Goal: Task Accomplishment & Management: Complete application form

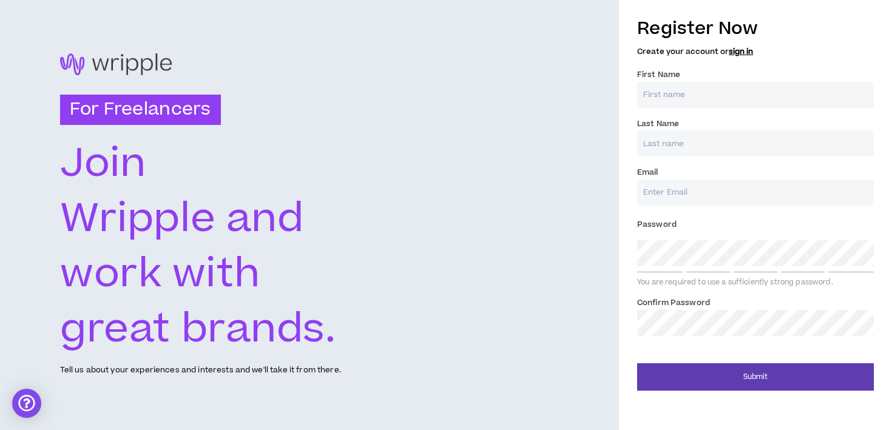
click at [668, 95] on input "First Name *" at bounding box center [755, 95] width 237 height 26
type input "[PERSON_NAME]"
click at [659, 192] on input "Email *" at bounding box center [755, 193] width 237 height 26
type input "[EMAIL_ADDRESS][DOMAIN_NAME]"
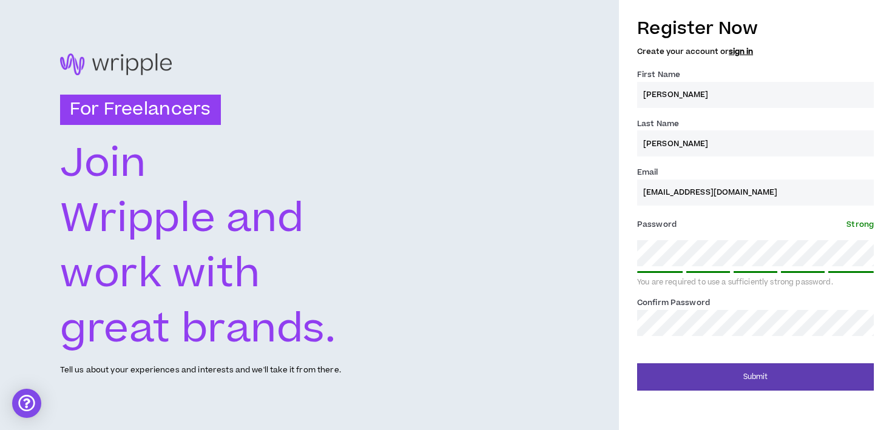
click at [864, 223] on span "Strong" at bounding box center [859, 224] width 27 height 11
click at [588, 249] on div "For Freelancers [PERSON_NAME] and work with great brands. Tell us about your ex…" at bounding box center [309, 215] width 619 height 430
click at [505, 309] on div "For Freelancers [PERSON_NAME] and work with great brands. Tell us about your ex…" at bounding box center [309, 215] width 619 height 430
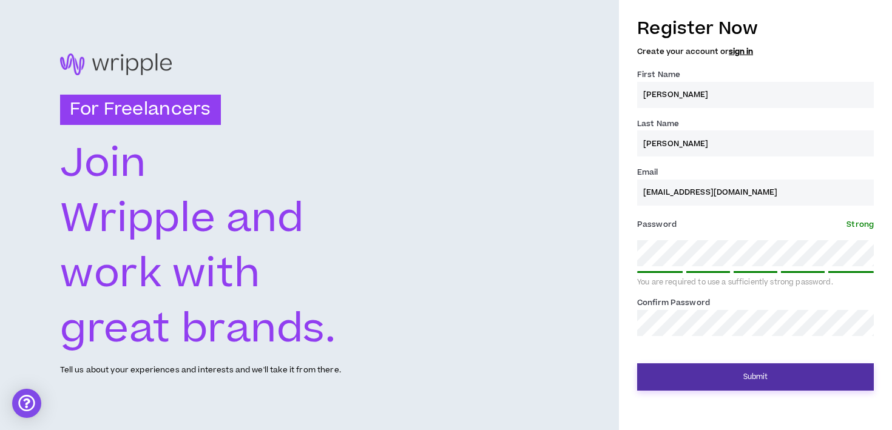
click at [725, 368] on button "Submit" at bounding box center [755, 376] width 237 height 27
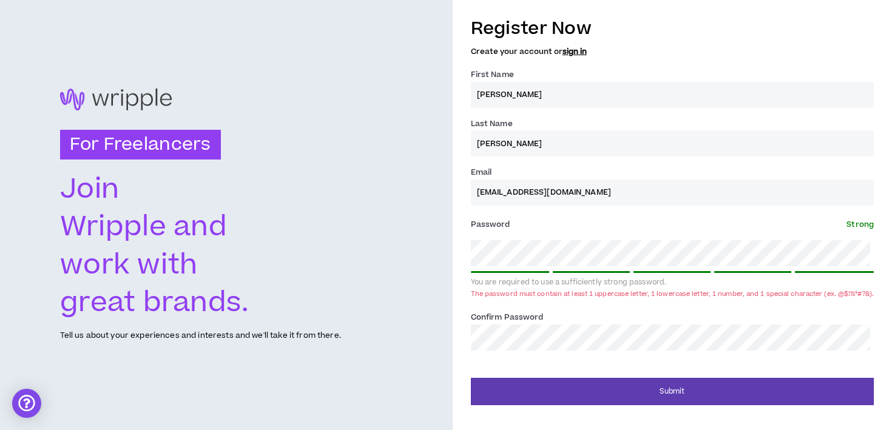
click at [462, 310] on div "Register Now Create your account or sign in First Name * [PERSON_NAME] Last Nam…" at bounding box center [672, 207] width 439 height 395
click at [511, 289] on div "The password must contain at least 1 uppercase letter, 1 lowercase letter, 1 nu…" at bounding box center [672, 293] width 403 height 9
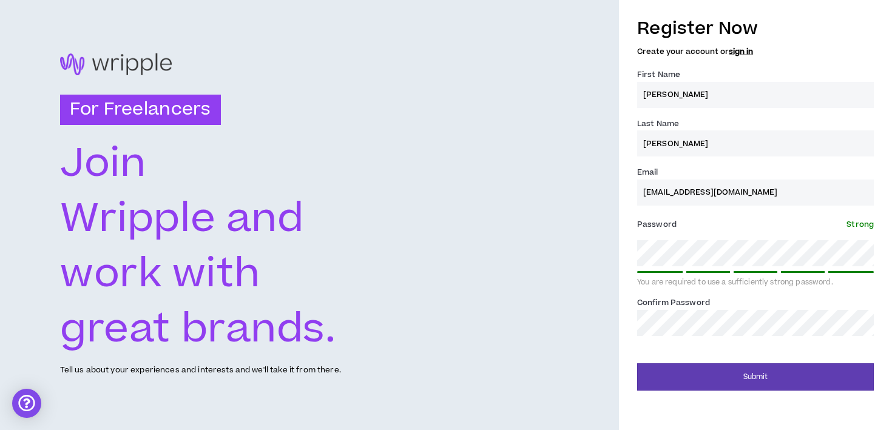
click at [758, 235] on div "Password * Strong You are required to use a sufficiently strong password." at bounding box center [755, 251] width 237 height 73
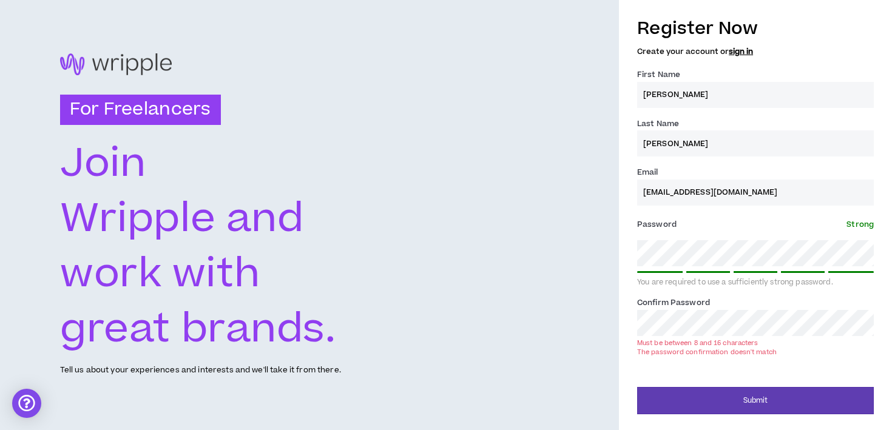
click at [619, 302] on div "Register Now Create your account or sign in First Name * [PERSON_NAME] Last Nam…" at bounding box center [755, 212] width 273 height 405
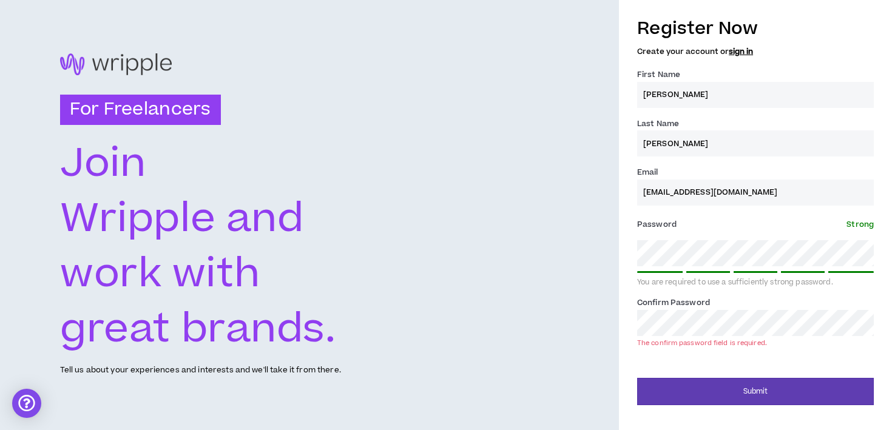
click at [640, 300] on label "Confirm Password *" at bounding box center [673, 302] width 73 height 19
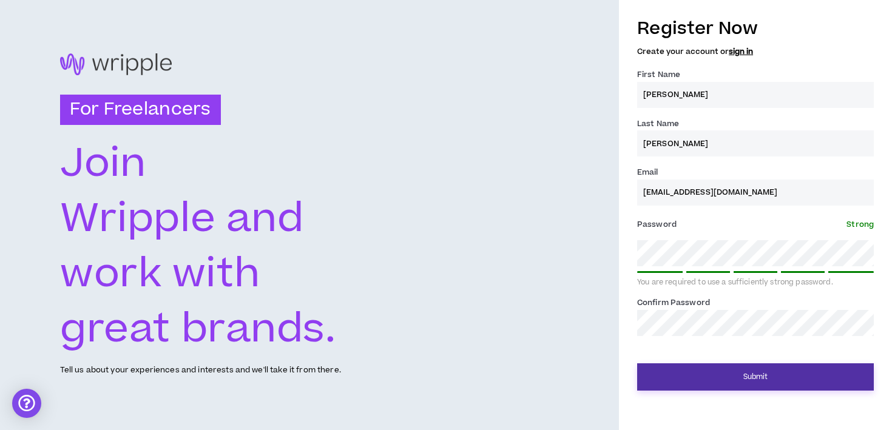
click at [753, 370] on button "Submit" at bounding box center [755, 376] width 237 height 27
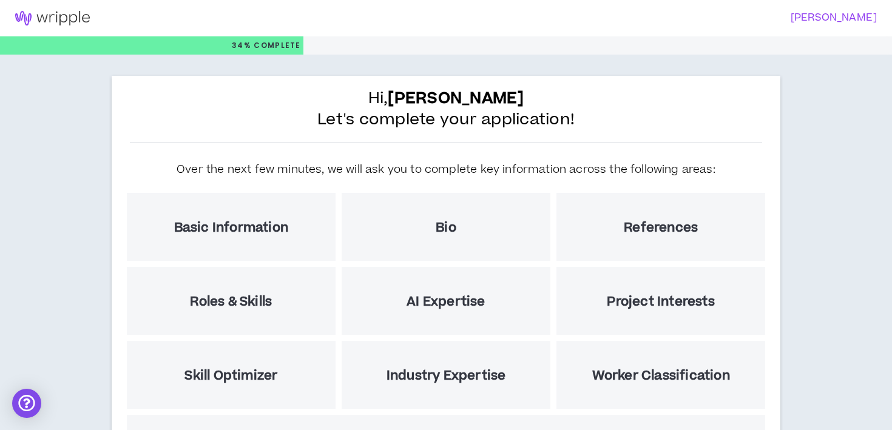
click at [782, 129] on div "Hi, [PERSON_NAME] Let's complete your application! Over the next few minutes, w…" at bounding box center [446, 312] width 892 height 514
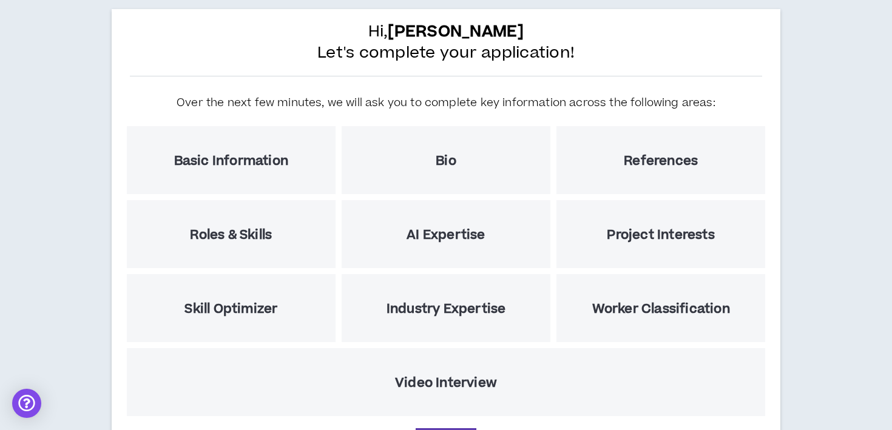
scroll to position [67, 0]
click at [210, 161] on h5 "Basic Information" at bounding box center [231, 160] width 114 height 15
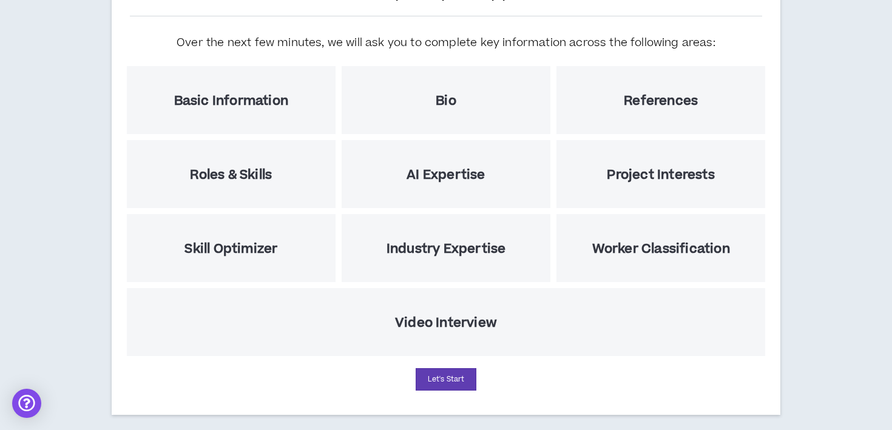
scroll to position [139, 0]
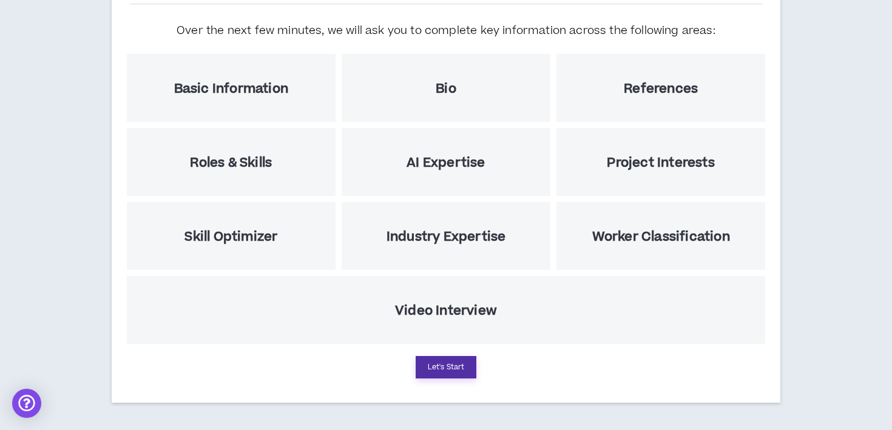
click at [442, 368] on button "Let's Start" at bounding box center [446, 367] width 61 height 22
select select "US"
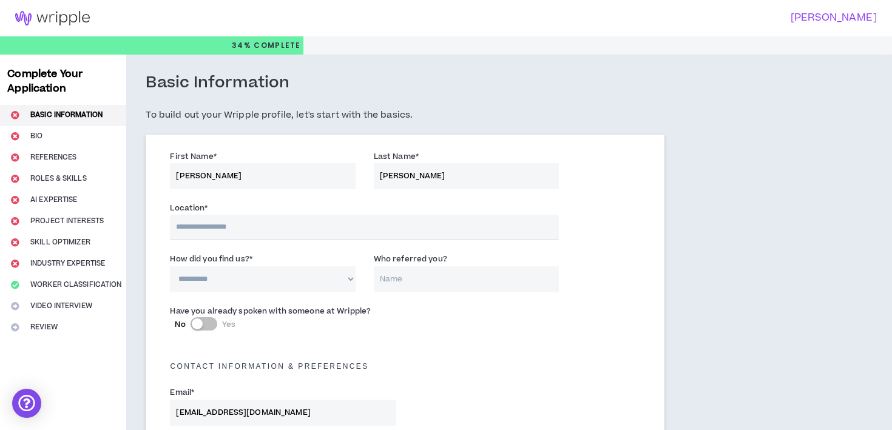
click at [214, 231] on input "text" at bounding box center [364, 227] width 389 height 25
type input "**********"
click at [224, 285] on select "**********" at bounding box center [262, 279] width 185 height 26
select select "*"
click at [170, 266] on select "**********" at bounding box center [262, 279] width 185 height 26
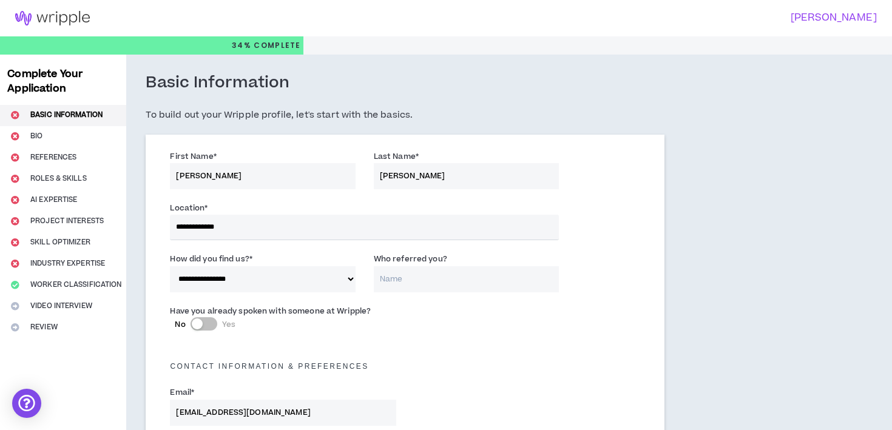
click at [422, 278] on input "Who referred you?" at bounding box center [466, 279] width 185 height 26
click at [298, 311] on label "Have you already spoken with someone at Wripple?" at bounding box center [270, 310] width 201 height 19
click at [314, 307] on label "Have you already spoken with someone at Wripple?" at bounding box center [270, 310] width 201 height 19
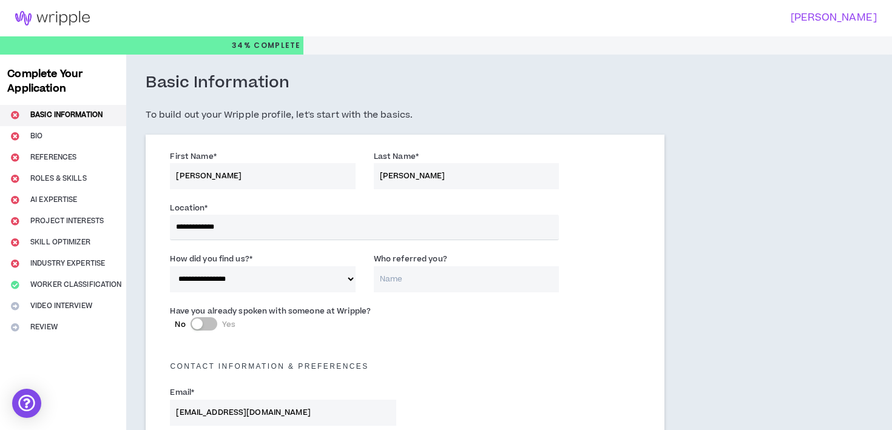
click at [403, 281] on input "Who referred you?" at bounding box center [466, 279] width 185 height 26
click at [315, 309] on label "Have you already spoken with someone at Wripple?" at bounding box center [270, 310] width 201 height 19
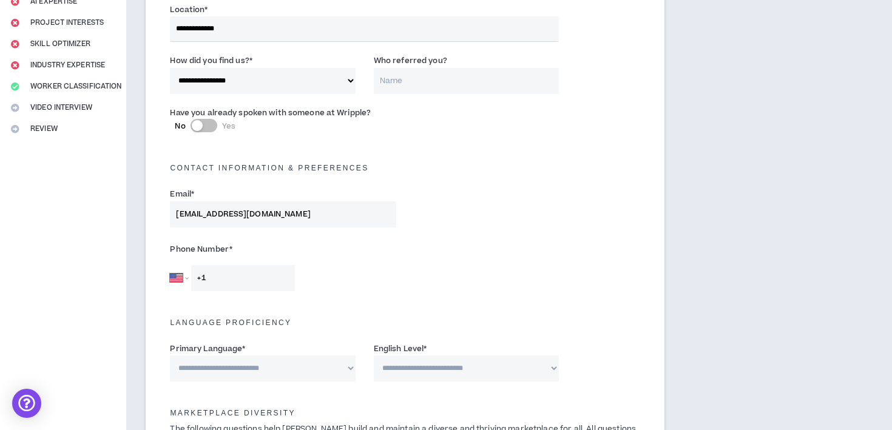
scroll to position [201, 0]
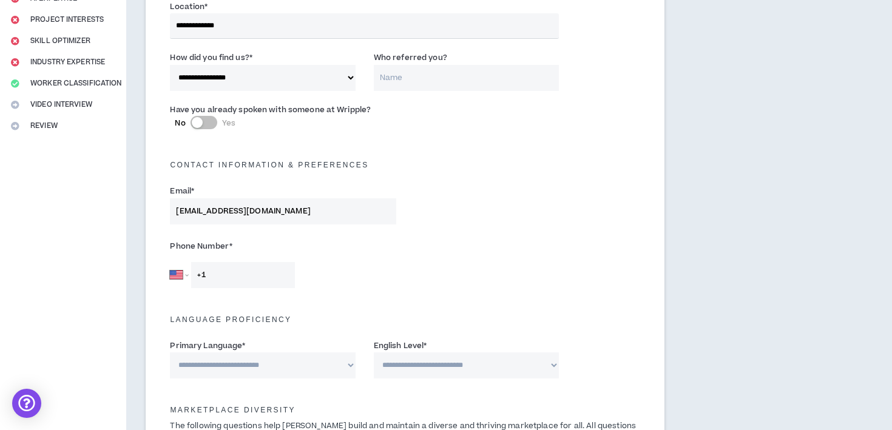
click at [228, 280] on input "+1" at bounding box center [243, 275] width 104 height 26
type input "[PHONE_NUMBER]"
click at [343, 282] on div "[GEOGRAPHIC_DATA] [GEOGRAPHIC_DATA] [GEOGRAPHIC_DATA] [GEOGRAPHIC_DATA] [US_STA…" at bounding box center [283, 275] width 226 height 26
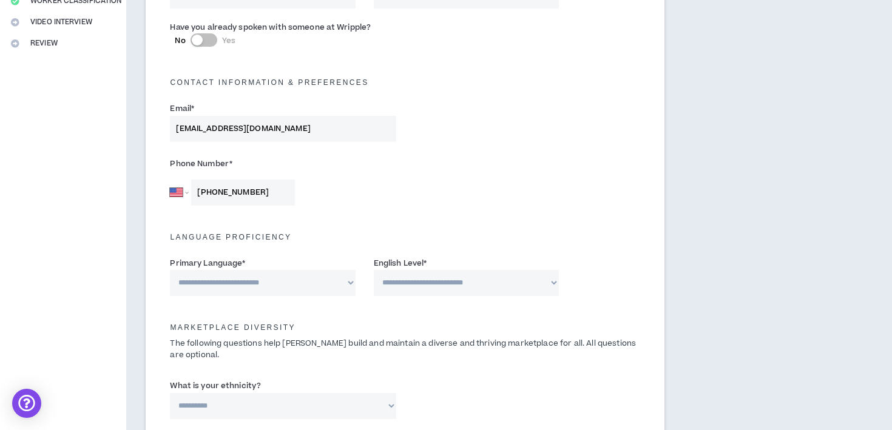
scroll to position [300, 0]
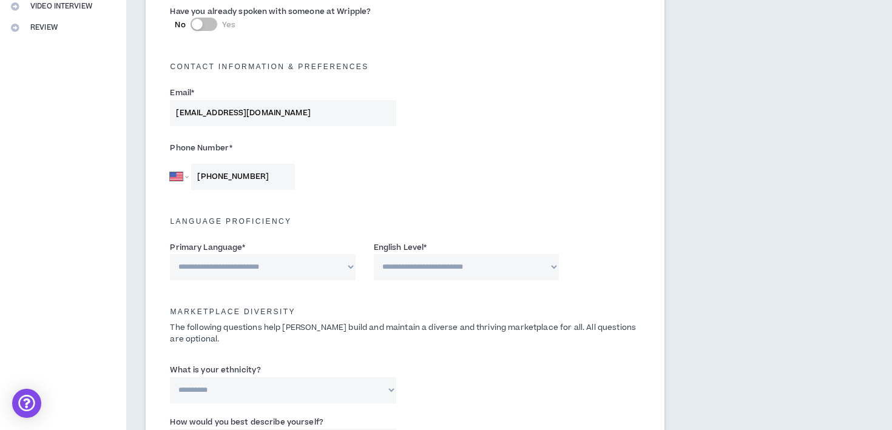
click at [314, 269] on select "**********" at bounding box center [262, 267] width 185 height 26
select select "*******"
click at [170, 254] on select "**********" at bounding box center [262, 267] width 185 height 26
click at [430, 265] on select "**********" at bounding box center [466, 267] width 185 height 26
select select "*"
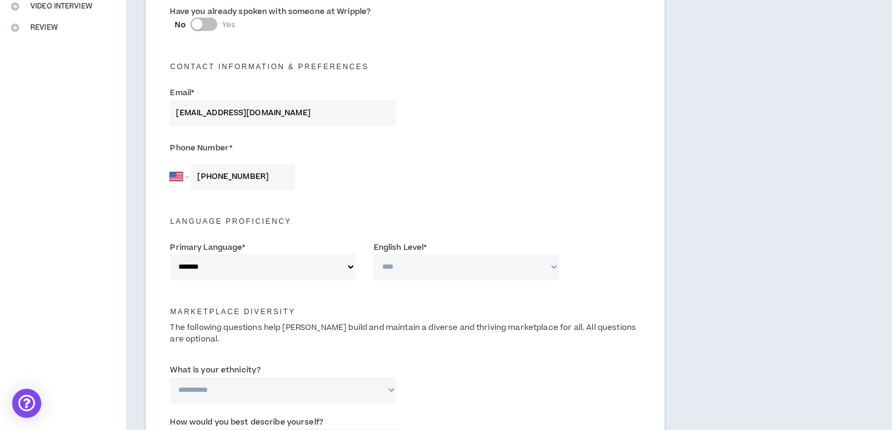
click at [374, 254] on select "**********" at bounding box center [466, 267] width 185 height 26
click at [364, 312] on h5 "Marketplace Diversity" at bounding box center [405, 312] width 488 height 8
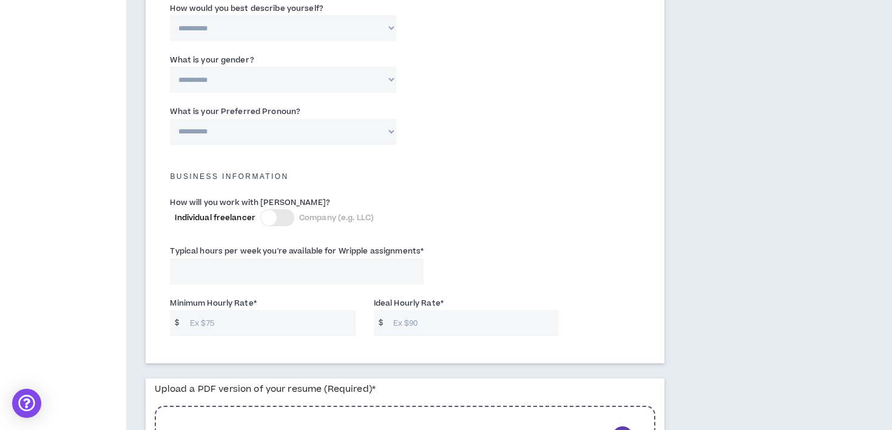
scroll to position [715, 0]
click at [266, 220] on div at bounding box center [269, 217] width 16 height 16
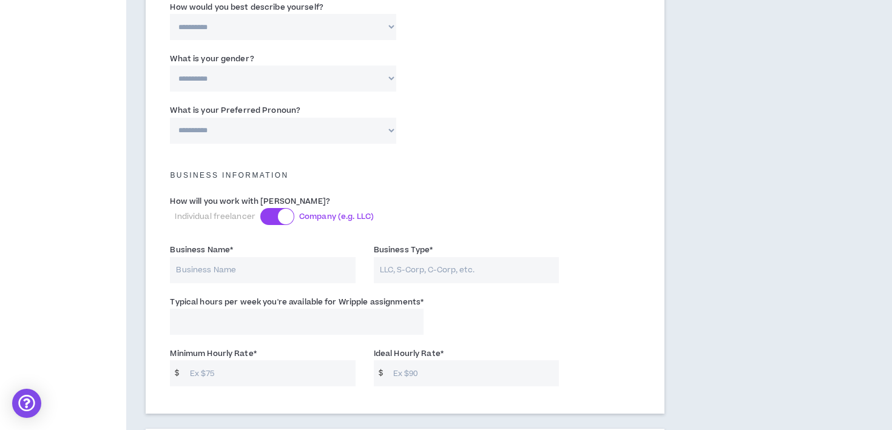
click at [272, 219] on div at bounding box center [277, 216] width 34 height 17
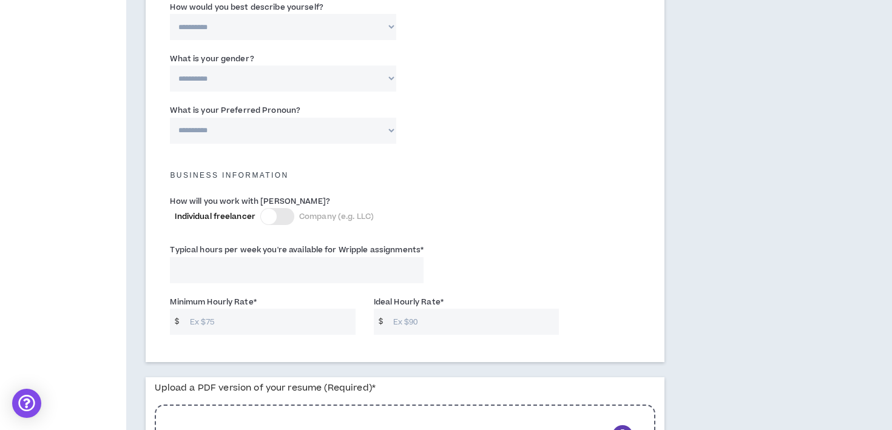
click at [209, 273] on input "Typical hours per week you're available for Wripple assignments *" at bounding box center [297, 270] width 254 height 26
type input "40"
click at [502, 210] on div "How will you work with [PERSON_NAME]? Individual freelancer Company (e.g. LLC)" at bounding box center [405, 216] width 488 height 49
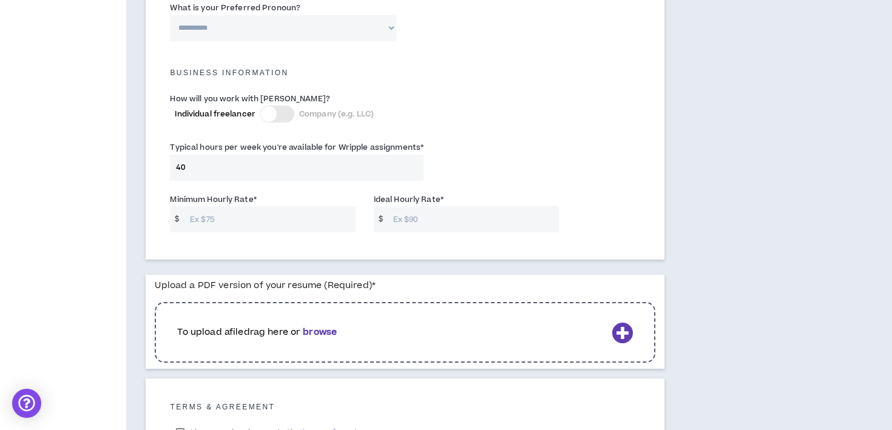
scroll to position [850, 0]
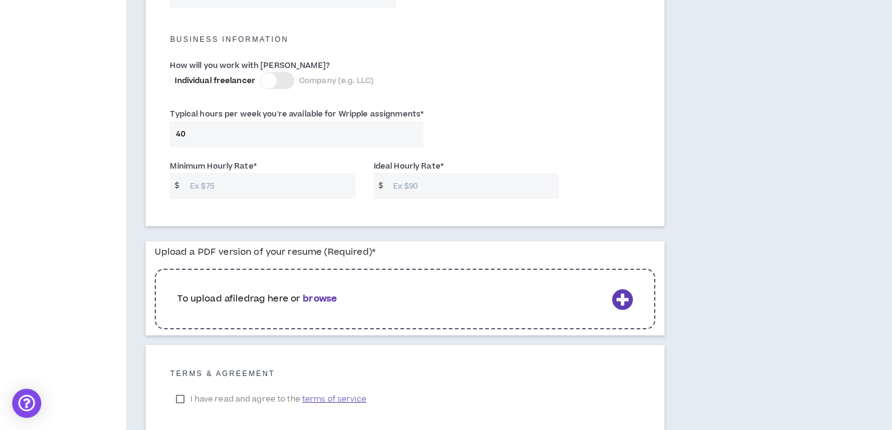
click at [203, 134] on input "40" at bounding box center [297, 134] width 254 height 26
click at [225, 186] on input "Minimum Hourly Rate *" at bounding box center [270, 186] width 172 height 26
type input "50"
click at [431, 184] on input "Ideal Hourly Rate *" at bounding box center [473, 186] width 172 height 26
type input "80"
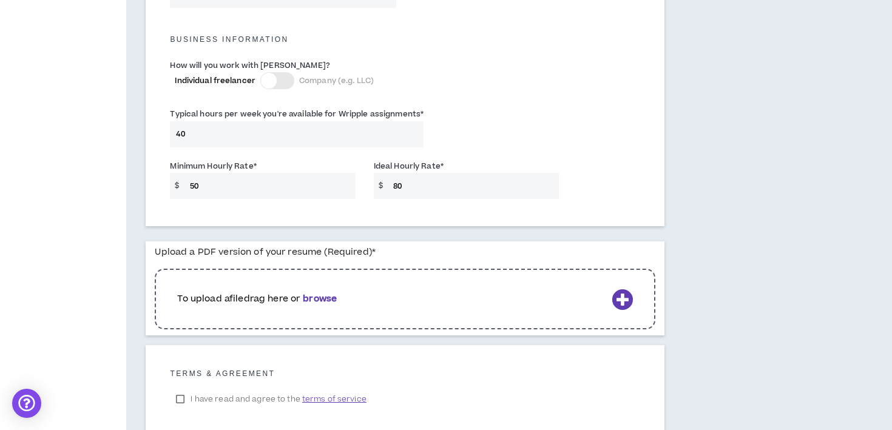
click at [536, 153] on div "Typical hours per week you're available for Wripple assignments * 40" at bounding box center [405, 130] width 488 height 52
click at [406, 184] on input "80" at bounding box center [473, 186] width 172 height 26
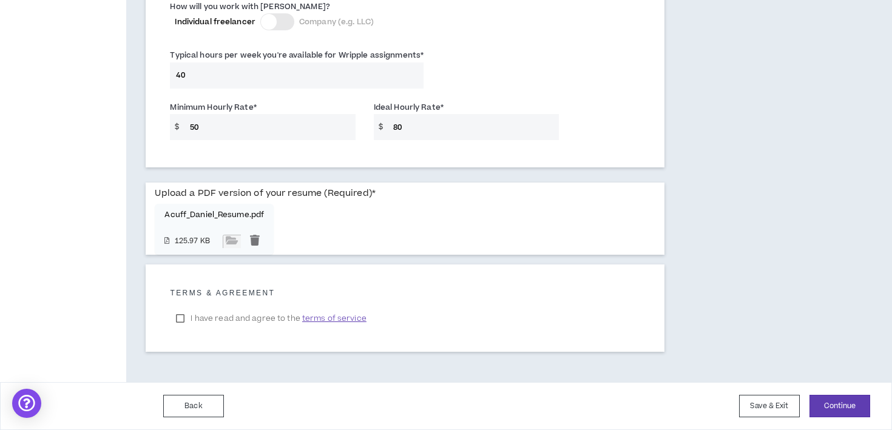
scroll to position [909, 0]
click at [181, 320] on label "I have read and agree to the terms of service" at bounding box center [271, 318] width 202 height 18
click at [832, 408] on button "Continue" at bounding box center [839, 406] width 61 height 22
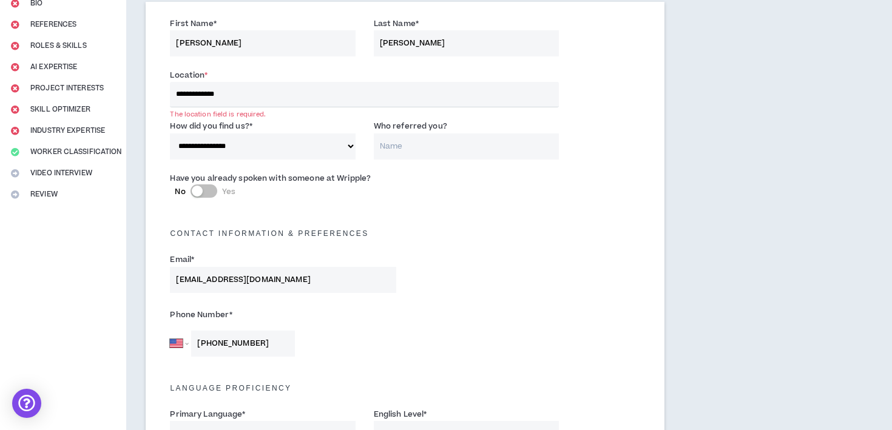
scroll to position [113, 0]
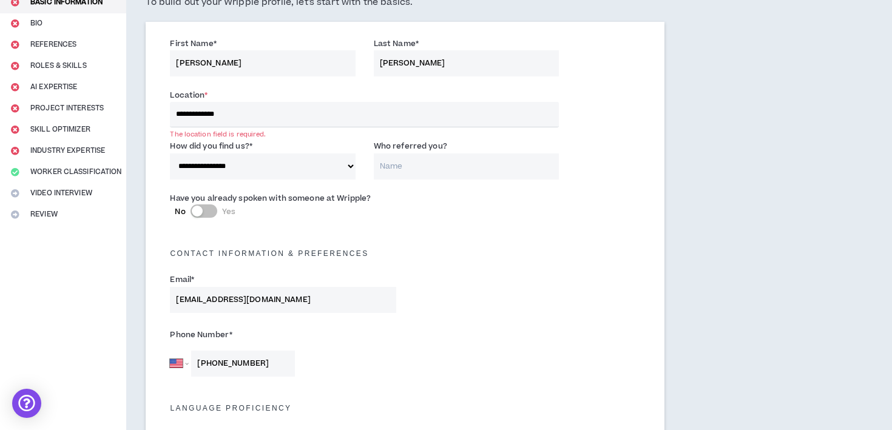
click at [243, 109] on input "**********" at bounding box center [364, 114] width 389 height 25
click at [242, 120] on input "**********" at bounding box center [364, 114] width 389 height 25
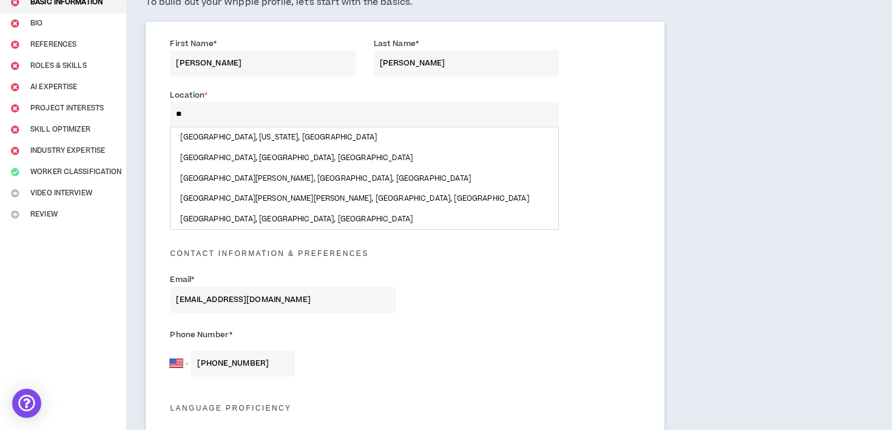
type input "*"
type input "**********"
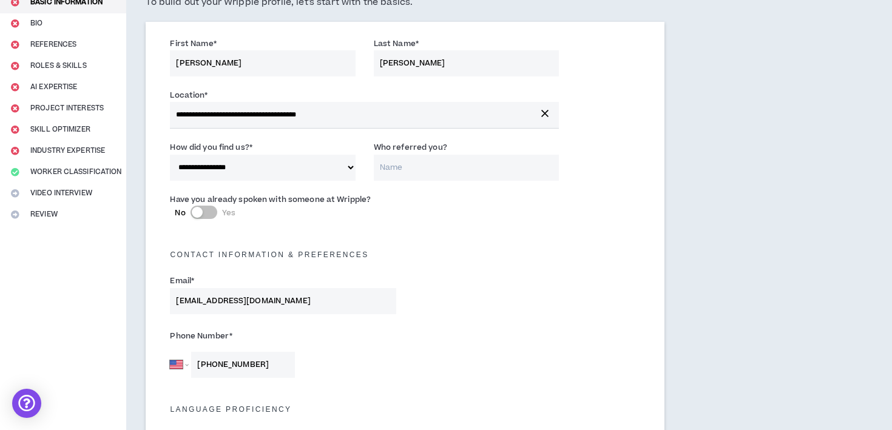
click at [354, 120] on input "**********" at bounding box center [364, 115] width 389 height 26
click at [451, 222] on div "Have you already spoken with someone at Wripple? No Yes" at bounding box center [405, 211] width 488 height 42
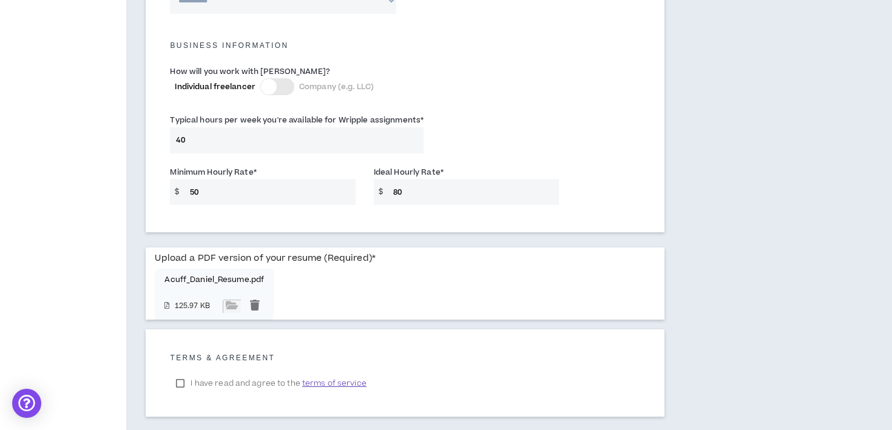
scroll to position [910, 0]
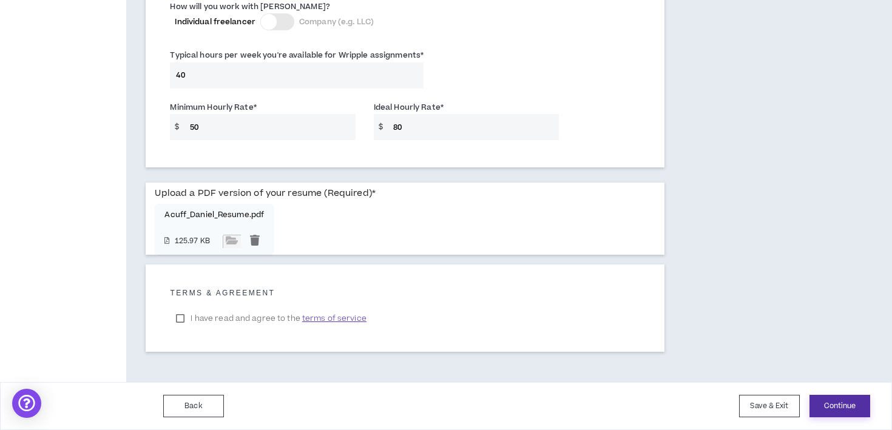
click at [843, 405] on button "Continue" at bounding box center [839, 406] width 61 height 22
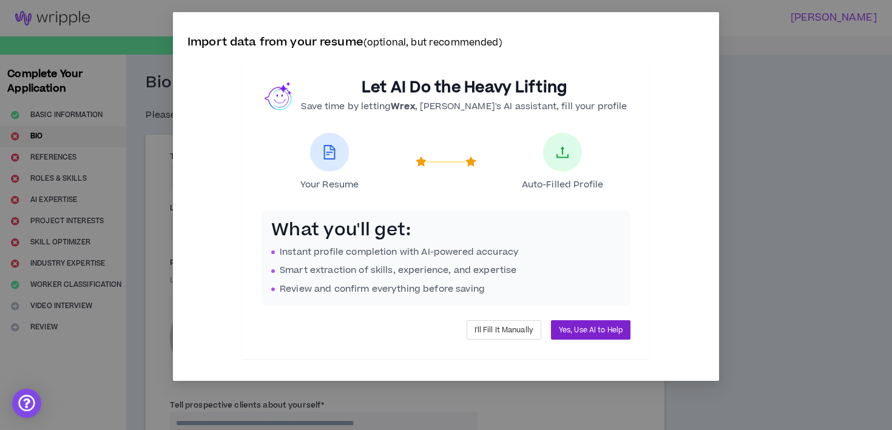
click at [590, 330] on span "Yes, Use AI to Help" at bounding box center [591, 331] width 64 height 12
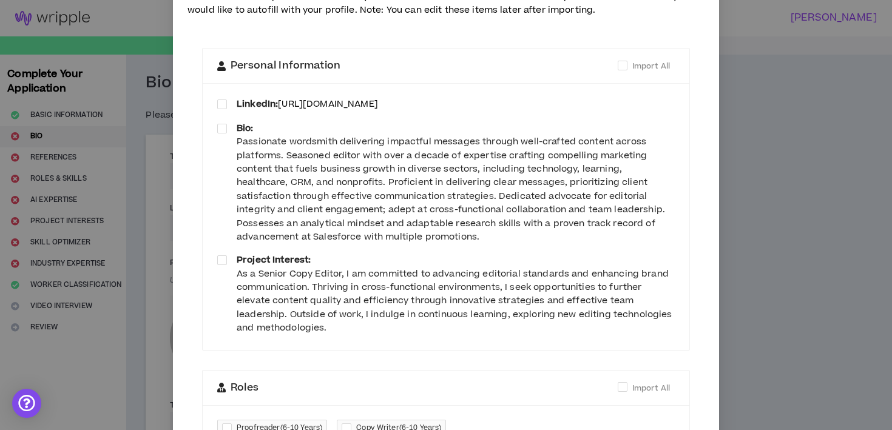
scroll to position [76, 0]
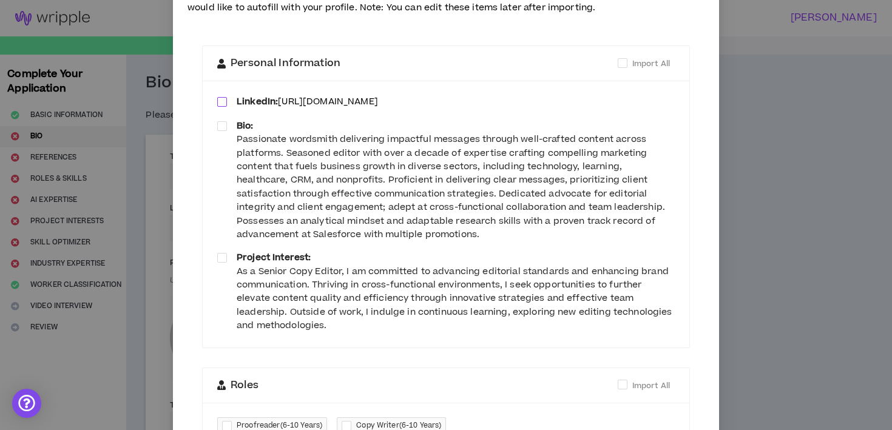
click at [224, 103] on span at bounding box center [222, 102] width 10 height 10
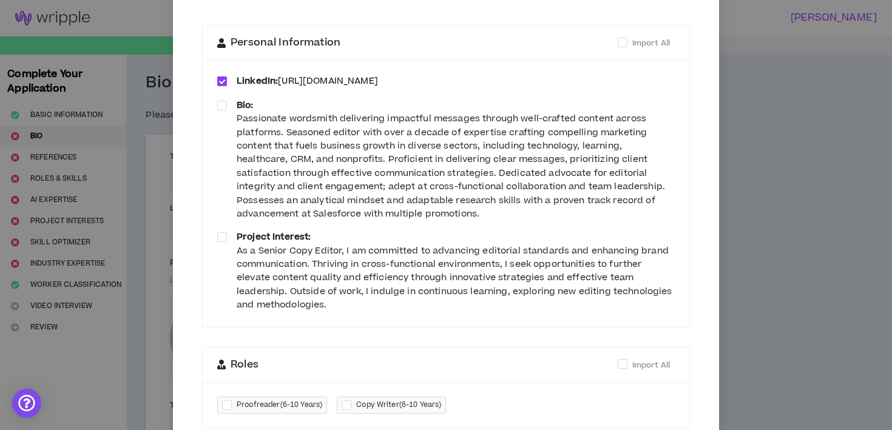
scroll to position [106, 0]
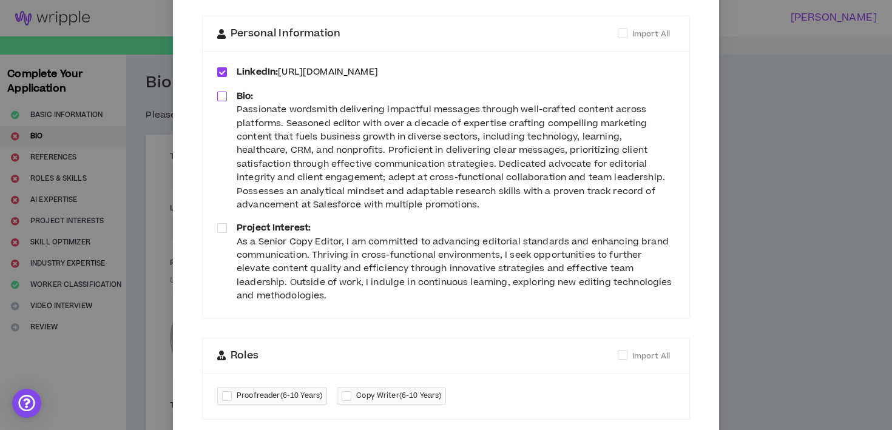
click at [222, 95] on span at bounding box center [222, 97] width 10 height 10
click at [224, 226] on span at bounding box center [222, 228] width 10 height 10
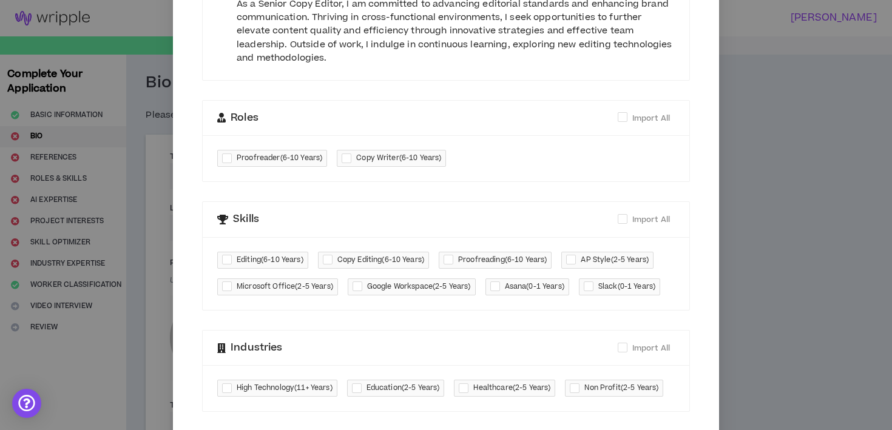
scroll to position [345, 0]
click at [230, 158] on div at bounding box center [229, 157] width 15 height 14
checkbox input "****"
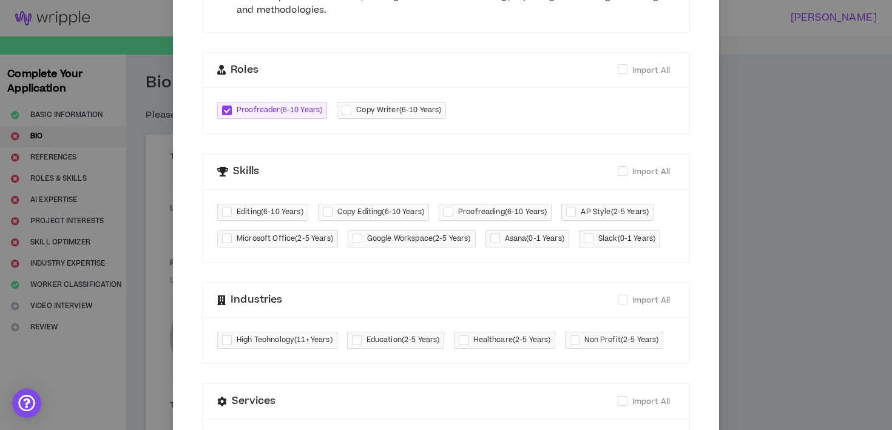
scroll to position [395, 0]
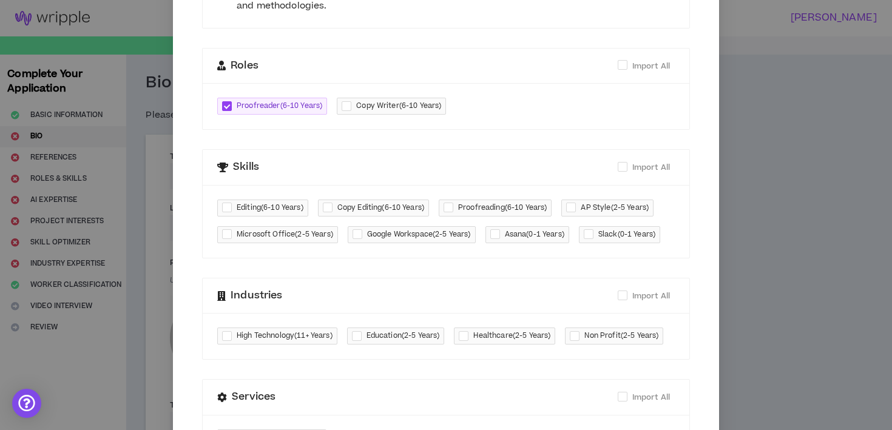
click at [479, 107] on div "Proofreader ( 6-10 Years ) Copy Writer ( 6-10 Years )" at bounding box center [446, 106] width 486 height 46
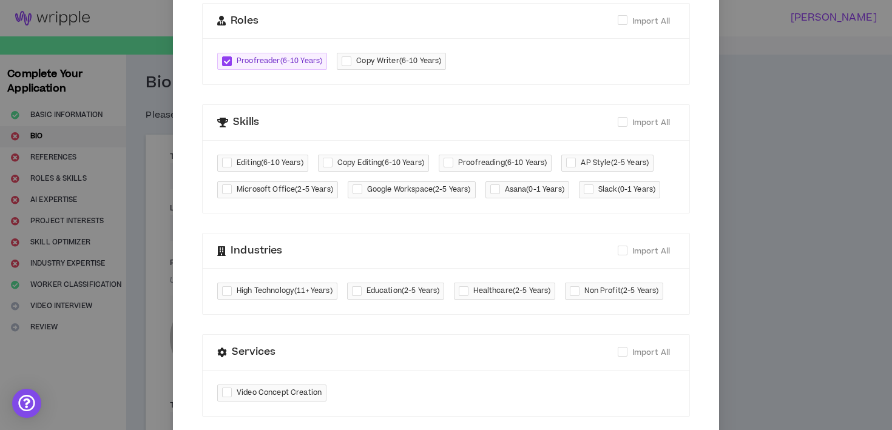
scroll to position [447, 0]
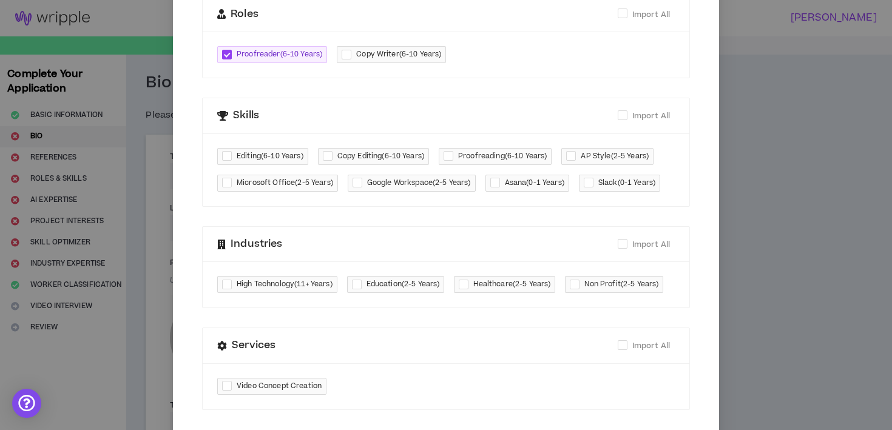
click at [251, 156] on span "Editing ( 6-10 Years )" at bounding box center [270, 156] width 67 height 12
checkbox input "****"
click at [334, 156] on div at bounding box center [330, 156] width 15 height 14
checkbox input "****"
click at [516, 160] on span "Proofreading ( 6-10 Years )" at bounding box center [502, 156] width 89 height 12
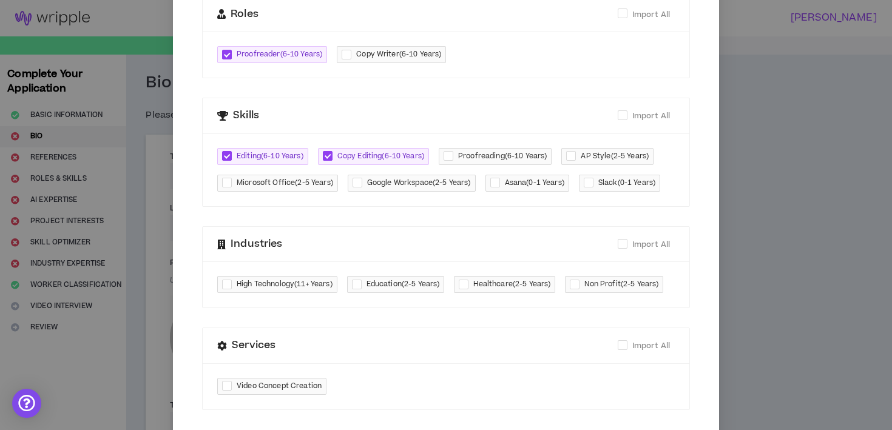
checkbox input "****"
click at [620, 156] on span "AP Style ( 2-5 Years )" at bounding box center [614, 156] width 68 height 12
checkbox input "****"
click at [288, 185] on span "Microsoft Office ( 2-5 Years )" at bounding box center [285, 183] width 96 height 12
checkbox input "****"
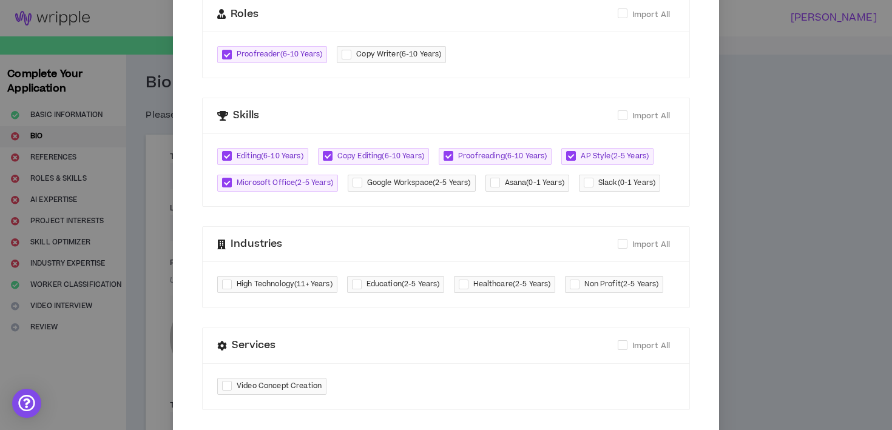
click at [384, 185] on span "Google Workspace ( 2-5 Years )" at bounding box center [419, 183] width 104 height 12
checkbox input "****"
click at [528, 186] on span "Asana ( 0-1 Years )" at bounding box center [534, 183] width 59 height 12
checkbox input "****"
click at [625, 186] on span "Slack ( 0-1 Years )" at bounding box center [626, 183] width 57 height 12
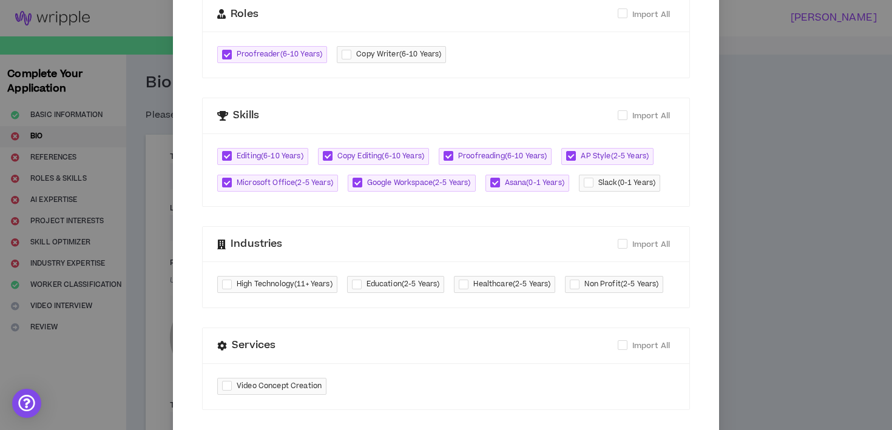
checkbox input "****"
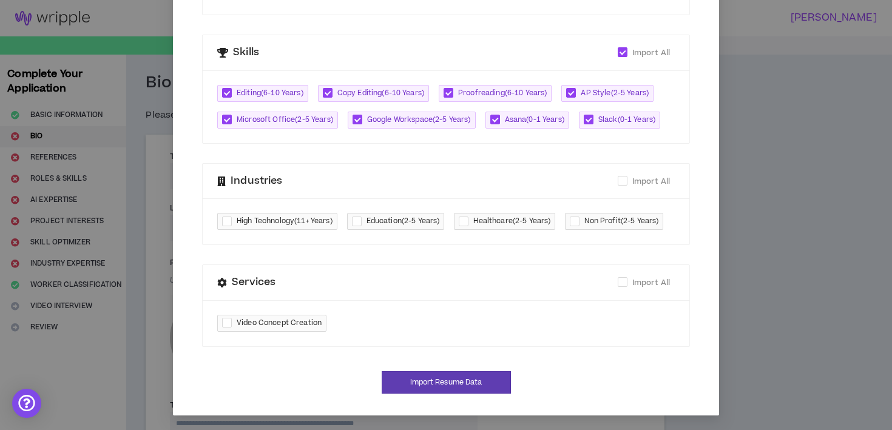
scroll to position [537, 0]
click at [263, 215] on span "High Technology ( 11+ Years )" at bounding box center [285, 221] width 96 height 12
checkbox input "****"
click at [387, 215] on span "Education ( 2-5 Years )" at bounding box center [402, 221] width 73 height 12
checkbox input "****"
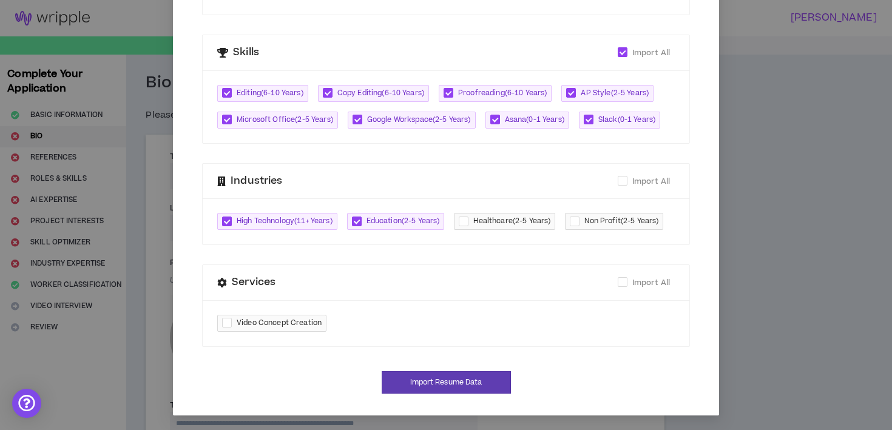
click at [508, 215] on span "Healthcare ( 2-5 Years )" at bounding box center [511, 221] width 77 height 12
checkbox input "****"
click at [584, 223] on span "Non Profit ( 2-5 Years )" at bounding box center [621, 221] width 74 height 12
checkbox input "****"
click at [511, 215] on span "Healthcare ( 2-5 Years )" at bounding box center [511, 221] width 77 height 12
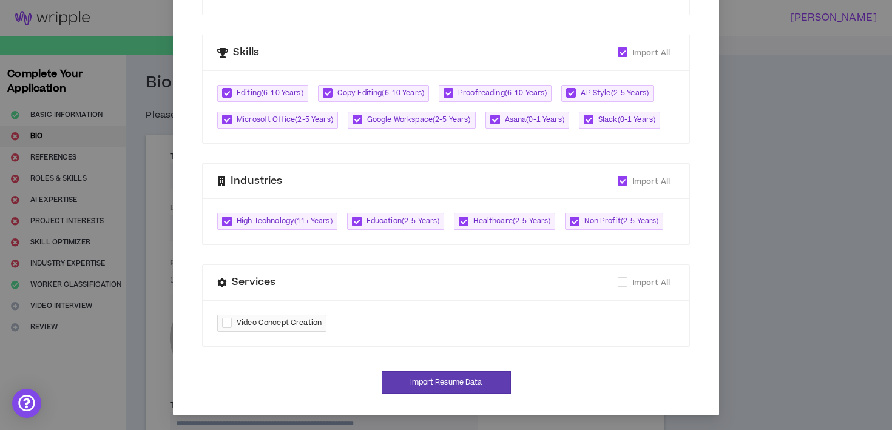
checkbox input "*****"
click at [466, 381] on button "Import Resume Data" at bounding box center [446, 382] width 129 height 22
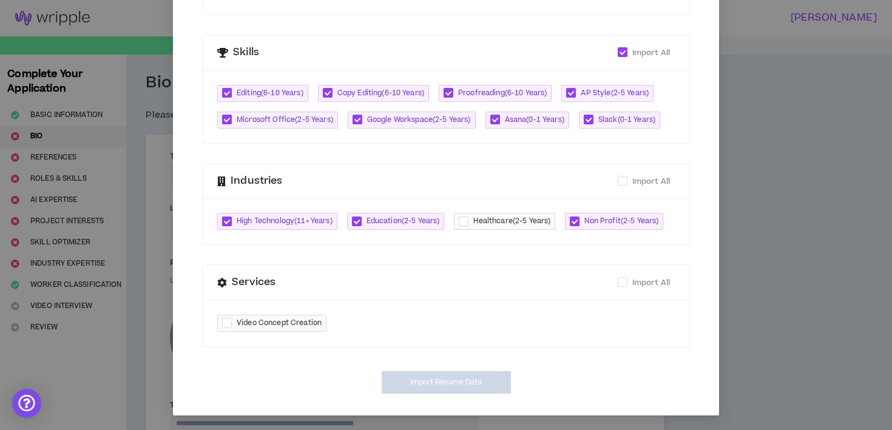
type input "[URL][DOMAIN_NAME]"
type textarea "**********"
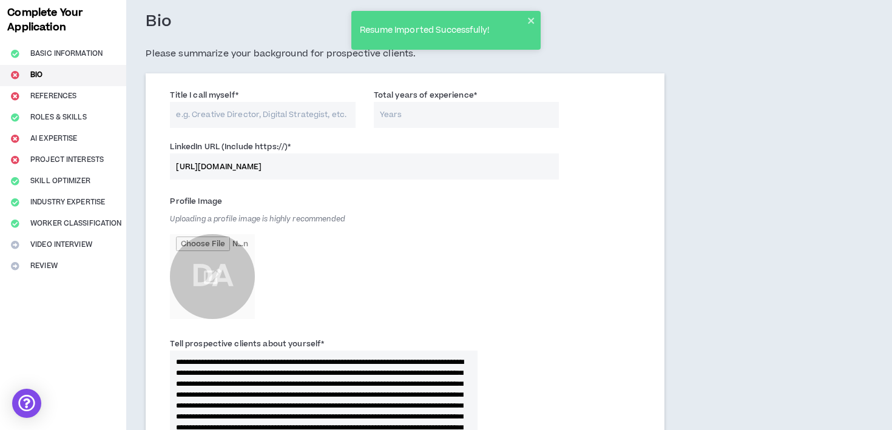
scroll to position [64, 0]
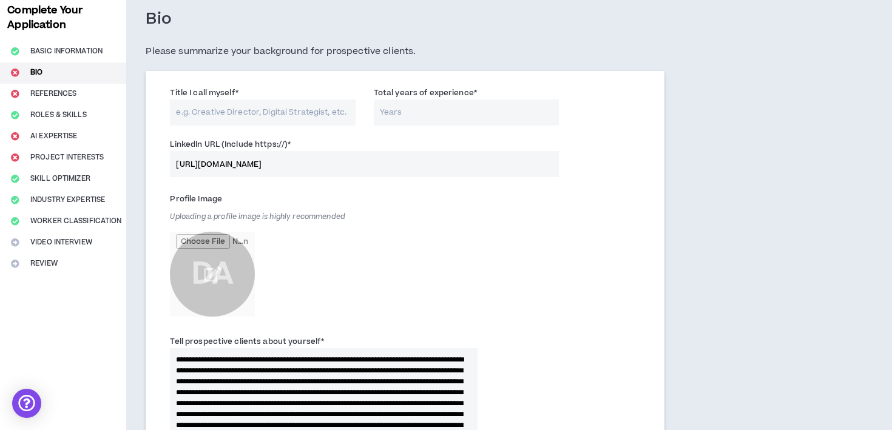
click at [221, 113] on input "Title I call myself *" at bounding box center [262, 112] width 185 height 26
type input "Senior Copy Editor"
click at [431, 109] on input "Total years of experience *" at bounding box center [466, 112] width 185 height 26
type input "14"
click at [448, 207] on div "Profile Image Uploading a profile image is highly recommended DA" at bounding box center [324, 255] width 308 height 133
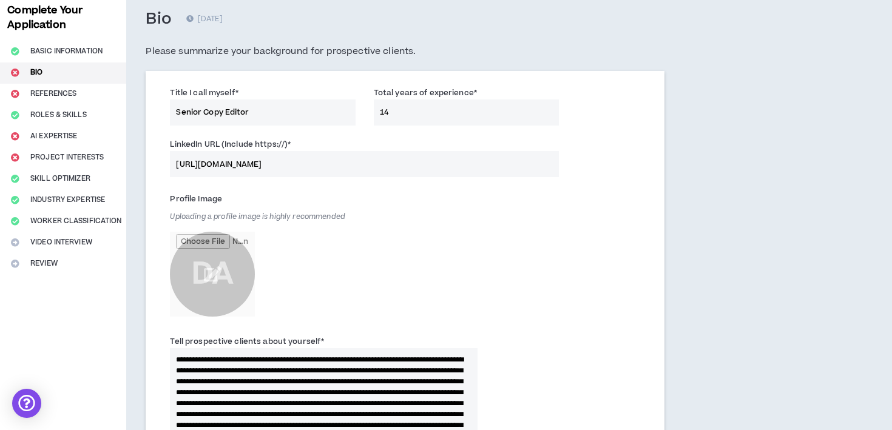
click at [448, 207] on div "Profile Image Uploading a profile image is highly recommended DA" at bounding box center [324, 255] width 308 height 133
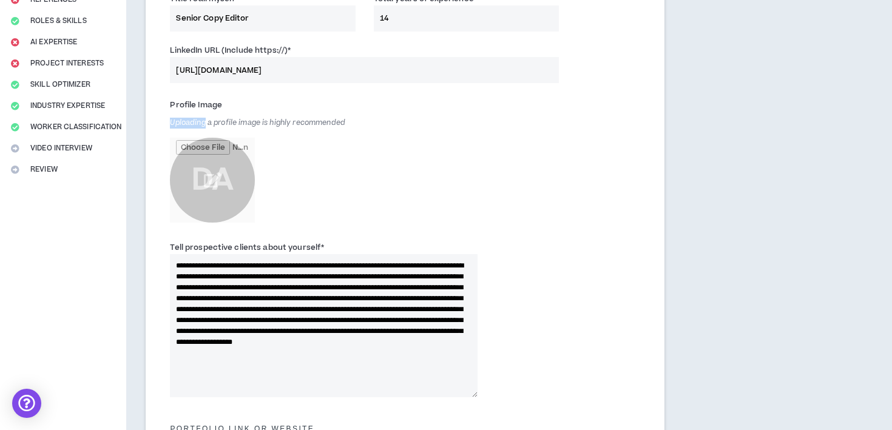
scroll to position [191, 0]
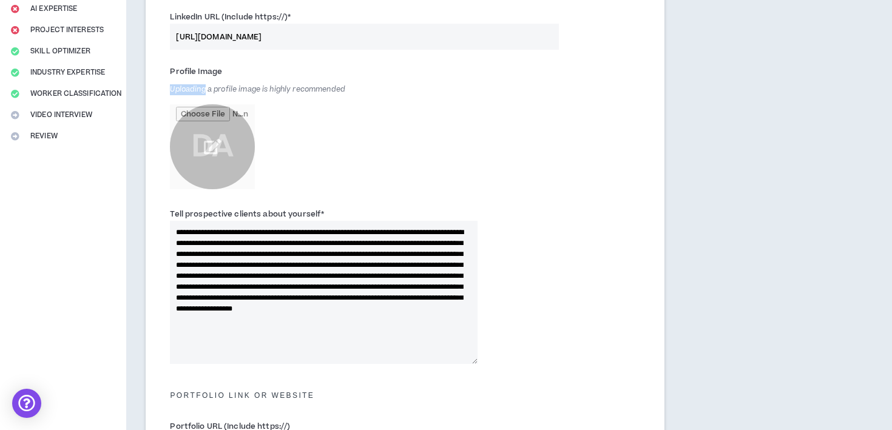
click at [215, 156] on input "file" at bounding box center [212, 146] width 85 height 85
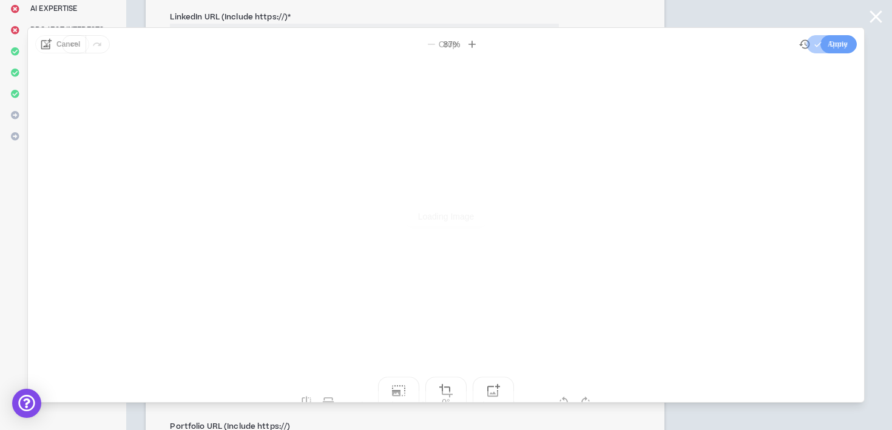
scroll to position [0, 0]
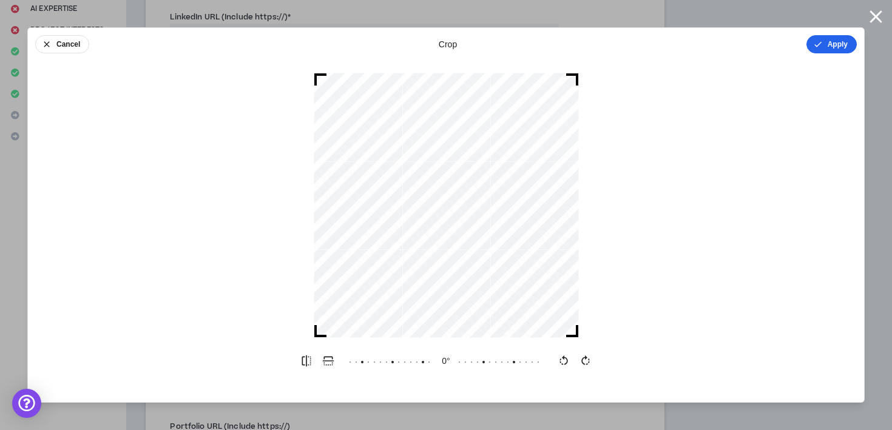
click at [836, 39] on button "Apply" at bounding box center [831, 44] width 50 height 18
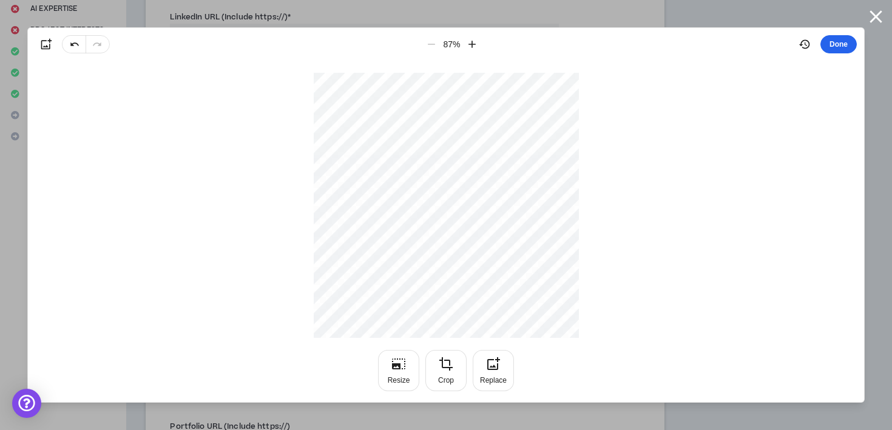
click at [842, 37] on button "Done" at bounding box center [838, 44] width 36 height 18
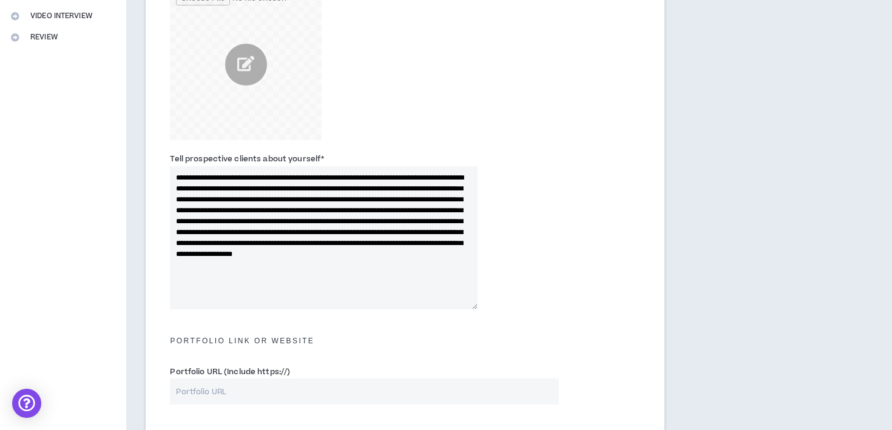
scroll to position [301, 0]
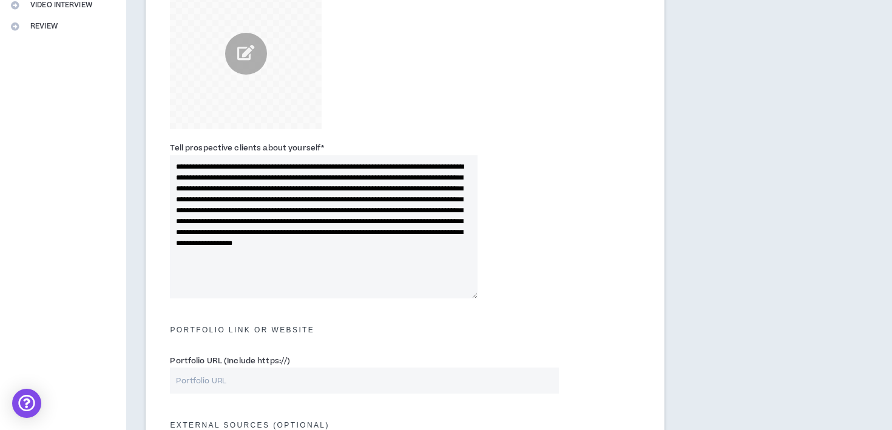
click at [340, 176] on textarea "**********" at bounding box center [323, 226] width 307 height 143
click at [344, 176] on textarea "**********" at bounding box center [323, 226] width 307 height 143
click at [350, 215] on textarea "**********" at bounding box center [323, 226] width 307 height 143
click at [392, 179] on textarea "**********" at bounding box center [323, 226] width 307 height 143
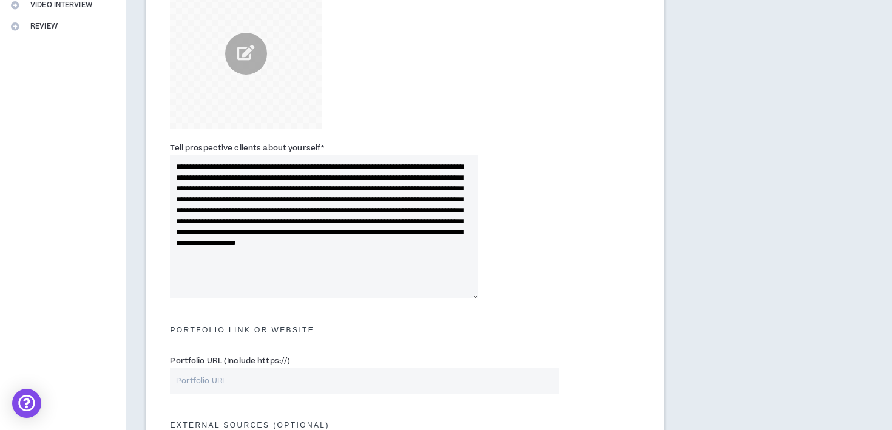
type textarea "**********"
click at [399, 268] on textarea "**********" at bounding box center [323, 226] width 307 height 143
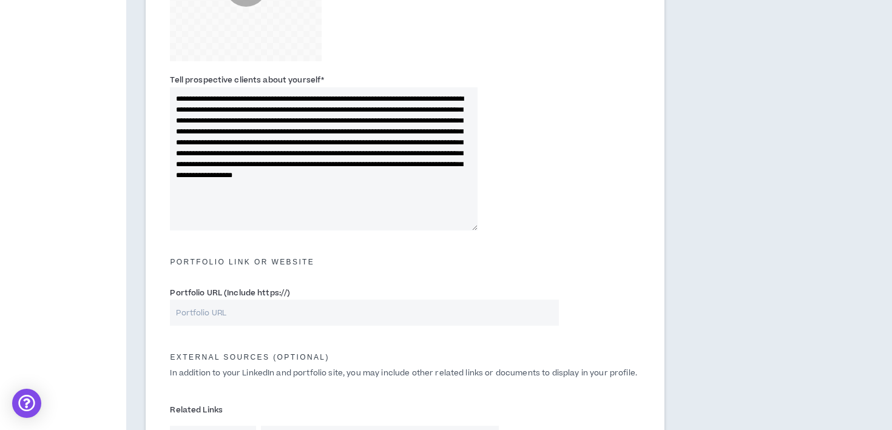
scroll to position [375, 0]
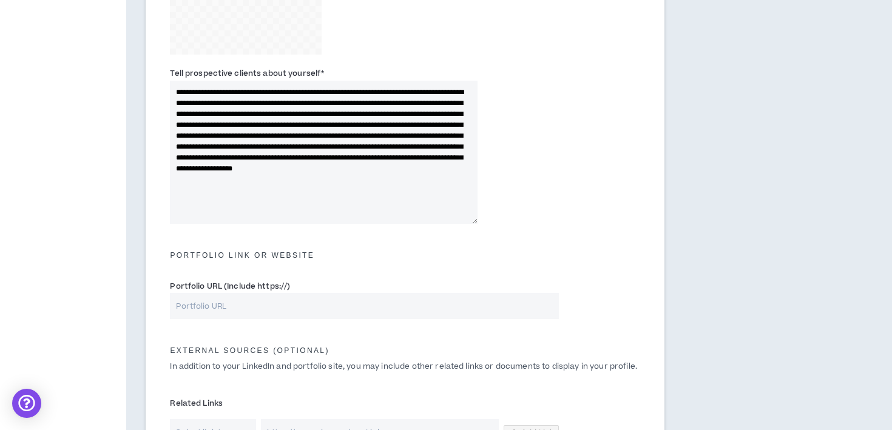
click at [356, 195] on textarea "**********" at bounding box center [323, 152] width 307 height 143
click at [381, 202] on textarea "**********" at bounding box center [323, 152] width 307 height 143
click at [381, 213] on textarea "**********" at bounding box center [323, 152] width 307 height 143
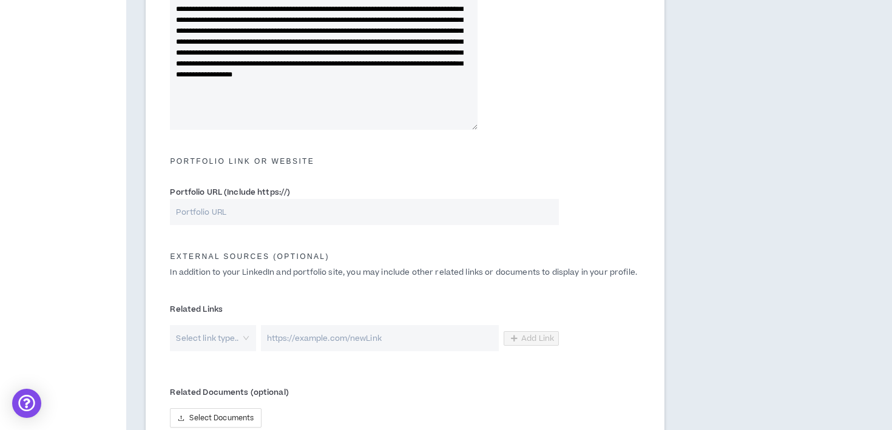
scroll to position [481, 0]
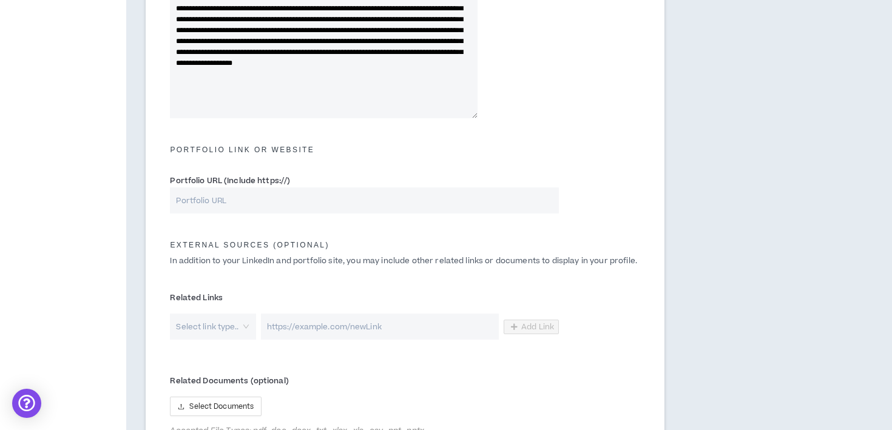
click at [236, 206] on input "Portfolio URL (Include https://)" at bounding box center [364, 200] width 389 height 26
click at [218, 201] on input "Portfolio URL (Include https://)" at bounding box center [364, 200] width 389 height 26
paste input "[URL][DOMAIN_NAME]"
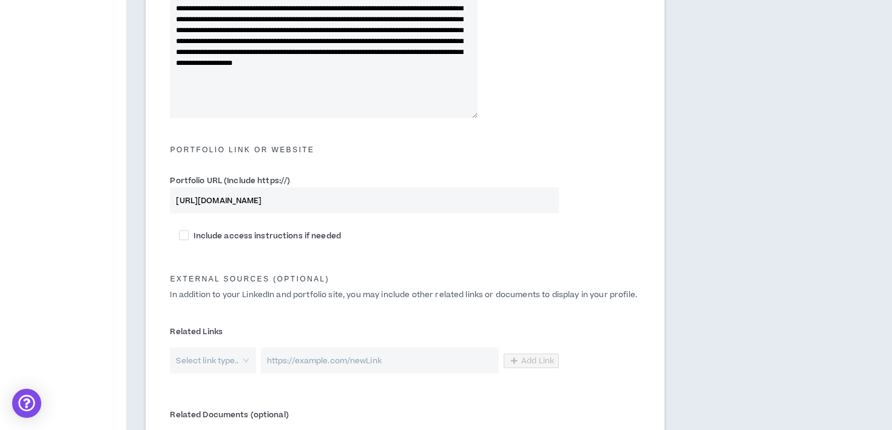
type input "[URL][DOMAIN_NAME]"
click at [422, 259] on div "External Sources (optional) In addition to your LinkedIn and portfolio site, yo…" at bounding box center [405, 286] width 488 height 59
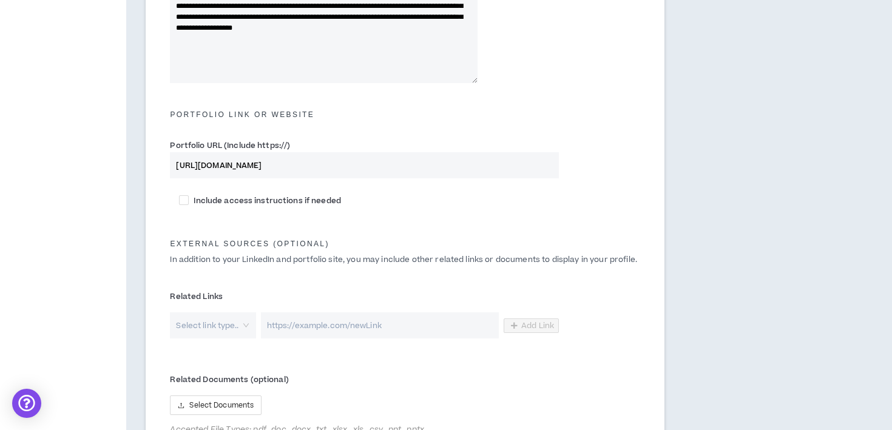
scroll to position [560, 0]
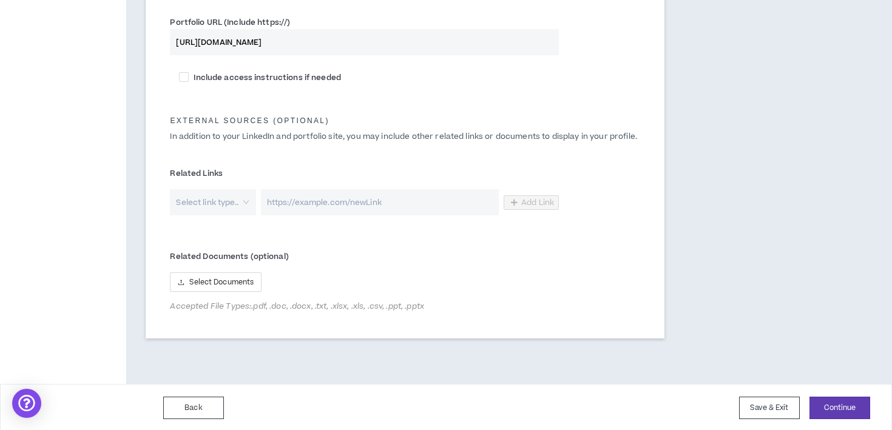
scroll to position [641, 0]
click at [224, 199] on input "search" at bounding box center [209, 200] width 64 height 26
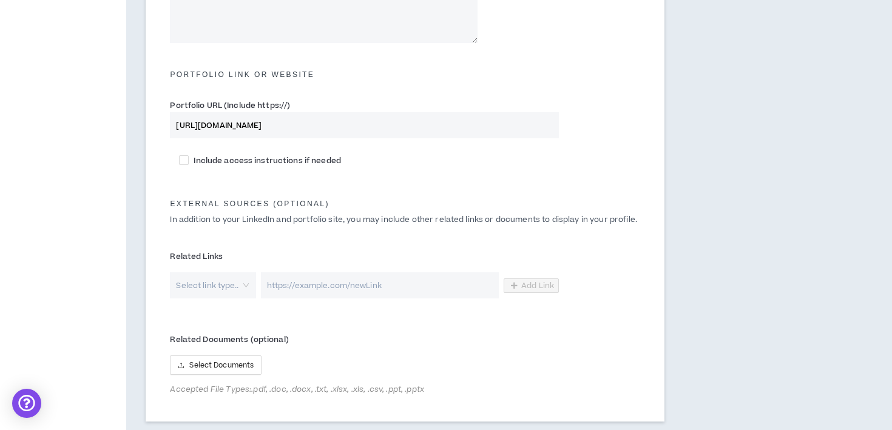
scroll to position [642, 0]
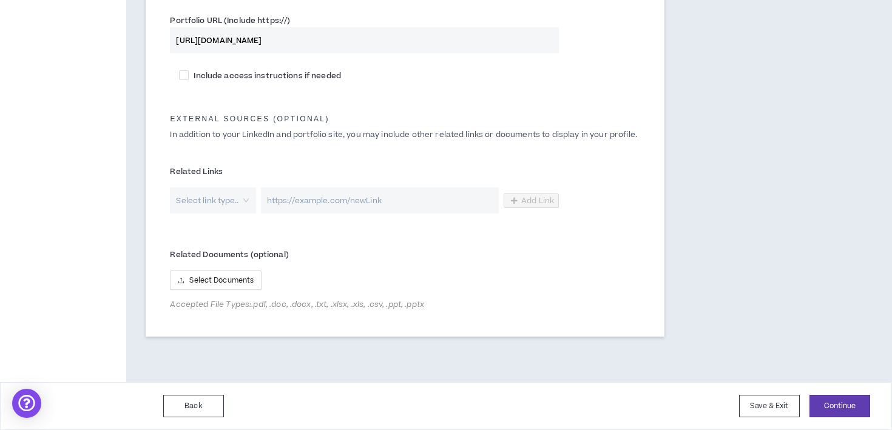
click at [197, 194] on input "search" at bounding box center [209, 200] width 64 height 26
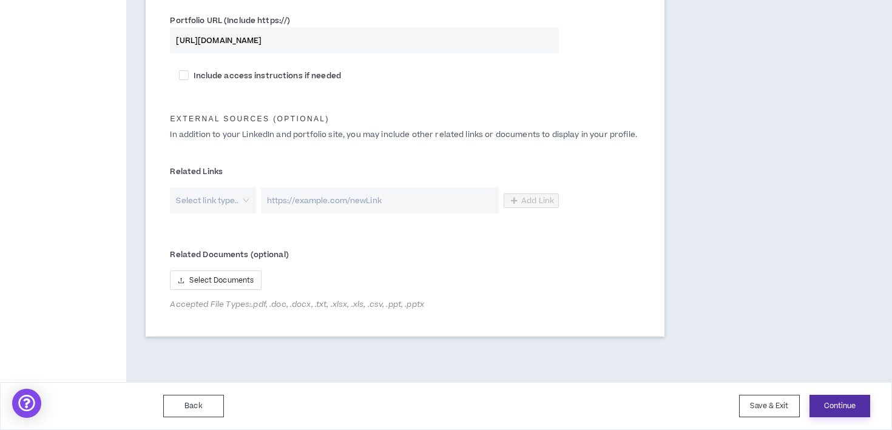
click at [848, 405] on button "Continue" at bounding box center [839, 406] width 61 height 22
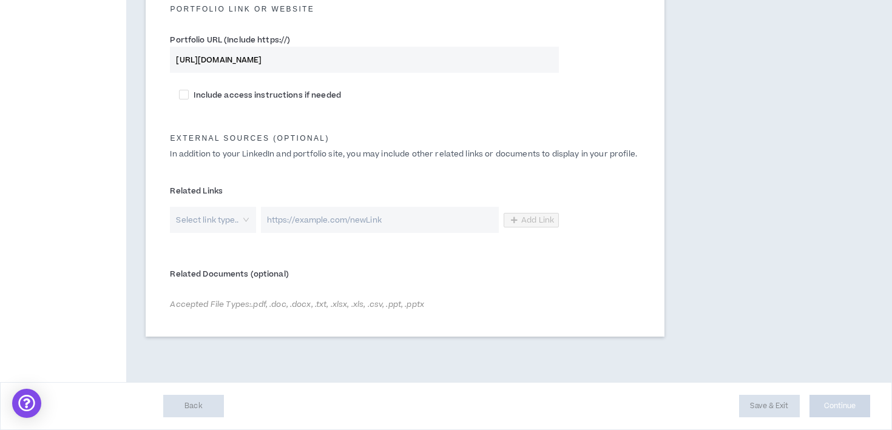
scroll to position [622, 0]
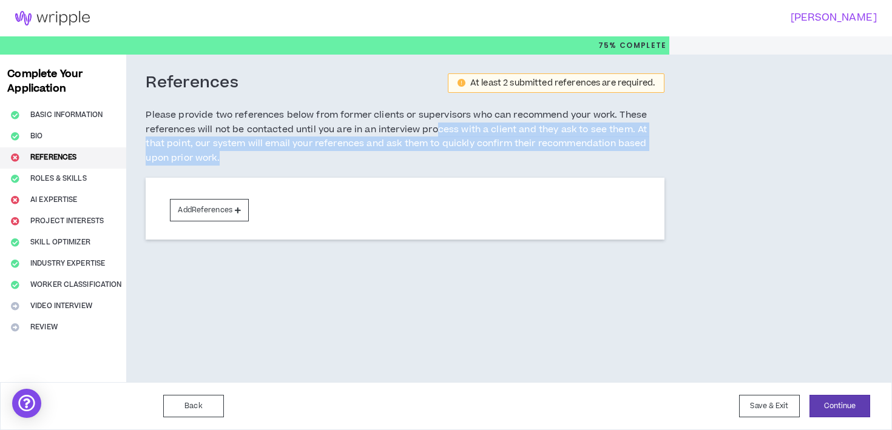
drag, startPoint x: 435, startPoint y: 125, endPoint x: 446, endPoint y: 152, distance: 29.1
click at [446, 152] on h5 "Please provide two references below from former clients or supervisors who can …" at bounding box center [405, 137] width 519 height 58
click at [206, 143] on h5 "Please provide two references below from former clients or supervisors who can …" at bounding box center [405, 137] width 519 height 58
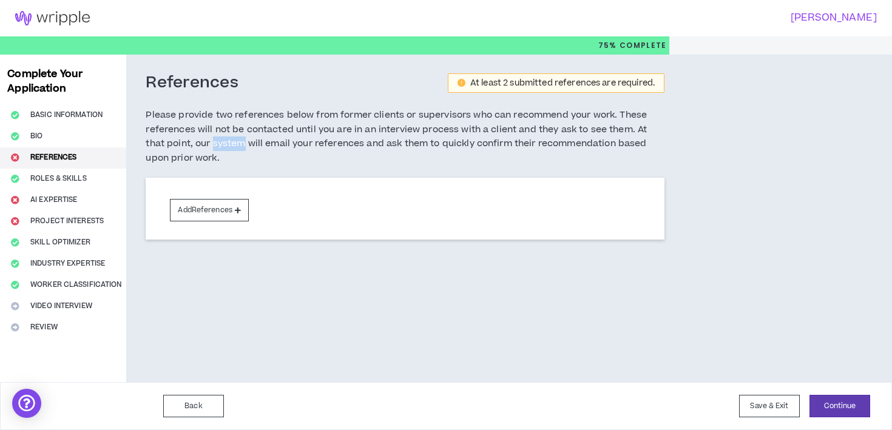
click at [206, 143] on h5 "Please provide two references below from former clients or supervisors who can …" at bounding box center [405, 137] width 519 height 58
click at [234, 143] on h5 "Please provide two references below from former clients or supervisors who can …" at bounding box center [405, 137] width 519 height 58
click at [223, 212] on button "Add References" at bounding box center [209, 210] width 79 height 22
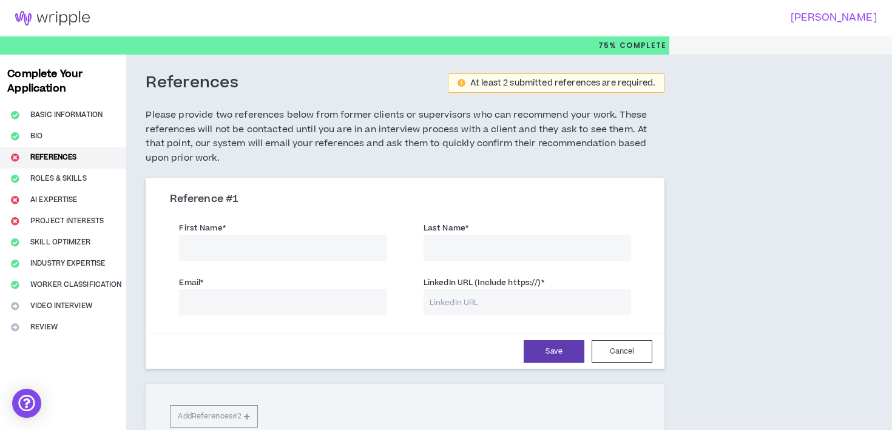
click at [260, 249] on input "First Name *" at bounding box center [282, 248] width 207 height 26
click at [386, 178] on div "Reference # 1 First Name * Last Name * Email * LinkedIn URL (Include https://) …" at bounding box center [405, 273] width 519 height 191
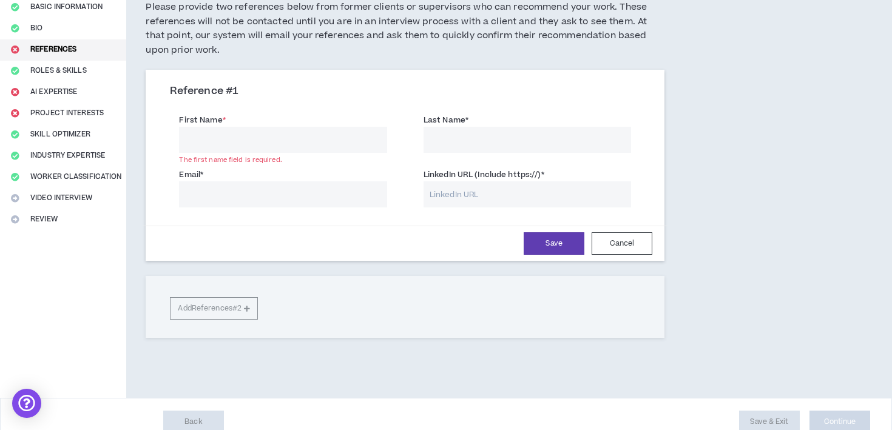
scroll to position [124, 0]
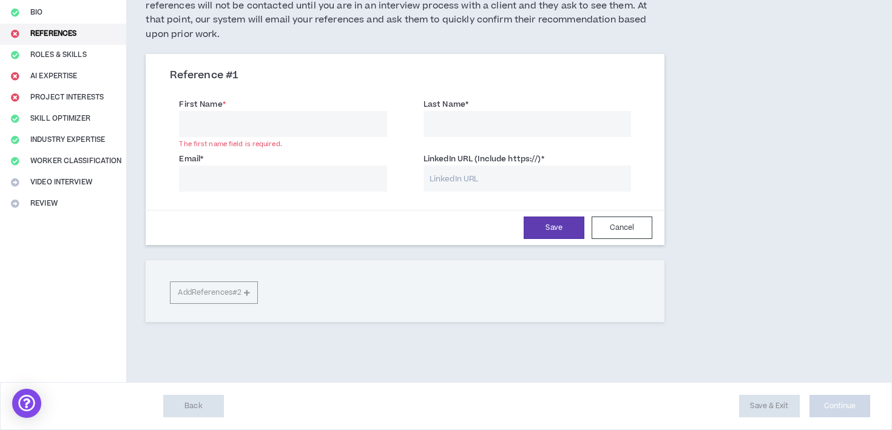
click at [221, 125] on input "First Name *" at bounding box center [282, 124] width 207 height 26
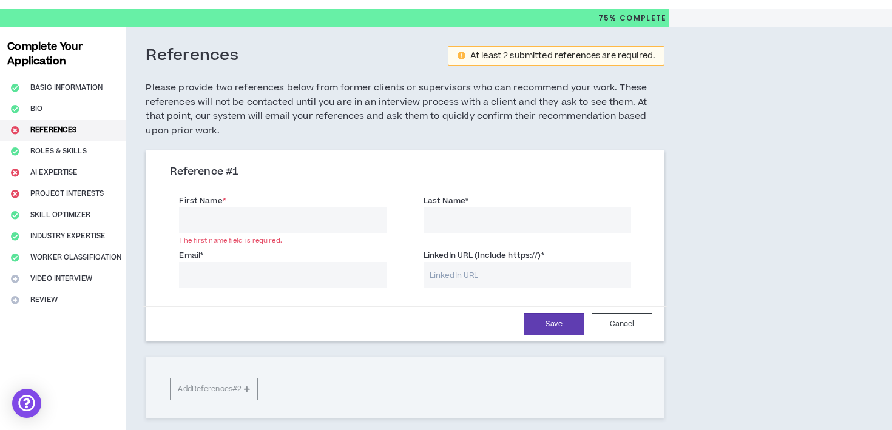
scroll to position [0, 0]
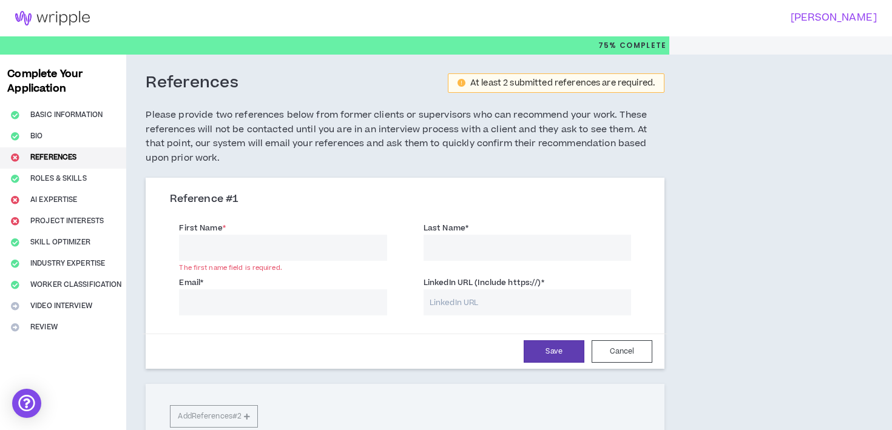
click at [220, 124] on h5 "Please provide two references below from former clients or supervisors who can …" at bounding box center [405, 137] width 519 height 58
click at [204, 126] on h5 "Please provide two references below from former clients or supervisors who can …" at bounding box center [405, 137] width 519 height 58
click at [221, 126] on h5 "Please provide two references below from former clients or supervisors who can …" at bounding box center [405, 137] width 519 height 58
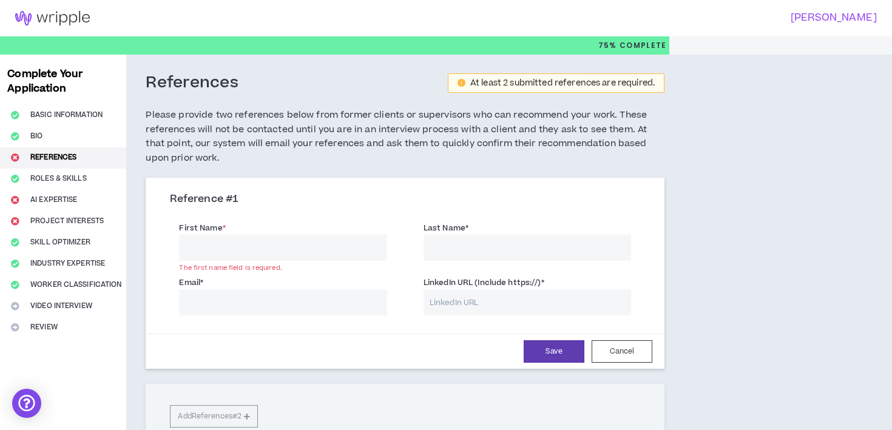
click at [221, 246] on input "First Name *" at bounding box center [282, 248] width 207 height 26
type input "Sharman"
type input "[PERSON_NAME]"
click at [222, 302] on input "Email *" at bounding box center [282, 302] width 207 height 26
click at [263, 301] on input "[EMAIL_ADDRESS][DOMAIN_NAME]" at bounding box center [282, 302] width 207 height 26
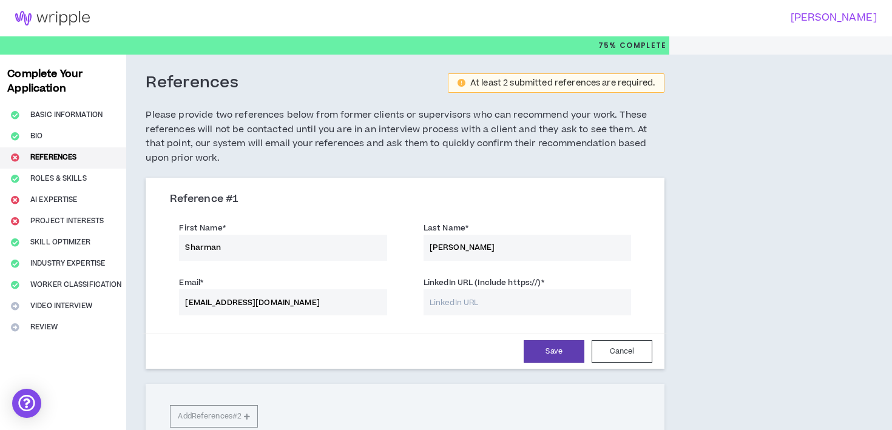
click at [263, 301] on input "[EMAIL_ADDRESS][DOMAIN_NAME]" at bounding box center [282, 302] width 207 height 26
type input "[EMAIL_ADDRESS][DOMAIN_NAME]"
click at [460, 305] on input "LinkedIn URL (Include https://) *" at bounding box center [526, 302] width 207 height 26
click at [459, 303] on input "LinkedIn URL (Include https://) *" at bounding box center [526, 302] width 207 height 26
paste input "[URL][DOMAIN_NAME]"
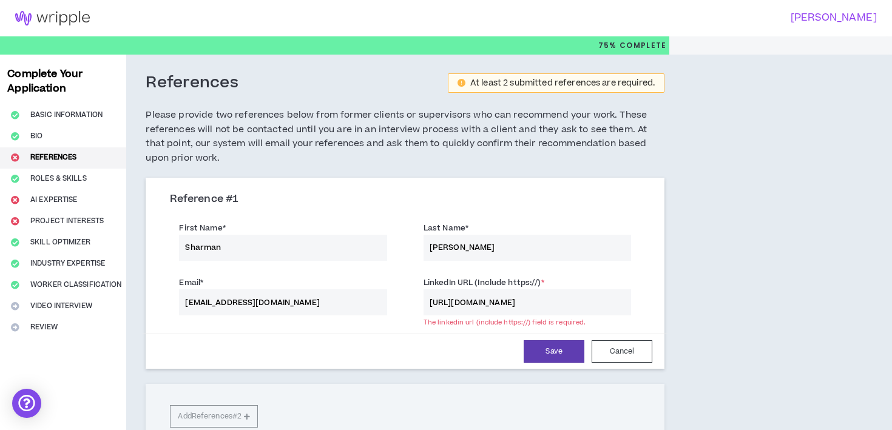
type input "[URL][DOMAIN_NAME]"
click at [724, 302] on div "References At least 2 submitted references are required. Please provide two ref…" at bounding box center [460, 280] width 669 height 451
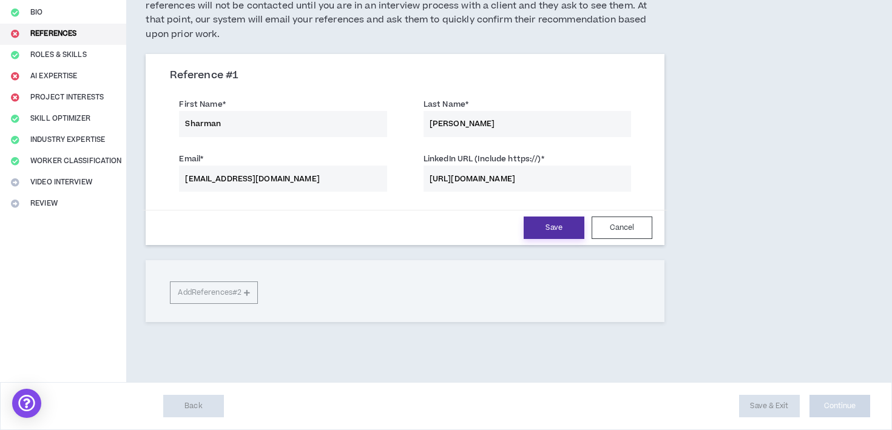
click at [555, 223] on button "Save" at bounding box center [553, 228] width 61 height 22
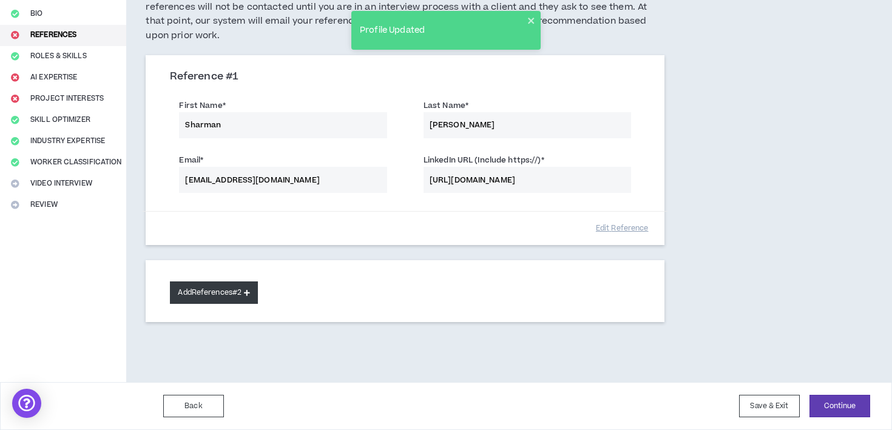
click at [221, 292] on button "Add References #2" at bounding box center [214, 292] width 88 height 22
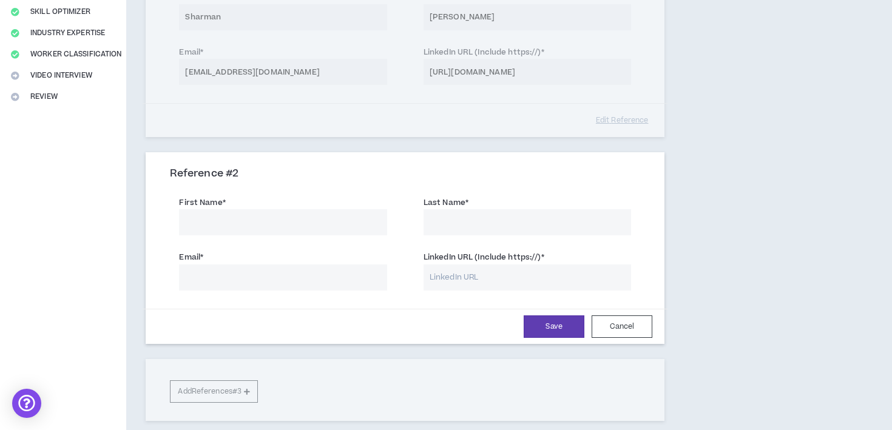
scroll to position [233, 0]
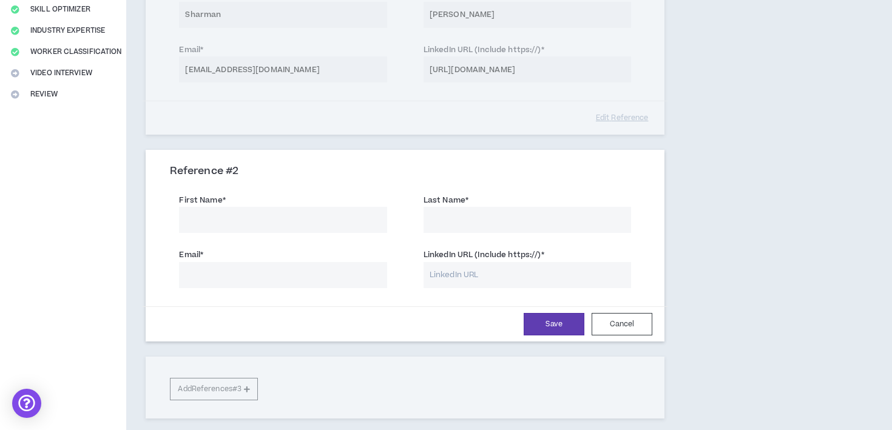
click at [59, 73] on div "Complete Your Application Basic Information Bio References Roles & Skills AI Ex…" at bounding box center [63, 150] width 126 height 657
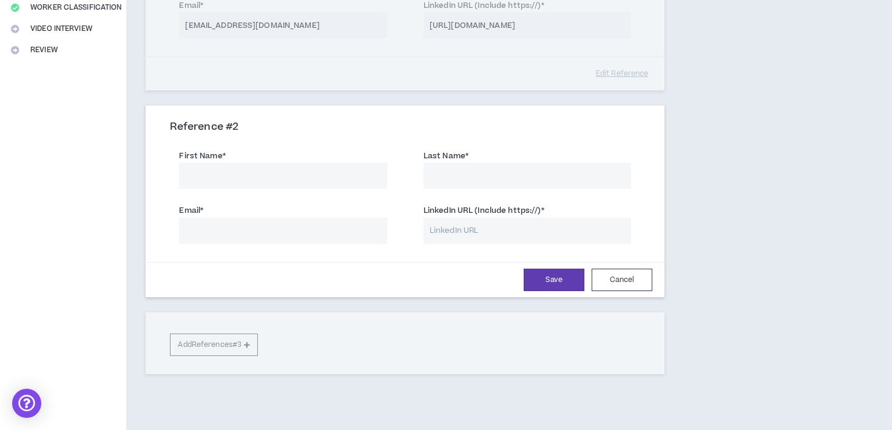
scroll to position [329, 0]
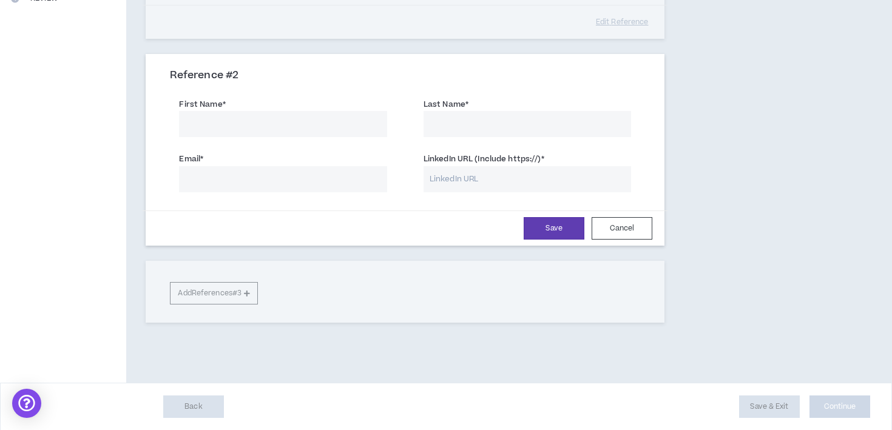
click at [231, 128] on input "First Name *" at bounding box center [282, 124] width 207 height 26
type input "[PERSON_NAME]"
click at [450, 126] on input "Last Name *" at bounding box center [526, 124] width 207 height 26
type input "Loeb"
click at [344, 139] on div "First Name * [PERSON_NAME] Last Name * [PERSON_NAME]" at bounding box center [405, 119] width 488 height 55
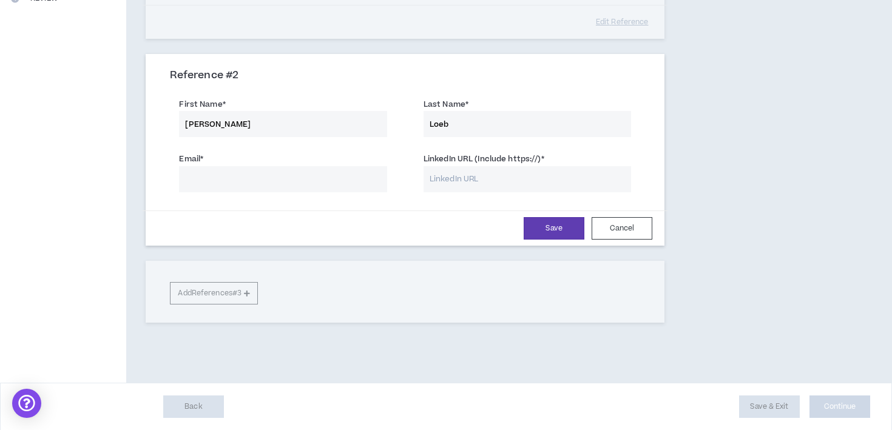
click at [284, 132] on input "[PERSON_NAME]" at bounding box center [282, 124] width 207 height 26
type input "[PERSON_NAME]"
click at [218, 170] on input "Email *" at bounding box center [282, 179] width 207 height 26
click at [247, 177] on input "Email *" at bounding box center [282, 179] width 207 height 26
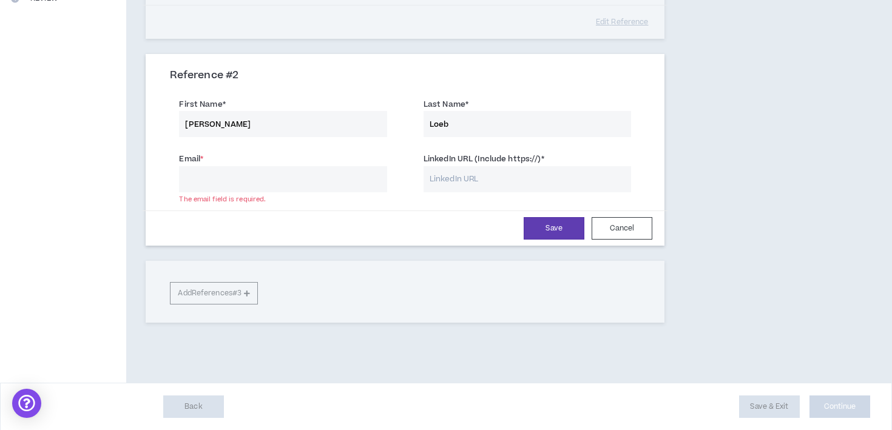
paste input "[PERSON_NAME][EMAIL_ADDRESS][DOMAIN_NAME]"
type input "[PERSON_NAME][EMAIL_ADDRESS][DOMAIN_NAME]"
click at [491, 179] on input "LinkedIn URL (Include https://) *" at bounding box center [526, 179] width 207 height 26
click at [748, 156] on div "References At least 2 submitted references are required. Please provide two ref…" at bounding box center [460, 54] width 669 height 657
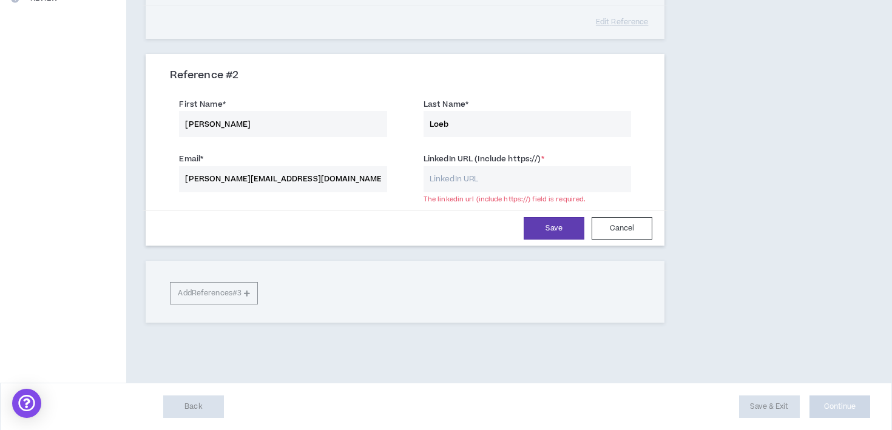
click at [460, 170] on input "LinkedIn URL (Include https://) *" at bounding box center [526, 179] width 207 height 26
paste input "[URL][DOMAIN_NAME]"
type input "[URL][DOMAIN_NAME]"
click at [670, 178] on div "References At least 2 submitted references are required. Please provide two ref…" at bounding box center [404, 54] width 557 height 657
click at [562, 223] on button "Save" at bounding box center [553, 228] width 61 height 22
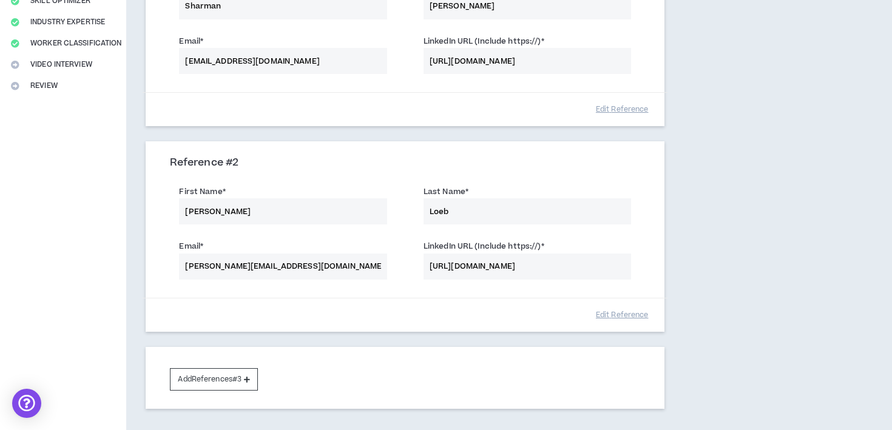
scroll to position [328, 0]
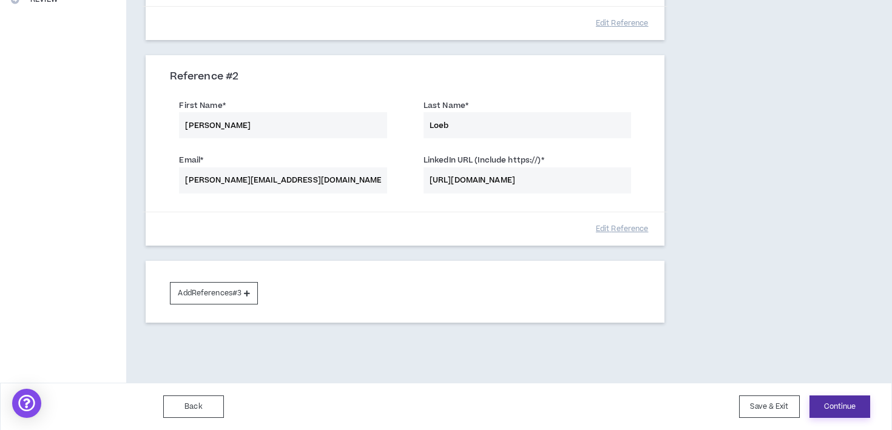
click at [850, 399] on button "Continue" at bounding box center [839, 406] width 61 height 22
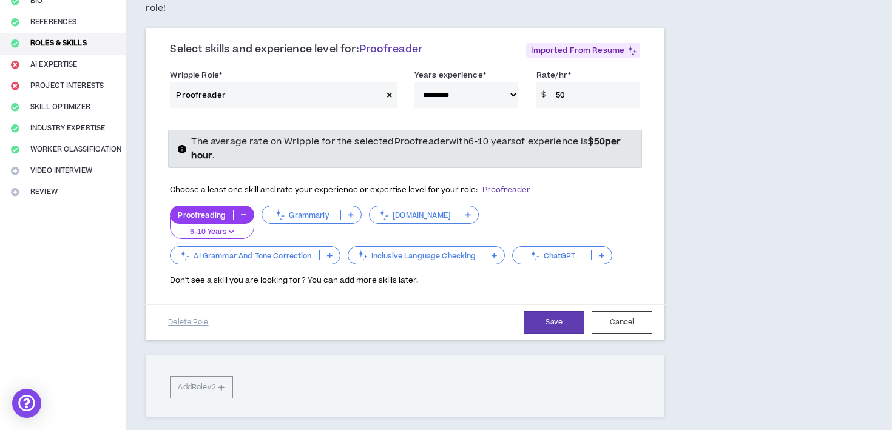
scroll to position [138, 0]
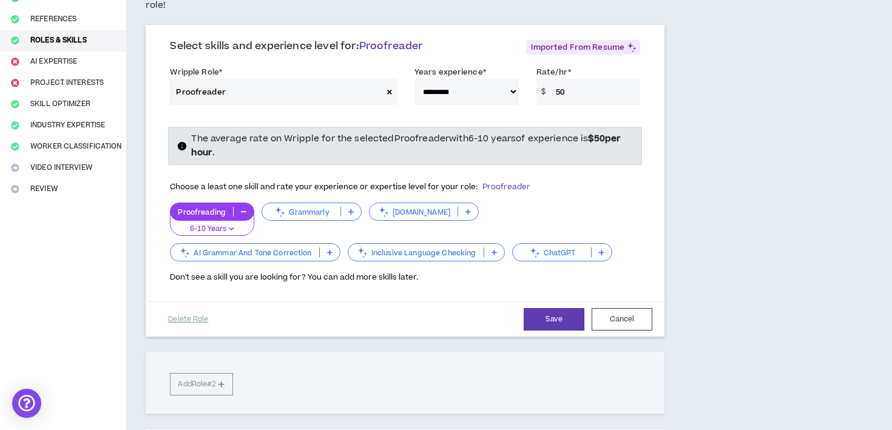
click at [294, 181] on span "Choose a least one skill and rate your experience or expertise level for your r…" at bounding box center [350, 186] width 360 height 11
click at [184, 142] on icon "info-circle" at bounding box center [182, 146] width 8 height 8
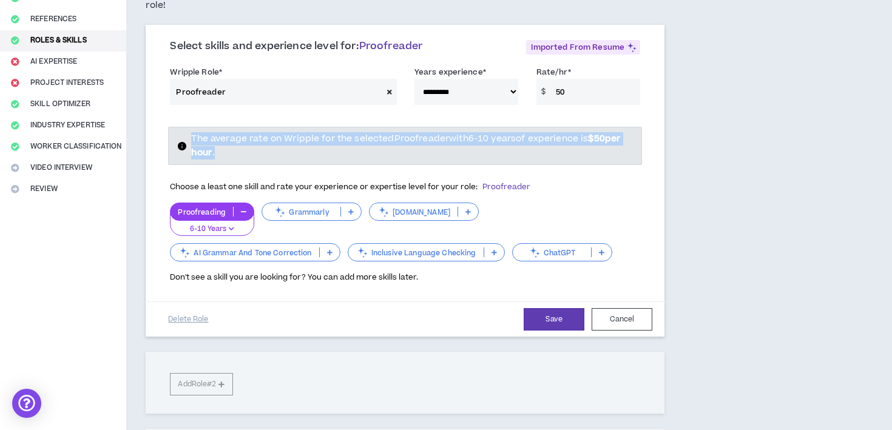
drag, startPoint x: 190, startPoint y: 126, endPoint x: 261, endPoint y: 138, distance: 72.7
click at [261, 138] on div "The average rate on Wripple for the selected Proofreader with 6-10 years of exp…" at bounding box center [405, 146] width 474 height 38
copy span "The average rate on Wripple for the selected Proofreader with 6-10 years of exp…"
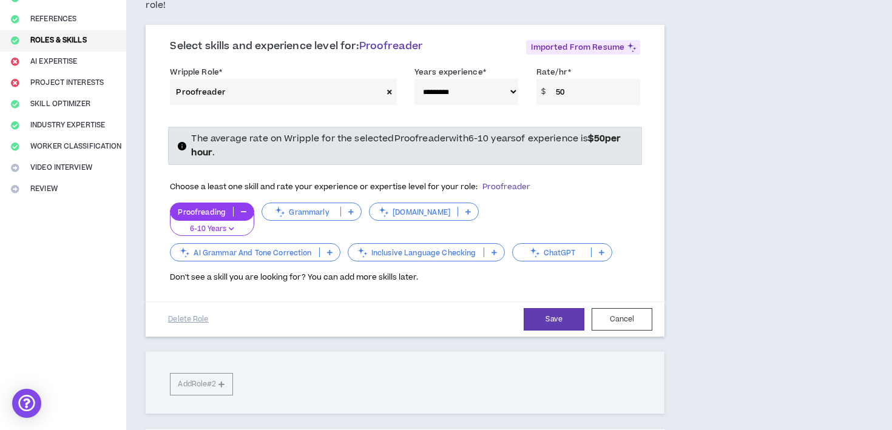
click at [687, 217] on div "**********" at bounding box center [460, 315] width 669 height 798
click at [207, 207] on p "Proofreading" at bounding box center [201, 211] width 62 height 9
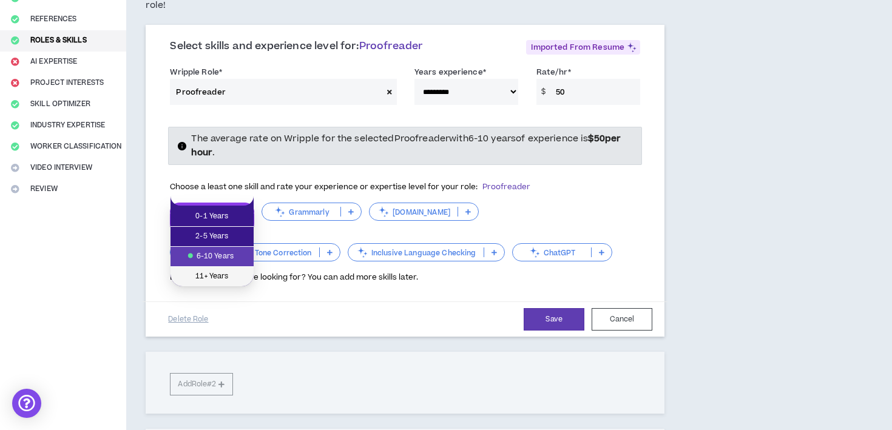
click at [224, 272] on span "11+ Years" at bounding box center [212, 276] width 69 height 13
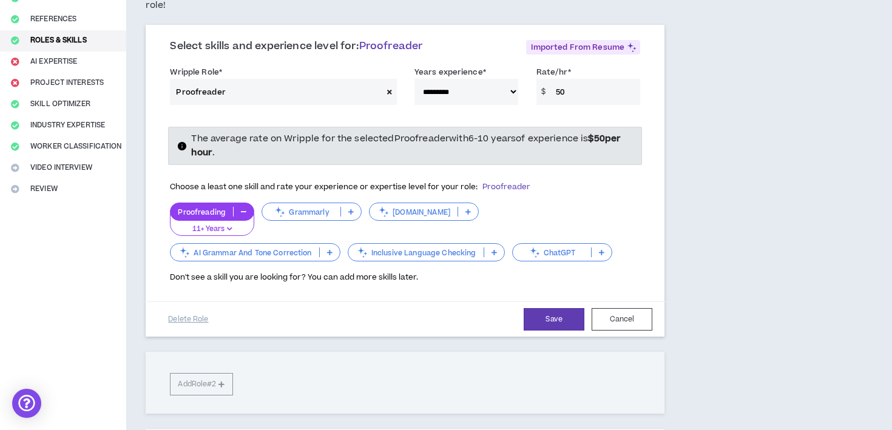
click at [732, 164] on div "**********" at bounding box center [460, 315] width 669 height 798
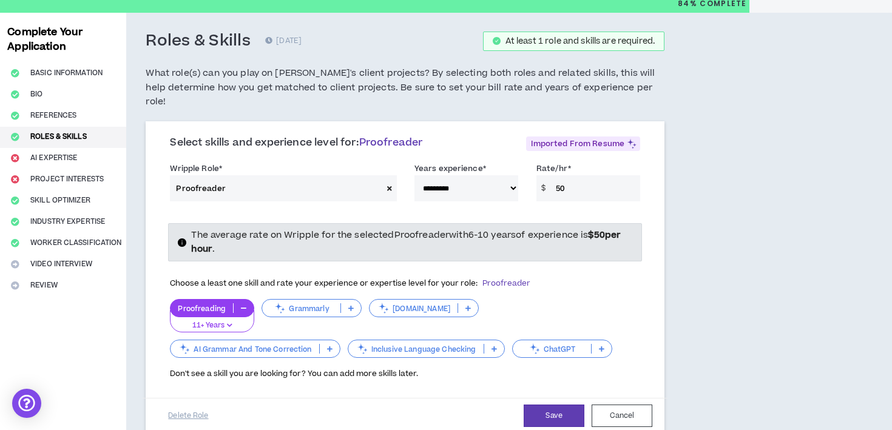
scroll to position [41, 0]
click at [346, 304] on p at bounding box center [351, 309] width 20 height 10
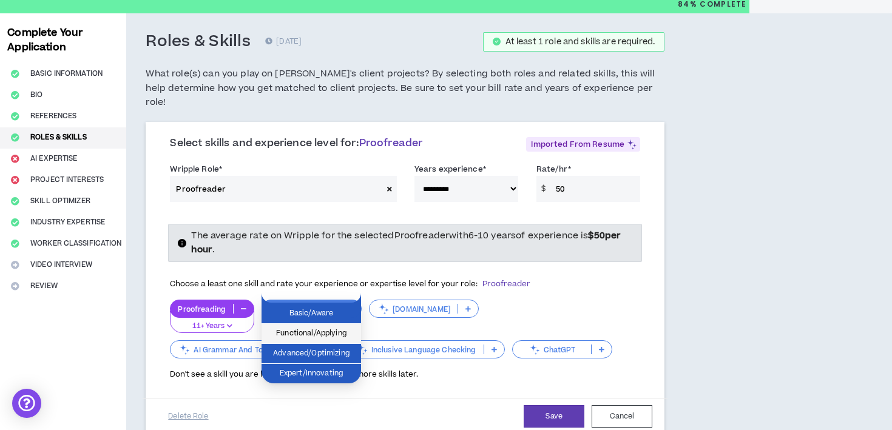
click at [340, 337] on span "Functional/Applying" at bounding box center [311, 333] width 85 height 13
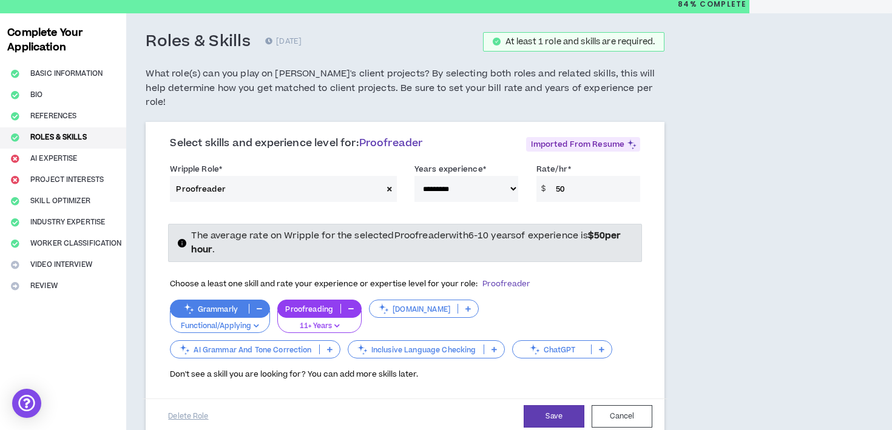
click at [343, 304] on button "button" at bounding box center [351, 309] width 20 height 10
click at [351, 306] on icon at bounding box center [350, 309] width 5 height 6
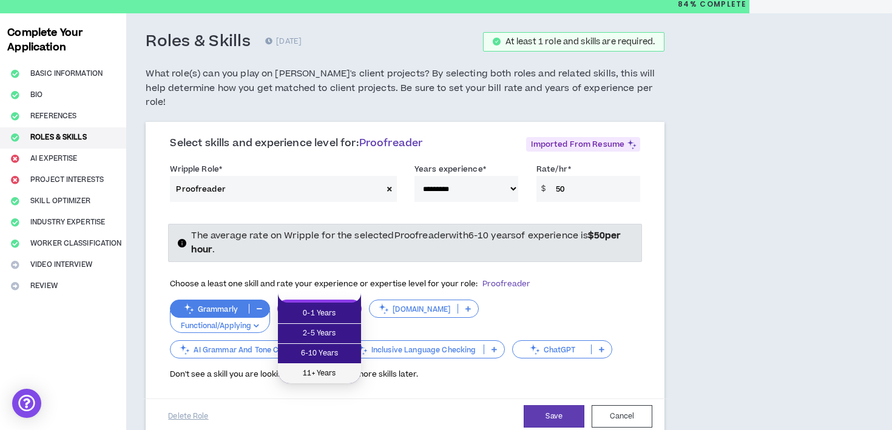
click at [343, 369] on span "11+ Years" at bounding box center [319, 373] width 69 height 13
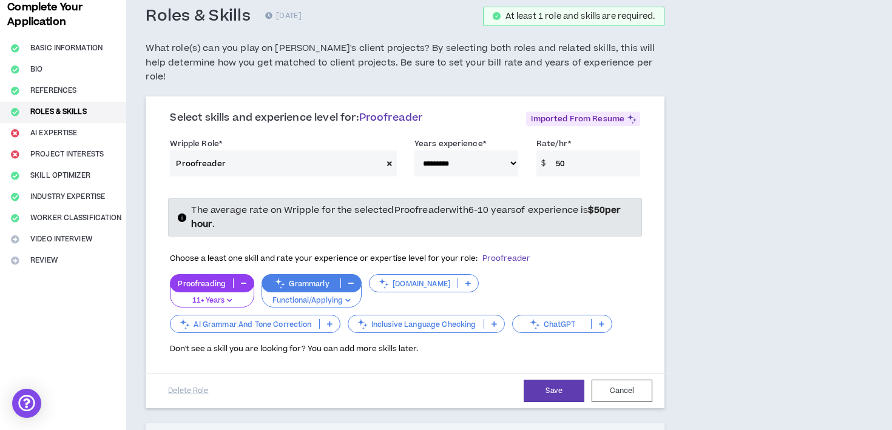
scroll to position [75, 0]
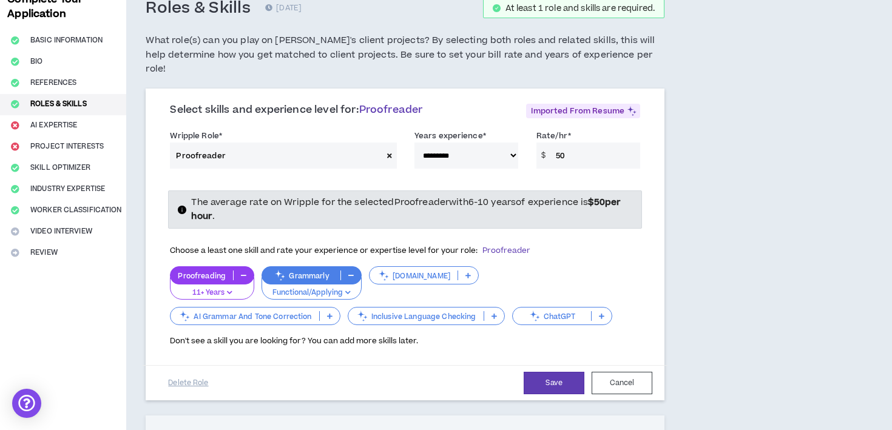
click at [334, 311] on p at bounding box center [330, 316] width 20 height 10
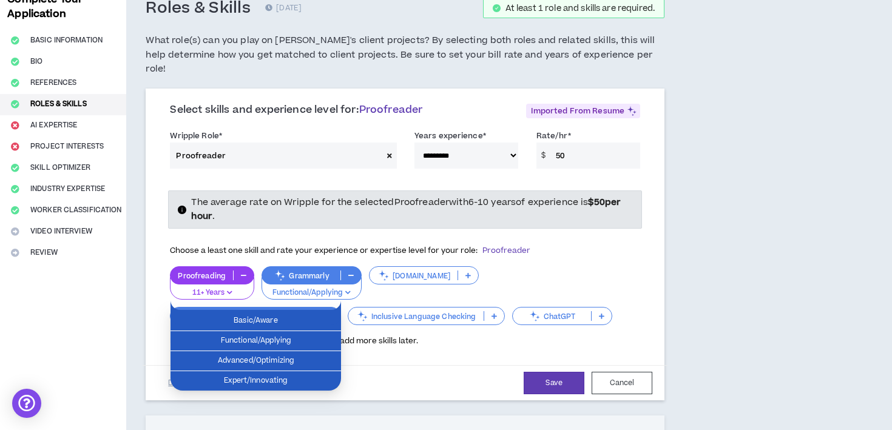
click at [498, 274] on div "Proofreading 11+ Years Grammarly Functional/Applying [DOMAIN_NAME] AI Grammar A…" at bounding box center [405, 296] width 470 height 61
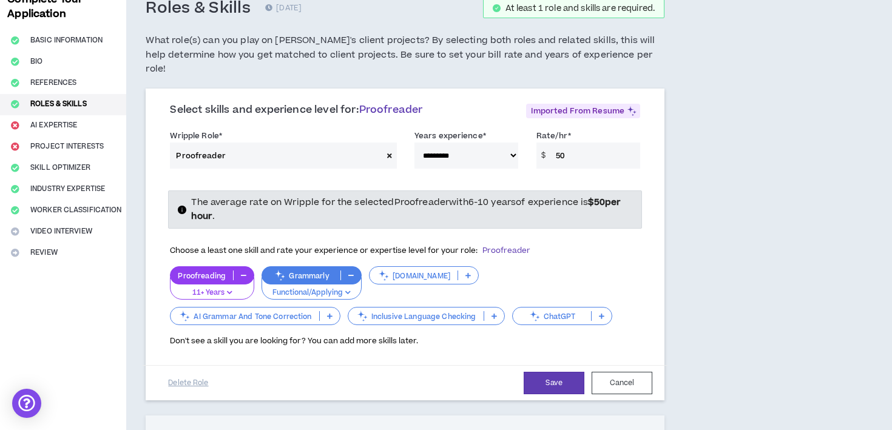
click at [491, 311] on p at bounding box center [494, 316] width 20 height 10
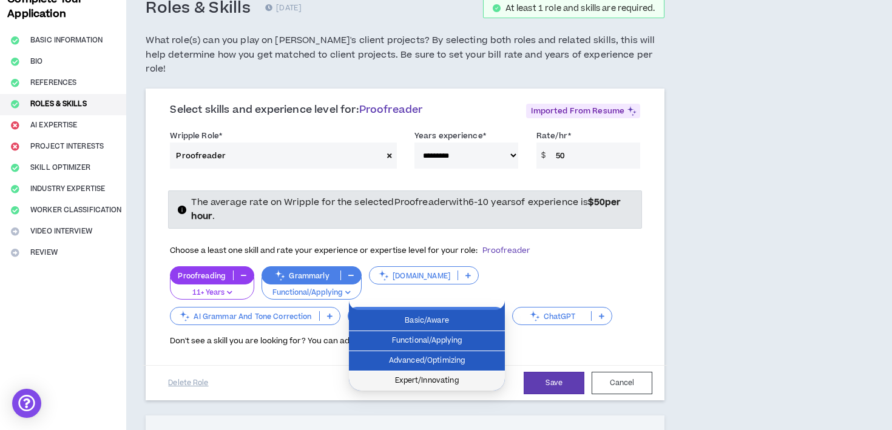
click at [473, 383] on span "Expert/Innovating" at bounding box center [426, 380] width 141 height 13
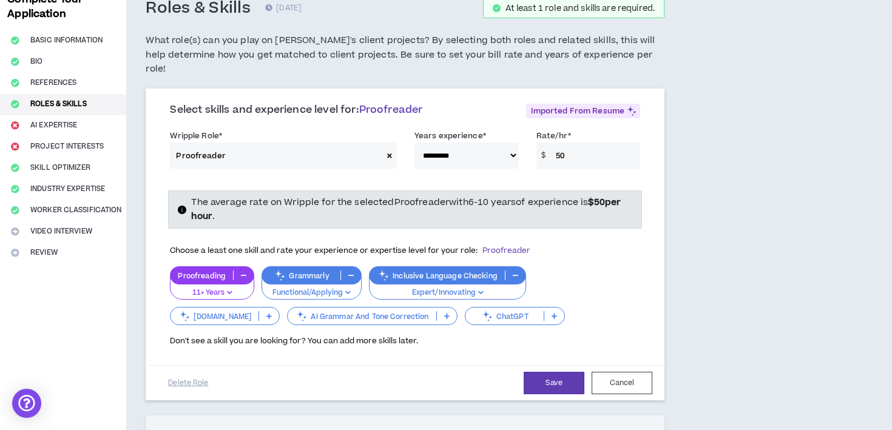
click at [544, 311] on p at bounding box center [554, 316] width 20 height 10
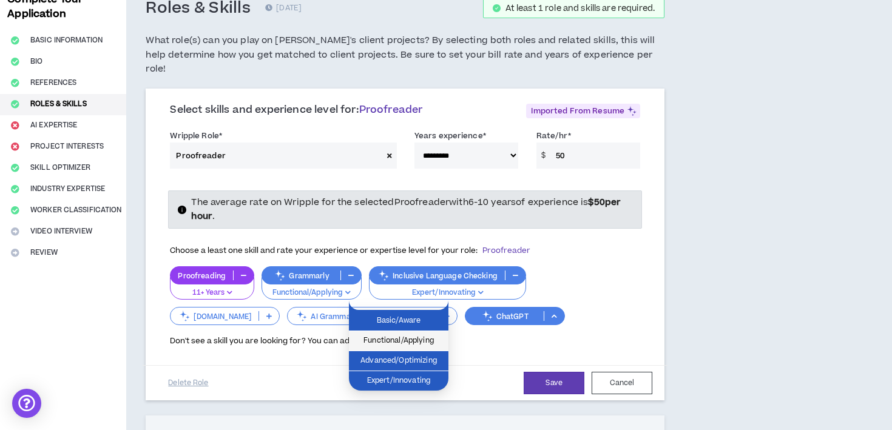
click at [432, 337] on span "Functional/Applying" at bounding box center [398, 340] width 85 height 13
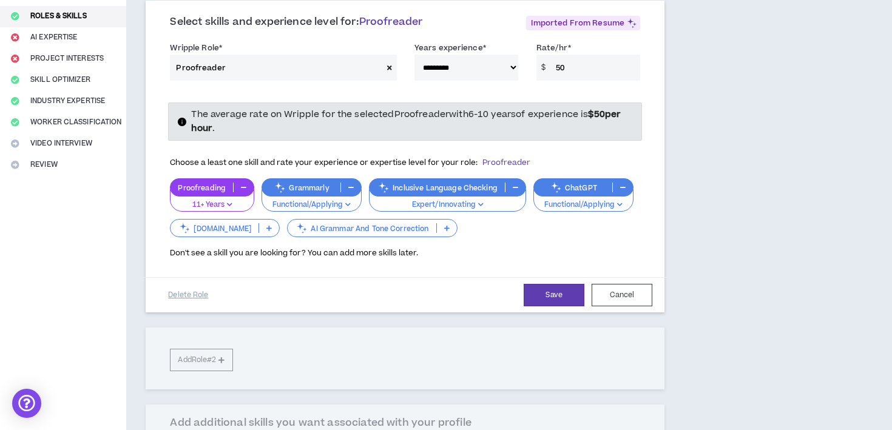
scroll to position [166, 0]
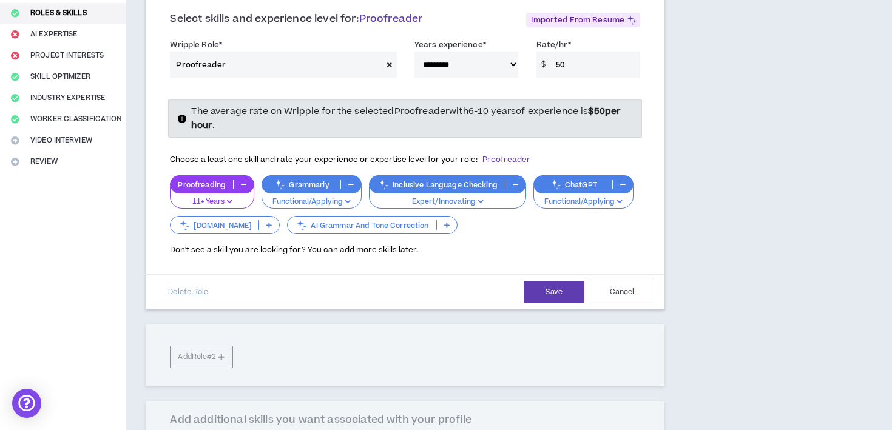
click at [444, 222] on icon at bounding box center [446, 225] width 5 height 6
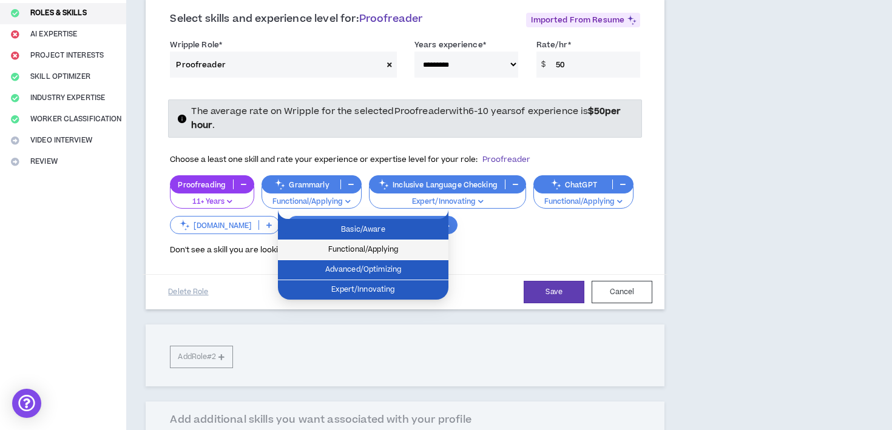
click at [413, 247] on span "Functional/Applying" at bounding box center [363, 249] width 156 height 13
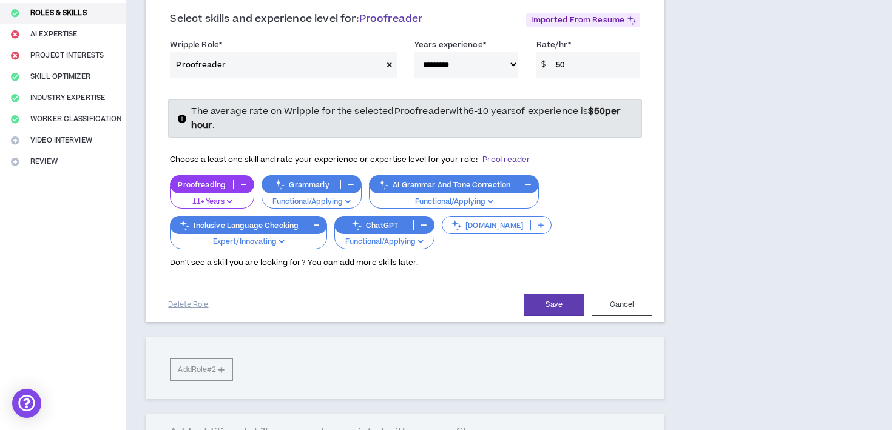
click at [531, 220] on p at bounding box center [541, 225] width 20 height 10
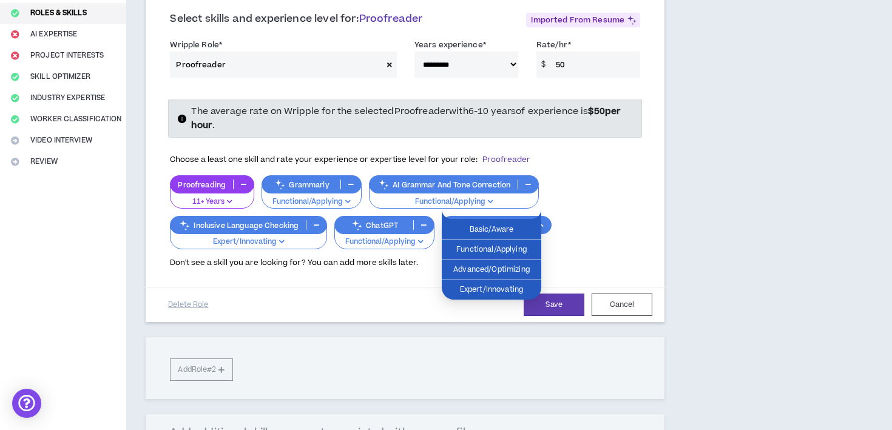
click at [596, 189] on div "Proofreading 11+ Years Grammarly Functional/Applying AI Grammar And Tone Correc…" at bounding box center [405, 212] width 470 height 74
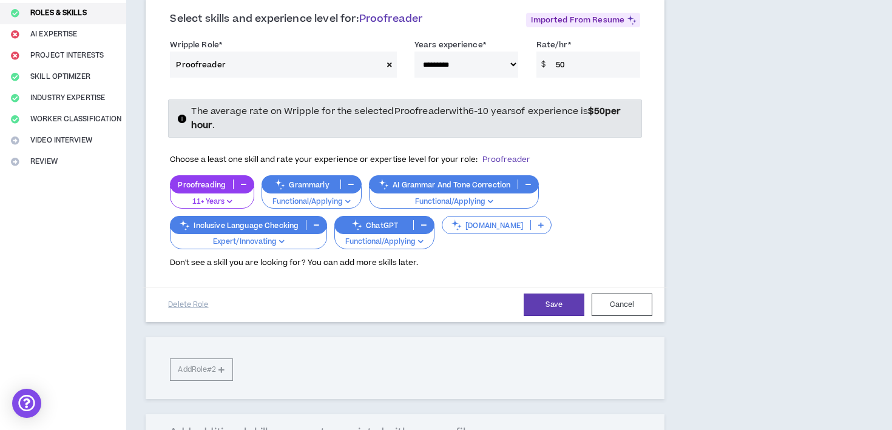
click at [538, 222] on icon at bounding box center [540, 225] width 5 height 6
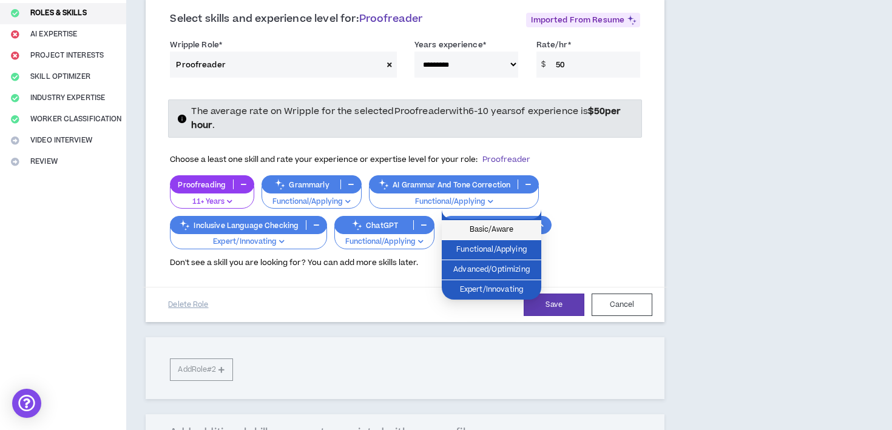
click at [501, 233] on span "Basic/Aware" at bounding box center [491, 229] width 85 height 13
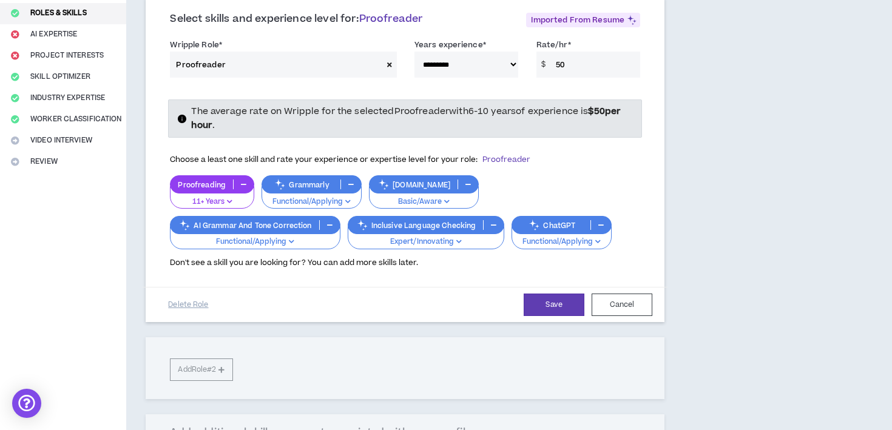
click at [460, 180] on button "button" at bounding box center [468, 185] width 20 height 10
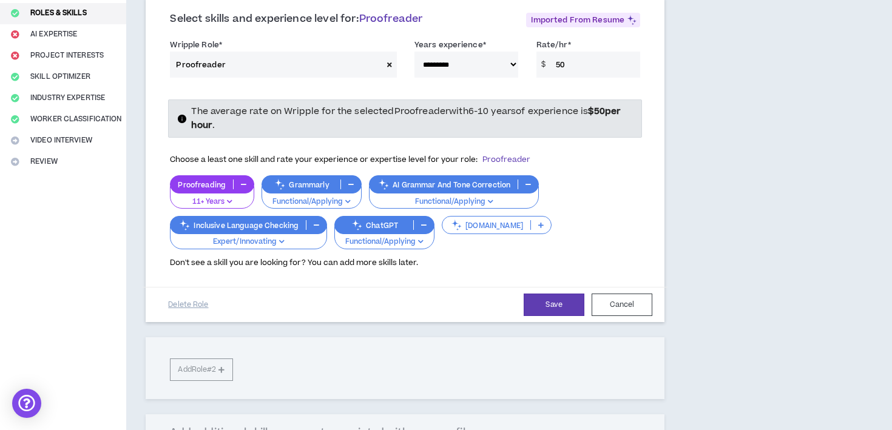
click at [538, 222] on icon at bounding box center [540, 225] width 5 height 6
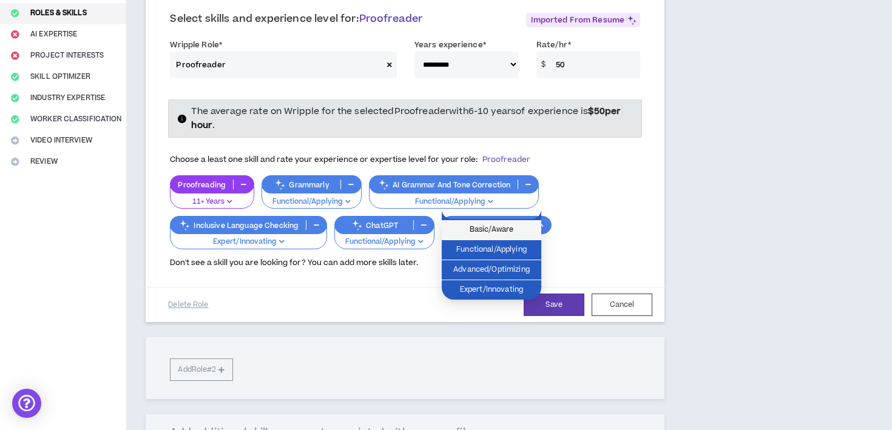
click at [516, 227] on span "Basic/Aware" at bounding box center [491, 229] width 85 height 13
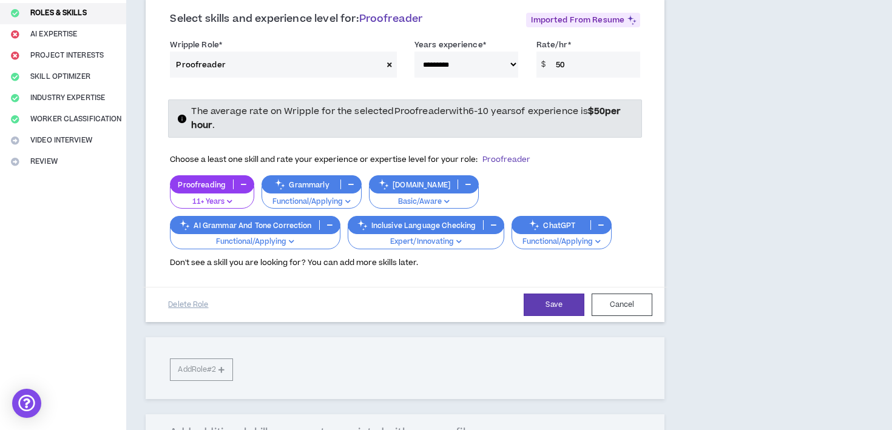
click at [491, 220] on button "button" at bounding box center [493, 225] width 20 height 10
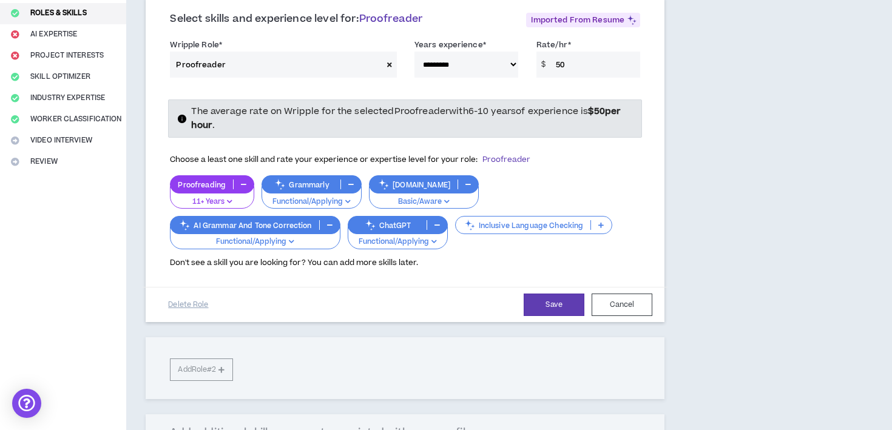
click at [510, 216] on div "Inclusive Language Checking" at bounding box center [533, 225] width 157 height 18
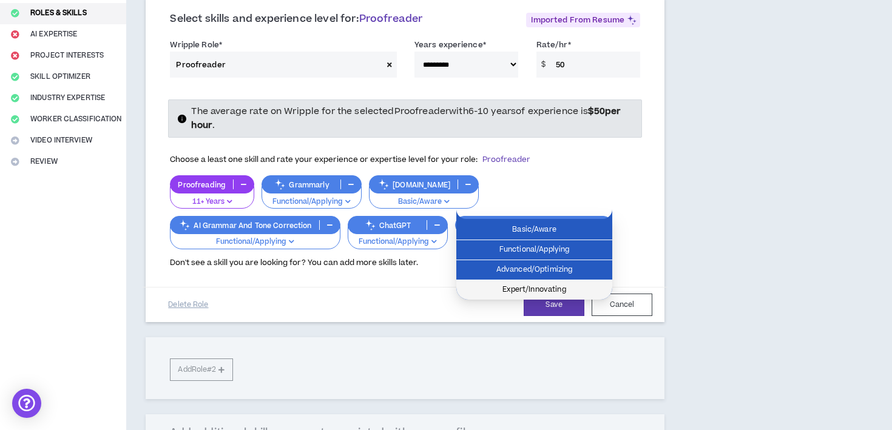
click at [544, 286] on span "Expert/Innovating" at bounding box center [533, 289] width 141 height 13
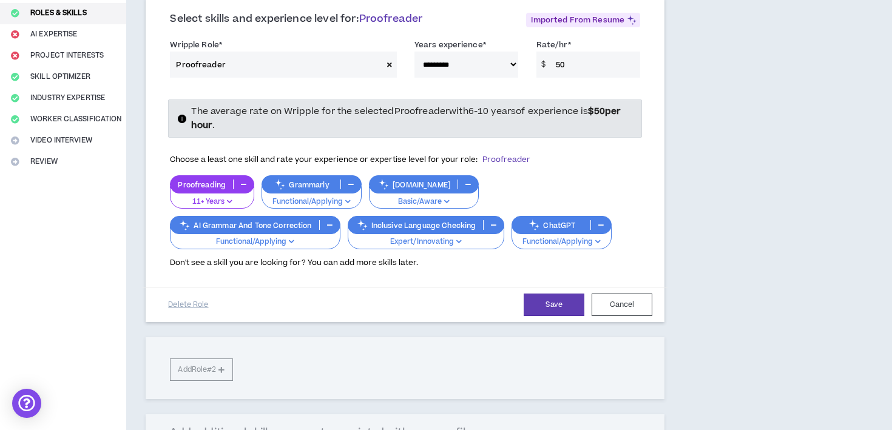
click at [659, 212] on div "**********" at bounding box center [405, 161] width 519 height 321
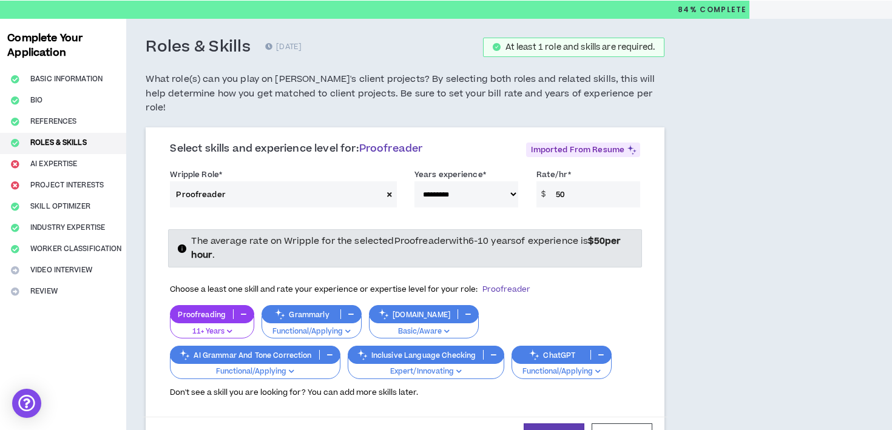
scroll to position [53, 0]
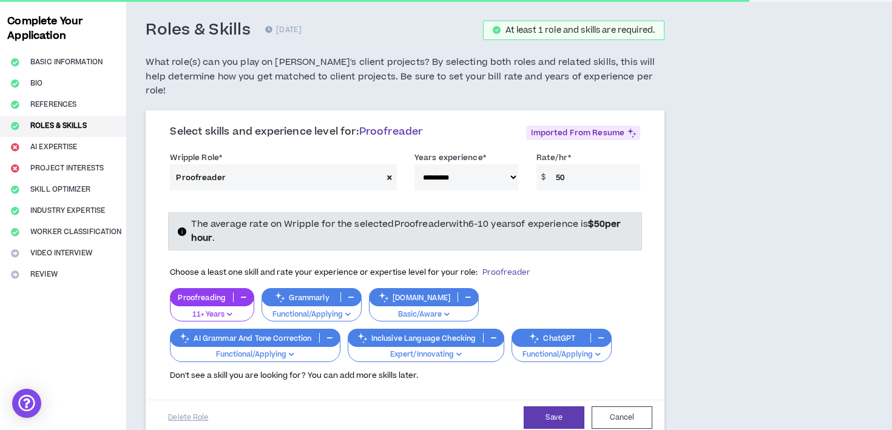
click at [460, 173] on select "**********" at bounding box center [466, 177] width 104 height 26
select select "***"
click at [414, 164] on select "**********" at bounding box center [466, 177] width 104 height 26
click at [526, 203] on div "The average rate on Wripple for the selected Proofreader with 6-10 years of exp…" at bounding box center [405, 292] width 488 height 179
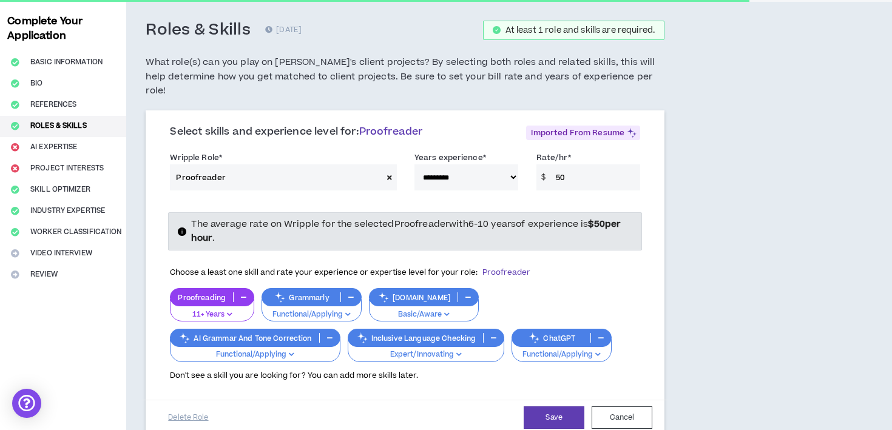
click at [526, 212] on div "The average rate on Wripple for the selected Proofreader with 6-10 years of exp…" at bounding box center [405, 231] width 474 height 38
click at [183, 227] on icon "info-circle" at bounding box center [182, 231] width 8 height 8
click at [254, 218] on span "The average rate on Wripple for the selected Proofreader with 6-10 years of exp…" at bounding box center [405, 231] width 429 height 26
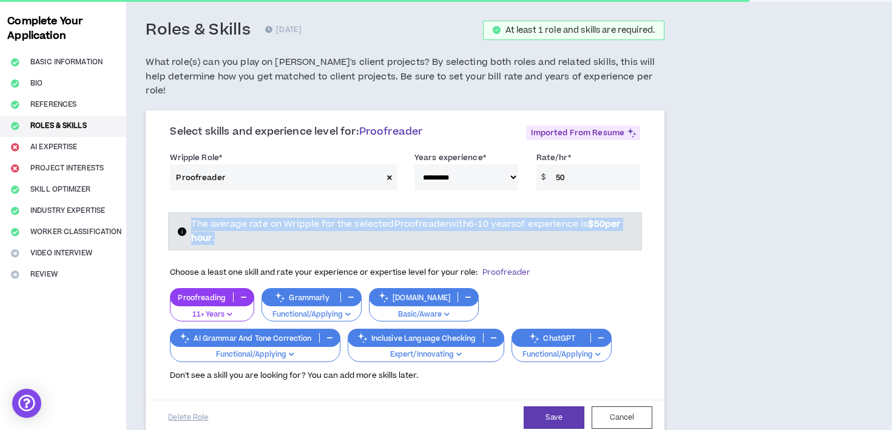
click at [254, 218] on span "The average rate on Wripple for the selected Proofreader with 6-10 years of exp…" at bounding box center [405, 231] width 429 height 26
click at [290, 218] on span "The average rate on Wripple for the selected Proofreader with 6-10 years of exp…" at bounding box center [405, 231] width 429 height 26
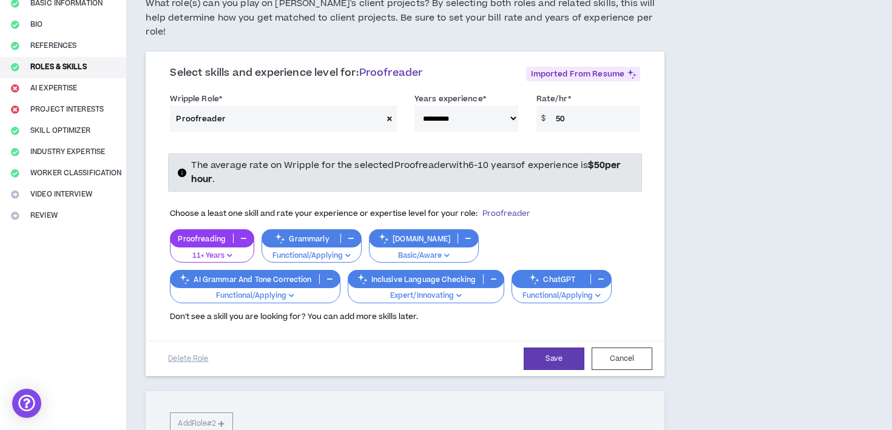
scroll to position [117, 0]
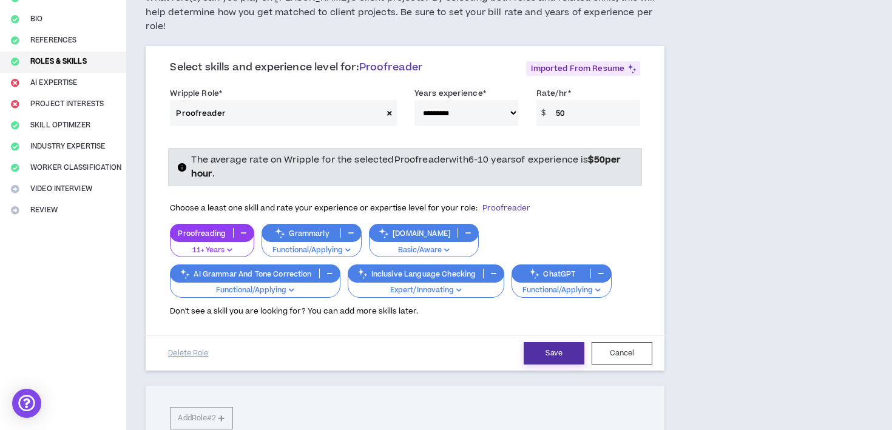
click at [573, 342] on button "Save" at bounding box center [553, 353] width 61 height 22
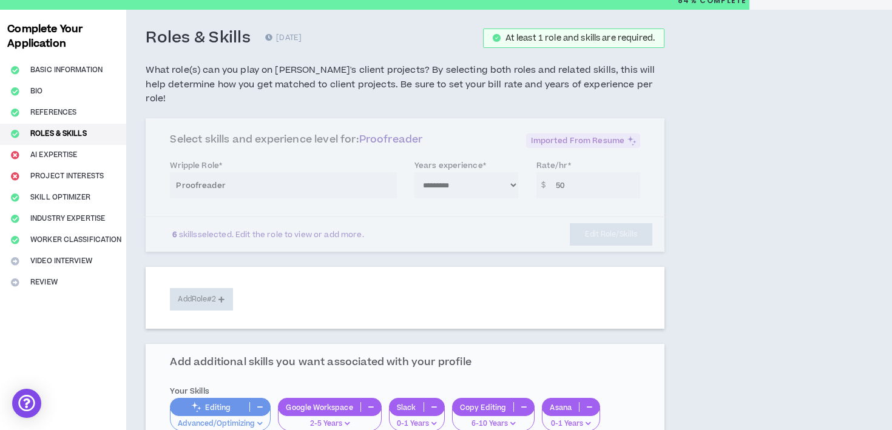
scroll to position [0, 0]
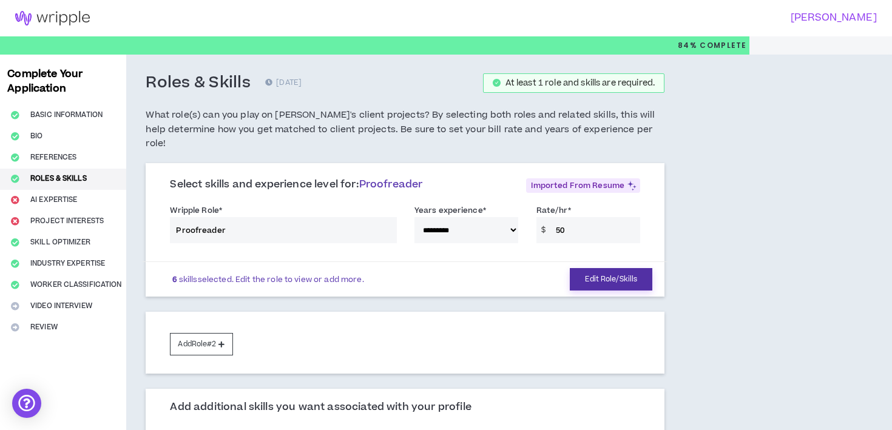
click at [611, 268] on button "Edit Role/Skills" at bounding box center [611, 279] width 82 height 22
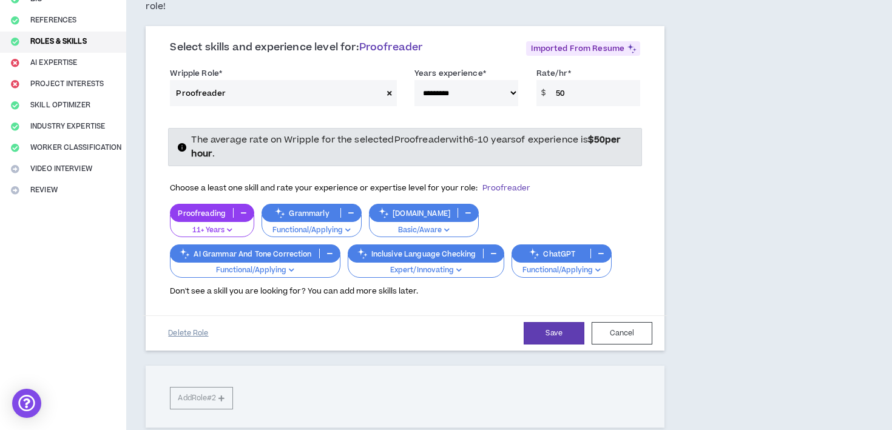
scroll to position [192, 0]
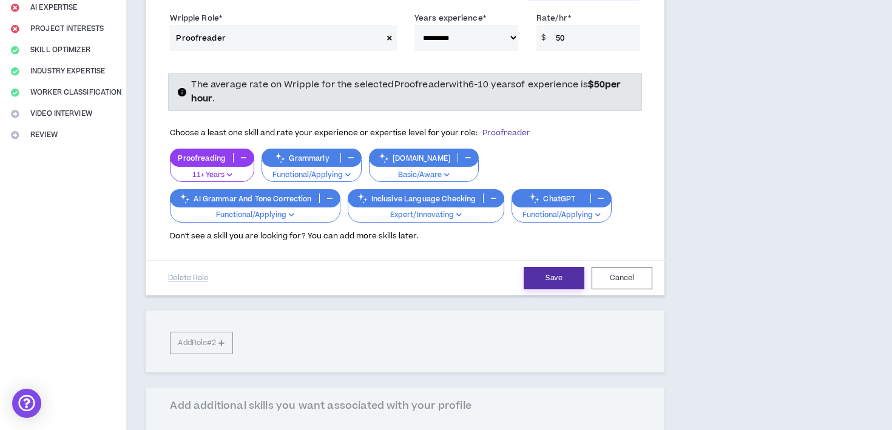
click at [556, 267] on button "Save" at bounding box center [553, 278] width 61 height 22
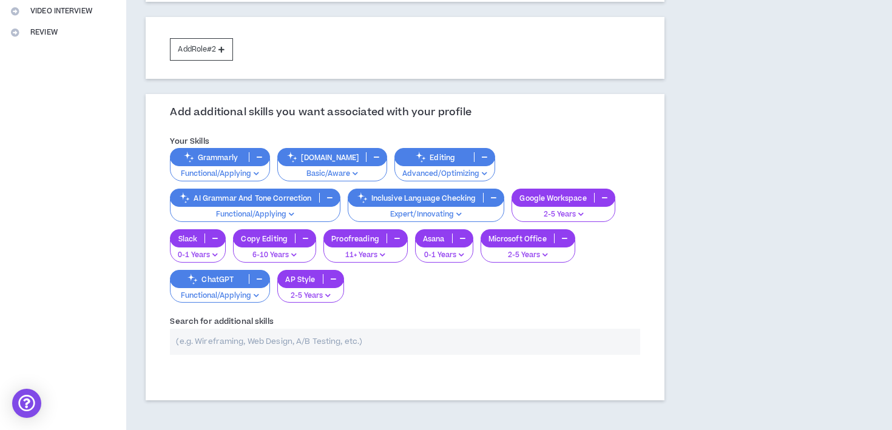
scroll to position [319, 0]
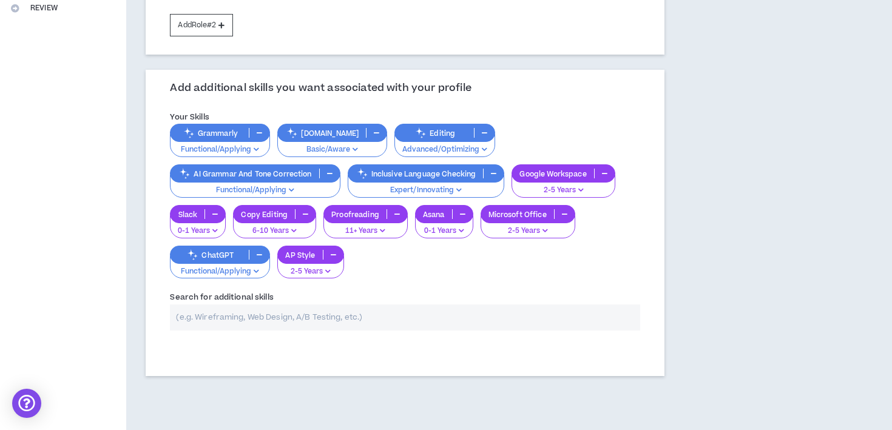
click at [249, 305] on input "text" at bounding box center [405, 318] width 470 height 26
click at [302, 251] on p "AP Style" at bounding box center [300, 255] width 44 height 9
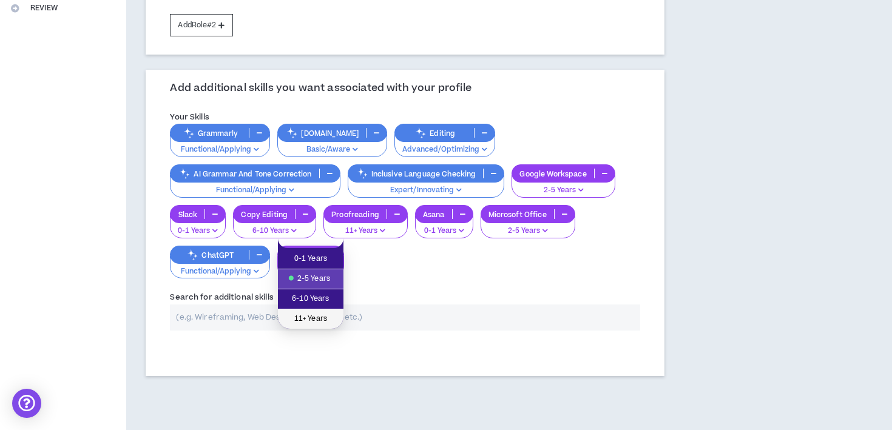
click at [325, 320] on span "11+ Years" at bounding box center [310, 318] width 51 height 13
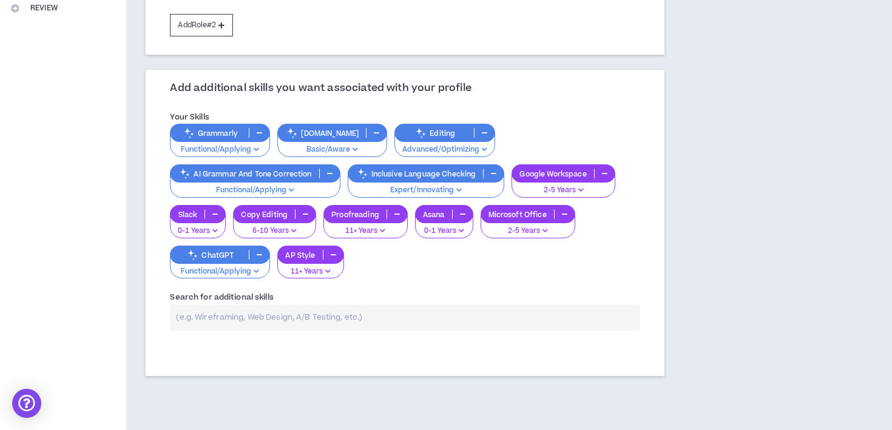
click at [368, 288] on div "Search for additional skills" at bounding box center [405, 314] width 488 height 52
click at [532, 210] on p "Microsoft Office" at bounding box center [517, 214] width 73 height 9
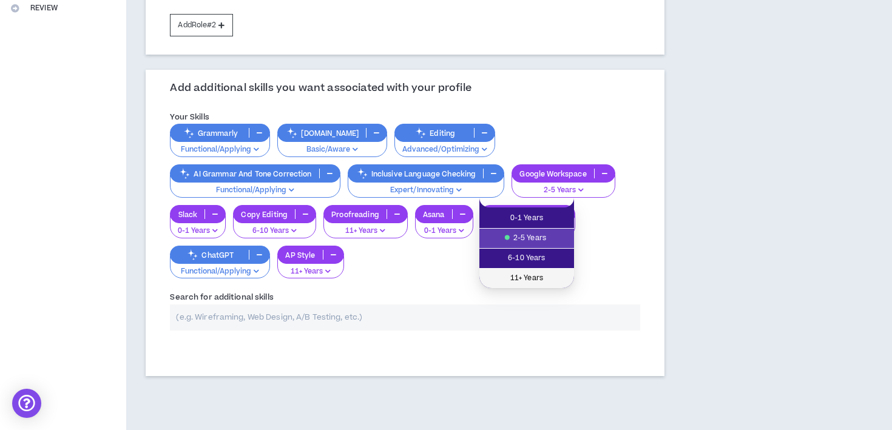
click at [531, 277] on span "11+ Years" at bounding box center [526, 278] width 80 height 13
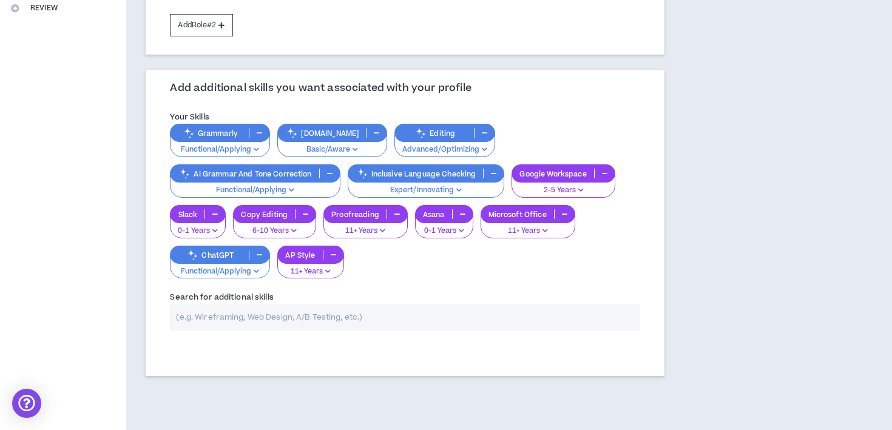
click at [449, 226] on p "0-1 Years" at bounding box center [444, 231] width 42 height 11
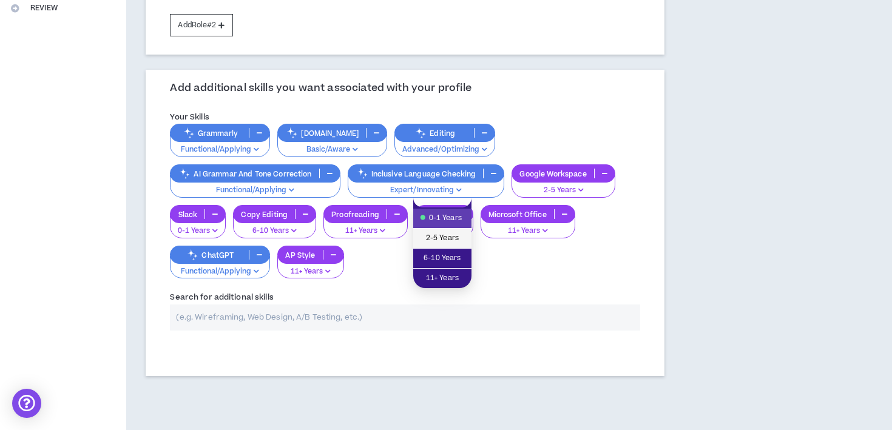
click at [449, 243] on span "2-5 Years" at bounding box center [442, 238] width 44 height 13
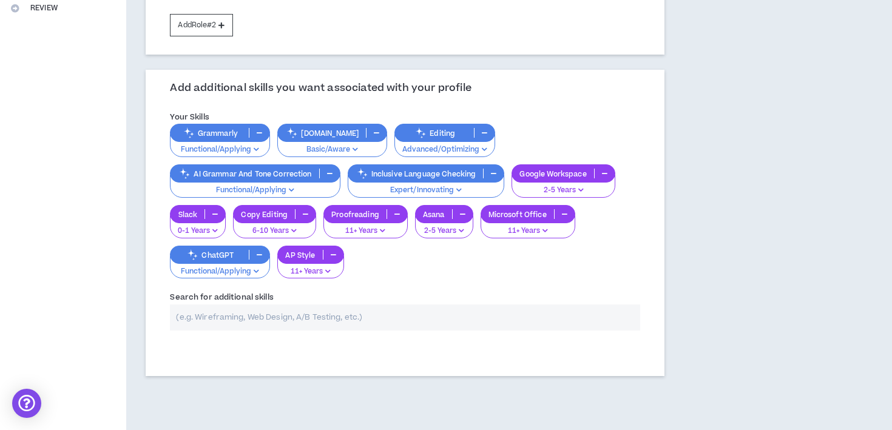
click at [292, 207] on div "Copy Editing" at bounding box center [274, 214] width 83 height 18
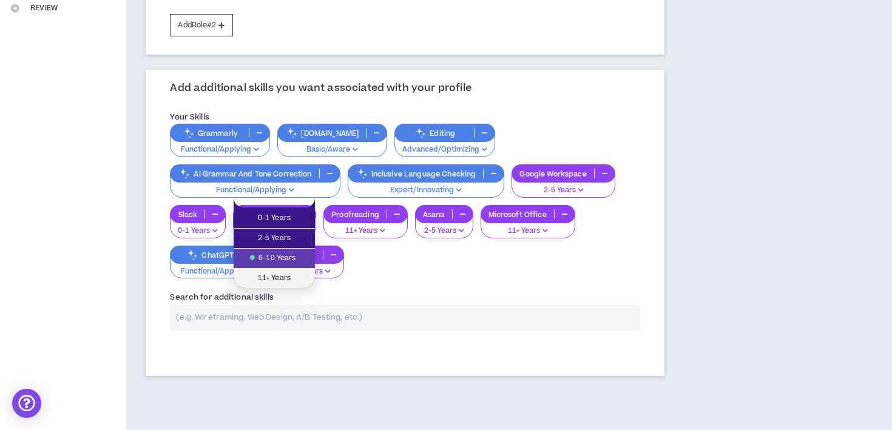
click at [288, 275] on span "11+ Years" at bounding box center [274, 278] width 67 height 13
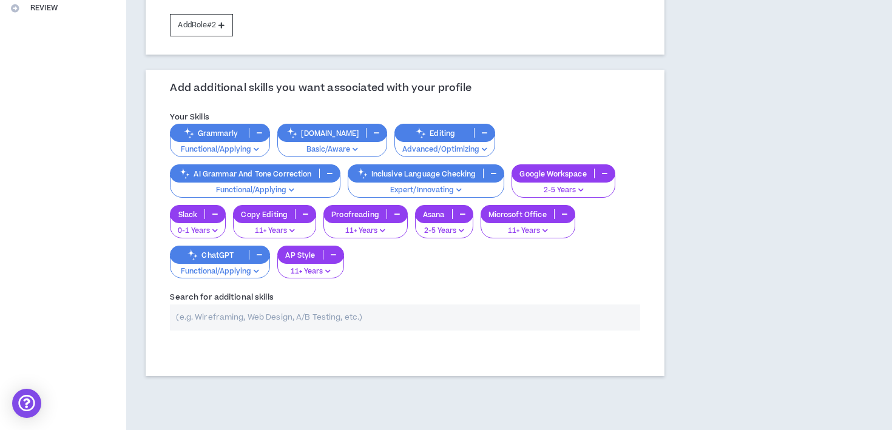
click at [198, 226] on p "0-1 Years" at bounding box center [198, 231] width 40 height 11
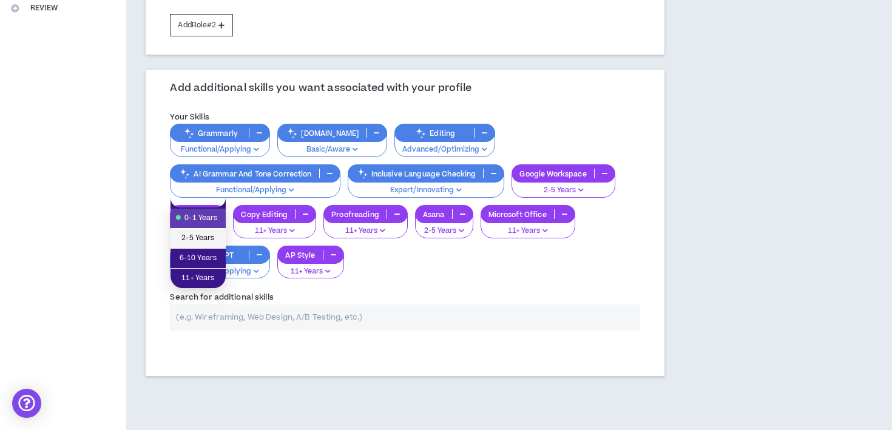
click at [200, 243] on span "2-5 Years" at bounding box center [198, 238] width 41 height 13
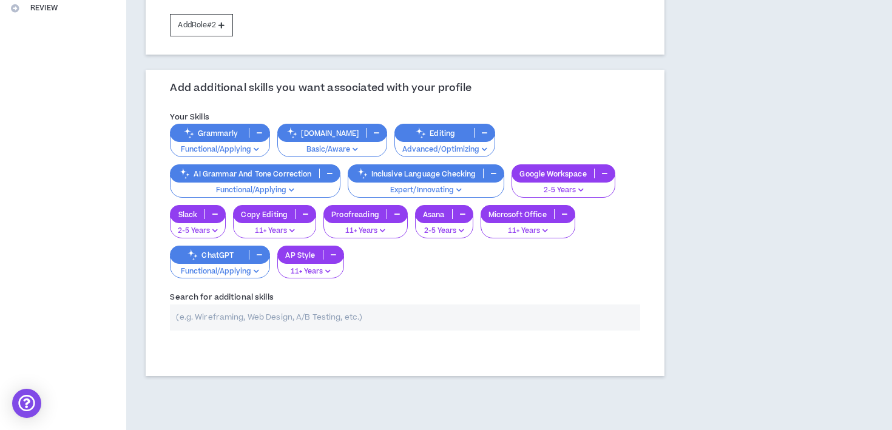
click at [270, 305] on input "text" at bounding box center [405, 318] width 470 height 26
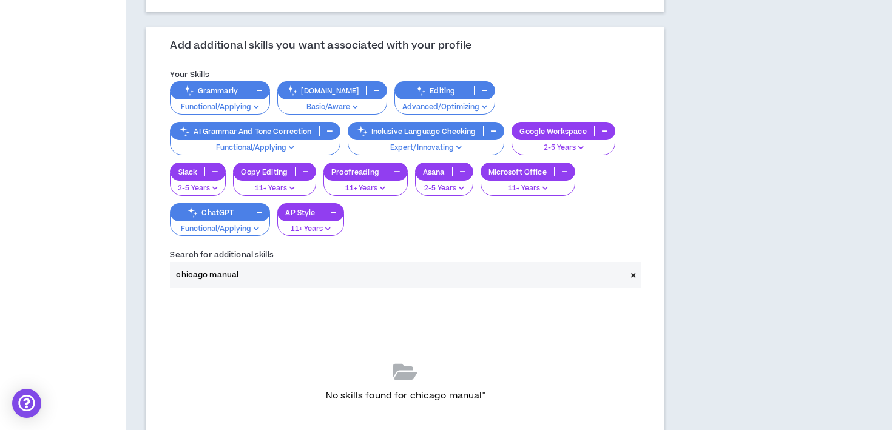
scroll to position [363, 0]
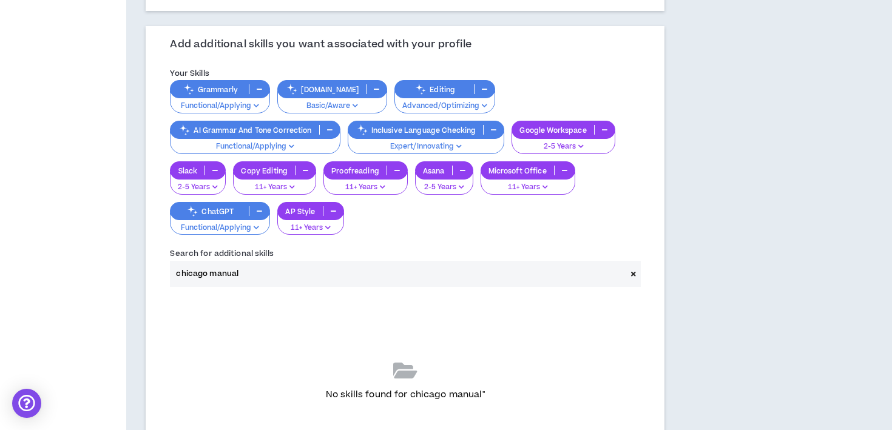
click at [223, 261] on input "chicago manual" at bounding box center [398, 274] width 456 height 26
click at [189, 261] on input "chicago style" at bounding box center [398, 274] width 456 height 26
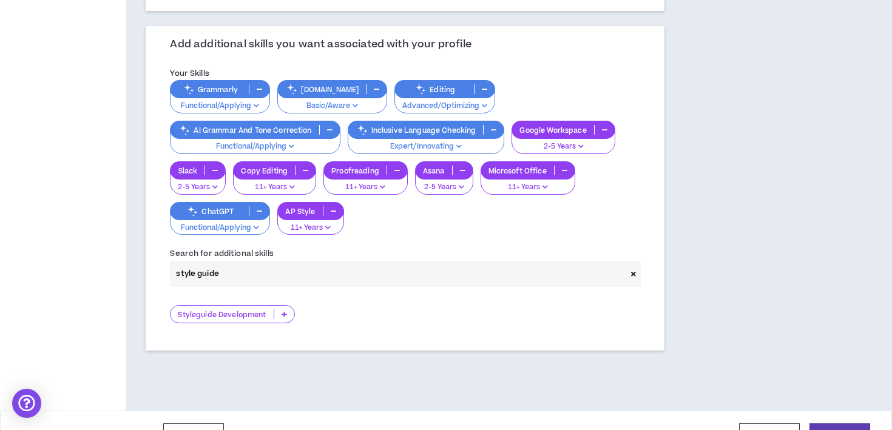
click at [283, 311] on icon at bounding box center [283, 314] width 5 height 6
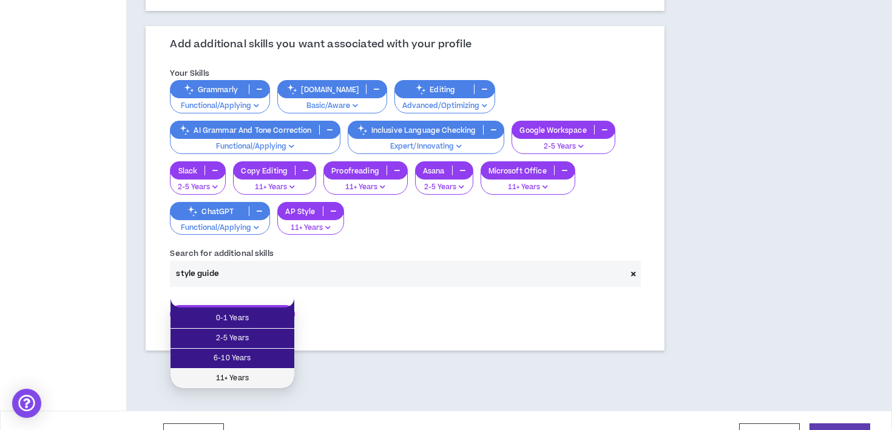
click at [260, 376] on span "11+ Years" at bounding box center [232, 378] width 109 height 13
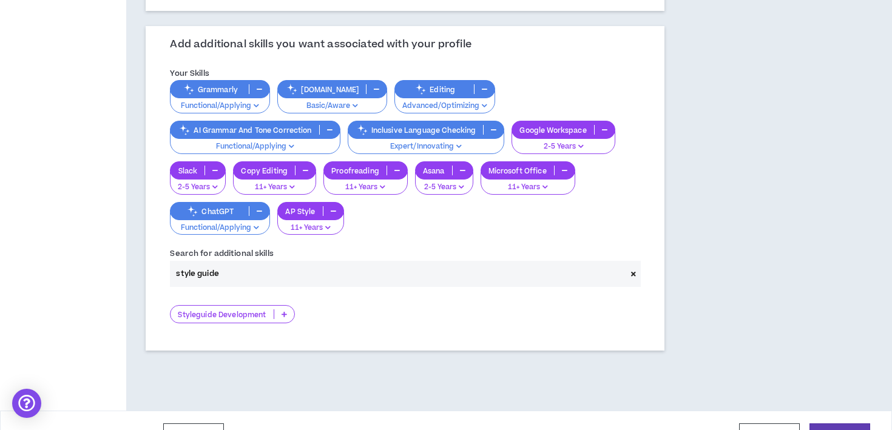
scroll to position [358, 0]
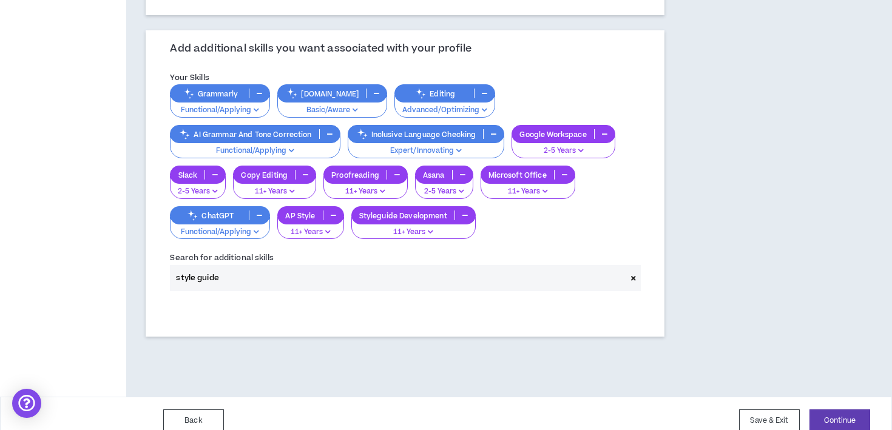
click at [207, 265] on input "style guide" at bounding box center [398, 278] width 456 height 26
click at [210, 265] on input "style guide" at bounding box center [398, 278] width 456 height 26
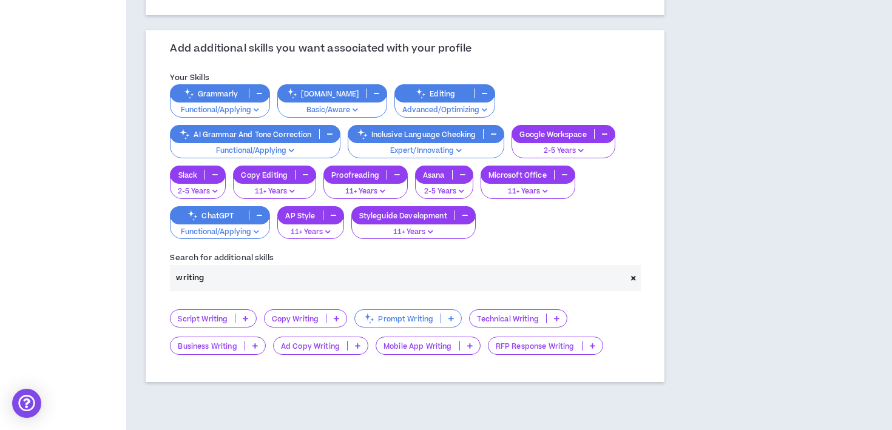
click at [331, 314] on p at bounding box center [336, 319] width 20 height 10
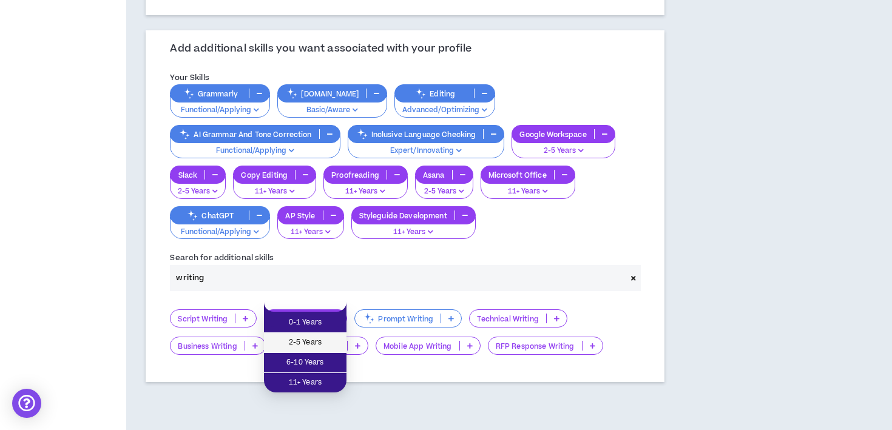
click at [332, 348] on span "2-5 Years" at bounding box center [305, 342] width 68 height 13
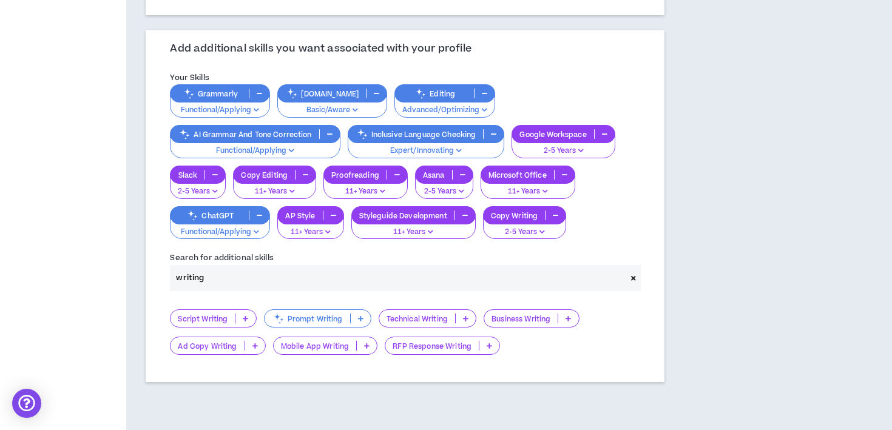
click at [465, 315] on icon at bounding box center [465, 318] width 5 height 6
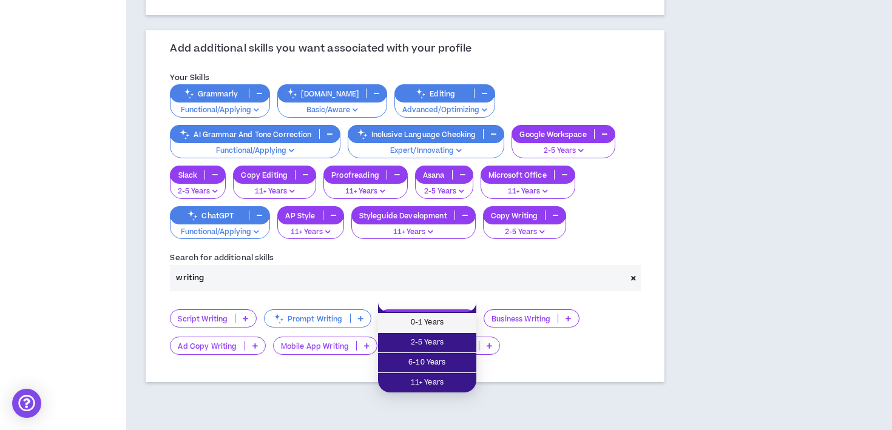
drag, startPoint x: 457, startPoint y: 318, endPoint x: 454, endPoint y: 329, distance: 11.2
click at [454, 329] on span "0-1 Years" at bounding box center [427, 322] width 84 height 13
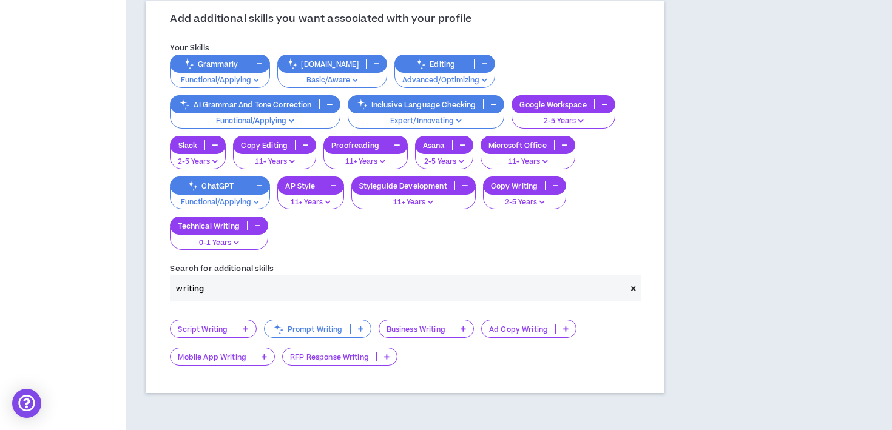
scroll to position [390, 0]
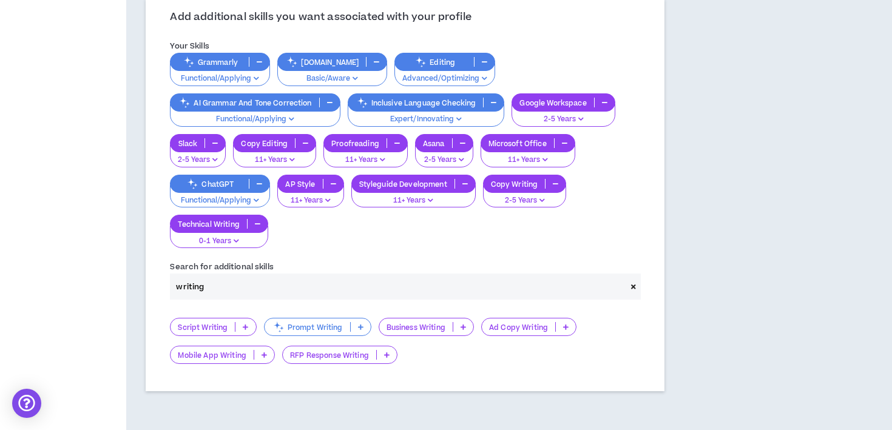
click at [354, 322] on p at bounding box center [361, 327] width 20 height 10
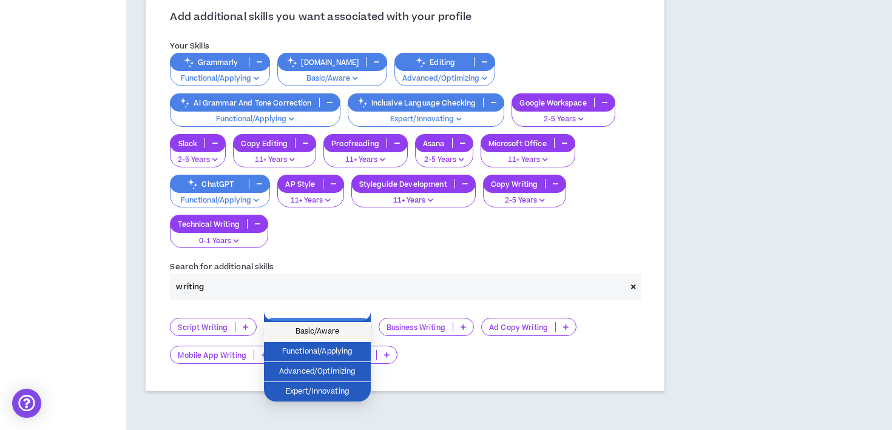
click at [336, 331] on span "Basic/Aware" at bounding box center [317, 331] width 92 height 13
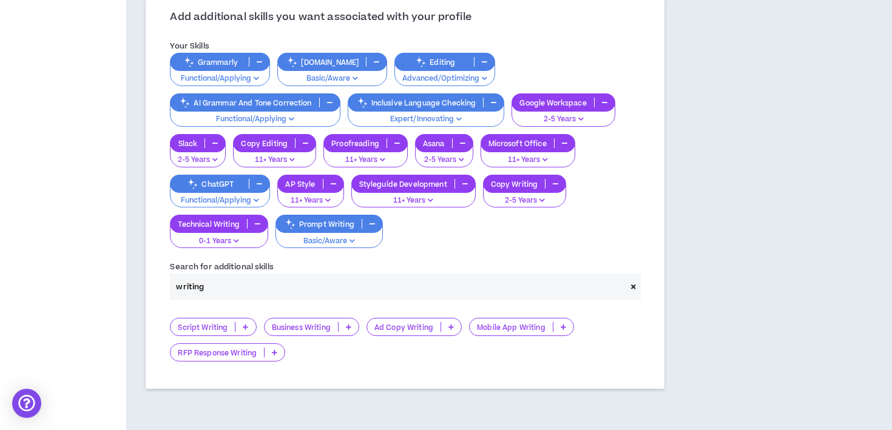
click at [349, 324] on icon at bounding box center [348, 327] width 5 height 6
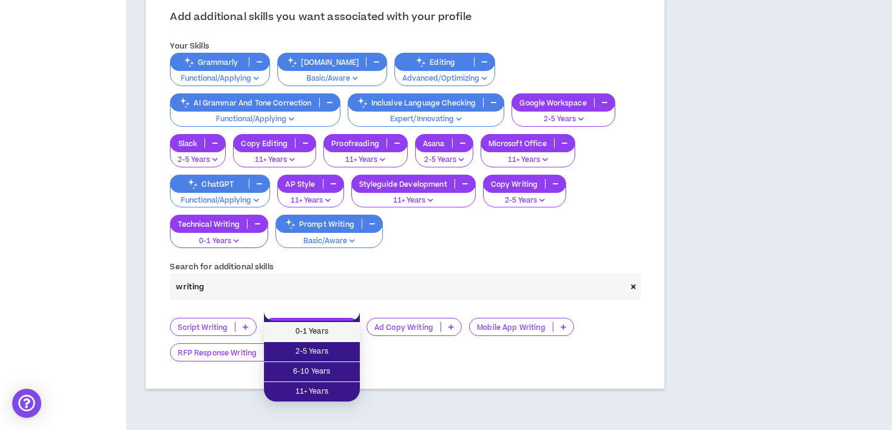
click at [348, 330] on span "0-1 Years" at bounding box center [311, 331] width 81 height 13
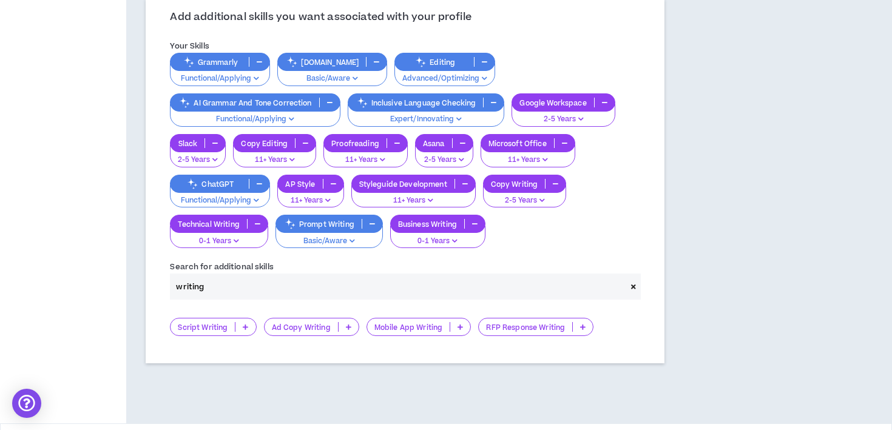
click at [250, 277] on input "writing" at bounding box center [398, 287] width 456 height 26
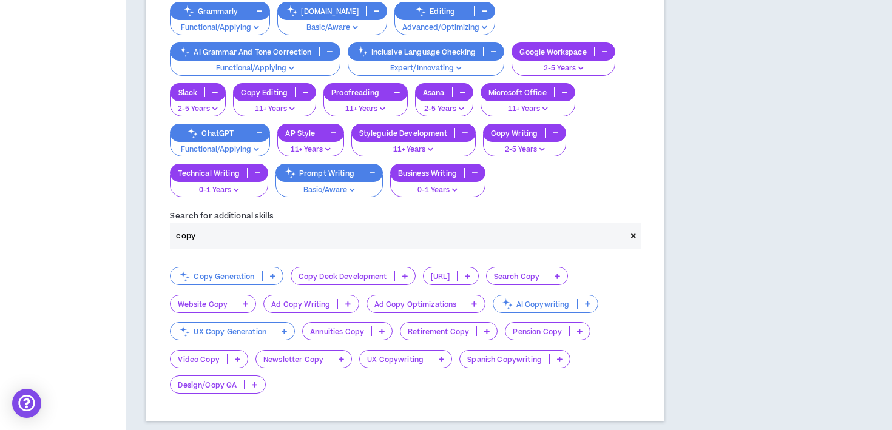
scroll to position [468, 0]
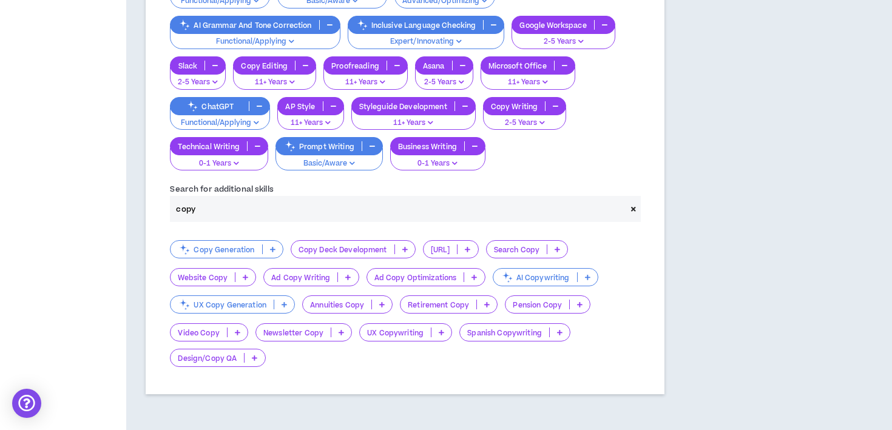
click at [276, 244] on p at bounding box center [273, 249] width 20 height 10
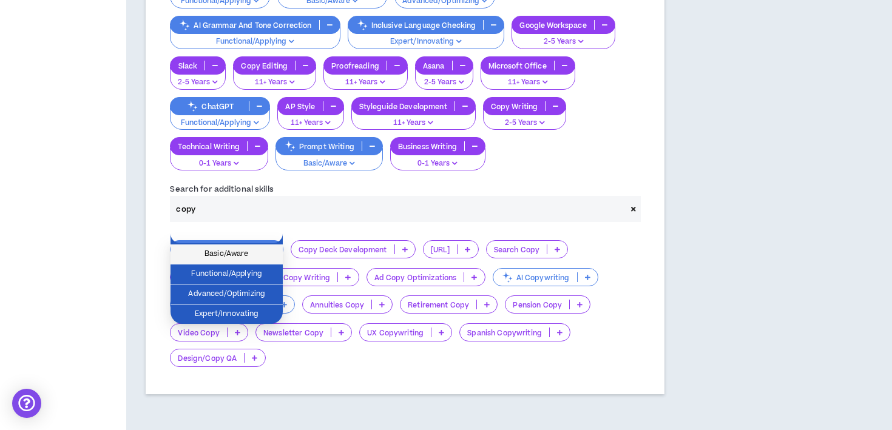
click at [262, 251] on span "Basic/Aware" at bounding box center [227, 253] width 98 height 13
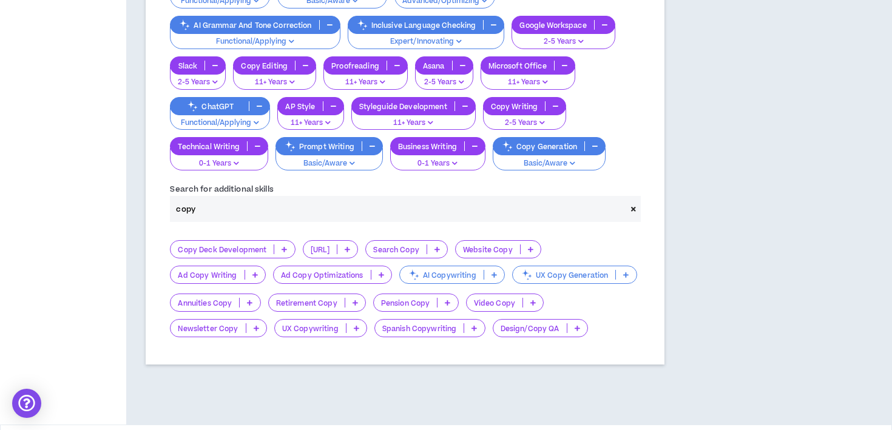
click at [533, 246] on icon at bounding box center [530, 249] width 5 height 6
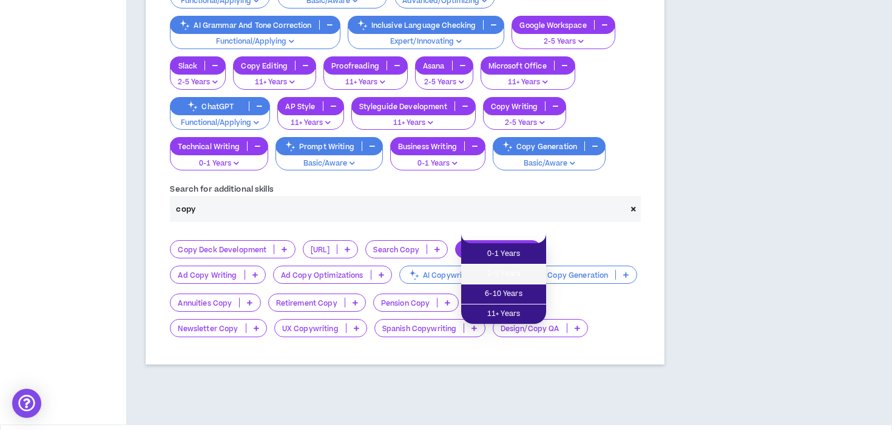
click at [526, 275] on span "2-5 Years" at bounding box center [503, 274] width 70 height 13
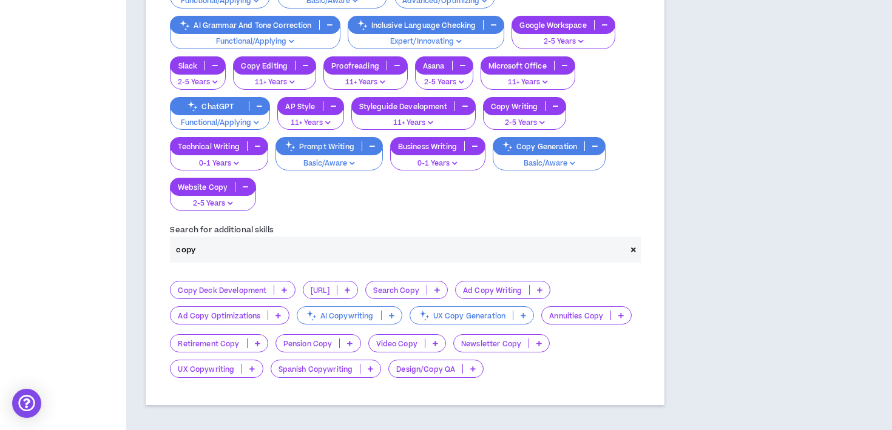
click at [390, 312] on icon at bounding box center [391, 315] width 5 height 6
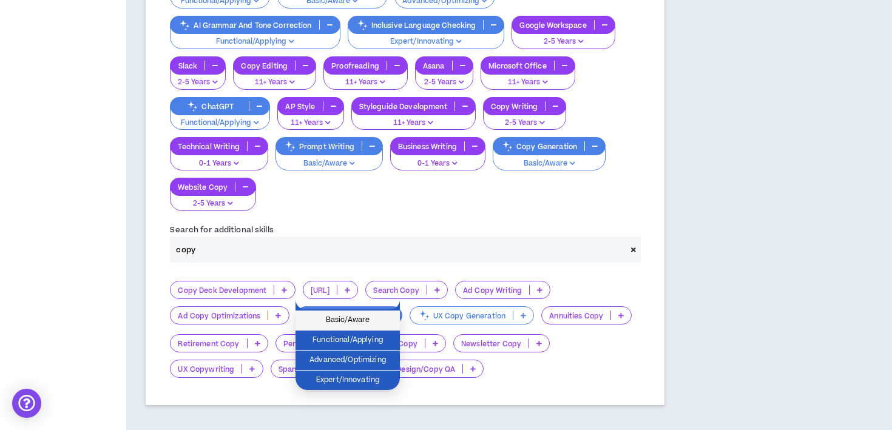
click at [376, 314] on span "Basic/Aware" at bounding box center [348, 320] width 90 height 13
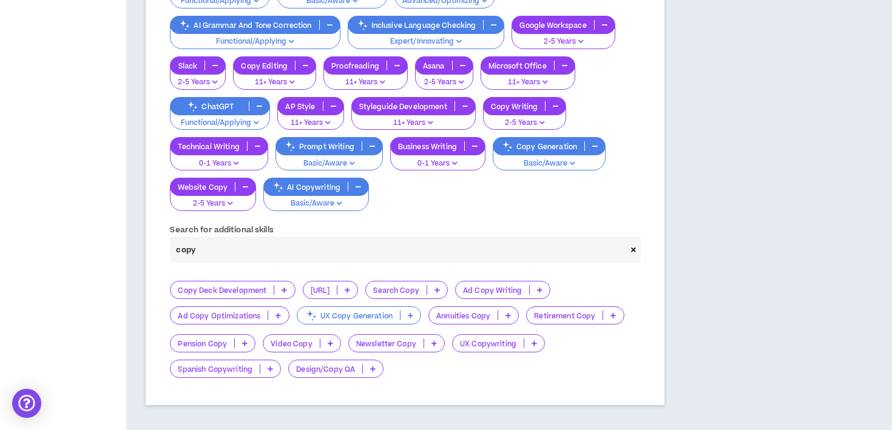
click at [431, 340] on icon at bounding box center [433, 343] width 5 height 6
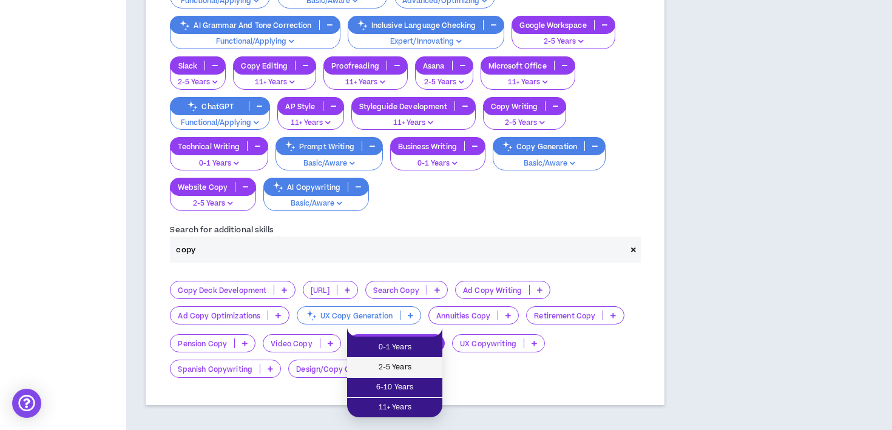
click at [416, 361] on span "2-5 Years" at bounding box center [394, 367] width 81 height 13
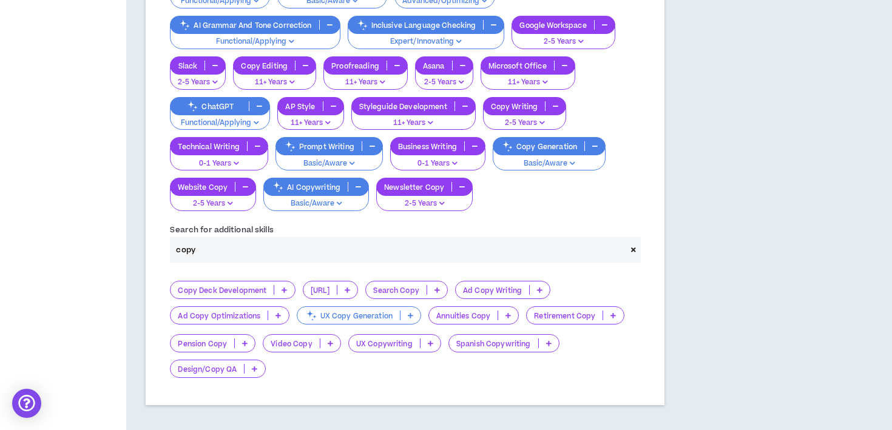
click at [214, 237] on input "copy" at bounding box center [398, 250] width 456 height 26
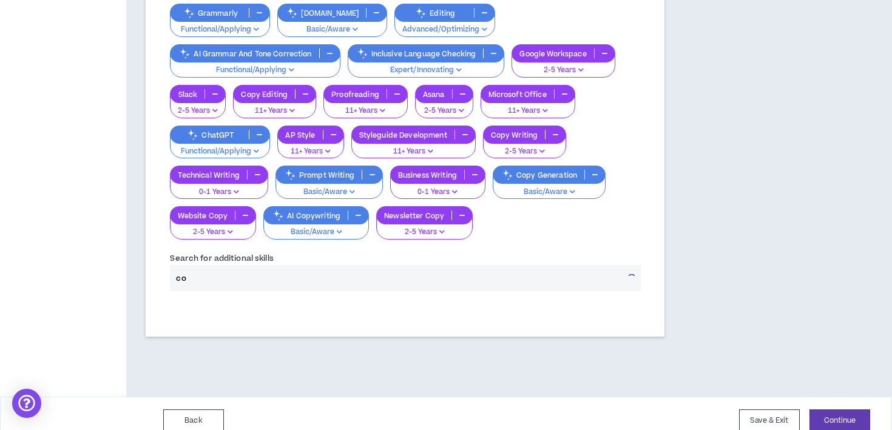
type input "c"
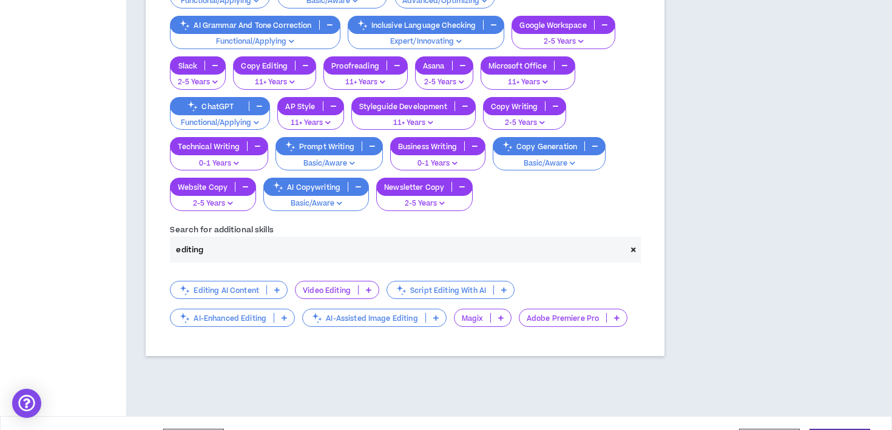
click at [276, 287] on icon at bounding box center [276, 290] width 5 height 6
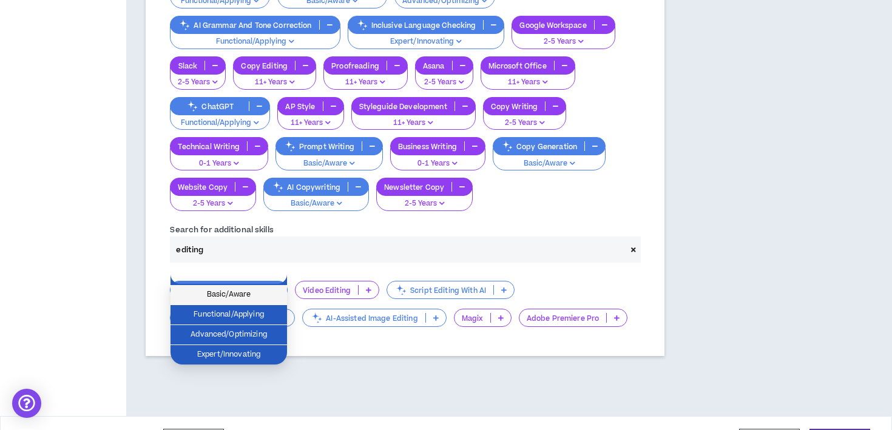
click at [266, 291] on span "Basic/Aware" at bounding box center [229, 294] width 102 height 13
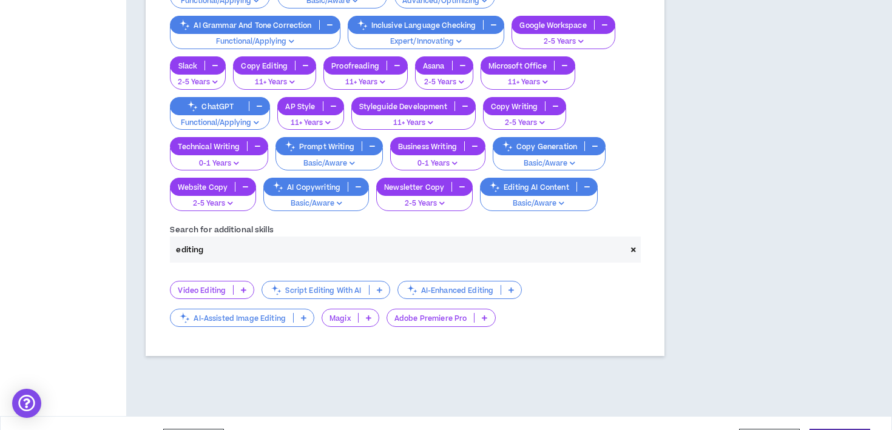
click at [213, 237] on input "editing" at bounding box center [398, 250] width 456 height 26
click at [214, 237] on input "editing" at bounding box center [398, 250] width 456 height 26
click at [213, 237] on input "editing" at bounding box center [398, 250] width 456 height 26
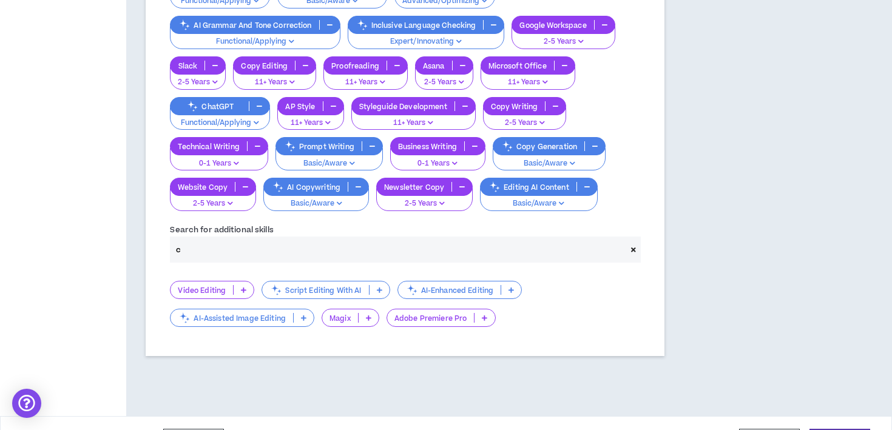
scroll to position [439, 0]
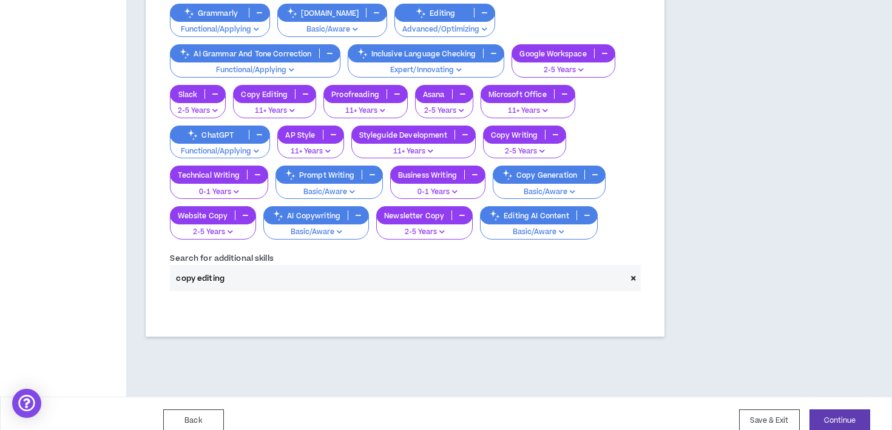
click at [201, 265] on input "copy editing" at bounding box center [398, 278] width 456 height 26
click at [197, 265] on input "copy editing" at bounding box center [398, 278] width 456 height 26
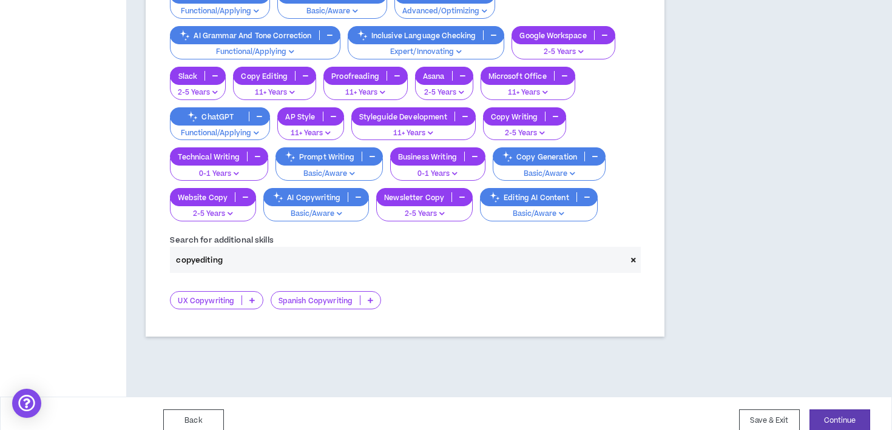
click at [276, 282] on div "UX Copywriting Spanish Copywriting" at bounding box center [405, 300] width 488 height 36
click at [223, 247] on input "copyediting" at bounding box center [398, 260] width 456 height 26
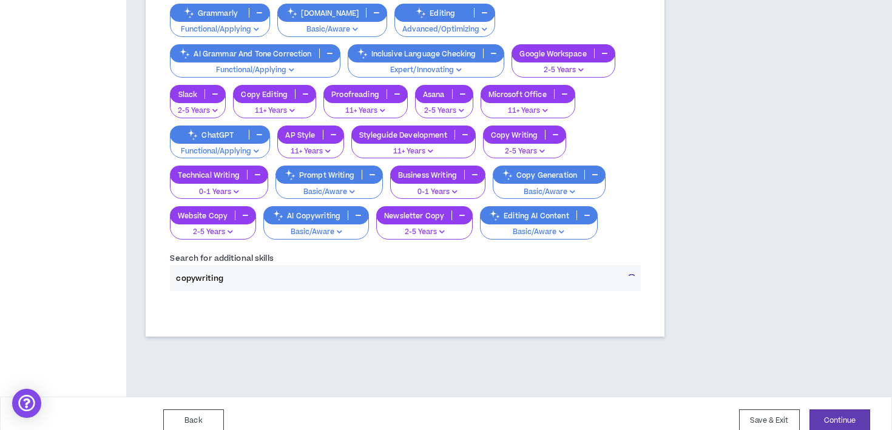
type input "copywriting"
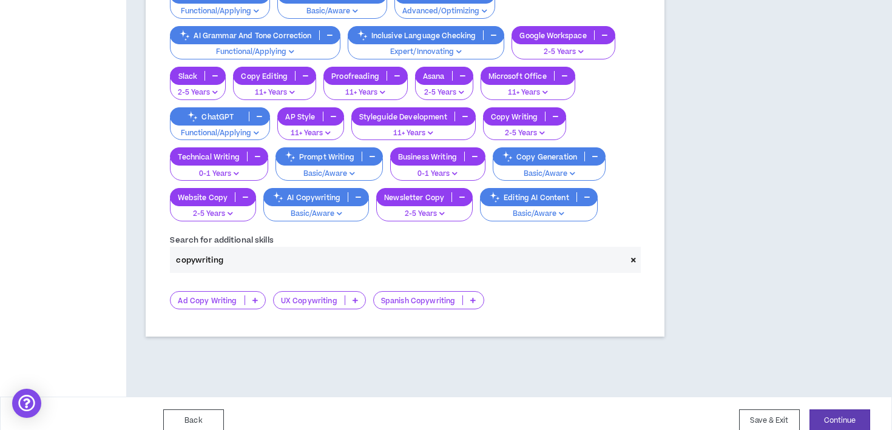
click at [252, 247] on input "copywriting" at bounding box center [398, 260] width 456 height 26
click at [200, 250] on input "style" at bounding box center [398, 260] width 456 height 26
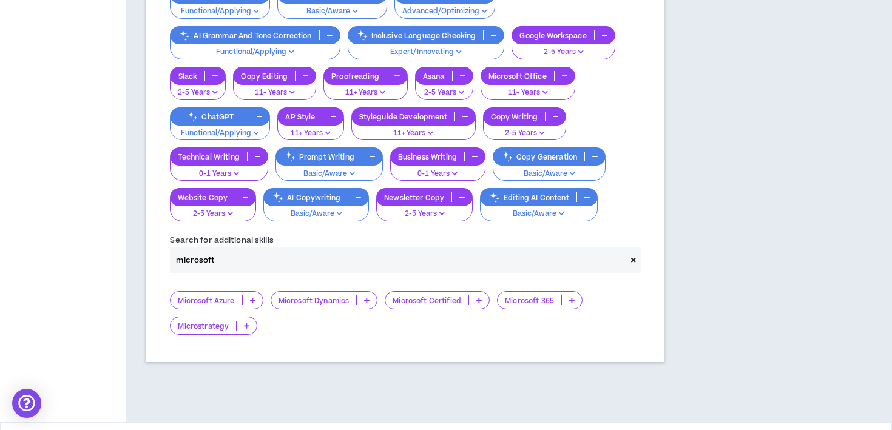
click at [241, 247] on input "microsoft" at bounding box center [398, 260] width 456 height 26
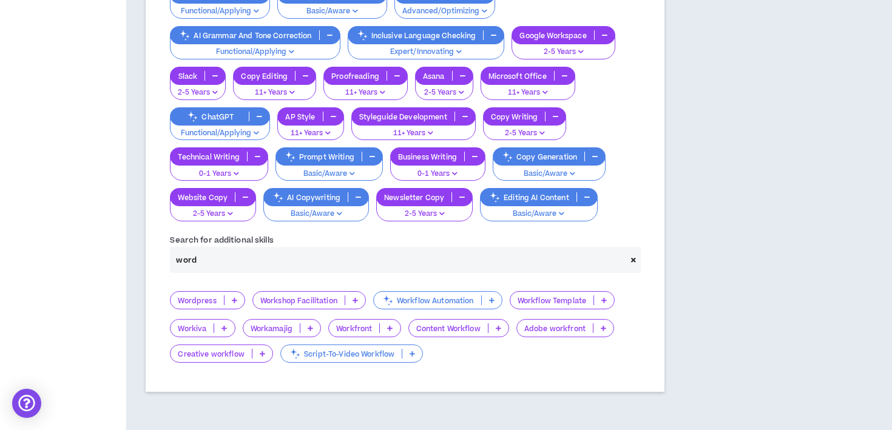
click at [242, 291] on div "Wordpress" at bounding box center [207, 300] width 75 height 18
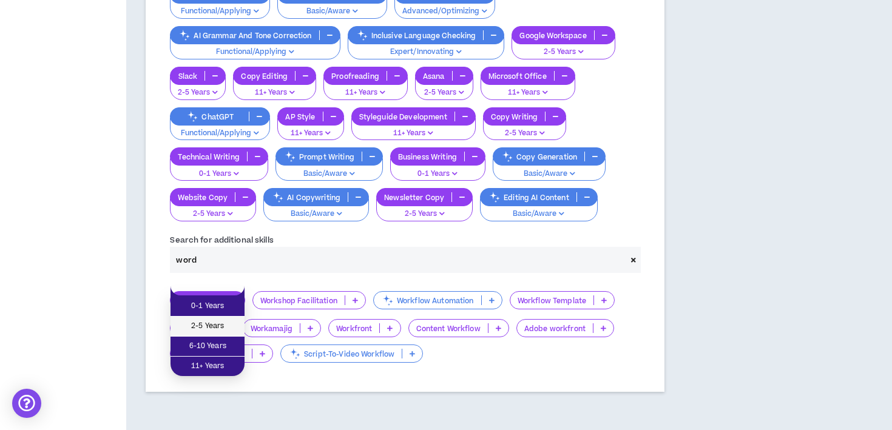
click at [229, 320] on span "2-5 Years" at bounding box center [207, 326] width 59 height 13
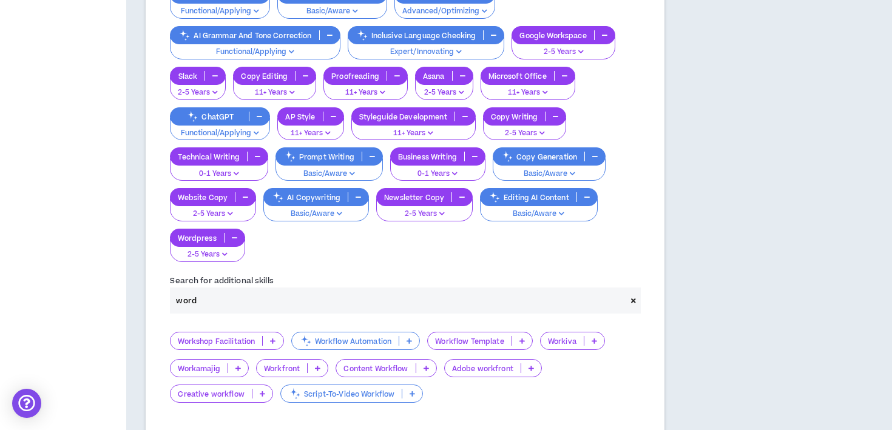
click at [363, 295] on input "word" at bounding box center [398, 301] width 456 height 26
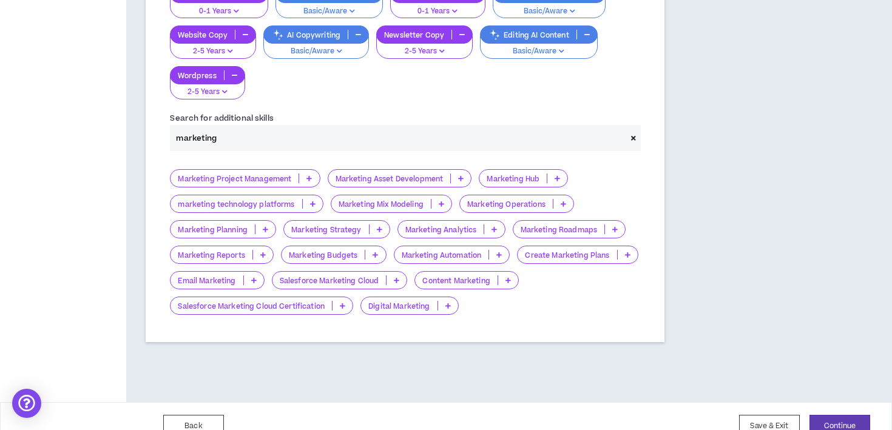
scroll to position [624, 0]
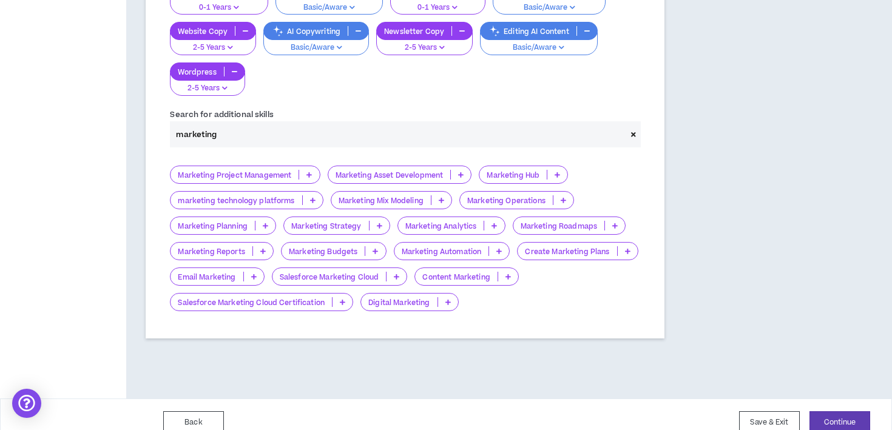
click at [508, 274] on icon at bounding box center [507, 277] width 5 height 6
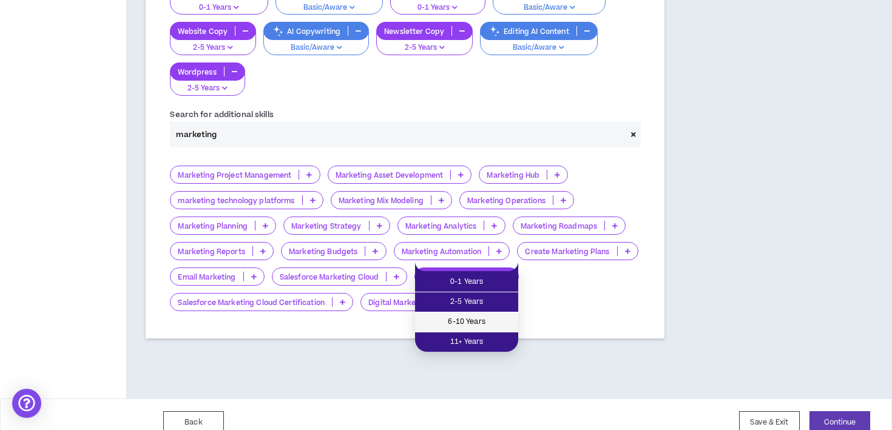
click at [481, 312] on li "6-10 Years" at bounding box center [466, 322] width 103 height 20
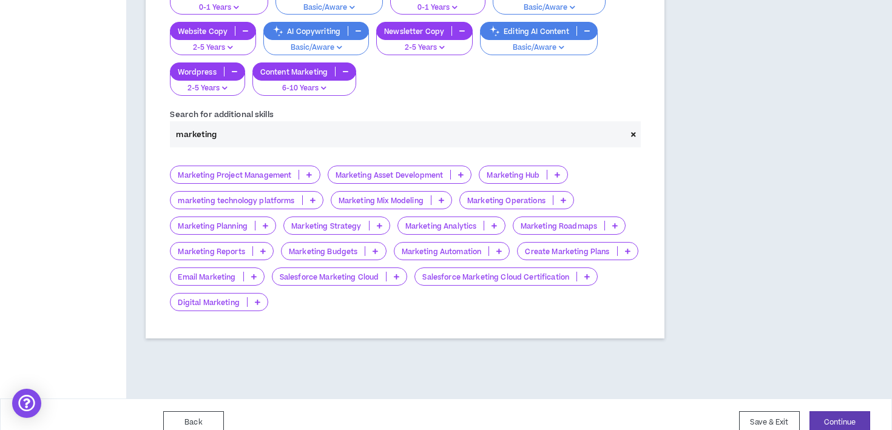
click at [254, 272] on p at bounding box center [254, 277] width 20 height 10
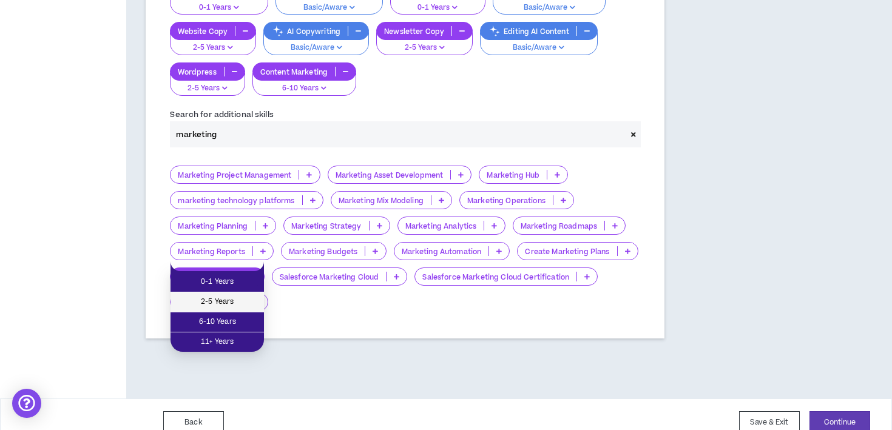
click at [243, 301] on span "2-5 Years" at bounding box center [217, 301] width 79 height 13
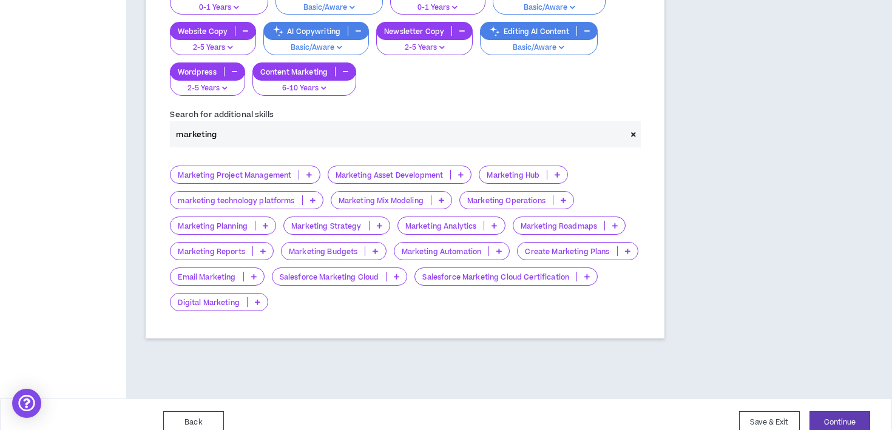
scroll to position [600, 0]
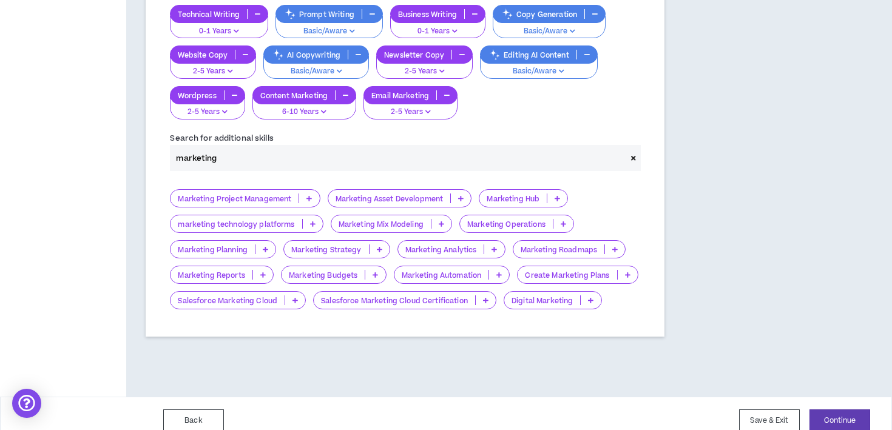
click at [206, 145] on input "marketing" at bounding box center [398, 158] width 456 height 26
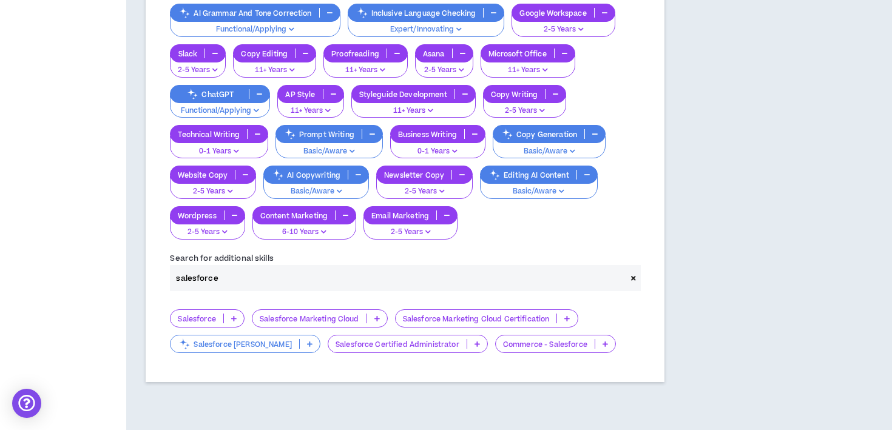
scroll to position [525, 0]
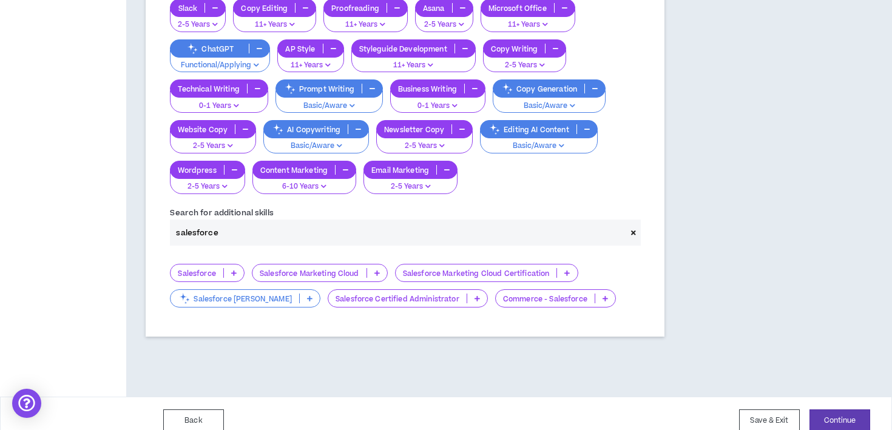
click at [236, 264] on div "Salesforce" at bounding box center [207, 273] width 75 height 18
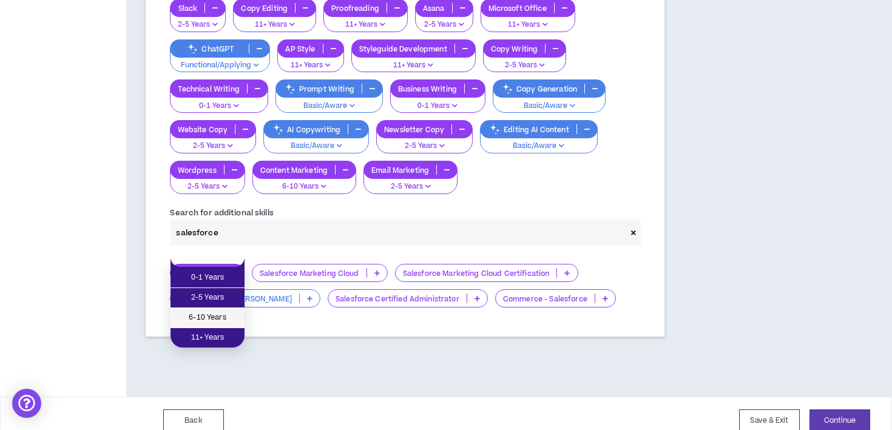
click at [224, 320] on span "6-10 Years" at bounding box center [207, 317] width 59 height 13
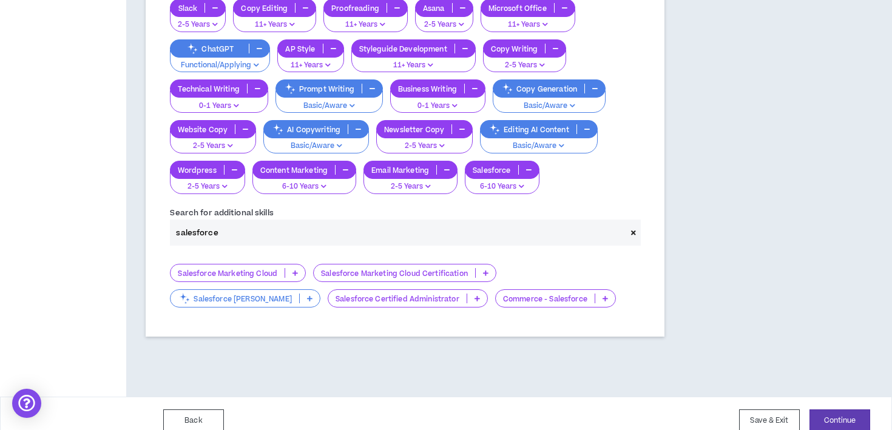
click at [246, 224] on input "salesforce" at bounding box center [398, 233] width 456 height 26
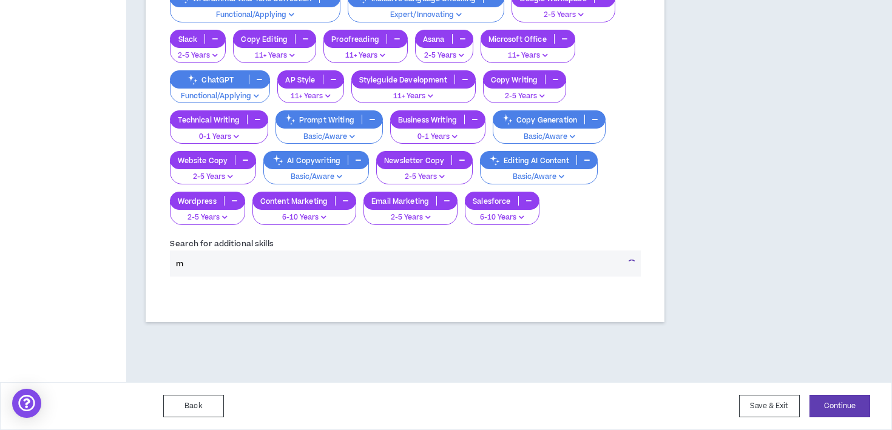
scroll to position [480, 0]
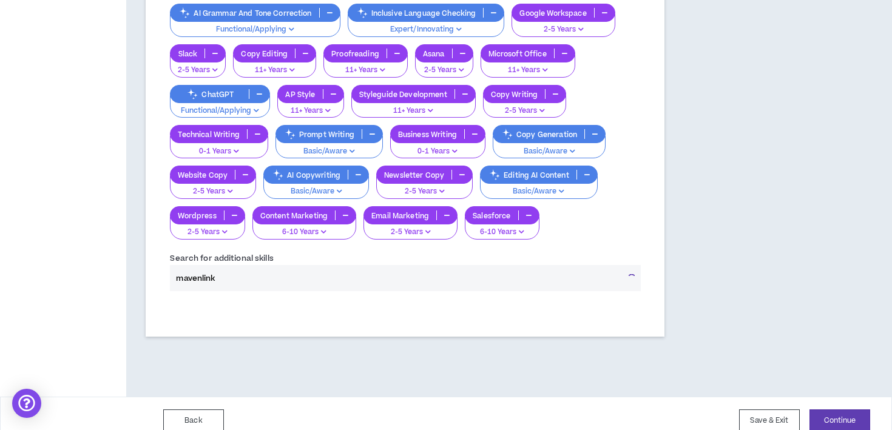
type input "mavenlink"
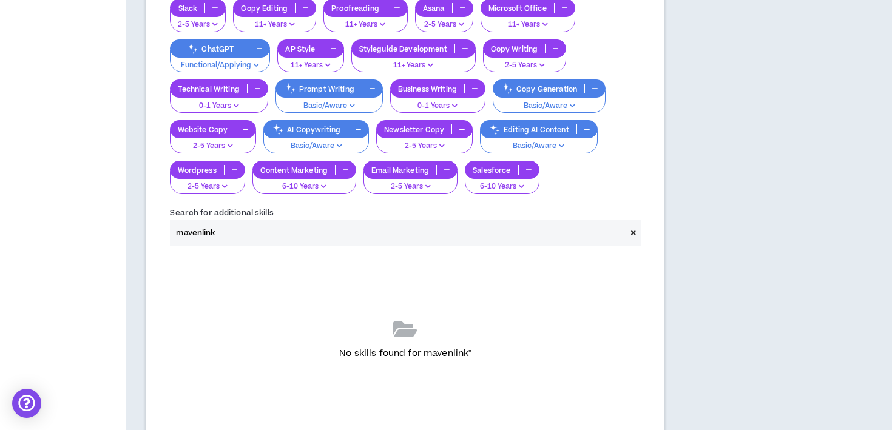
click at [228, 203] on label "Search for additional skills" at bounding box center [221, 212] width 103 height 19
click at [226, 220] on input "mavenlink" at bounding box center [398, 233] width 456 height 26
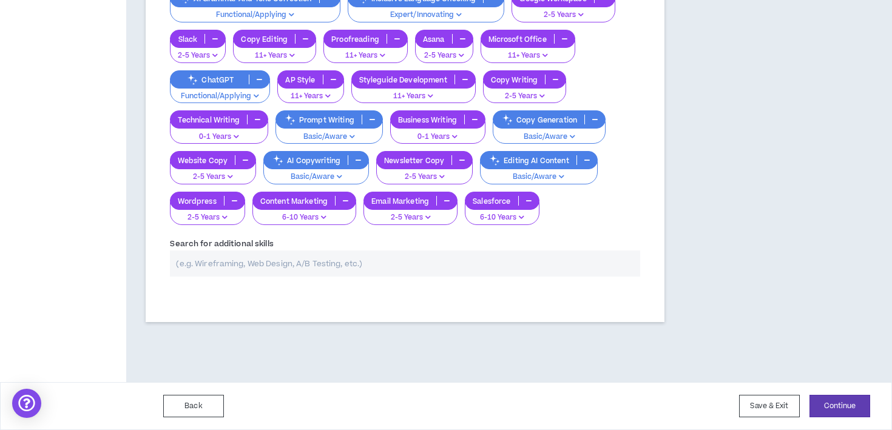
scroll to position [480, 0]
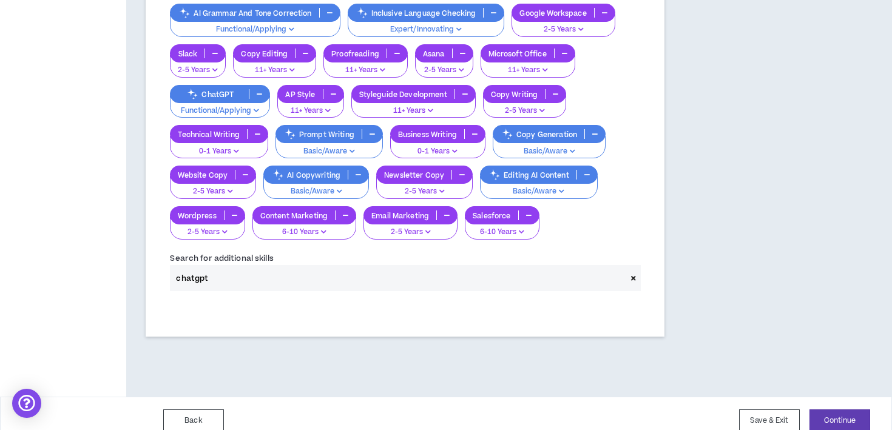
click at [247, 269] on input "chatgpt" at bounding box center [398, 278] width 456 height 26
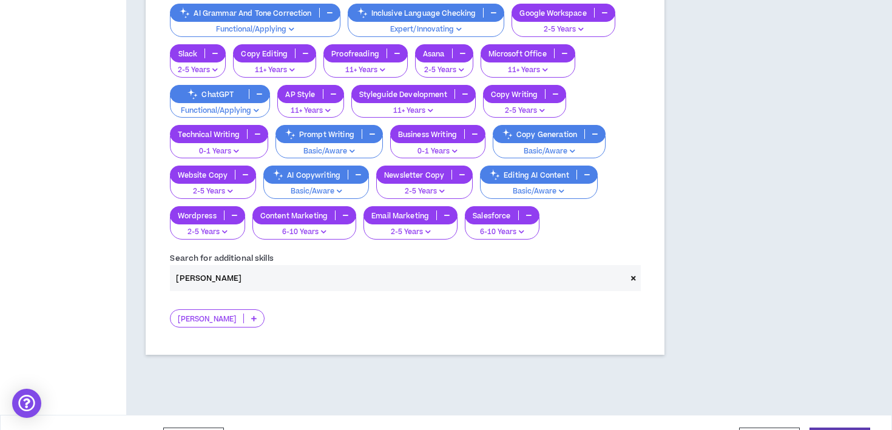
click at [244, 314] on p at bounding box center [254, 319] width 20 height 10
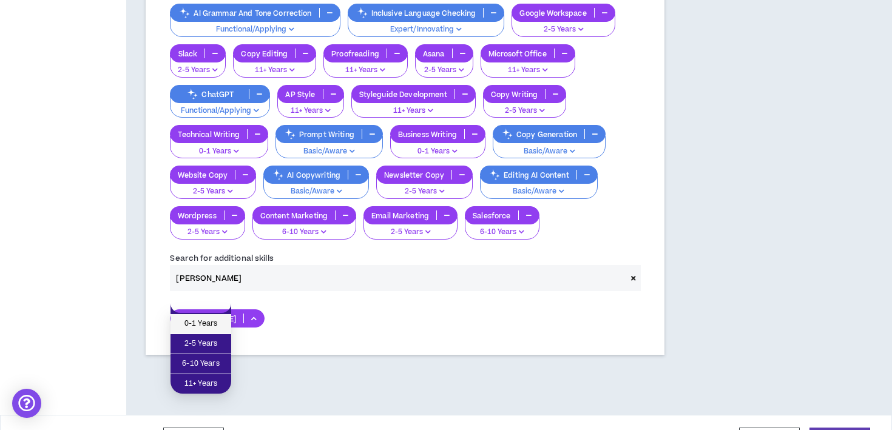
click at [216, 321] on span "0-1 Years" at bounding box center [201, 323] width 46 height 13
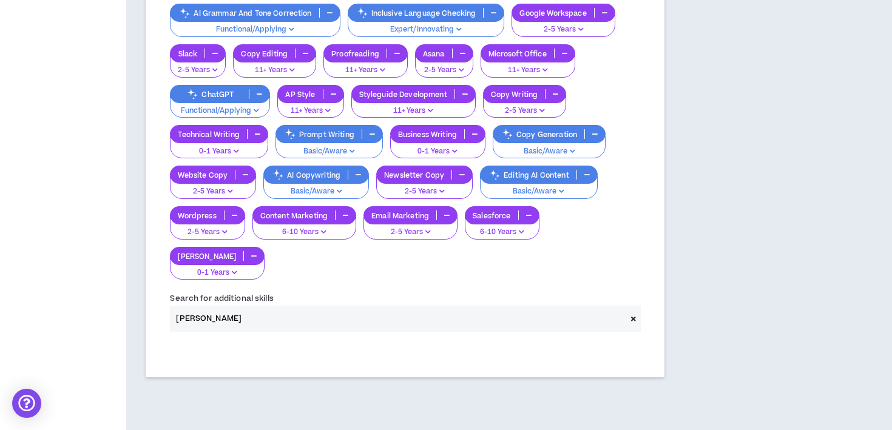
click at [315, 306] on input "[PERSON_NAME]" at bounding box center [398, 319] width 456 height 26
click at [213, 306] on input "[PERSON_NAME]" at bounding box center [398, 319] width 456 height 26
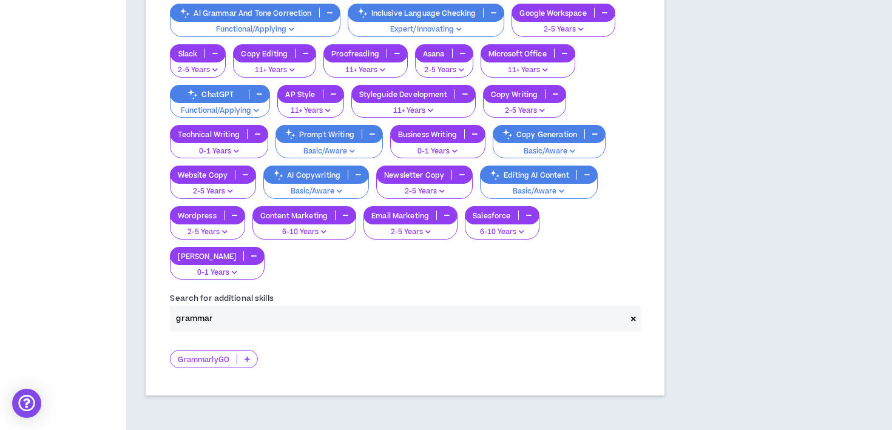
click at [238, 306] on input "grammar" at bounding box center [398, 319] width 456 height 26
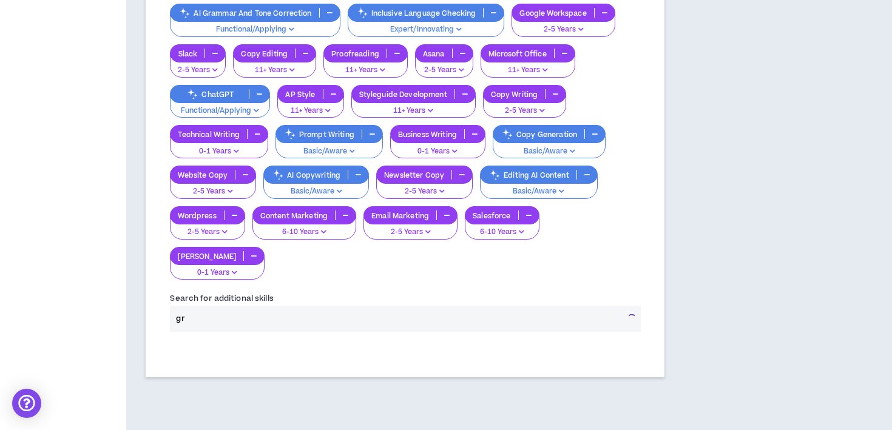
type input "g"
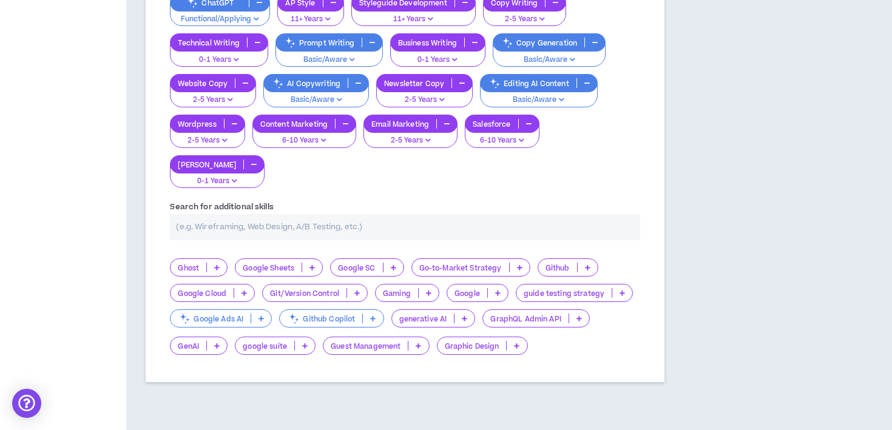
scroll to position [576, 0]
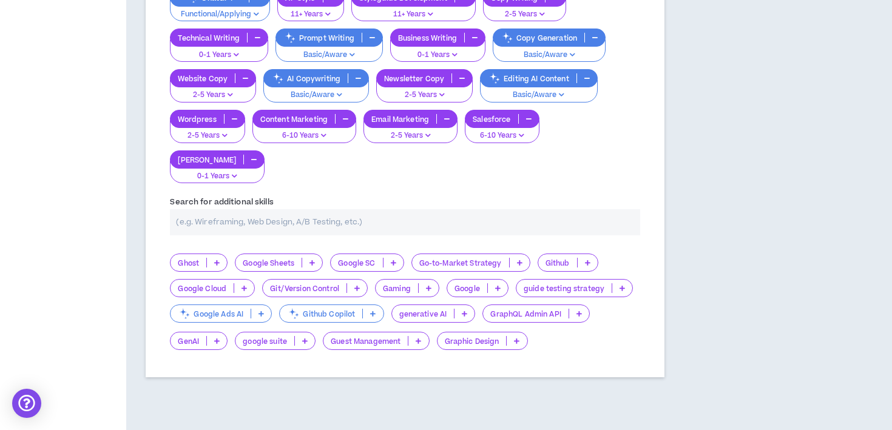
click at [500, 283] on p at bounding box center [498, 288] width 20 height 10
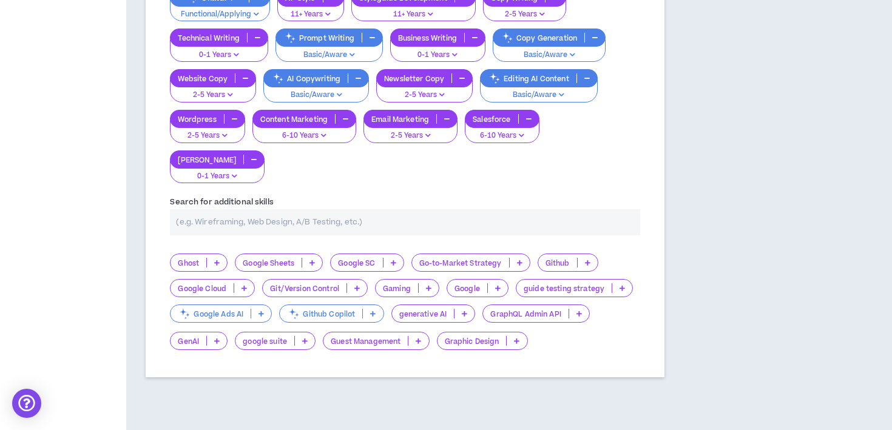
click at [469, 309] on p at bounding box center [464, 314] width 20 height 10
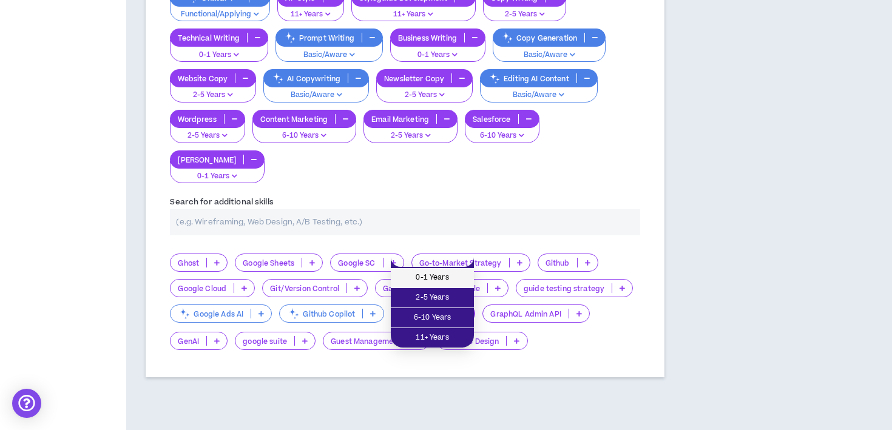
click at [443, 271] on li "0-1 Years" at bounding box center [432, 278] width 83 height 20
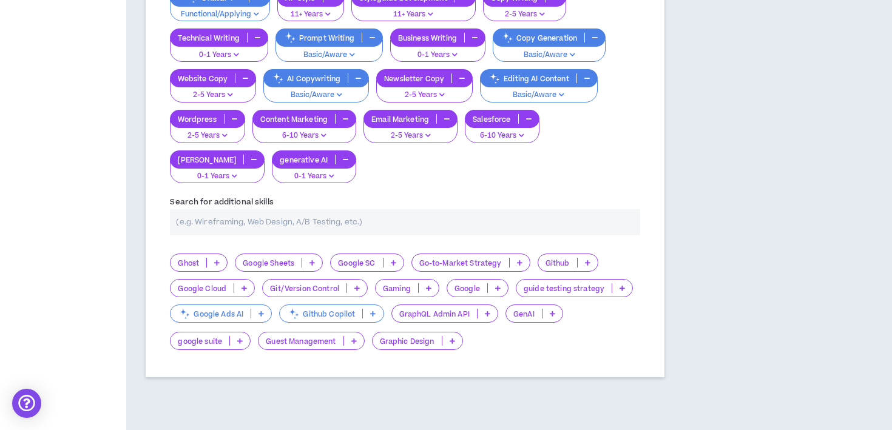
click at [315, 260] on icon at bounding box center [311, 263] width 5 height 6
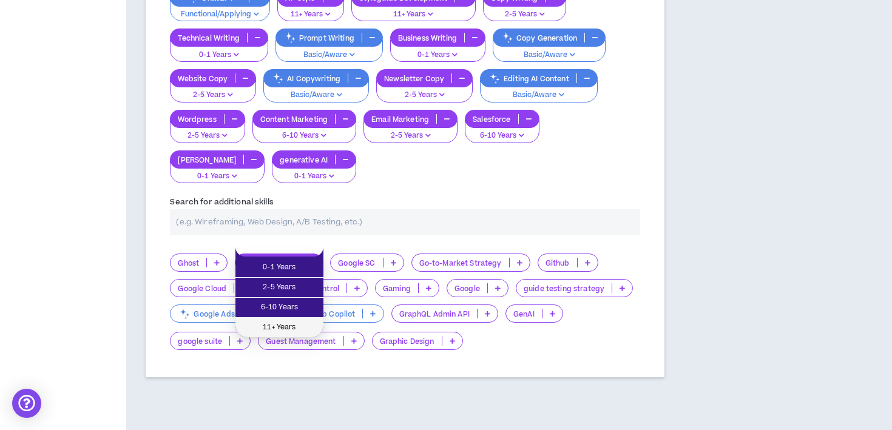
click at [298, 326] on span "11+ Years" at bounding box center [279, 327] width 73 height 13
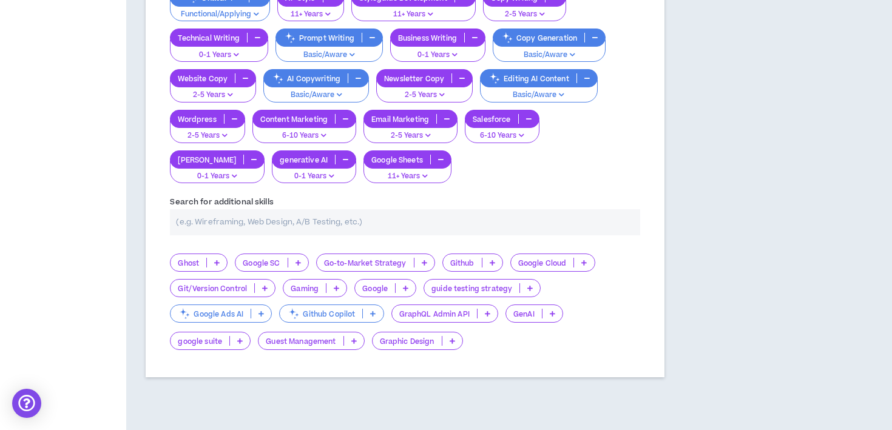
click at [241, 338] on icon at bounding box center [239, 341] width 5 height 6
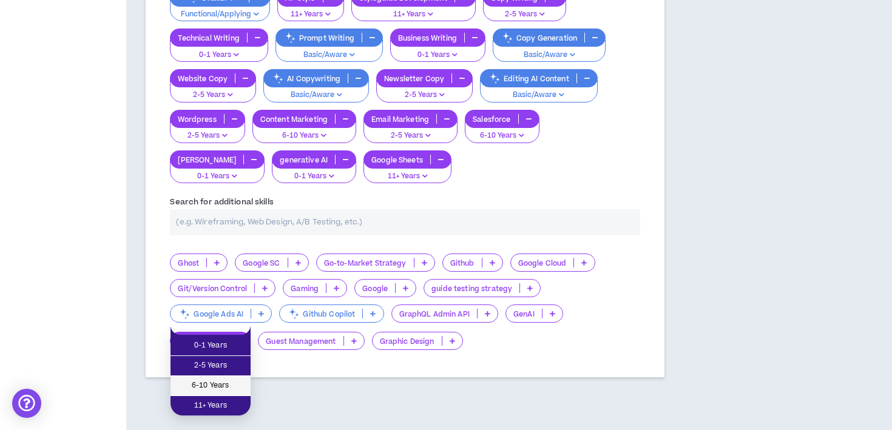
click at [226, 391] on span "6-10 Years" at bounding box center [211, 385] width 66 height 13
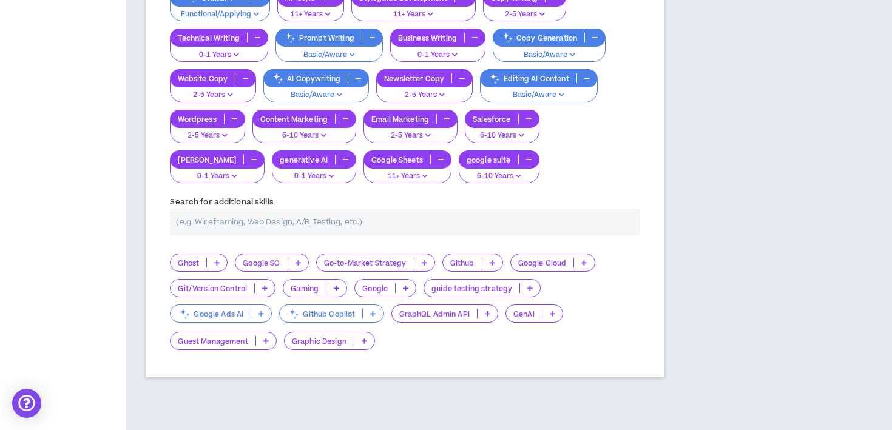
click at [553, 311] on icon at bounding box center [552, 314] width 5 height 6
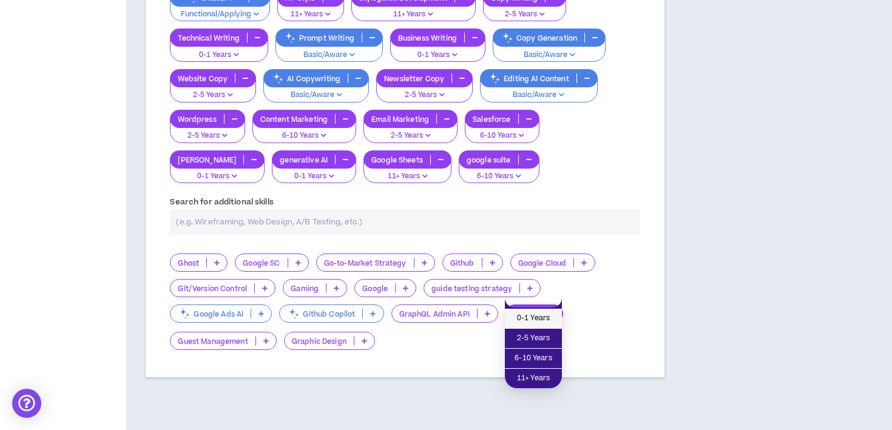
click at [541, 312] on span "0-1 Years" at bounding box center [533, 318] width 42 height 13
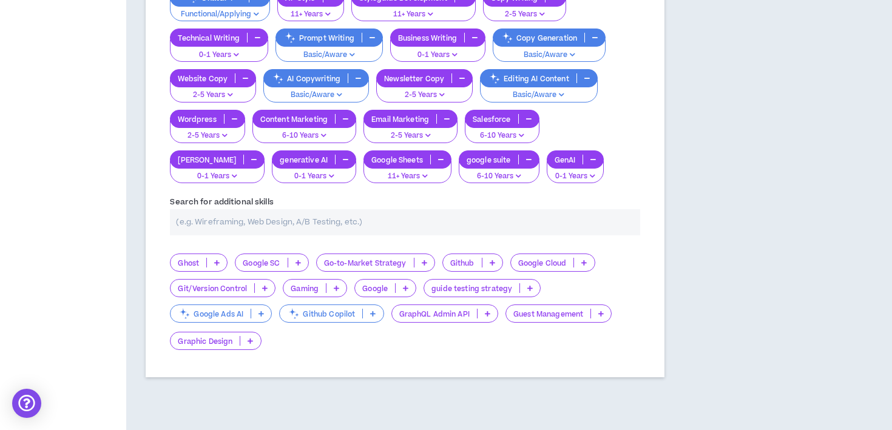
click at [245, 209] on input "text" at bounding box center [405, 222] width 470 height 26
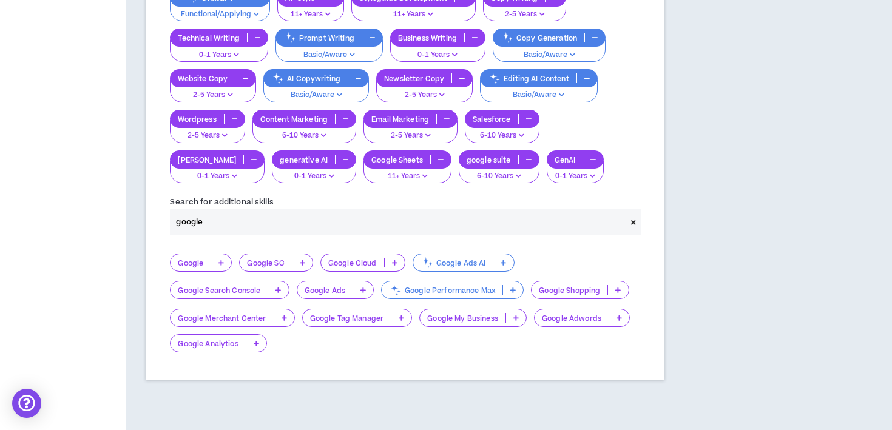
click at [231, 210] on input "google" at bounding box center [398, 222] width 456 height 26
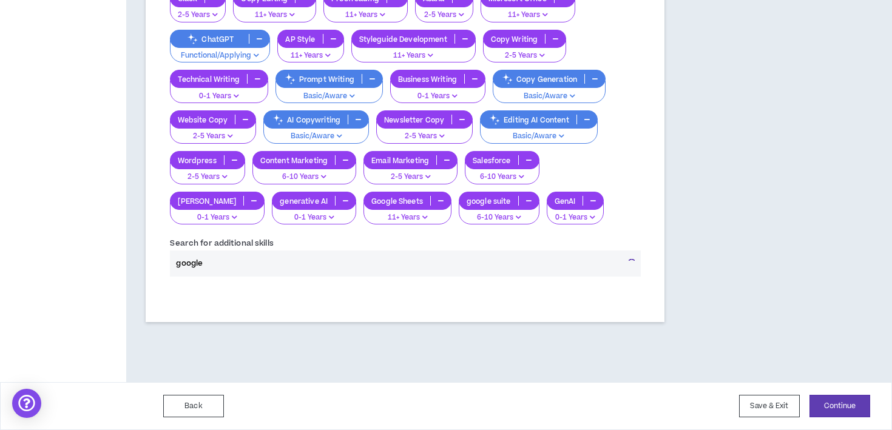
scroll to position [520, 0]
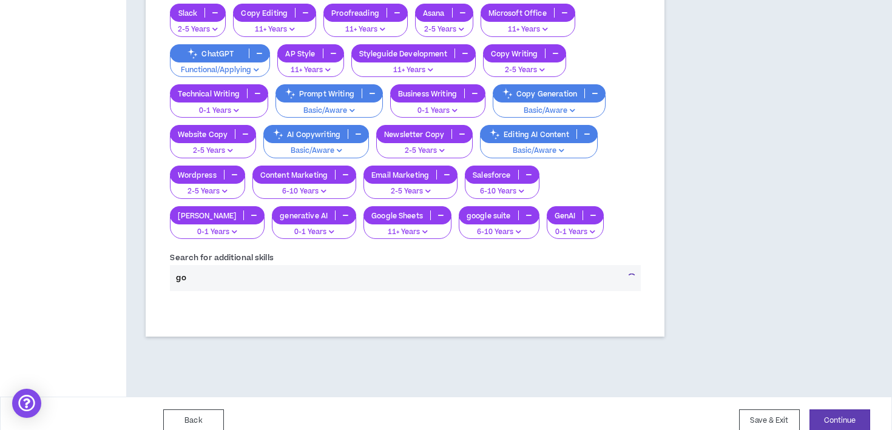
type input "g"
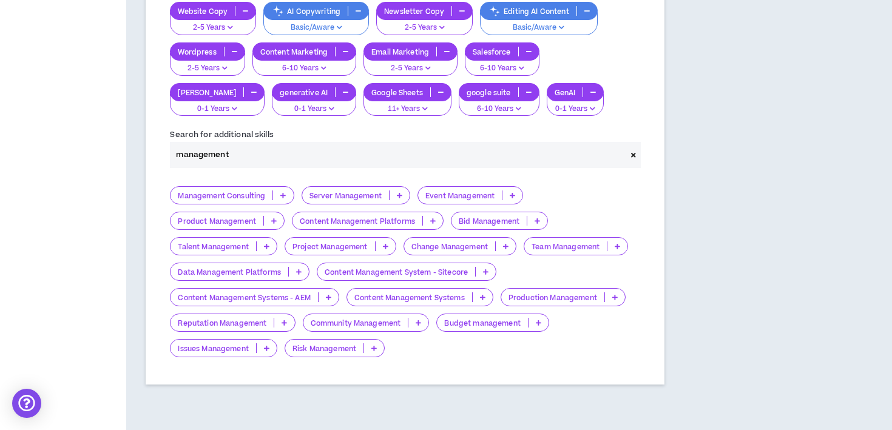
scroll to position [649, 0]
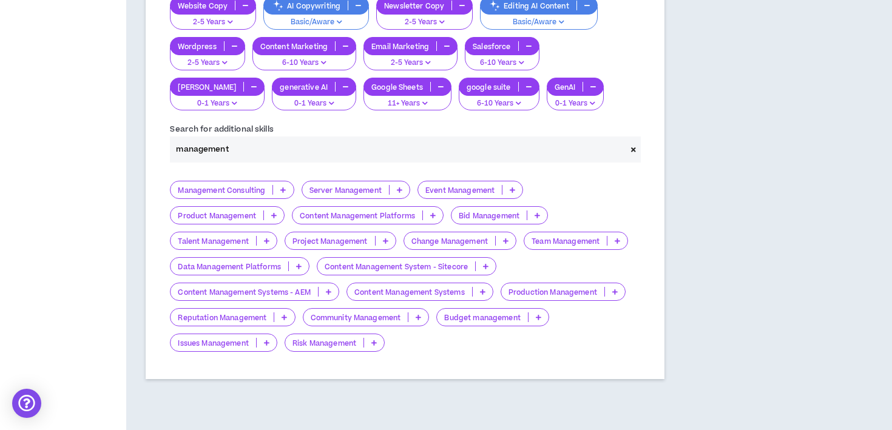
click at [383, 236] on p at bounding box center [385, 241] width 20 height 10
click at [231, 136] on input "management" at bounding box center [398, 149] width 456 height 26
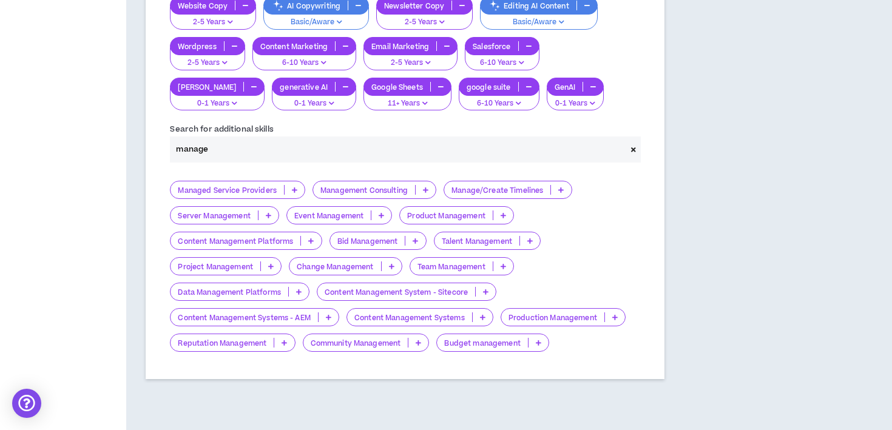
click at [509, 261] on p at bounding box center [503, 266] width 20 height 10
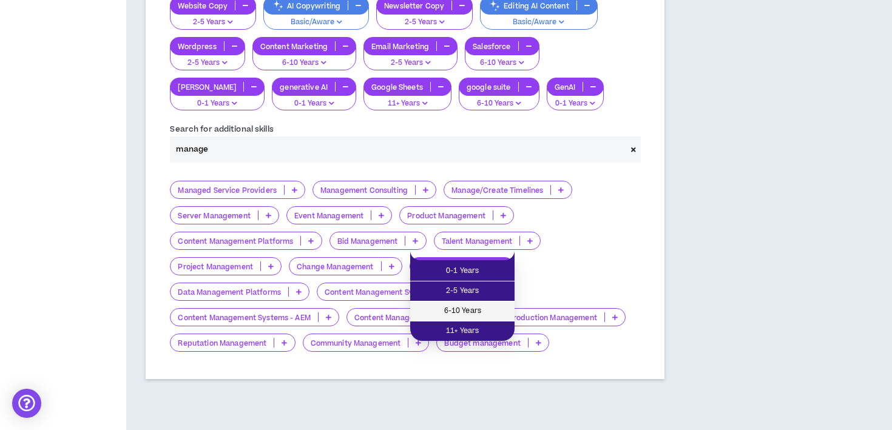
click at [486, 311] on span "6-10 Years" at bounding box center [462, 311] width 90 height 13
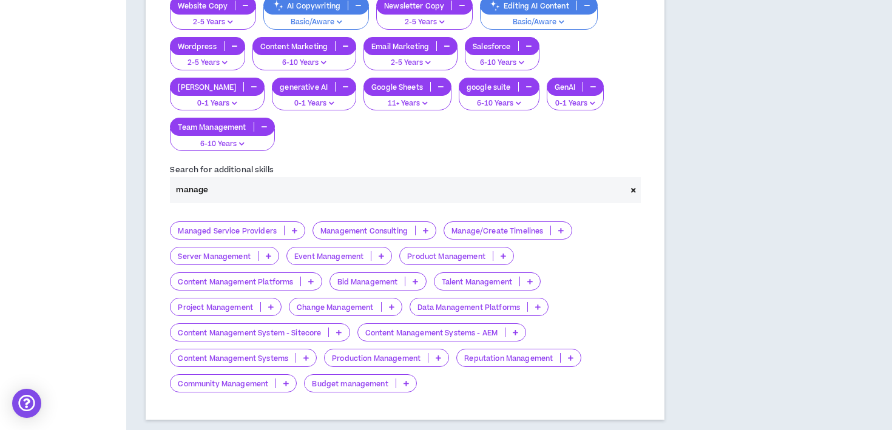
click at [271, 304] on icon at bounding box center [270, 307] width 5 height 6
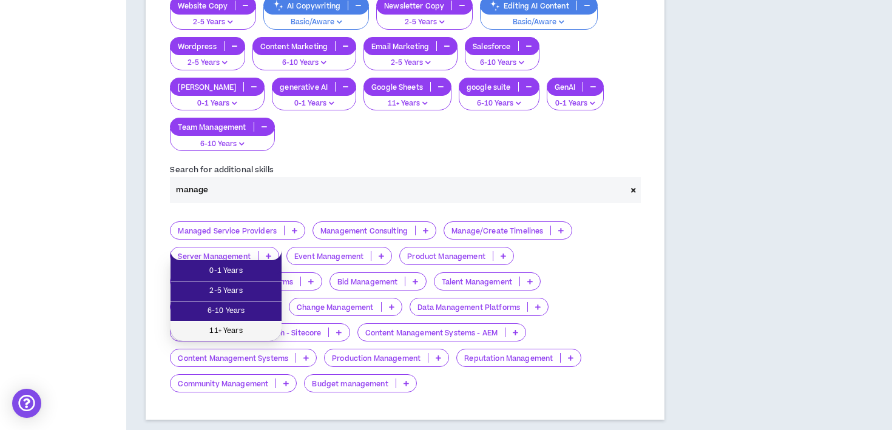
click at [257, 331] on span "11+ Years" at bounding box center [226, 331] width 96 height 13
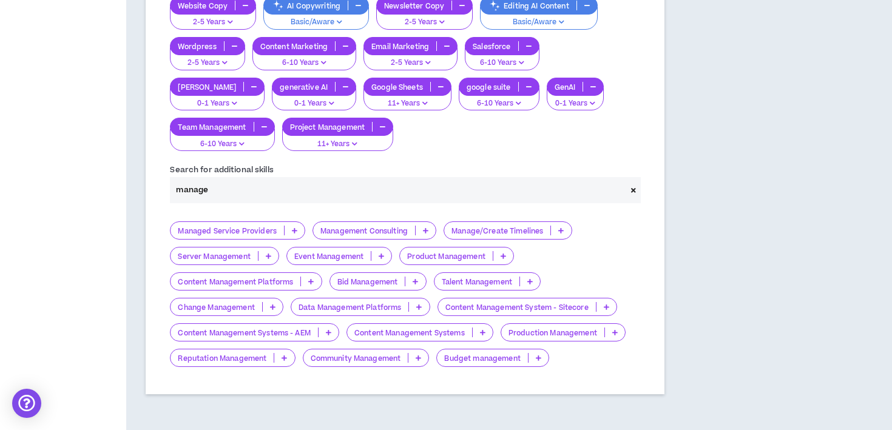
click at [227, 177] on input "manage" at bounding box center [398, 190] width 456 height 26
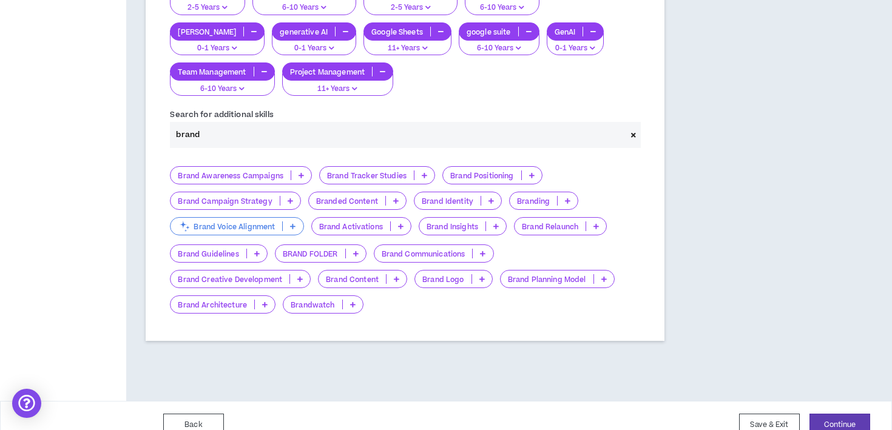
scroll to position [708, 0]
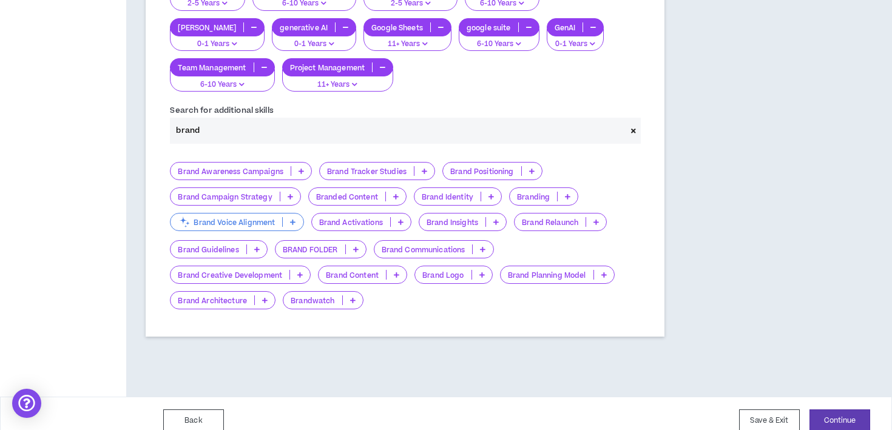
click at [254, 246] on icon at bounding box center [256, 249] width 5 height 6
click at [236, 118] on input "brand" at bounding box center [398, 131] width 456 height 26
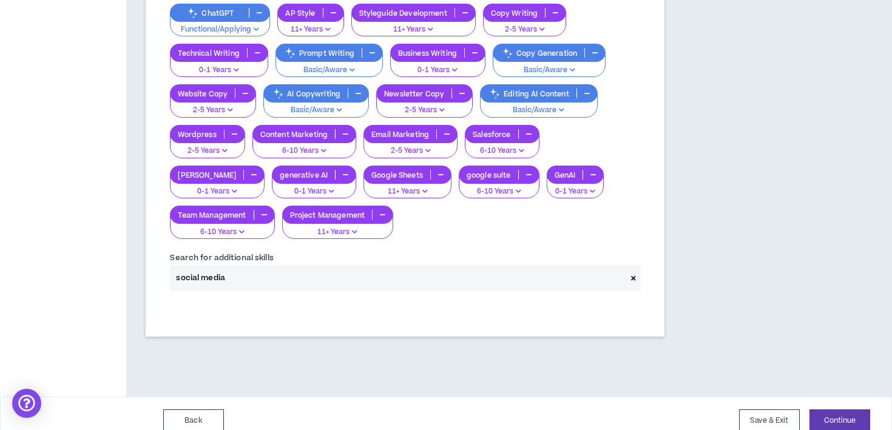
scroll to position [605, 0]
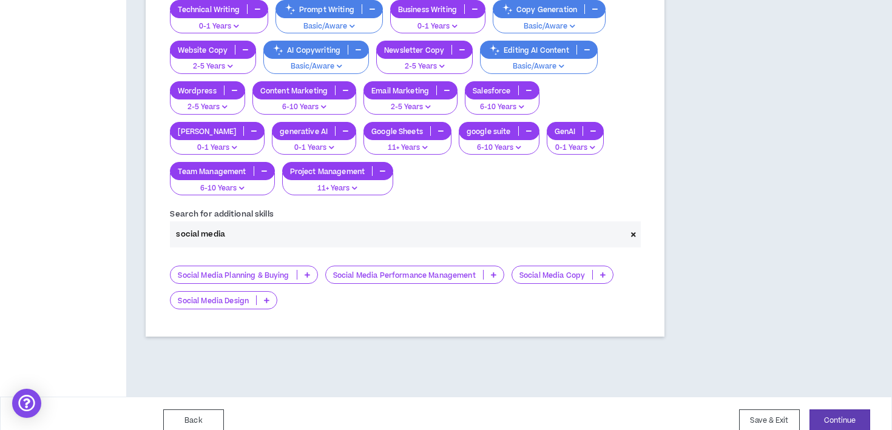
click at [603, 272] on icon at bounding box center [602, 275] width 5 height 6
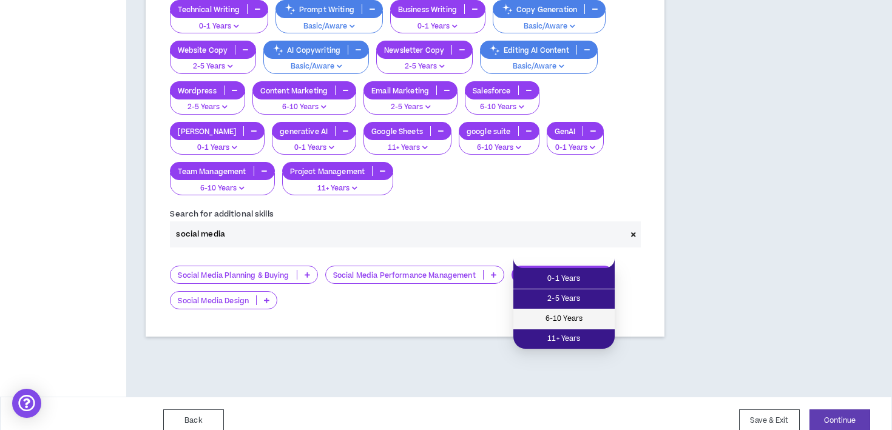
click at [590, 318] on span "6-10 Years" at bounding box center [563, 318] width 87 height 13
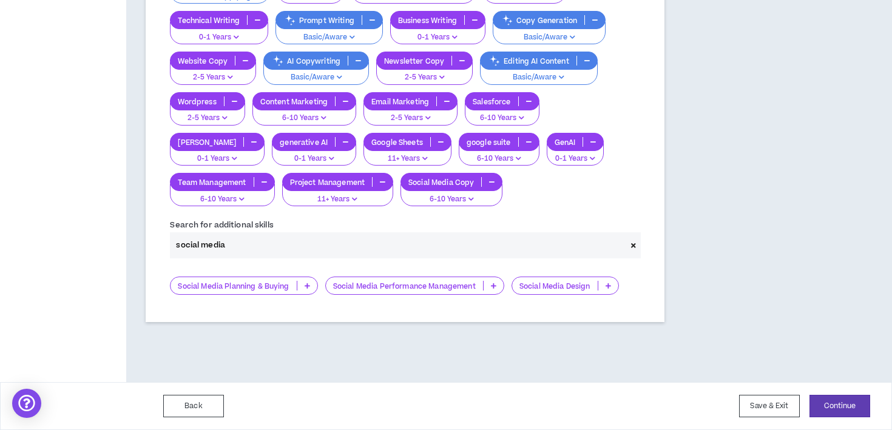
scroll to position [579, 0]
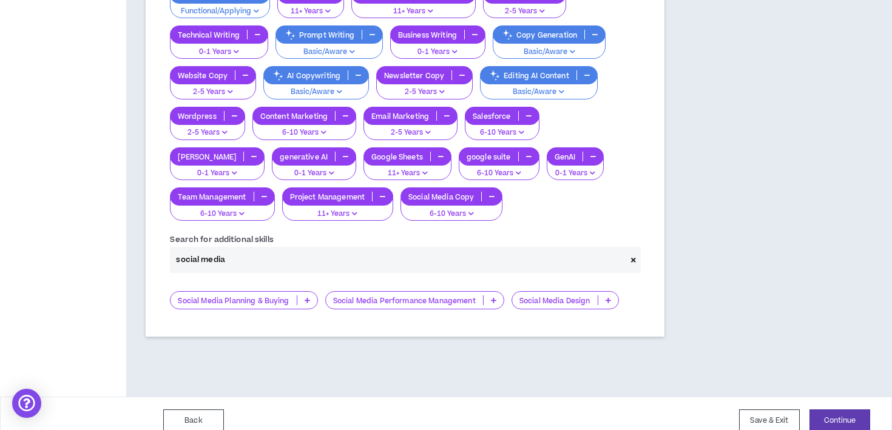
click at [290, 209] on p "11+ Years" at bounding box center [338, 214] width 96 height 11
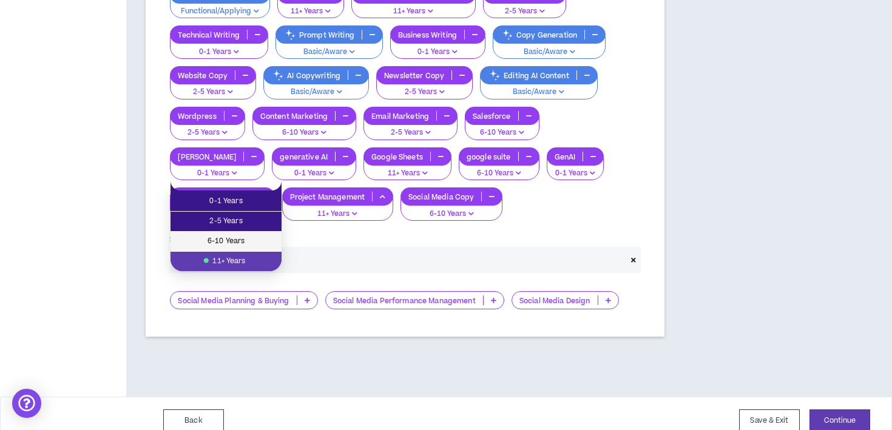
click at [232, 237] on span "6-10 Years" at bounding box center [226, 241] width 96 height 13
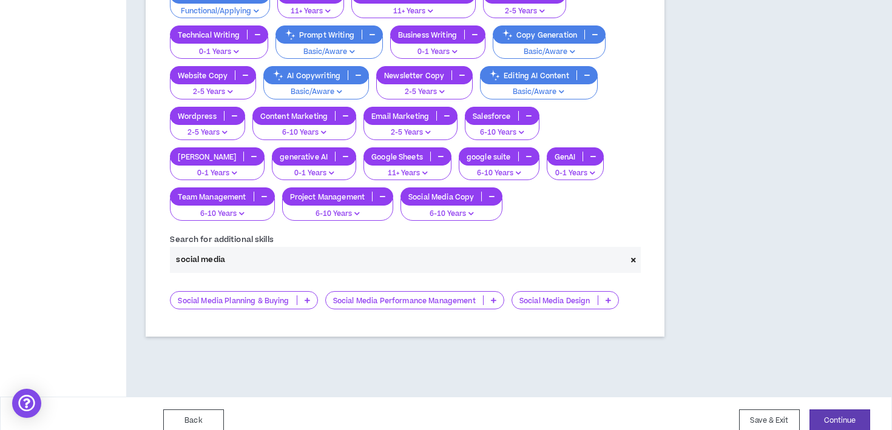
click at [261, 247] on input "social media" at bounding box center [398, 260] width 456 height 26
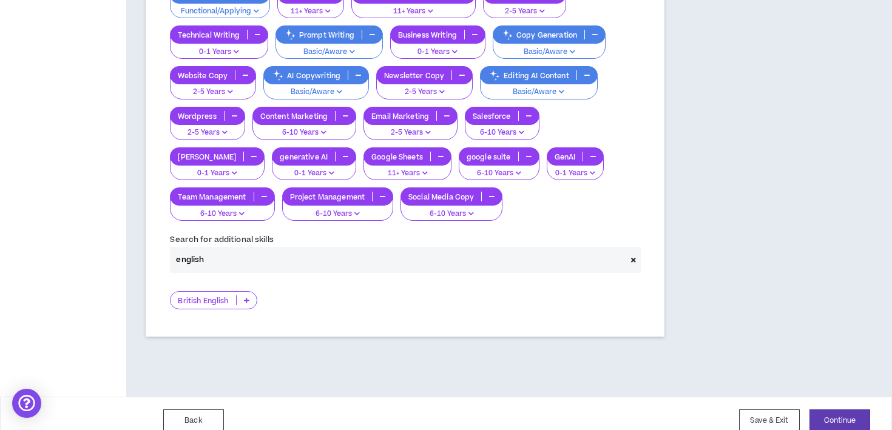
click at [232, 253] on input "english" at bounding box center [398, 260] width 456 height 26
click at [236, 254] on input "english" at bounding box center [398, 260] width 456 height 26
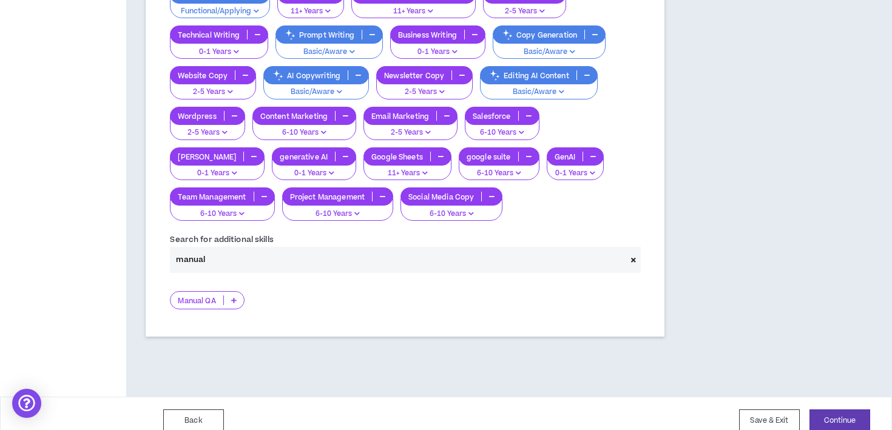
click at [234, 251] on input "manual" at bounding box center [398, 260] width 456 height 26
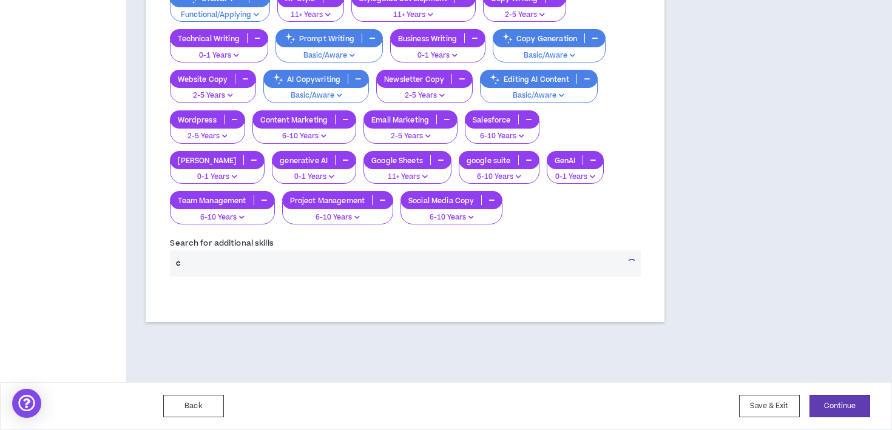
scroll to position [561, 0]
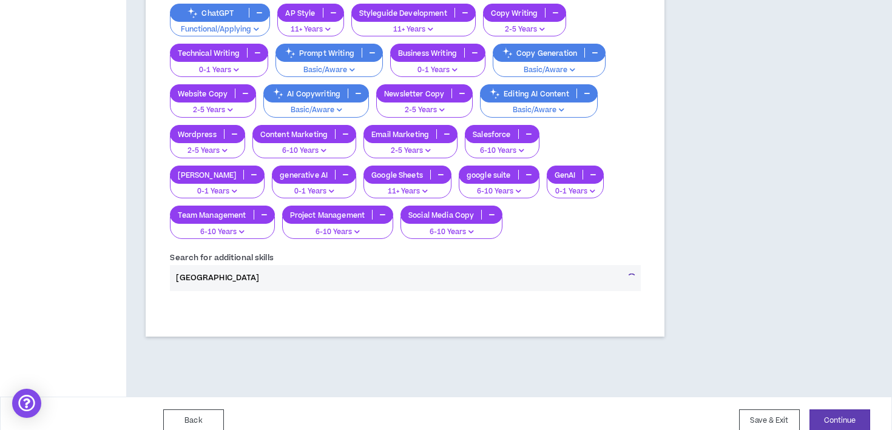
type input "[GEOGRAPHIC_DATA]"
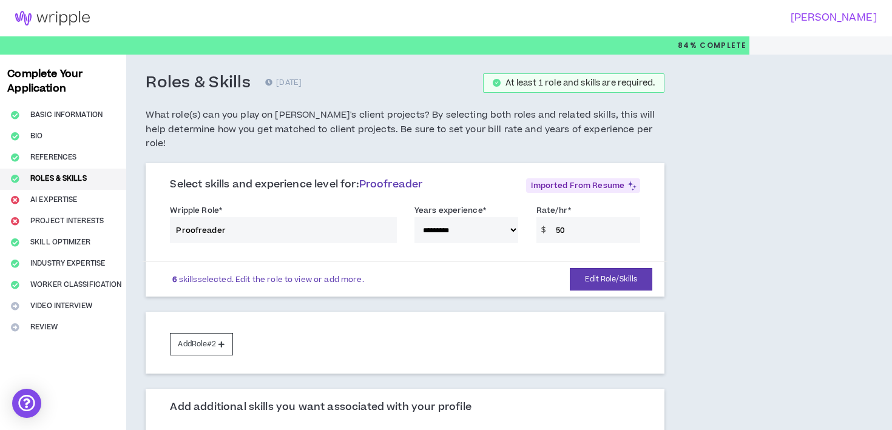
scroll to position [713, 0]
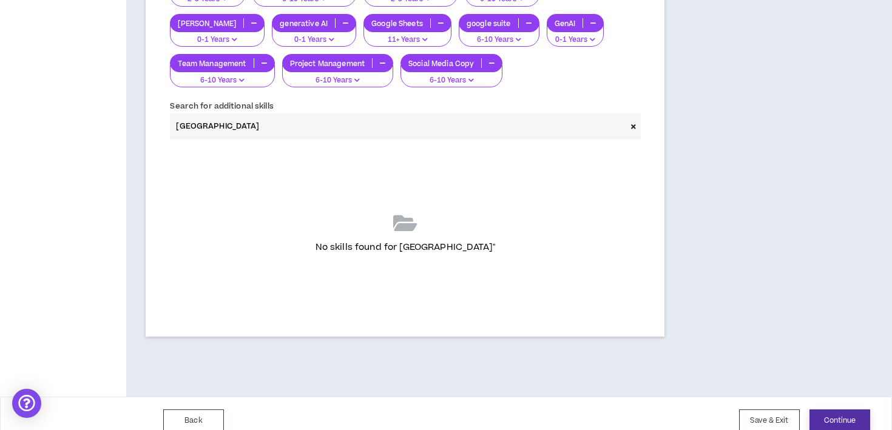
click at [836, 409] on button "Continue" at bounding box center [839, 420] width 61 height 22
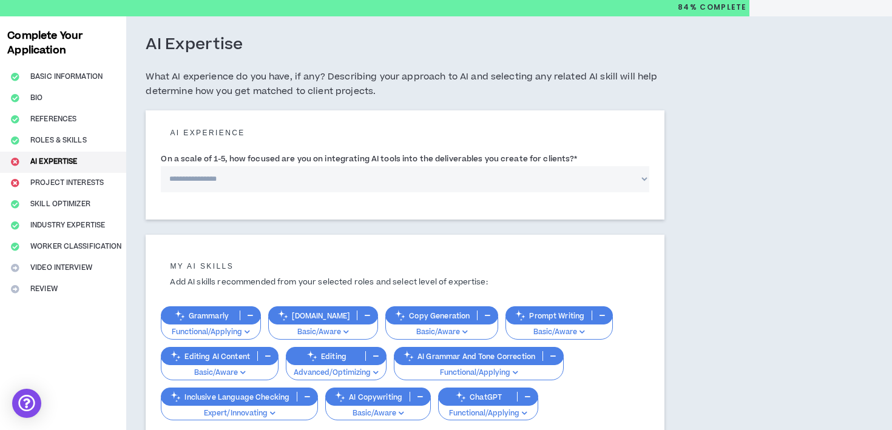
scroll to position [41, 0]
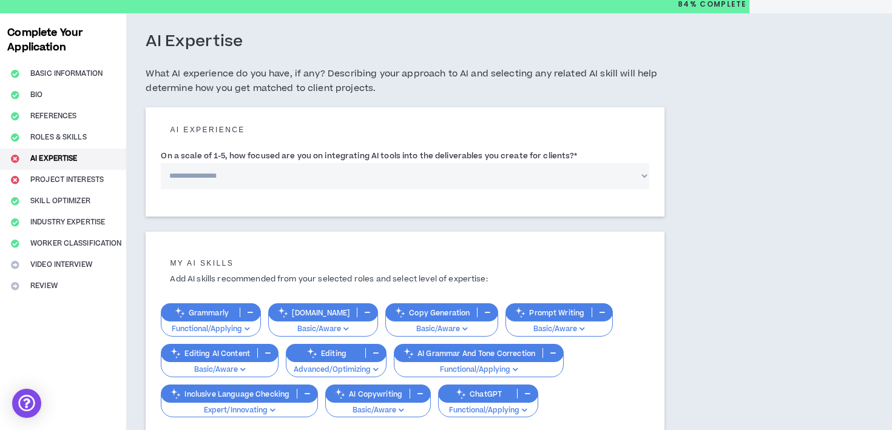
click at [247, 169] on select "**********" at bounding box center [405, 176] width 488 height 26
click at [161, 163] on select "**********" at bounding box center [405, 176] width 488 height 26
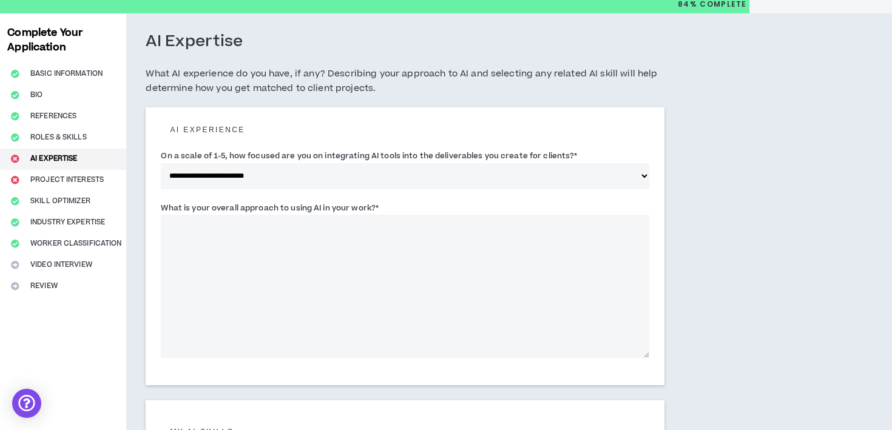
click at [286, 241] on textarea "What is your overall approach to using AI in your work? *" at bounding box center [405, 286] width 488 height 143
click at [280, 179] on select "**********" at bounding box center [405, 176] width 488 height 26
select select "*"
click at [161, 163] on select "**********" at bounding box center [405, 176] width 488 height 26
click at [256, 260] on textarea "What is your overall approach to using AI in your work? *" at bounding box center [405, 286] width 488 height 143
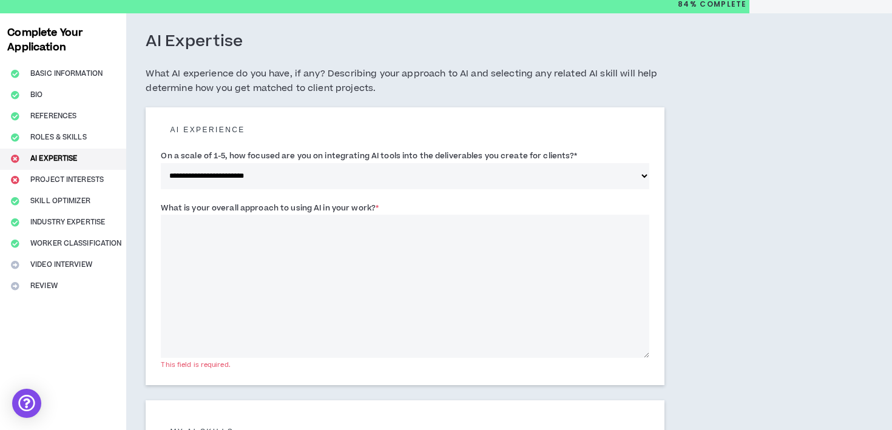
drag, startPoint x: 161, startPoint y: 155, endPoint x: 618, endPoint y: 156, distance: 456.8
click at [618, 156] on div "**********" at bounding box center [405, 168] width 488 height 39
click at [328, 210] on label "What is your overall approach to using AI in your work? *" at bounding box center [270, 207] width 218 height 19
click at [328, 215] on textarea "What is your overall approach to using AI in your work? *" at bounding box center [405, 286] width 488 height 143
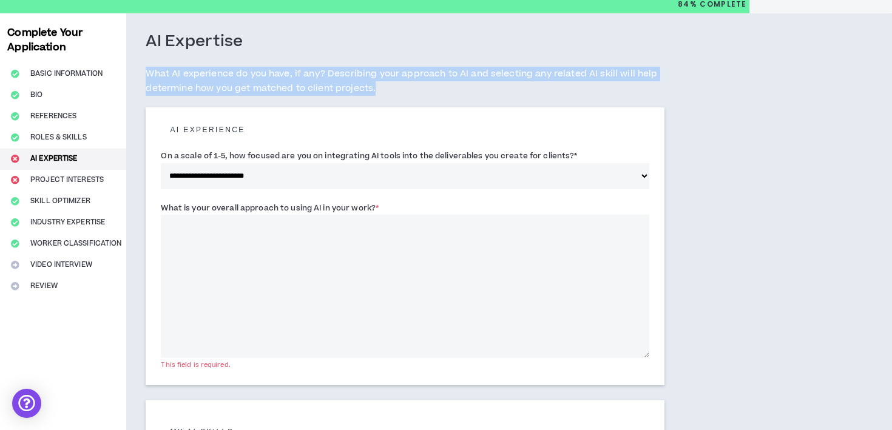
drag, startPoint x: 146, startPoint y: 73, endPoint x: 460, endPoint y: 88, distance: 314.6
click at [460, 88] on h5 "What AI experience do you have, if any? Describing your approach to AI and sele…" at bounding box center [405, 81] width 519 height 29
copy h5 "What AI experience do you have, if any? Describing your approach to AI and sele…"
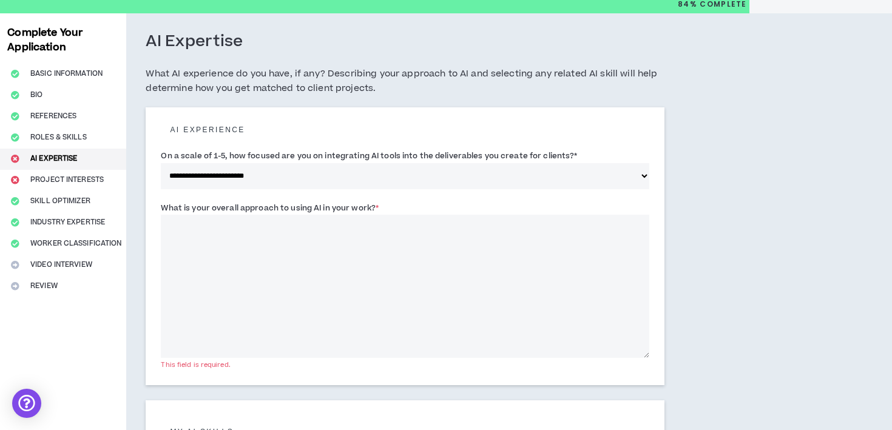
click at [290, 241] on textarea "What is your overall approach to using AI in your work? *" at bounding box center [405, 286] width 488 height 143
drag, startPoint x: 160, startPoint y: 203, endPoint x: 393, endPoint y: 206, distance: 232.9
click at [394, 207] on div "**********" at bounding box center [405, 246] width 519 height 278
copy label "What is your overall approach to using AI in your work? *"
click at [262, 280] on textarea "What is your overall approach to using AI in your work? *" at bounding box center [405, 286] width 488 height 143
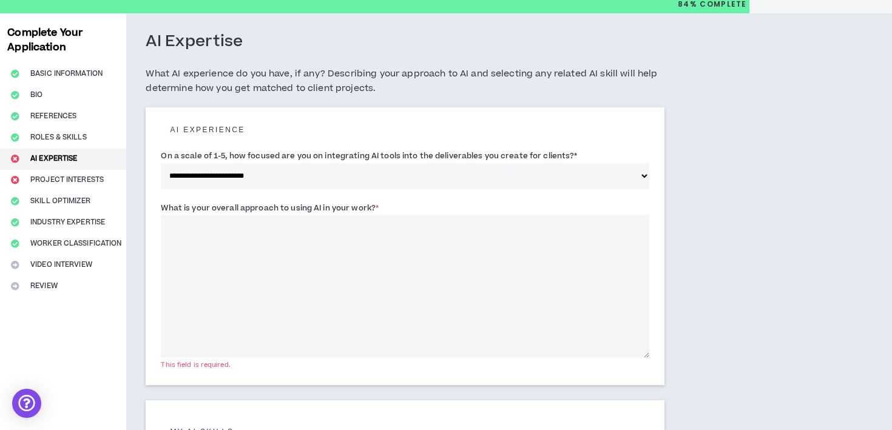
click at [262, 280] on textarea "What is your overall approach to using AI in your work? *" at bounding box center [405, 286] width 488 height 143
paste textarea "**********"
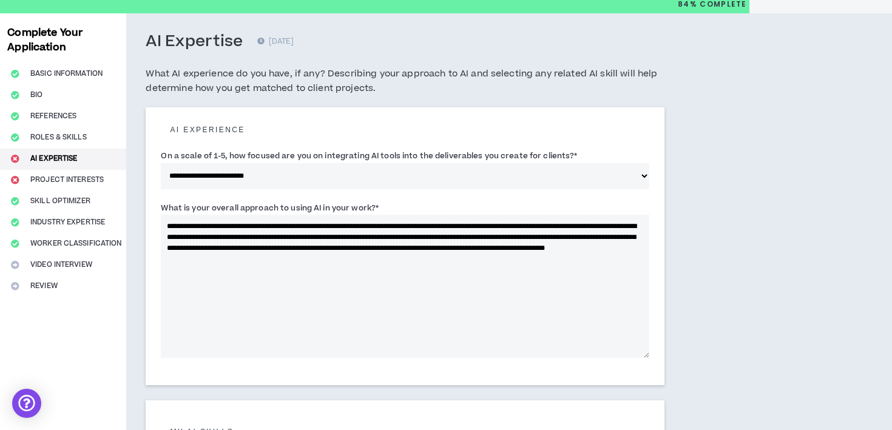
type textarea "**********"
click at [315, 172] on select "**********" at bounding box center [405, 176] width 488 height 26
click at [388, 270] on textarea "**********" at bounding box center [405, 286] width 488 height 143
click at [536, 268] on textarea "**********" at bounding box center [405, 286] width 488 height 143
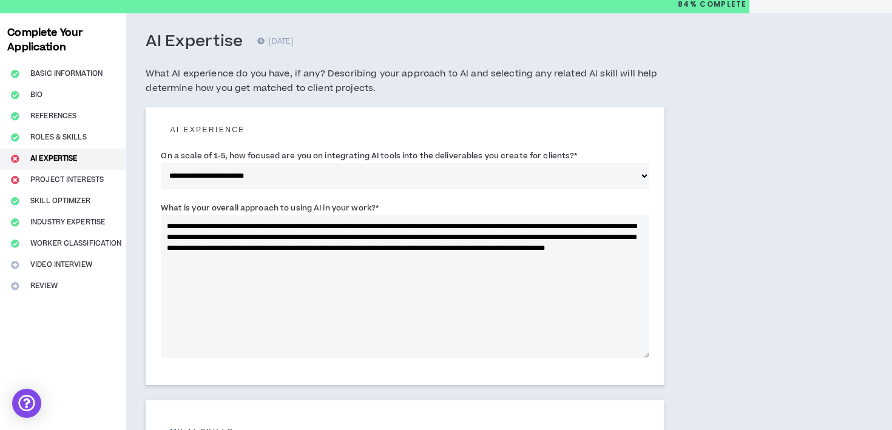
click at [291, 239] on textarea "**********" at bounding box center [405, 286] width 488 height 143
click at [391, 252] on textarea "**********" at bounding box center [405, 286] width 488 height 143
click at [513, 261] on textarea "**********" at bounding box center [405, 286] width 488 height 143
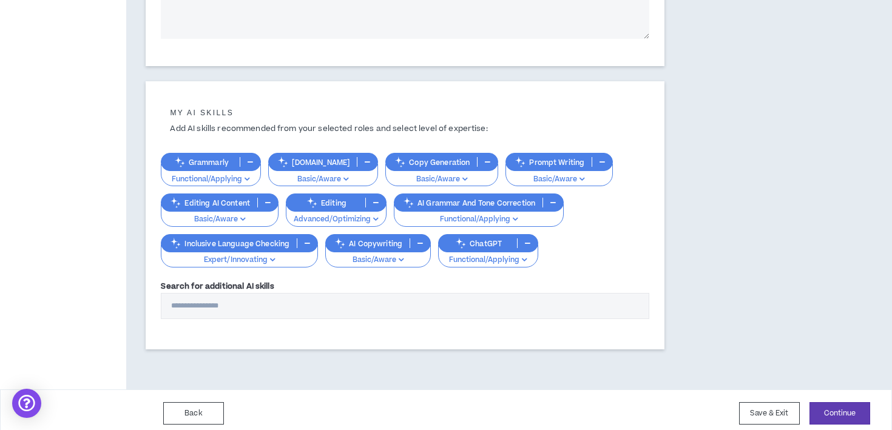
scroll to position [368, 0]
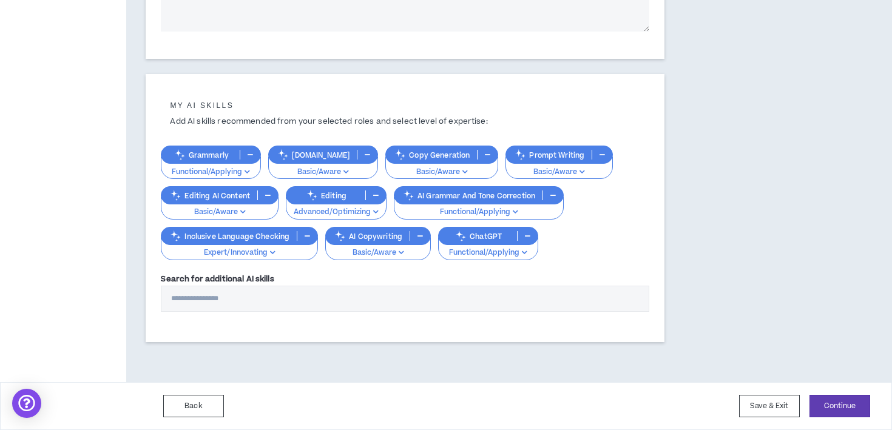
click at [223, 170] on p "Functional/Applying" at bounding box center [211, 172] width 84 height 11
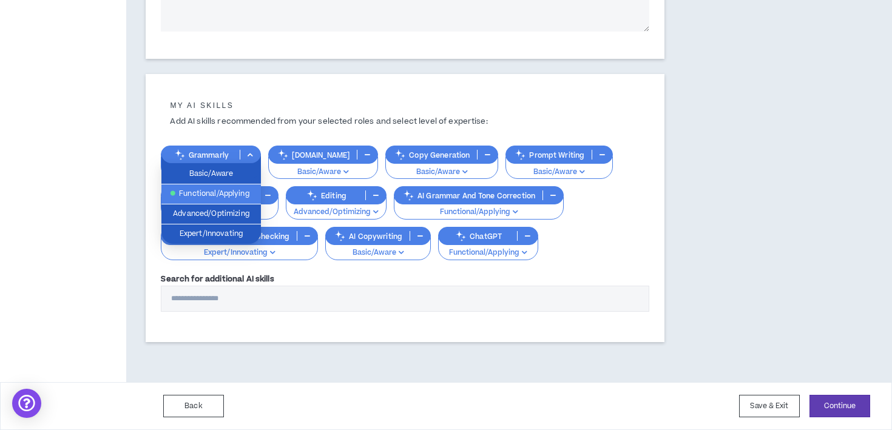
click at [359, 116] on p "Add AI skills recommended from your selected roles and select level of expertis…" at bounding box center [405, 122] width 488 height 12
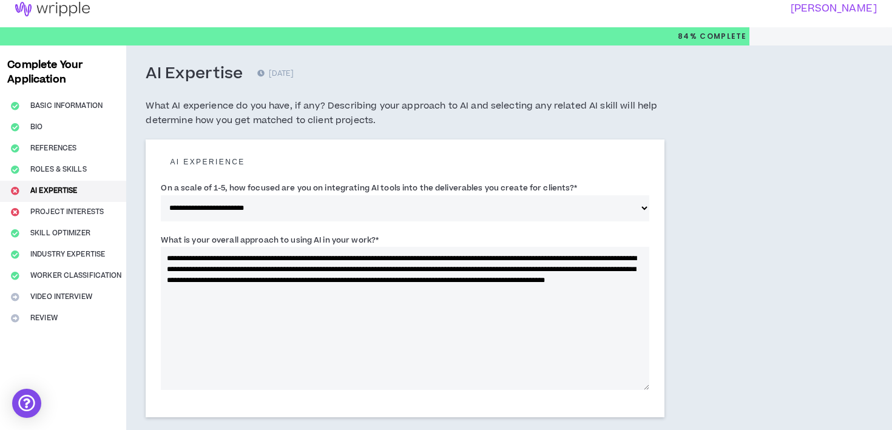
scroll to position [18, 0]
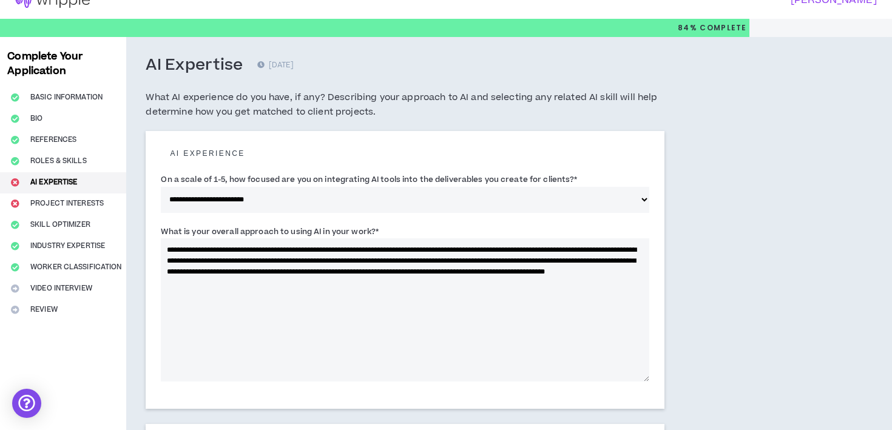
click at [338, 201] on select "**********" at bounding box center [405, 200] width 488 height 26
click at [161, 187] on select "**********" at bounding box center [405, 200] width 488 height 26
click at [741, 195] on div "**********" at bounding box center [460, 384] width 669 height 695
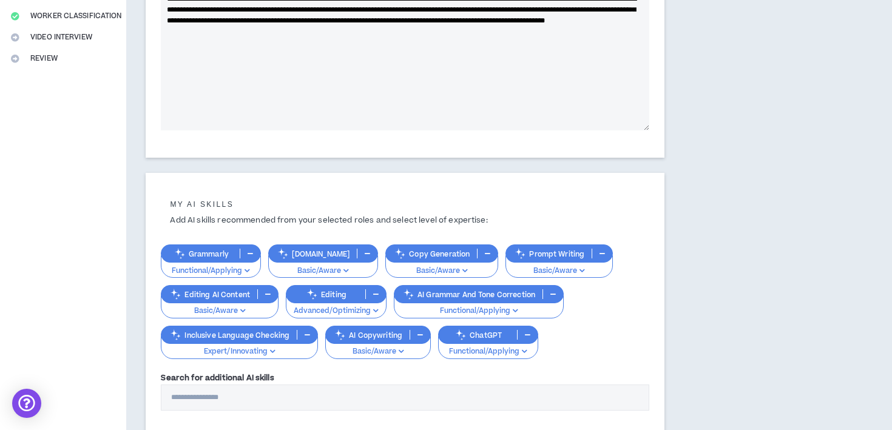
scroll to position [368, 0]
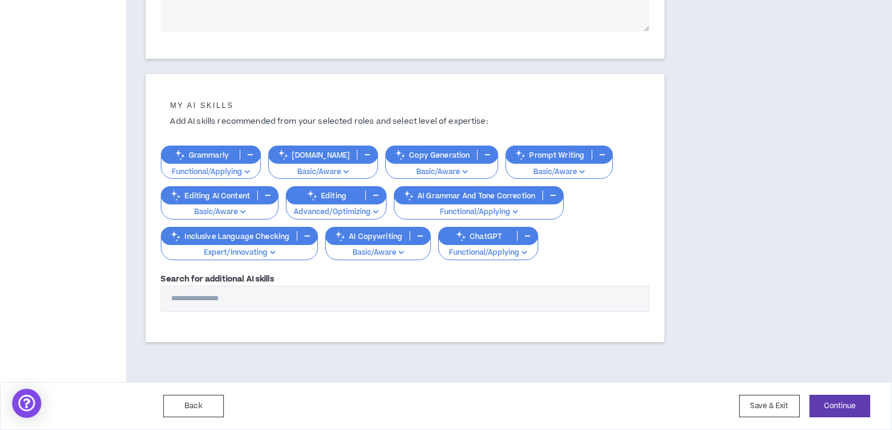
click at [267, 253] on p "Expert/Innovating" at bounding box center [239, 252] width 141 height 11
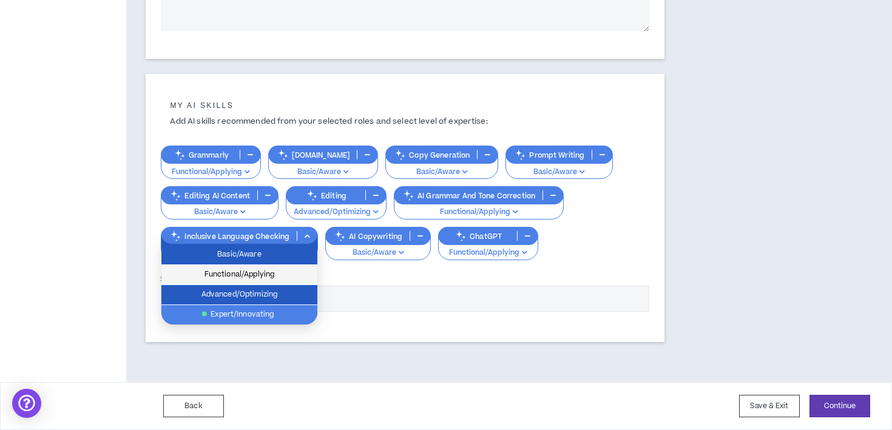
click at [277, 272] on span "Functional/Applying" at bounding box center [239, 274] width 141 height 13
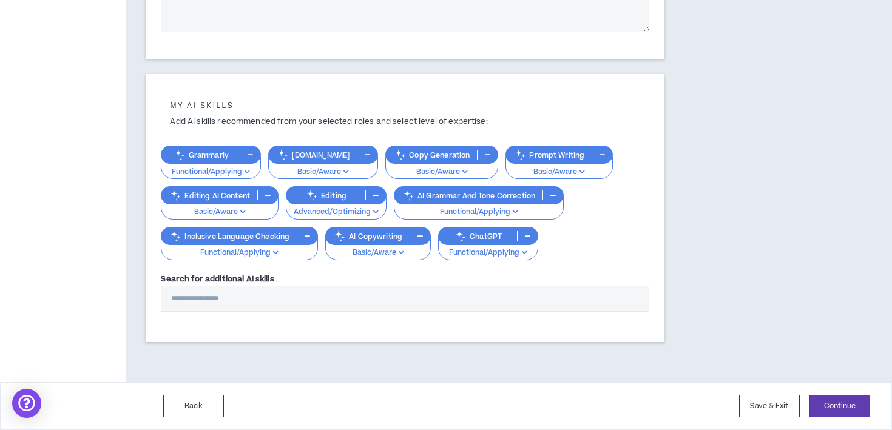
click at [622, 234] on div "Grammarly Functional/Applying [DOMAIN_NAME] Basic/Aware Copy Generation Basic/A…" at bounding box center [405, 196] width 488 height 126
click at [227, 301] on input "Search for additional AI skills" at bounding box center [405, 299] width 488 height 26
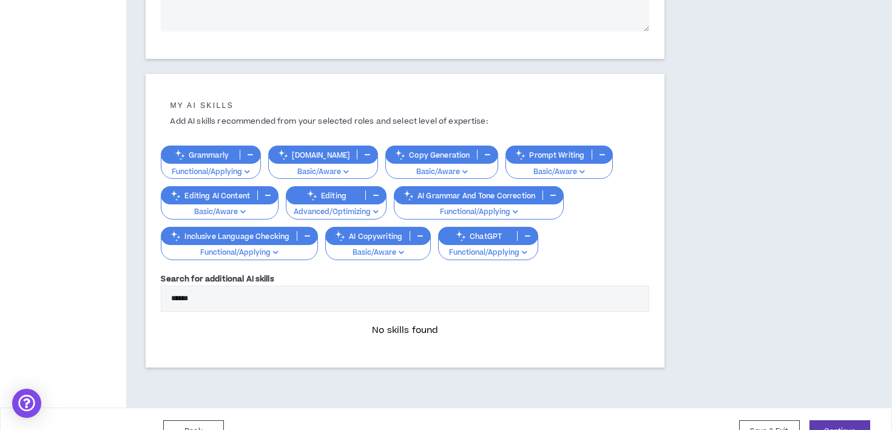
click at [212, 306] on input "******" at bounding box center [405, 299] width 488 height 26
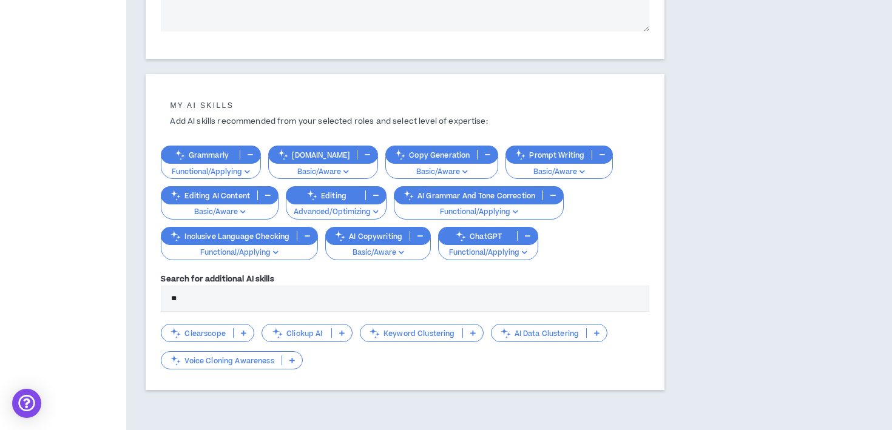
type input "*"
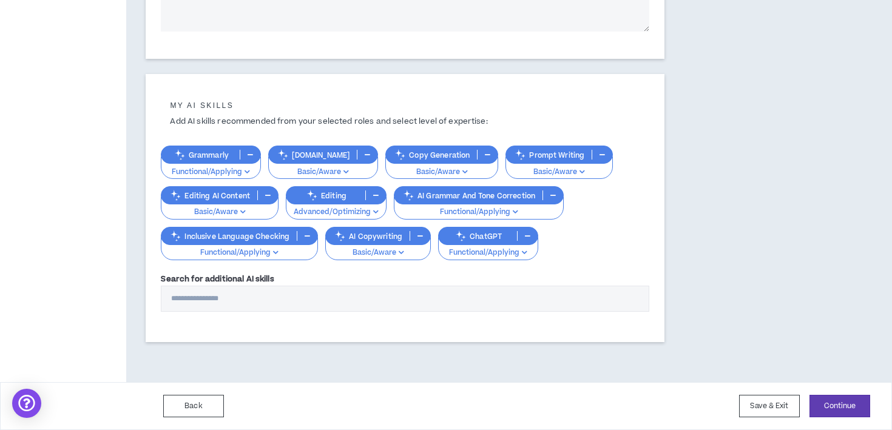
click at [598, 244] on div "Grammarly Functional/Applying [DOMAIN_NAME] Basic/Aware Copy Generation Basic/A…" at bounding box center [405, 196] width 488 height 126
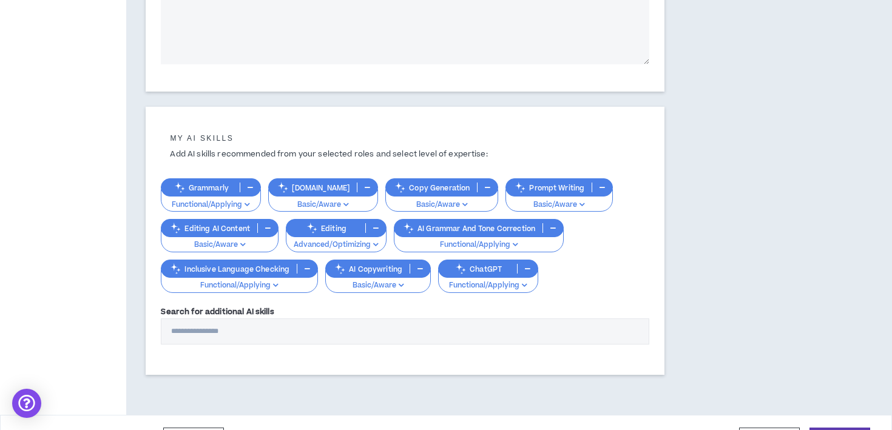
scroll to position [331, 0]
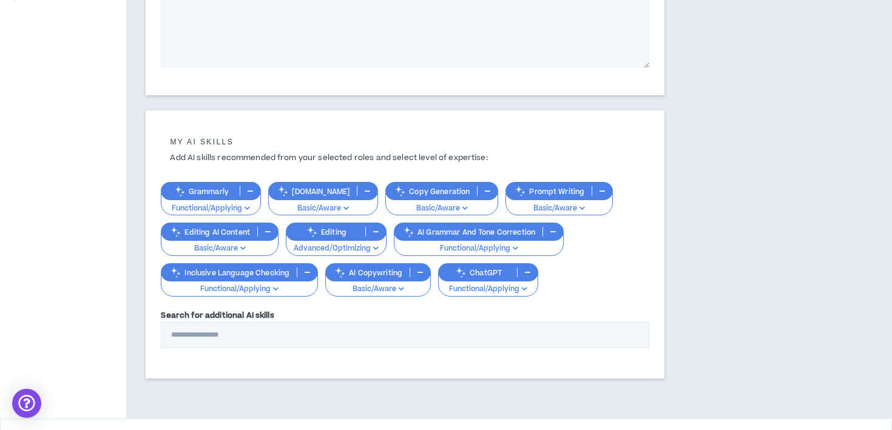
click at [229, 207] on p "Functional/Applying" at bounding box center [211, 208] width 84 height 11
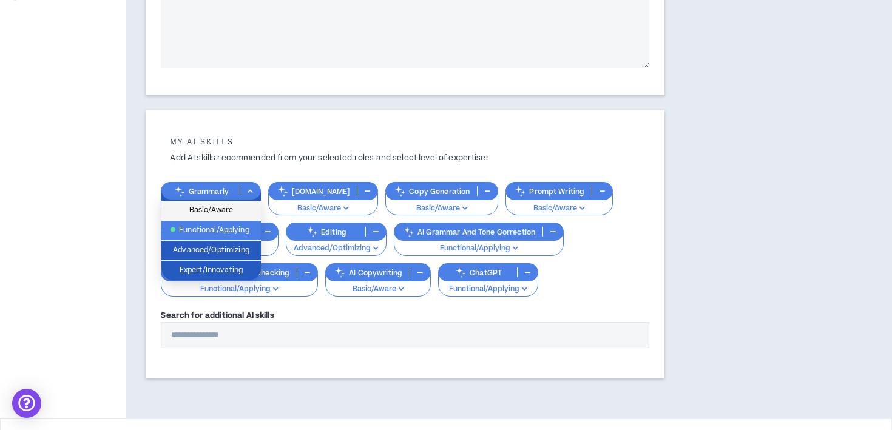
click at [231, 214] on span "Basic/Aware" at bounding box center [211, 210] width 85 height 13
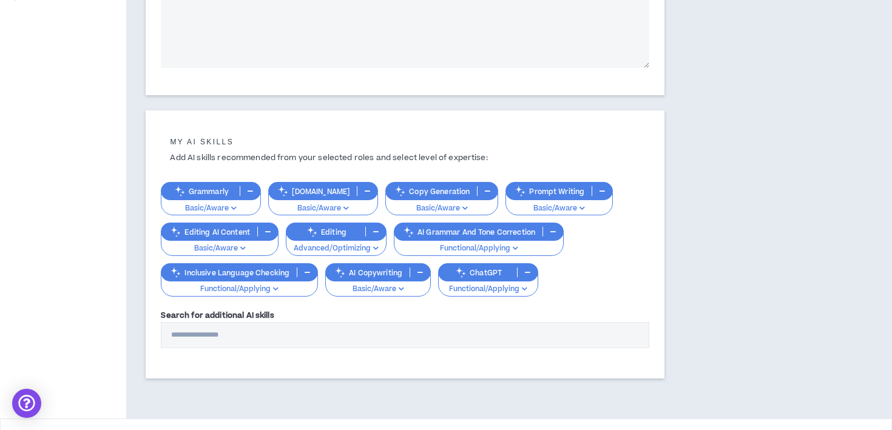
click at [438, 155] on p "Add AI skills recommended from your selected roles and select level of expertis…" at bounding box center [405, 158] width 488 height 12
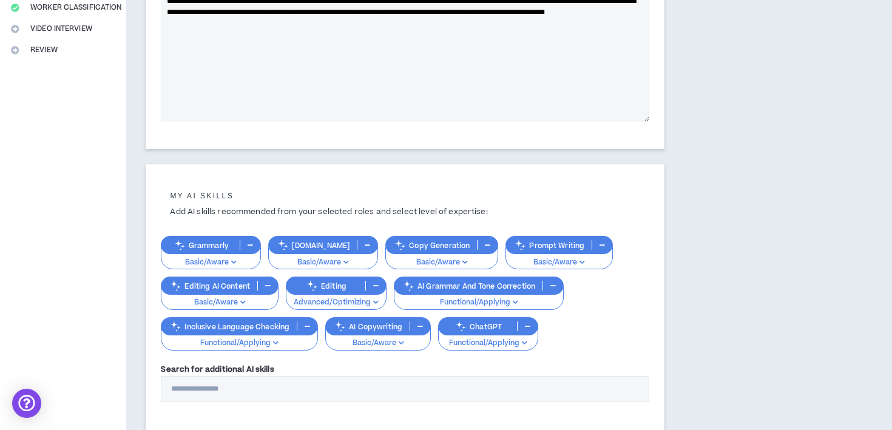
scroll to position [276, 0]
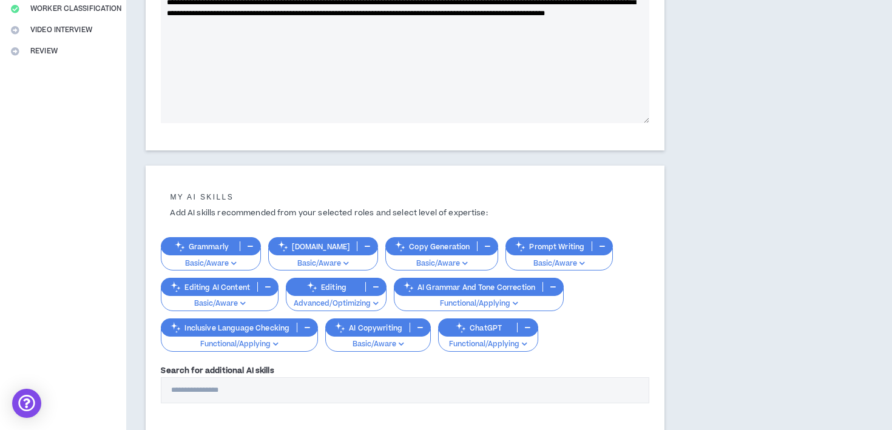
click at [201, 261] on p "Basic/Aware" at bounding box center [211, 263] width 84 height 11
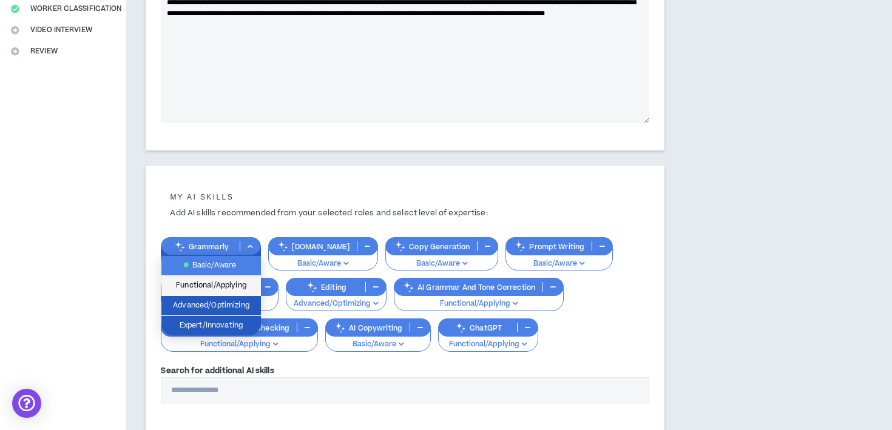
click at [218, 283] on span "Functional/Applying" at bounding box center [211, 285] width 85 height 13
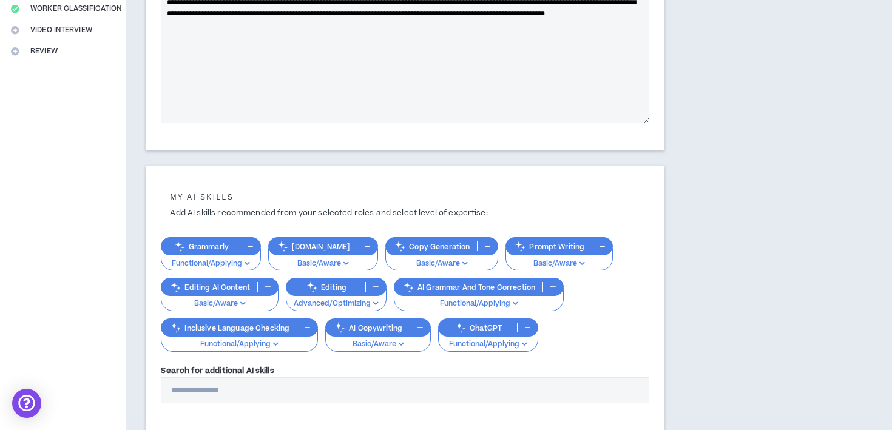
click at [655, 215] on div "My AI skills Add AI skills recommended from your selected roles and select leve…" at bounding box center [405, 300] width 519 height 268
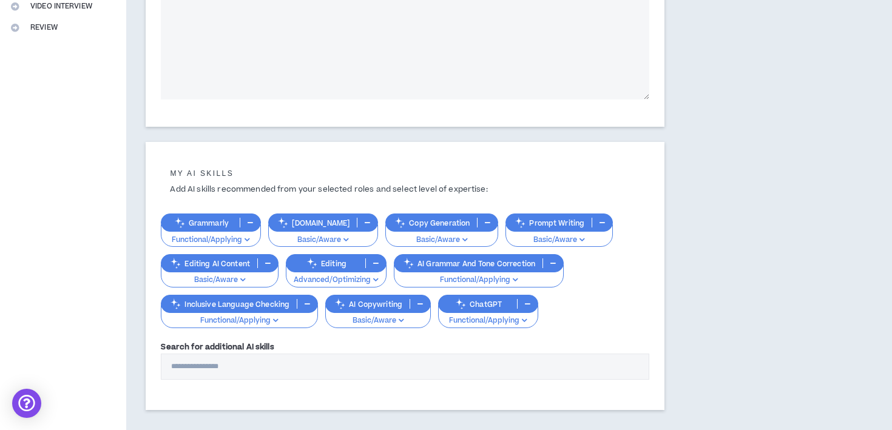
scroll to position [368, 0]
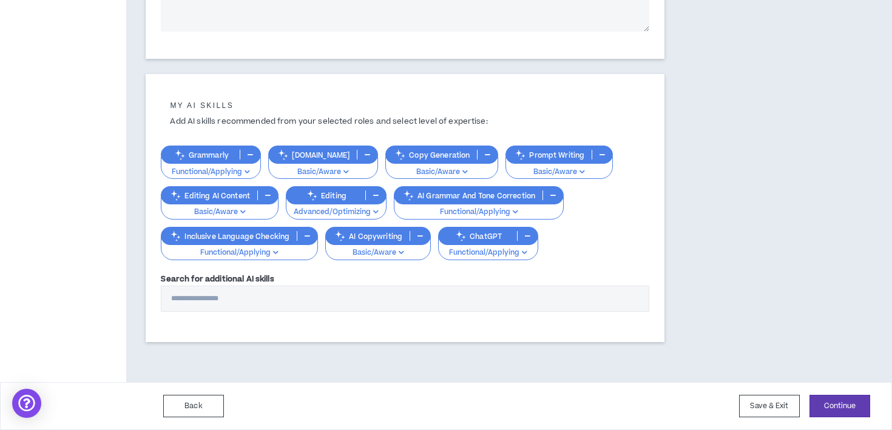
click at [556, 178] on button "Basic/Aware" at bounding box center [558, 167] width 107 height 23
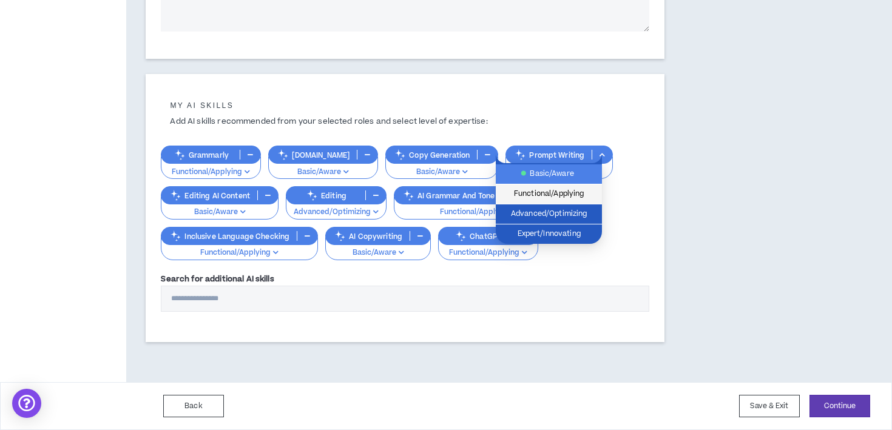
click at [571, 191] on span "Functional/Applying" at bounding box center [549, 193] width 92 height 13
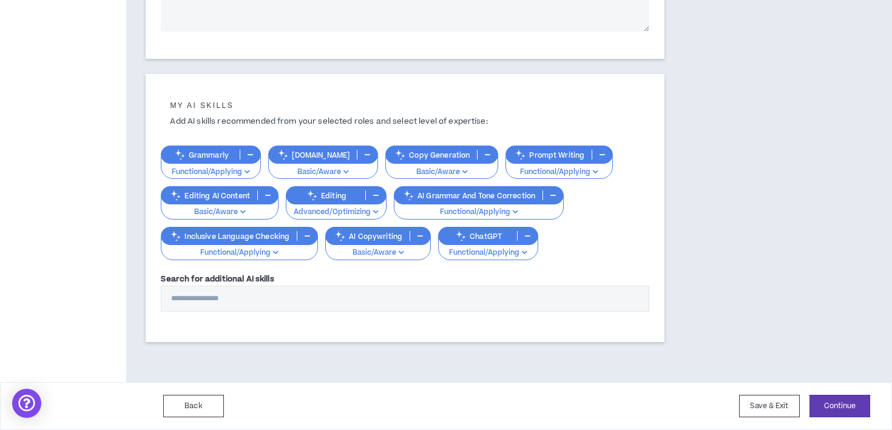
click at [439, 167] on p "Basic/Aware" at bounding box center [441, 172] width 97 height 11
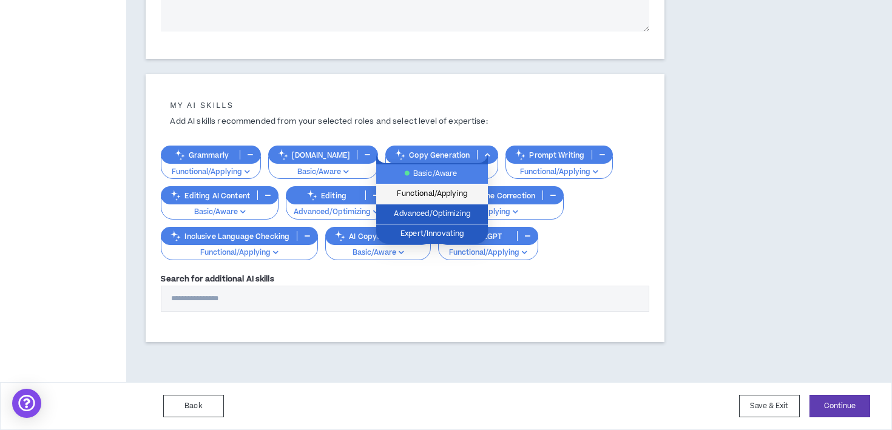
click at [442, 194] on span "Functional/Applying" at bounding box center [431, 193] width 97 height 13
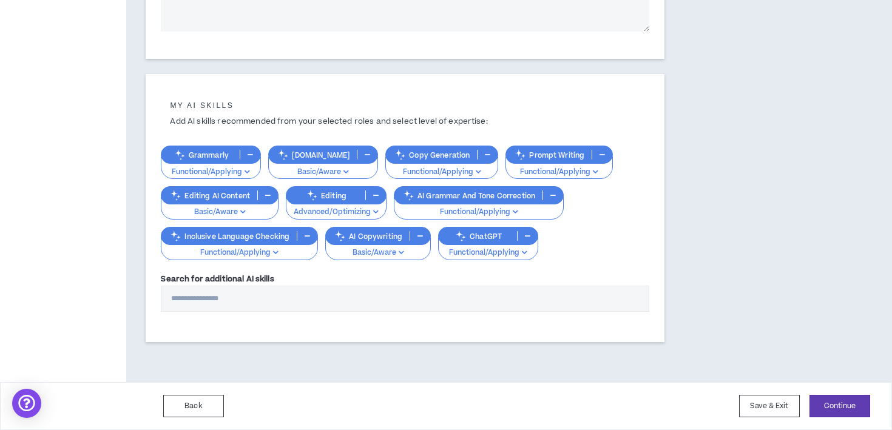
click at [627, 232] on div "Grammarly Functional/Applying [DOMAIN_NAME] Basic/Aware Copy Generation Functio…" at bounding box center [405, 196] width 488 height 126
click at [492, 214] on p "Functional/Applying" at bounding box center [479, 212] width 154 height 11
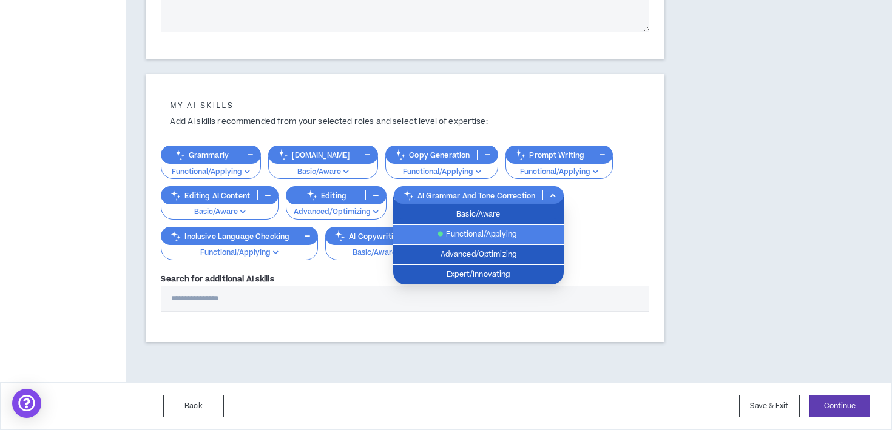
click at [504, 237] on span "Functional/Applying" at bounding box center [478, 234] width 156 height 13
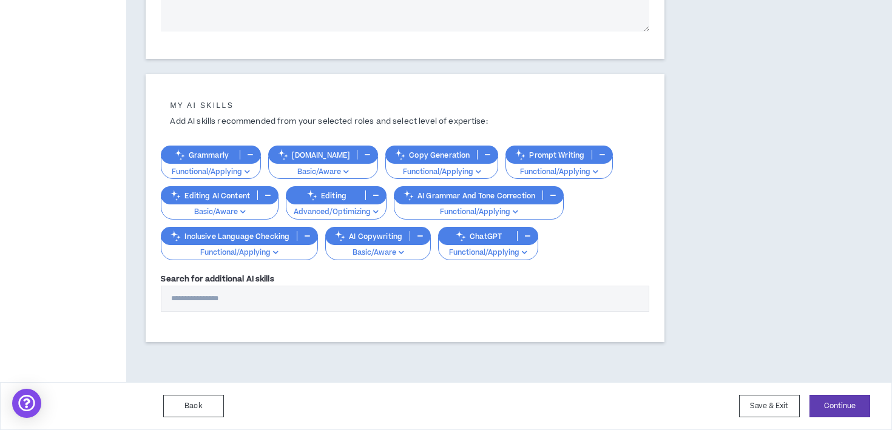
click at [616, 238] on div "Grammarly Functional/Applying [DOMAIN_NAME] Basic/Aware Copy Generation Functio…" at bounding box center [405, 196] width 488 height 126
click at [363, 210] on p "Advanced/Optimizing" at bounding box center [336, 212] width 85 height 11
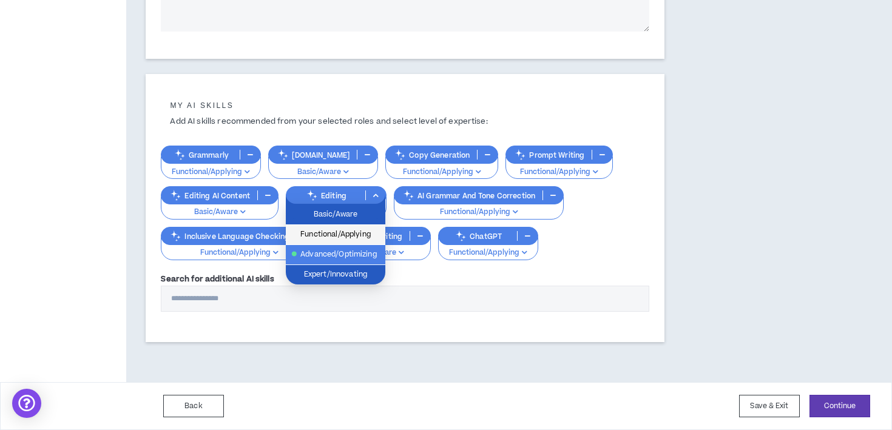
click at [348, 234] on span "Functional/Applying" at bounding box center [335, 234] width 85 height 13
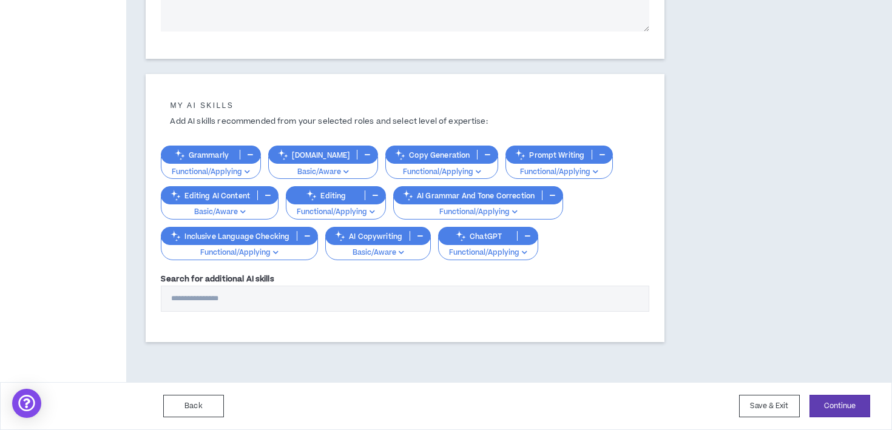
click at [695, 247] on div "**********" at bounding box center [460, 34] width 669 height 695
click at [849, 399] on button "Continue" at bounding box center [839, 406] width 61 height 22
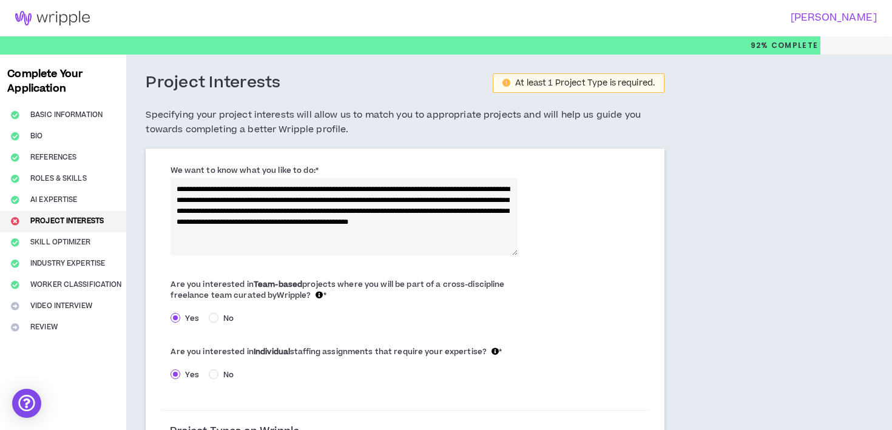
drag, startPoint x: 235, startPoint y: 209, endPoint x: 453, endPoint y: 244, distance: 220.6
click at [453, 244] on textarea "**********" at bounding box center [343, 217] width 347 height 78
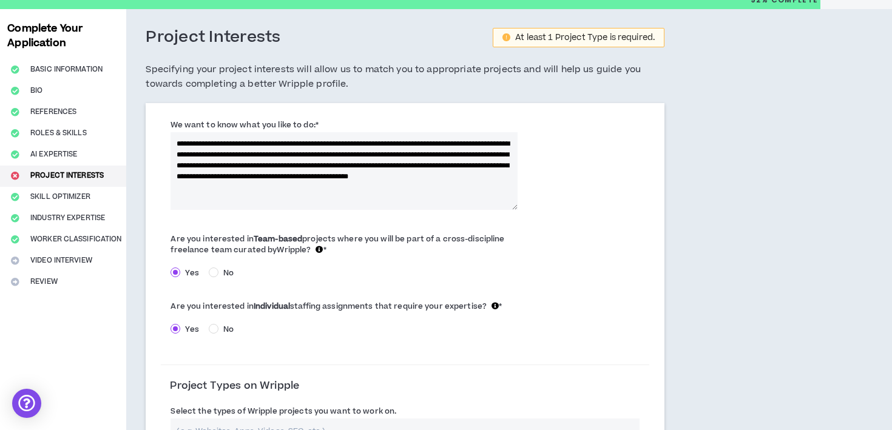
scroll to position [47, 0]
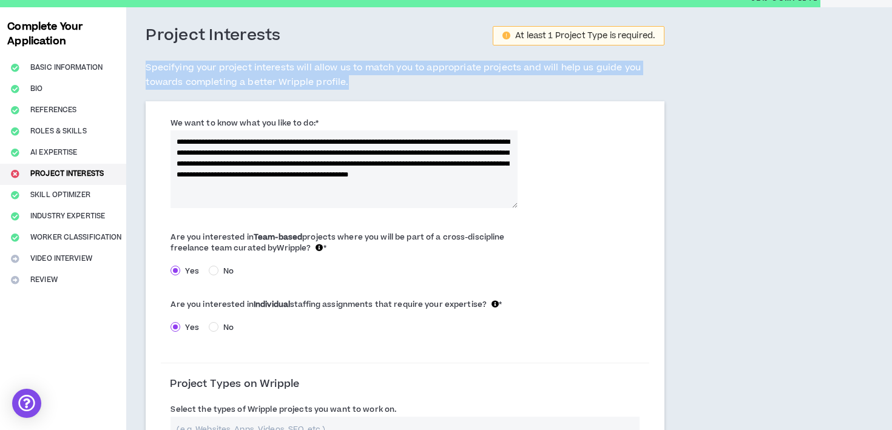
drag, startPoint x: 144, startPoint y: 67, endPoint x: 355, endPoint y: 95, distance: 212.9
copy h5 "Specifying your project interests will allow us to match you to appropriate pro…"
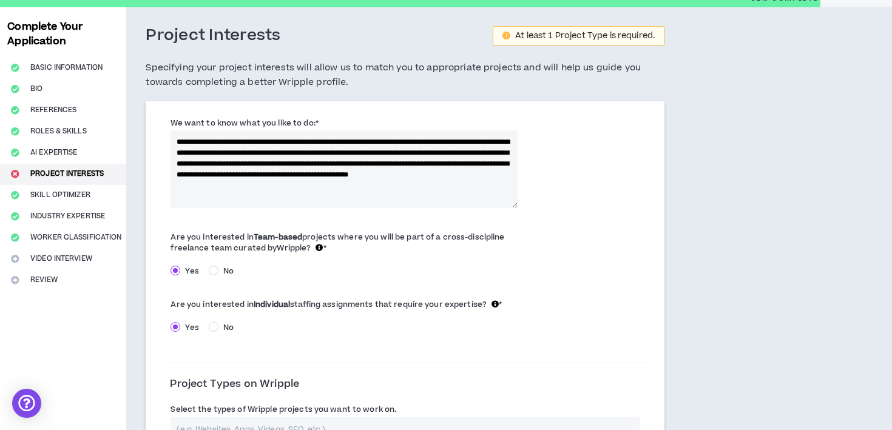
click at [182, 121] on label "We want to know what you like to do: *" at bounding box center [243, 122] width 147 height 19
click at [182, 130] on textarea "**********" at bounding box center [343, 169] width 347 height 78
click at [182, 121] on label "We want to know what you like to do: *" at bounding box center [243, 122] width 147 height 19
click at [182, 130] on textarea "**********" at bounding box center [343, 169] width 347 height 78
click at [182, 121] on label "We want to know what you like to do: *" at bounding box center [243, 122] width 147 height 19
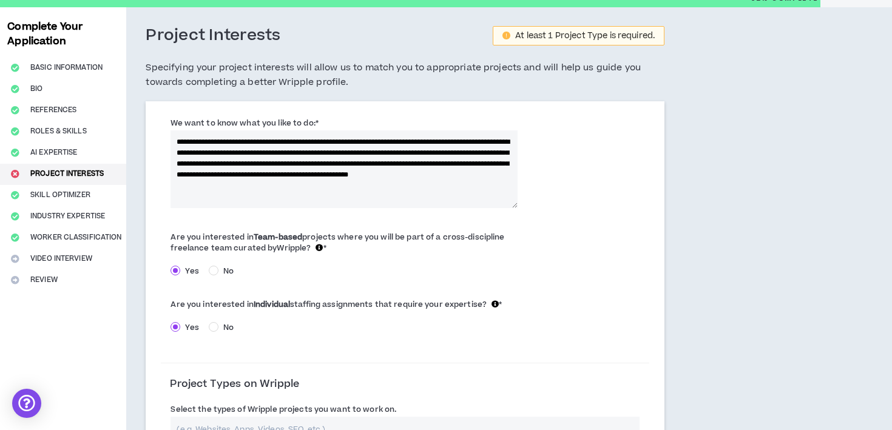
click at [182, 130] on textarea "**********" at bounding box center [343, 169] width 347 height 78
click at [283, 170] on textarea "**********" at bounding box center [343, 169] width 347 height 78
click at [320, 152] on textarea "**********" at bounding box center [343, 169] width 347 height 78
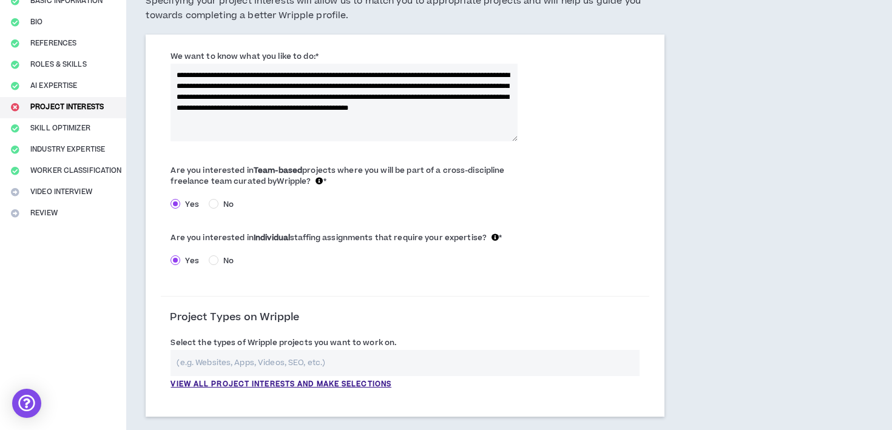
scroll to position [112, 0]
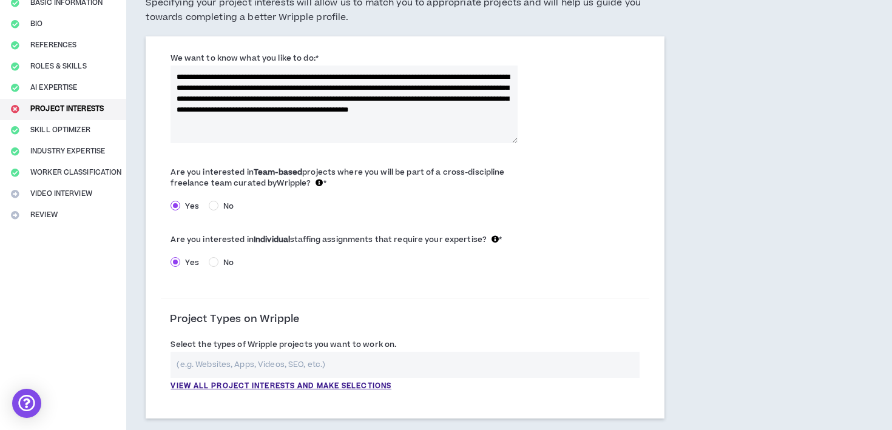
click at [449, 127] on textarea "**********" at bounding box center [343, 105] width 347 height 78
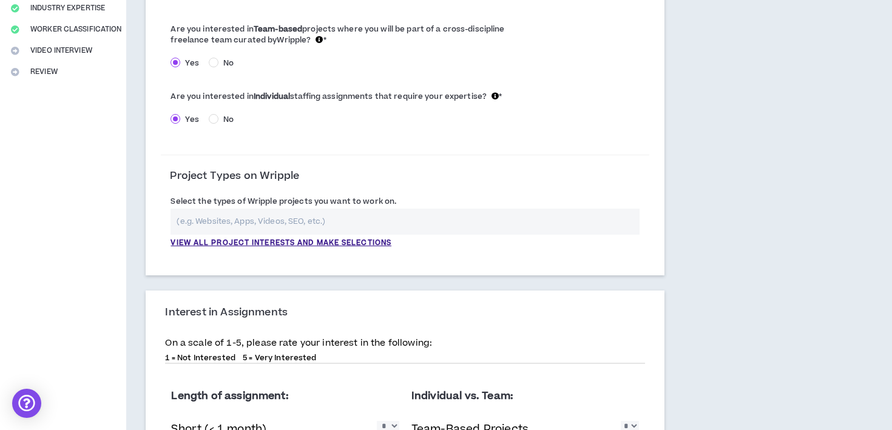
scroll to position [265, 0]
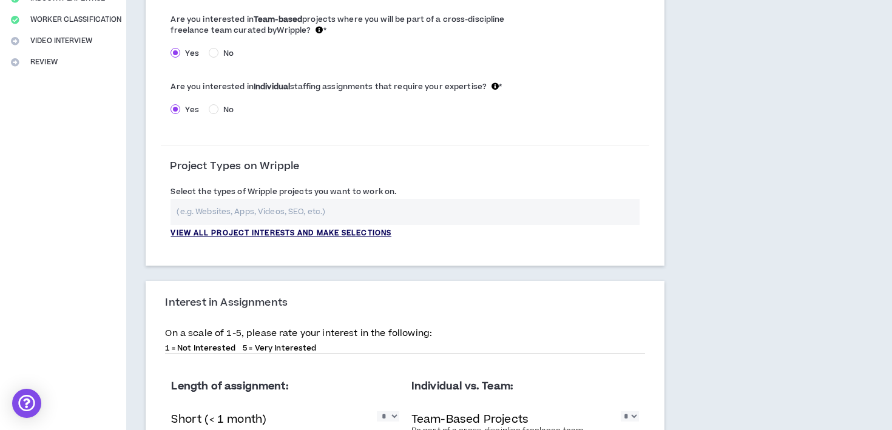
click at [257, 234] on p "View all project interests and make selections" at bounding box center [280, 233] width 221 height 11
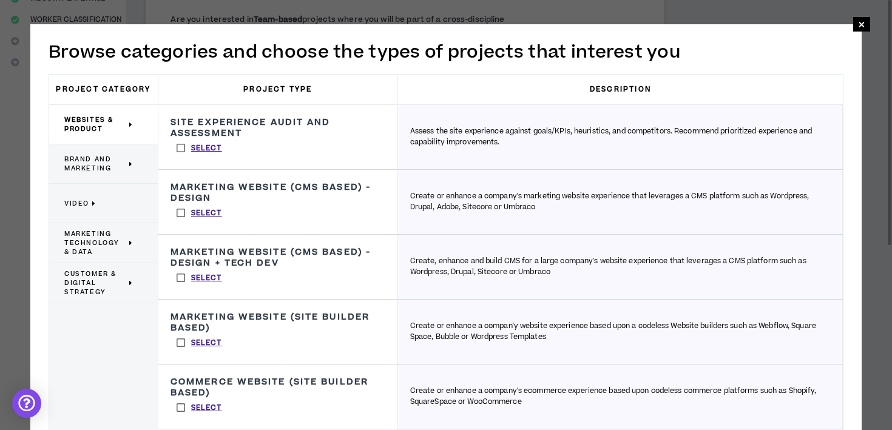
click at [291, 119] on h3 "Site Experience Audit and Assessment" at bounding box center [277, 128] width 215 height 22
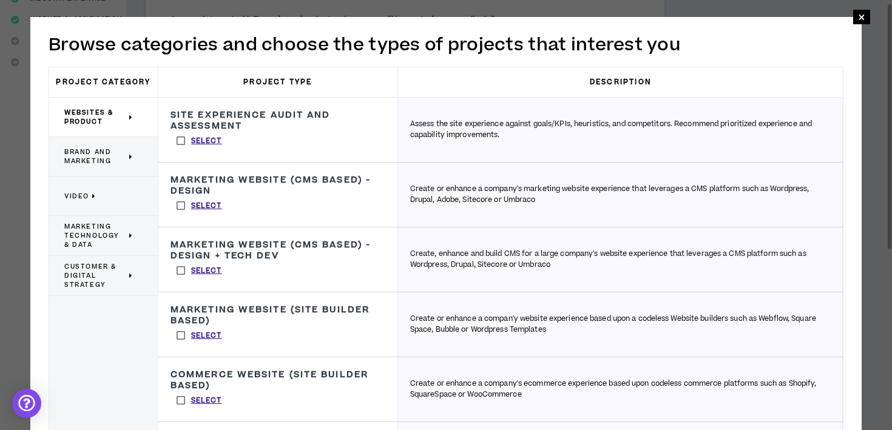
click at [583, 123] on p "Assess the site experience against goals/KPIs, heuristics, and competitors. Rec…" at bounding box center [620, 130] width 420 height 22
copy p "heuristics"
click at [455, 136] on p "Assess the site experience against goals/KPIs, heuristics, and competitors. Rec…" at bounding box center [620, 130] width 420 height 22
click at [180, 141] on label "Select" at bounding box center [199, 141] width 58 height 18
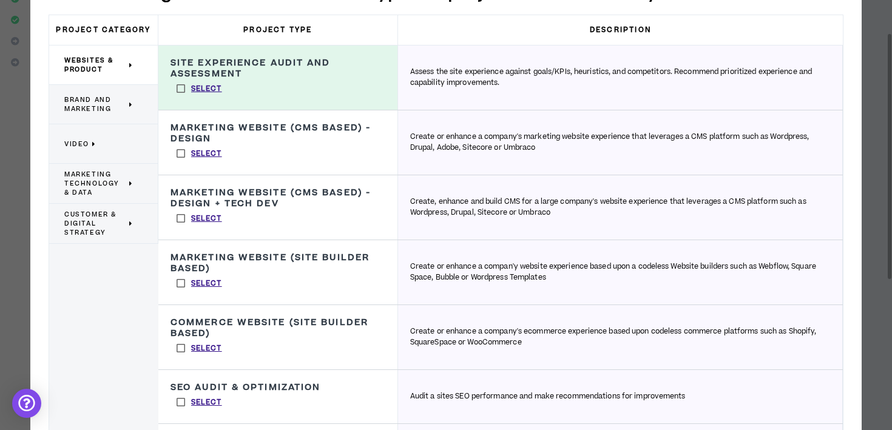
click at [183, 86] on label "Select" at bounding box center [199, 88] width 58 height 18
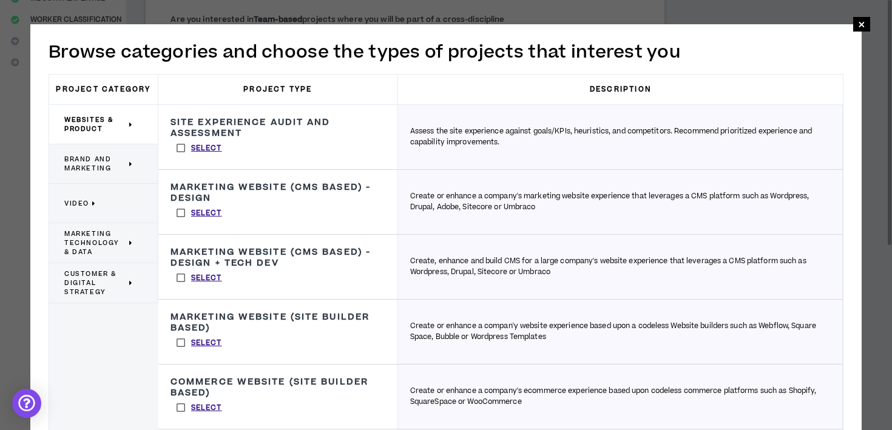
click at [106, 158] on span "Brand and Marketing" at bounding box center [95, 164] width 62 height 18
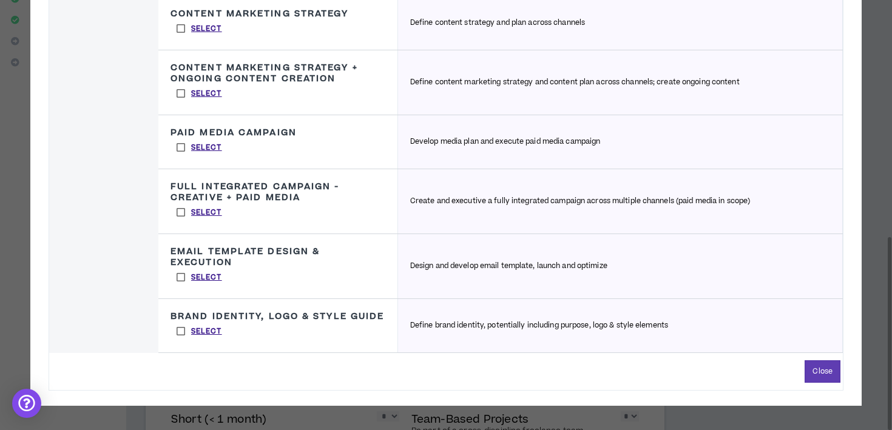
click at [183, 331] on label "Select" at bounding box center [199, 331] width 58 height 18
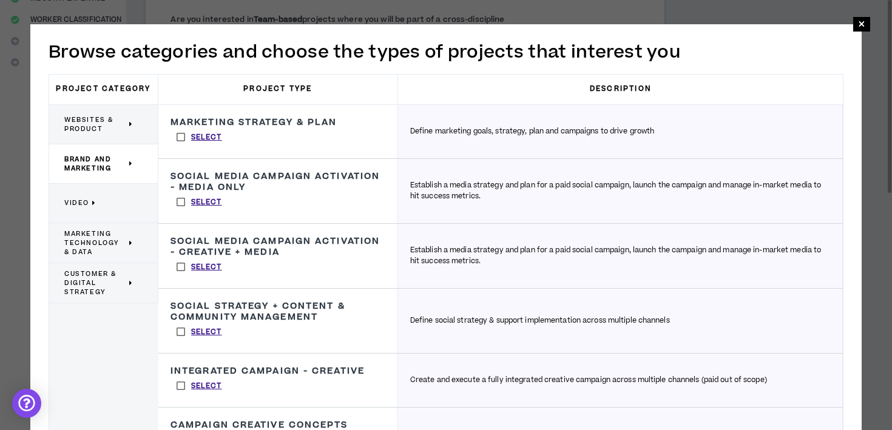
click at [114, 201] on p "Video" at bounding box center [98, 203] width 69 height 27
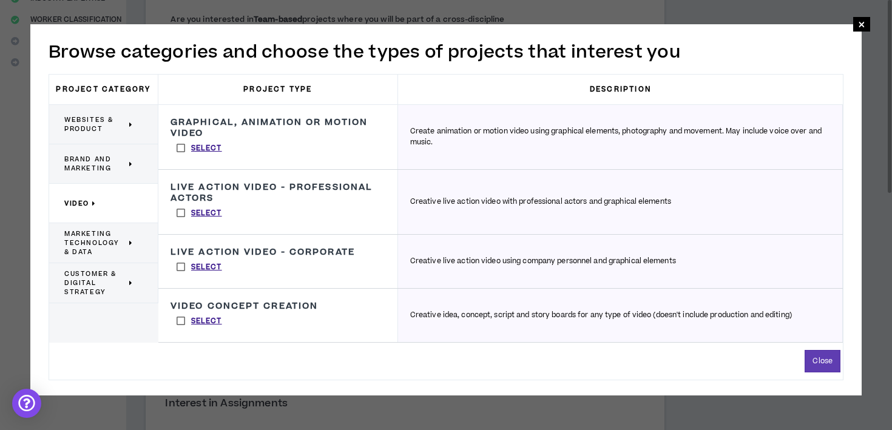
click at [88, 243] on span "Marketing Technology & Data" at bounding box center [95, 242] width 62 height 27
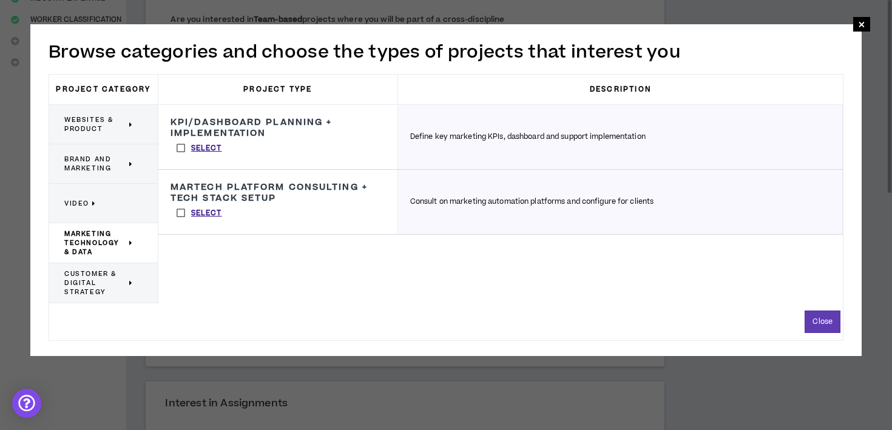
click at [93, 279] on span "Customer & Digital Strategy" at bounding box center [95, 282] width 62 height 27
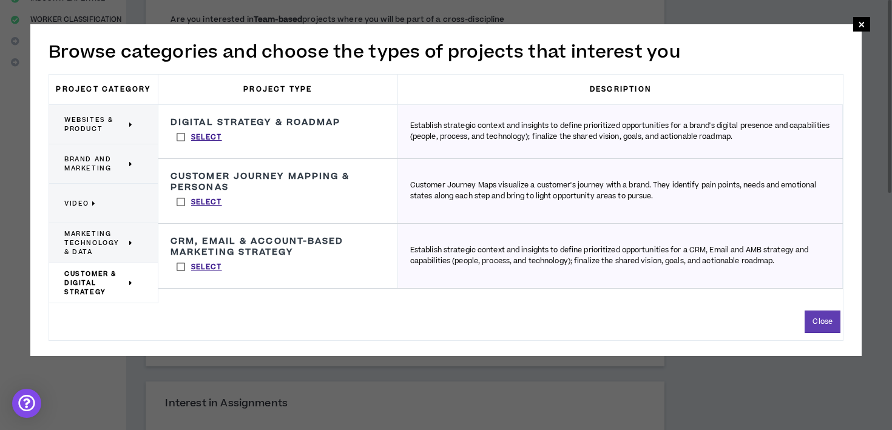
click at [108, 123] on span "Websites & Product" at bounding box center [95, 124] width 62 height 18
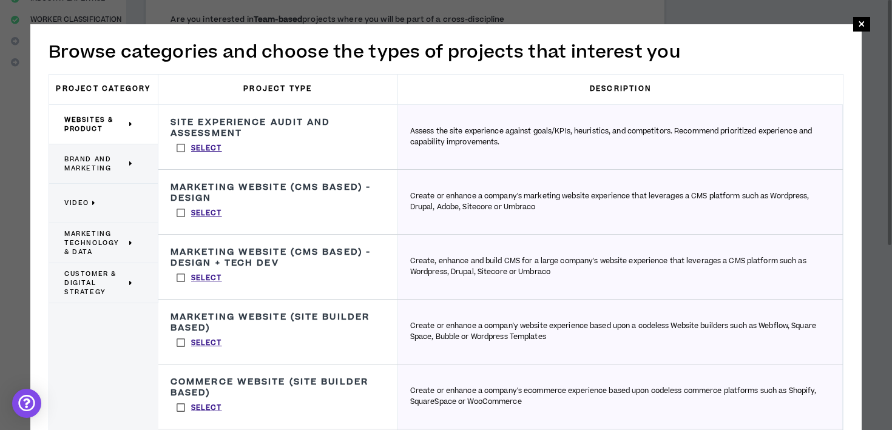
click at [852, 23] on div "**********" at bounding box center [446, 377] width 892 height 755
click at [856, 23] on span "×" at bounding box center [861, 24] width 17 height 15
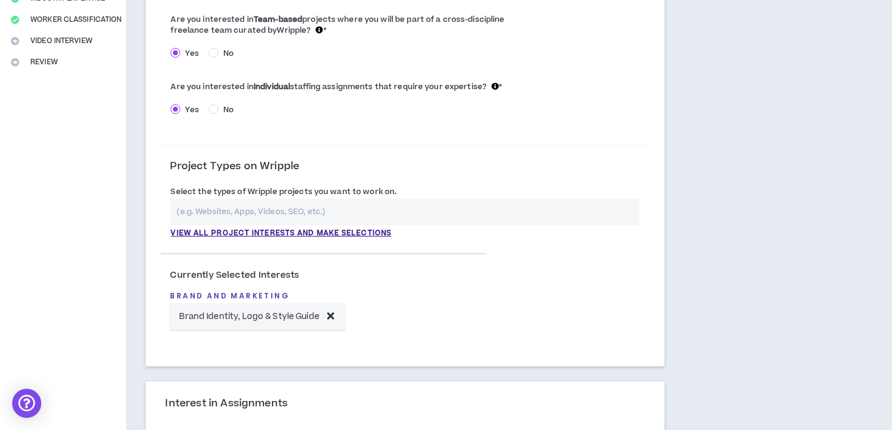
click at [208, 210] on input "text" at bounding box center [404, 212] width 469 height 26
type input "p"
type input "e"
click at [80, 187] on div "Complete Your Application Basic Information Bio References Roles & Skills AI Ex…" at bounding box center [63, 307] width 126 height 1034
click at [234, 238] on p "View all project interests and make selections" at bounding box center [280, 233] width 221 height 11
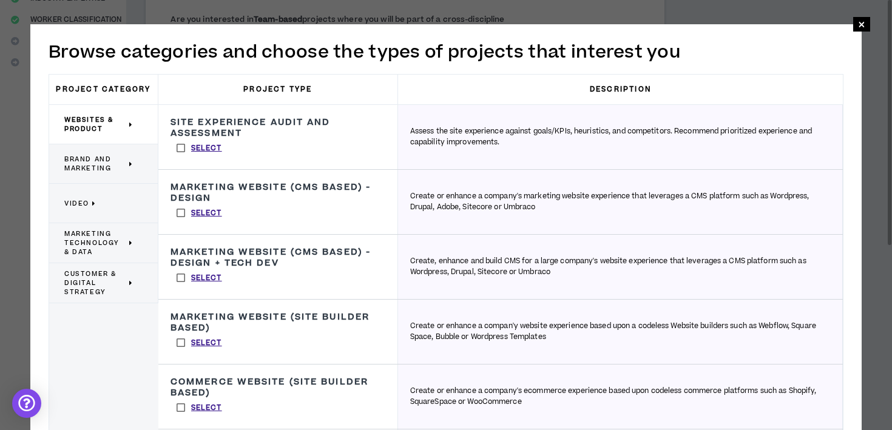
click at [184, 144] on label "Select" at bounding box center [199, 148] width 58 height 18
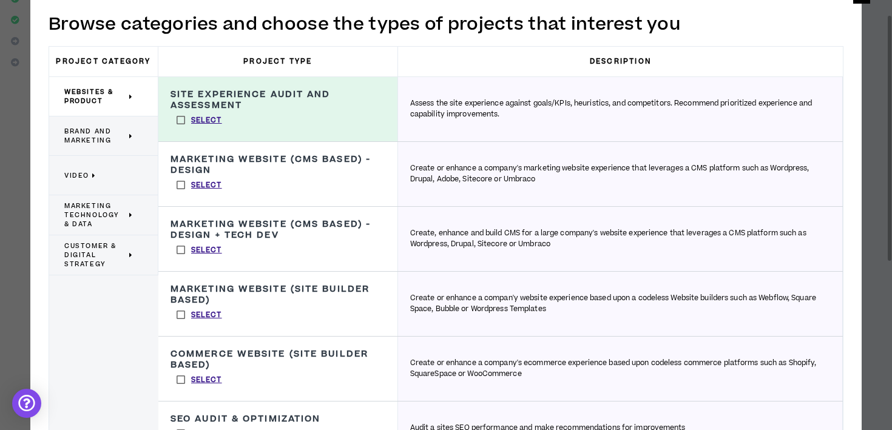
click at [179, 184] on label "Select" at bounding box center [199, 185] width 58 height 18
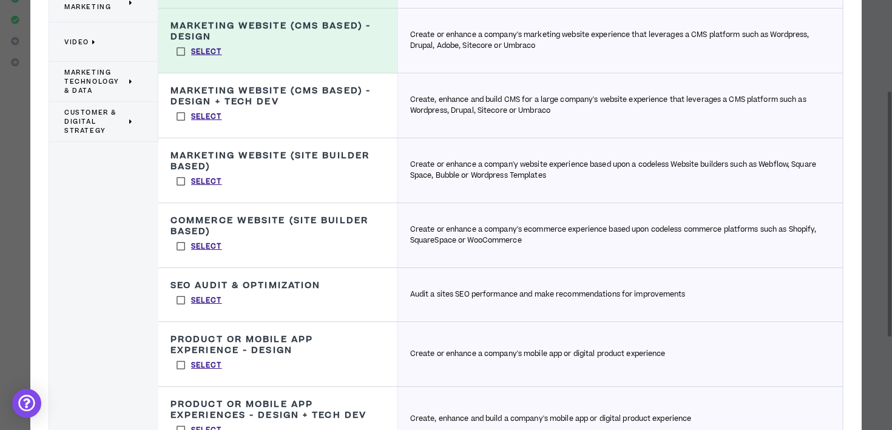
click at [180, 49] on label "Select" at bounding box center [199, 51] width 58 height 18
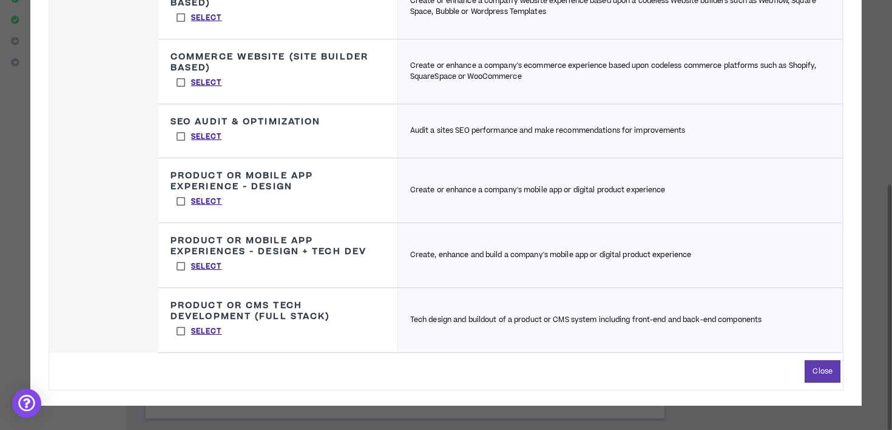
click at [183, 134] on label "Select" at bounding box center [199, 136] width 58 height 18
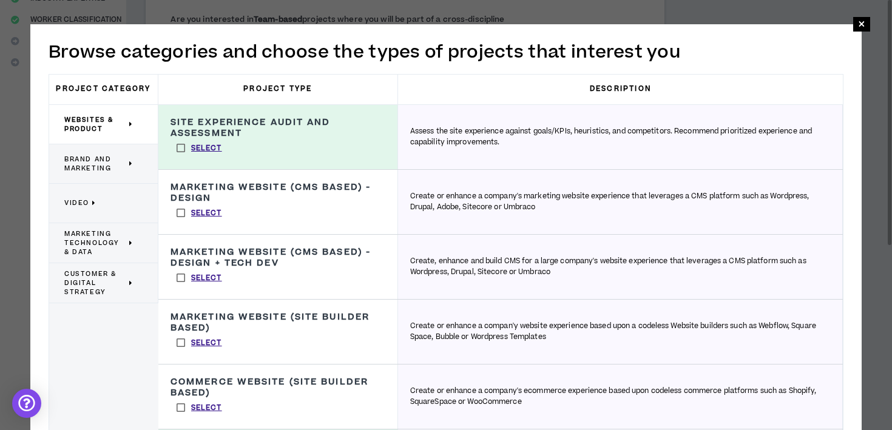
click at [122, 173] on p "Brand and Marketing" at bounding box center [98, 163] width 69 height 27
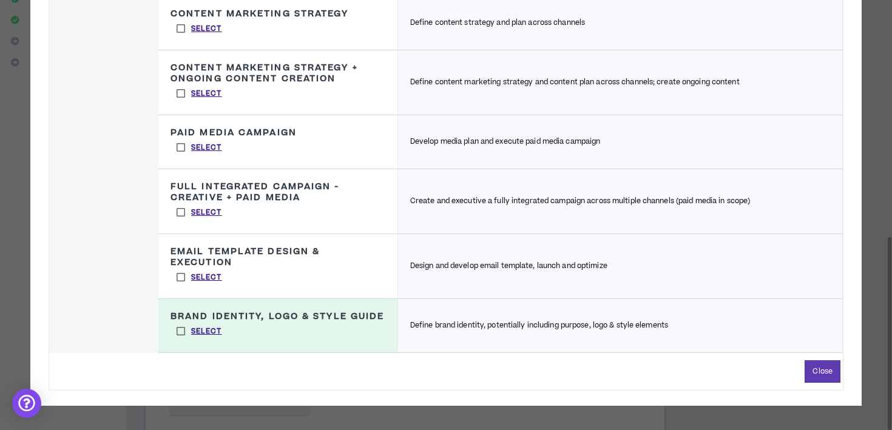
click at [181, 277] on label "Select" at bounding box center [199, 277] width 58 height 18
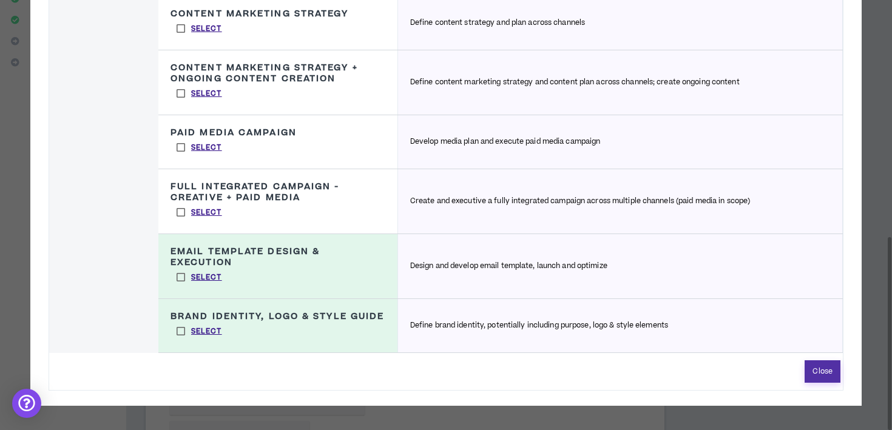
click at [819, 371] on button "Close" at bounding box center [822, 371] width 36 height 22
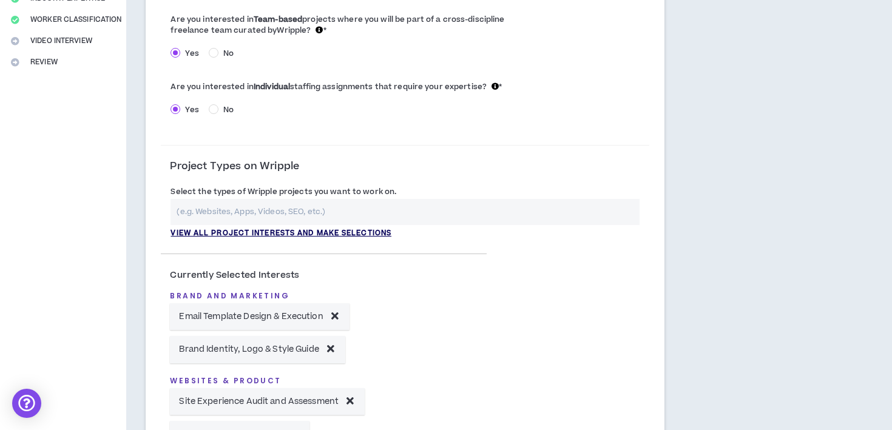
click at [246, 231] on p "View all project interests and make selections" at bounding box center [280, 233] width 221 height 11
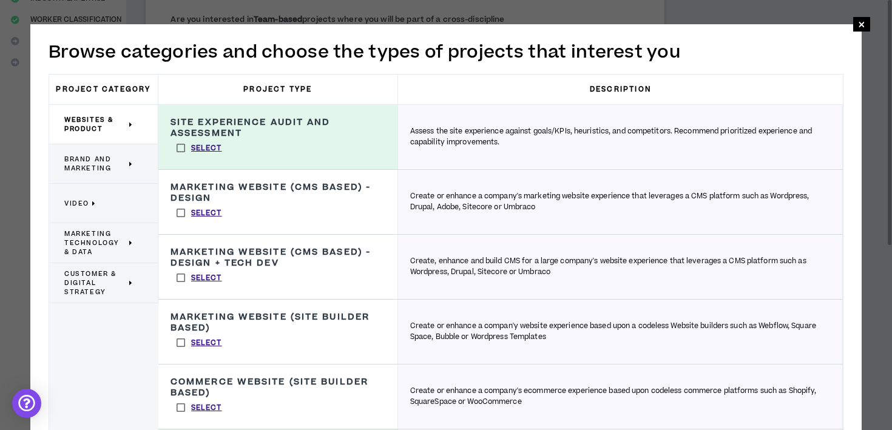
click at [89, 196] on p "Video" at bounding box center [98, 203] width 69 height 27
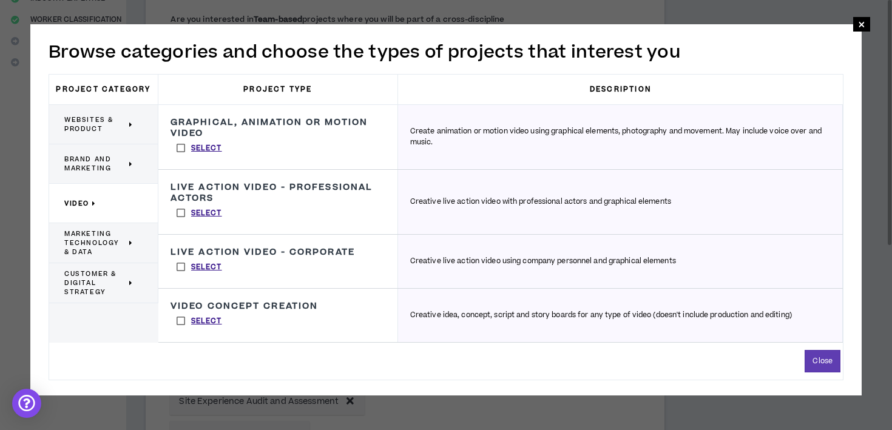
click at [92, 241] on span "Marketing Technology & Data" at bounding box center [95, 242] width 62 height 27
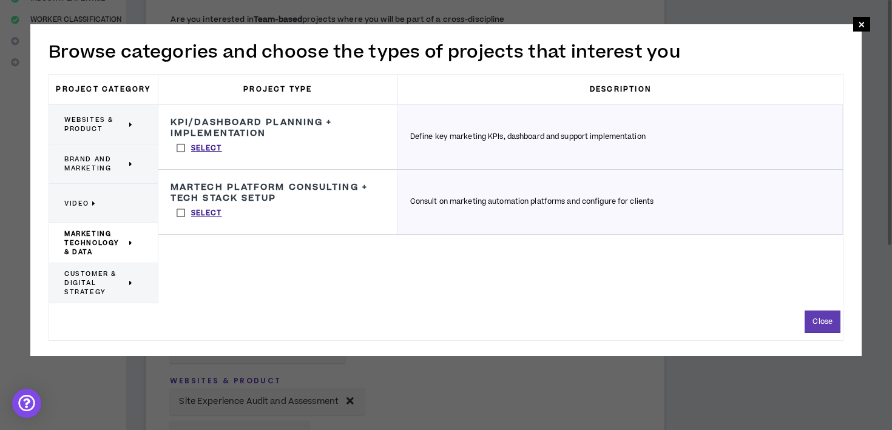
click at [90, 283] on span "Customer & Digital Strategy" at bounding box center [95, 282] width 62 height 27
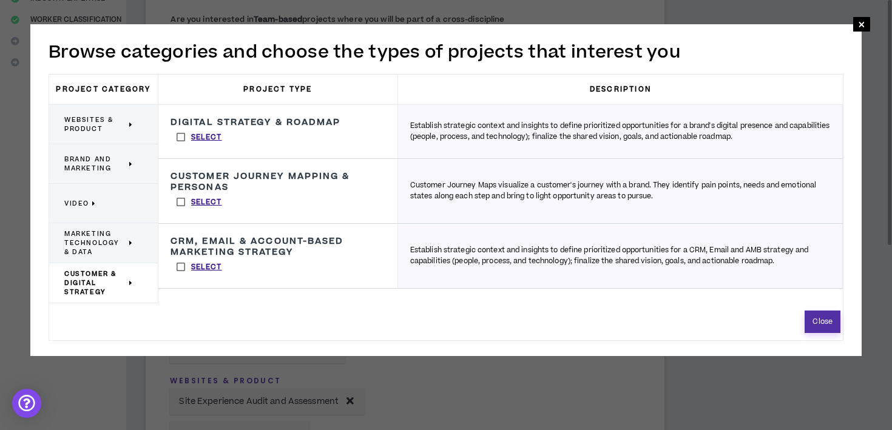
click at [815, 321] on button "Close" at bounding box center [822, 322] width 36 height 22
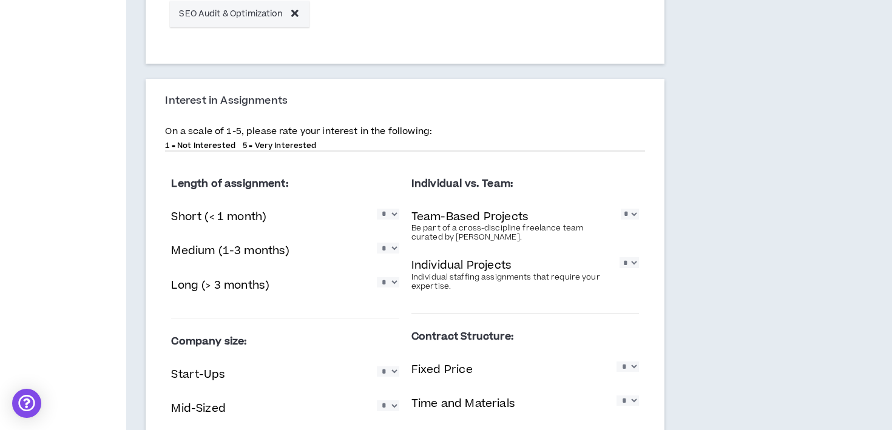
scroll to position [685, 0]
click at [382, 214] on select "* * * * *" at bounding box center [388, 214] width 22 height 10
select select "*"
click at [377, 210] on select "* * * * *" at bounding box center [388, 214] width 22 height 10
click at [383, 251] on select "* * * * *" at bounding box center [388, 248] width 22 height 10
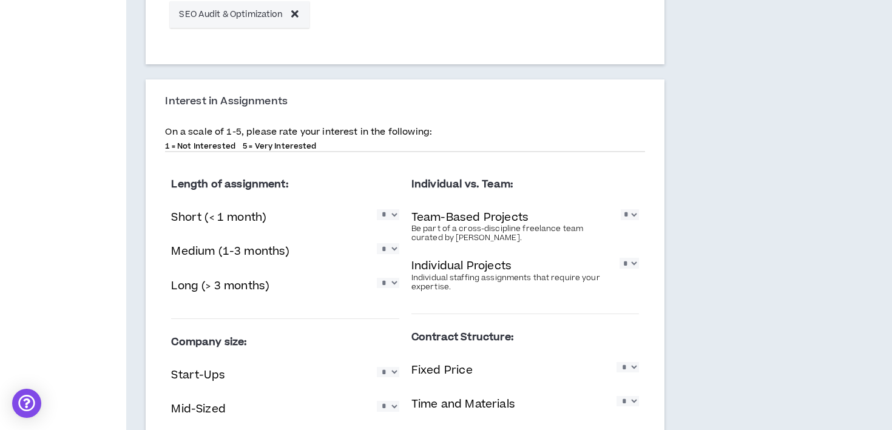
select select "*"
click at [377, 244] on select "* * * * *" at bounding box center [388, 248] width 22 height 10
click at [391, 288] on select "* * * * *" at bounding box center [388, 283] width 22 height 10
select select "*"
click at [377, 278] on select "* * * * *" at bounding box center [388, 283] width 22 height 10
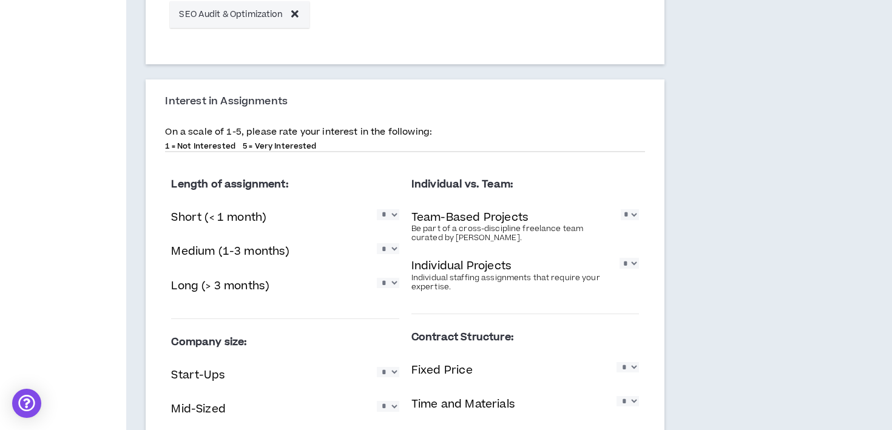
click at [627, 217] on select "* * * * *" at bounding box center [630, 214] width 18 height 10
select select "*"
click at [621, 210] on select "* * * * *" at bounding box center [630, 214] width 18 height 10
click at [628, 268] on select "* * * * *" at bounding box center [628, 263] width 19 height 10
select select "*"
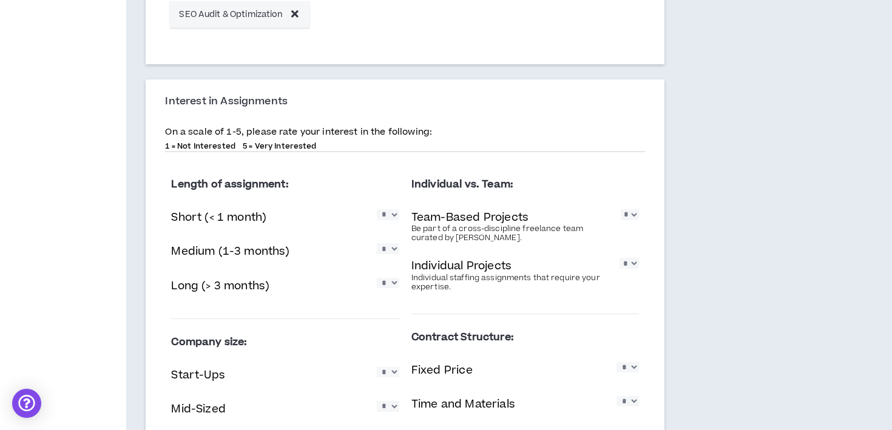
click at [619, 258] on select "* * * * *" at bounding box center [628, 263] width 19 height 10
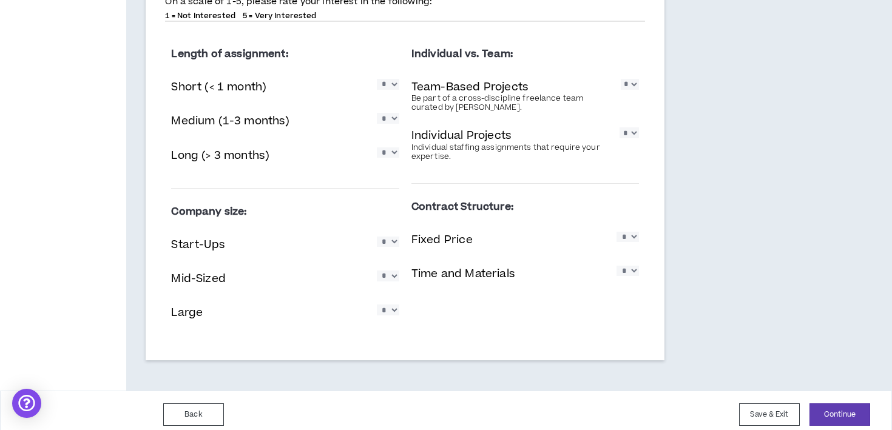
scroll to position [824, 0]
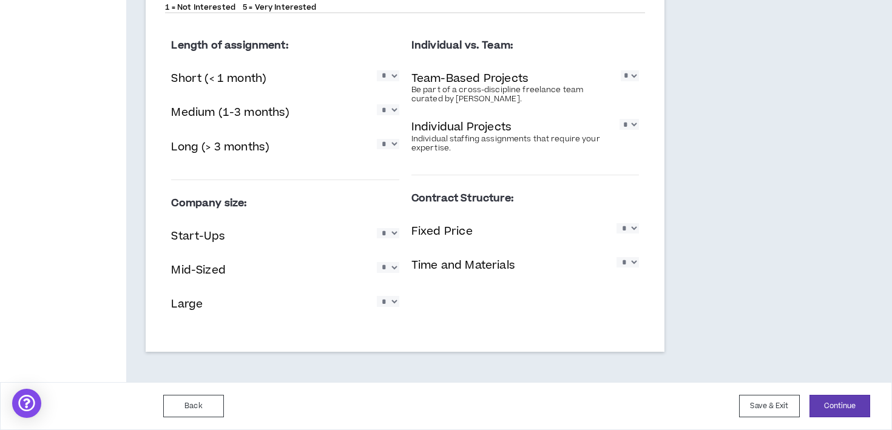
click at [392, 237] on select "* * * * *" at bounding box center [388, 233] width 22 height 10
select select "*"
click at [377, 228] on select "* * * * *" at bounding box center [388, 233] width 22 height 10
click at [391, 271] on select "* * * * *" at bounding box center [388, 267] width 22 height 10
select select "*"
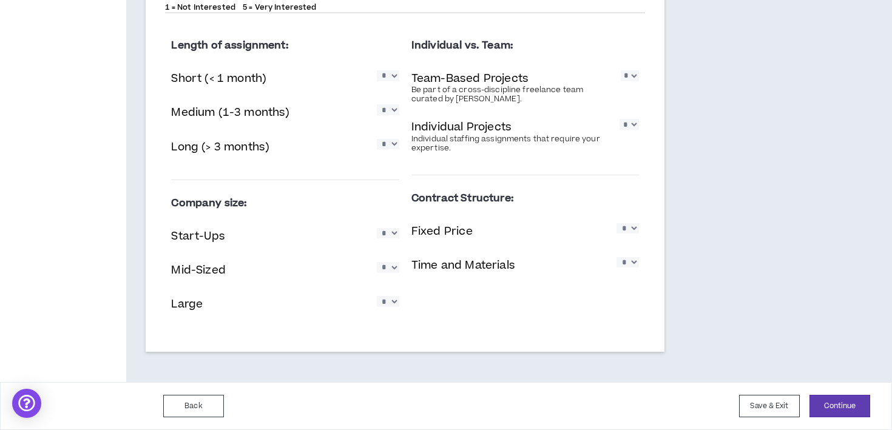
click at [377, 262] on select "* * * * *" at bounding box center [388, 267] width 22 height 10
click at [391, 306] on select "* * * * *" at bounding box center [388, 301] width 22 height 10
select select "*"
click at [377, 297] on select "* * * * *" at bounding box center [388, 301] width 22 height 10
click at [636, 229] on select "* * * * *" at bounding box center [627, 228] width 22 height 10
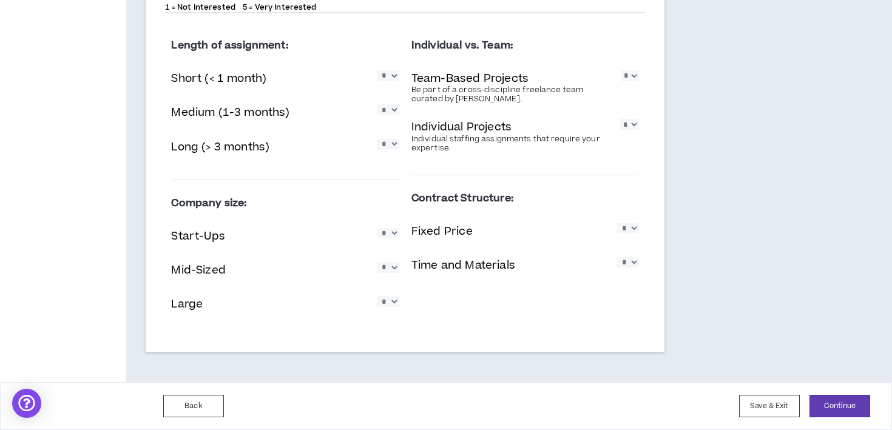
select select "*"
click at [616, 223] on select "* * * * *" at bounding box center [627, 228] width 22 height 10
click at [621, 258] on select "* * * * *" at bounding box center [627, 262] width 22 height 10
select select "*"
click at [616, 257] on select "* * * * *" at bounding box center [627, 262] width 22 height 10
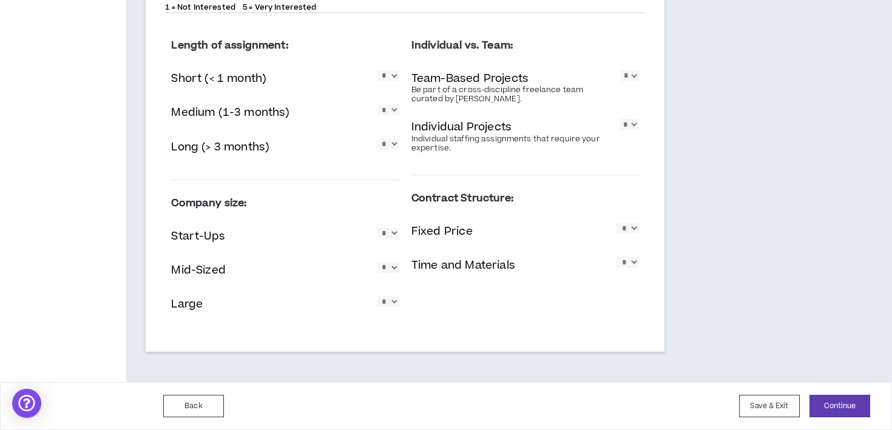
click at [864, 403] on button "Continue" at bounding box center [839, 406] width 61 height 22
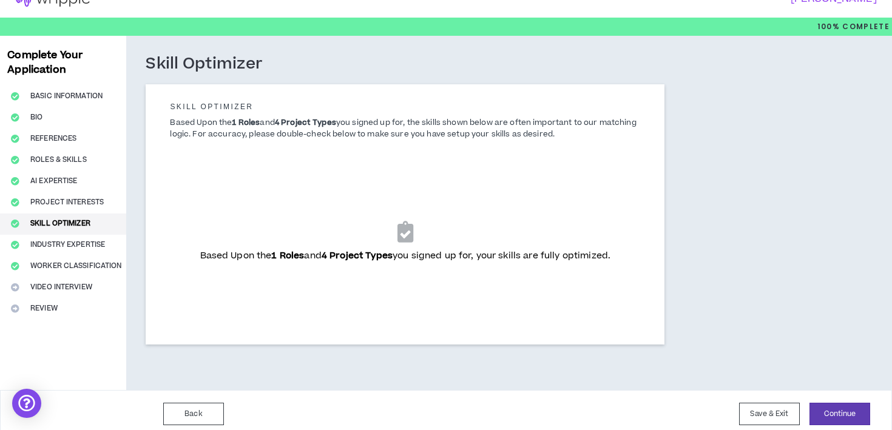
scroll to position [27, 0]
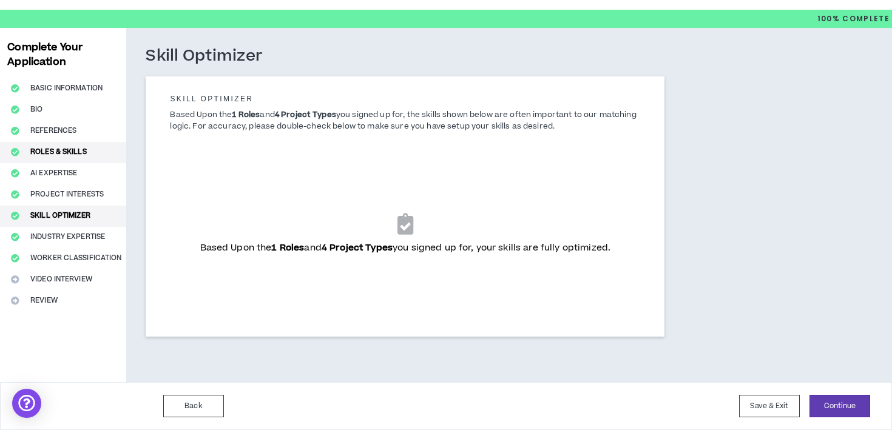
click at [69, 151] on button "Roles & Skills" at bounding box center [63, 152] width 126 height 21
select select "***"
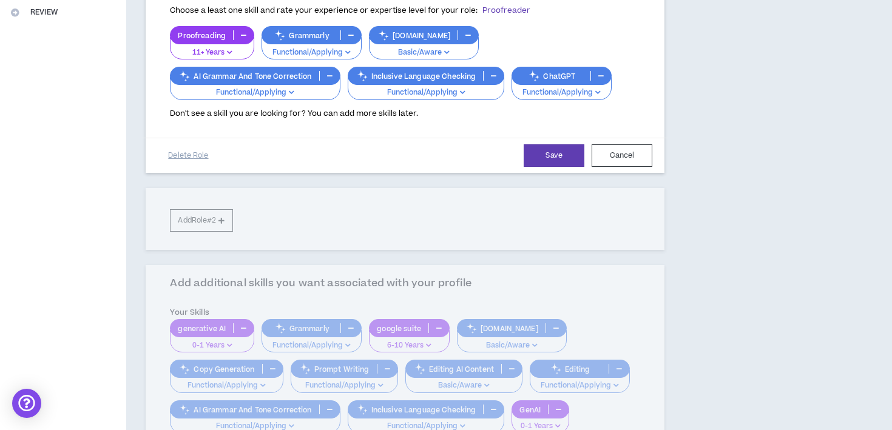
scroll to position [310, 0]
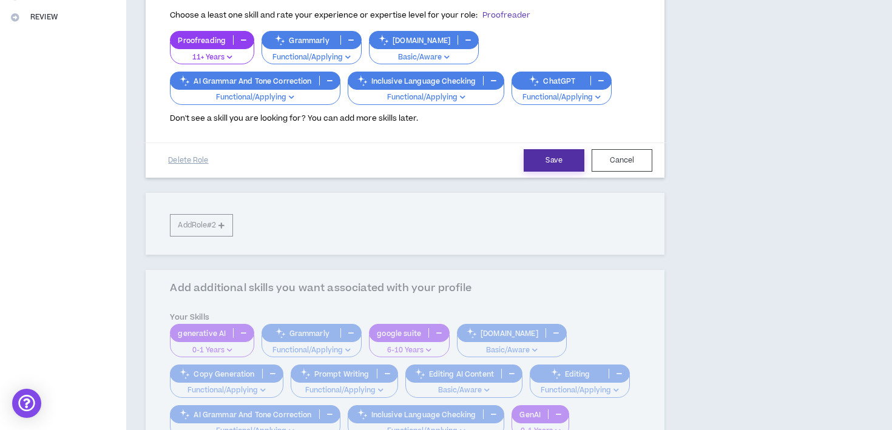
click at [540, 149] on button "Save" at bounding box center [553, 160] width 61 height 22
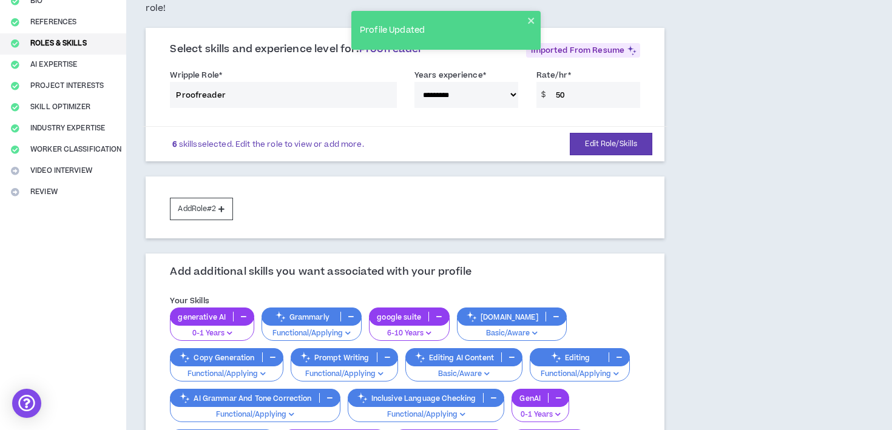
scroll to position [138, 0]
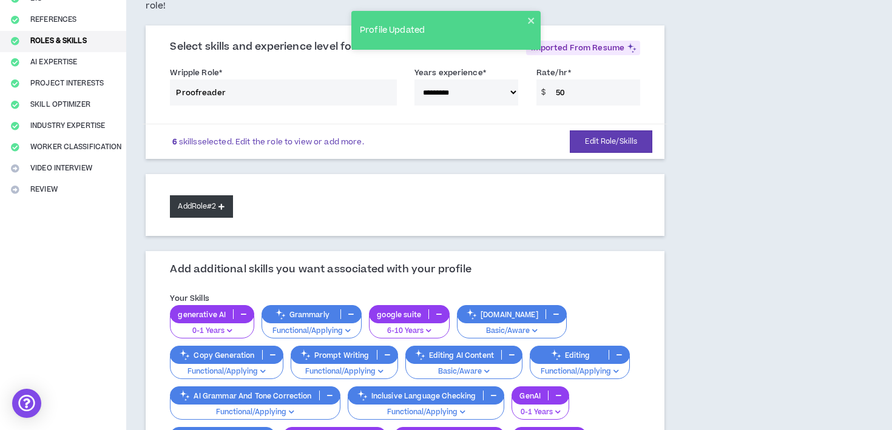
click at [219, 195] on button "Add Role #2" at bounding box center [201, 206] width 62 height 22
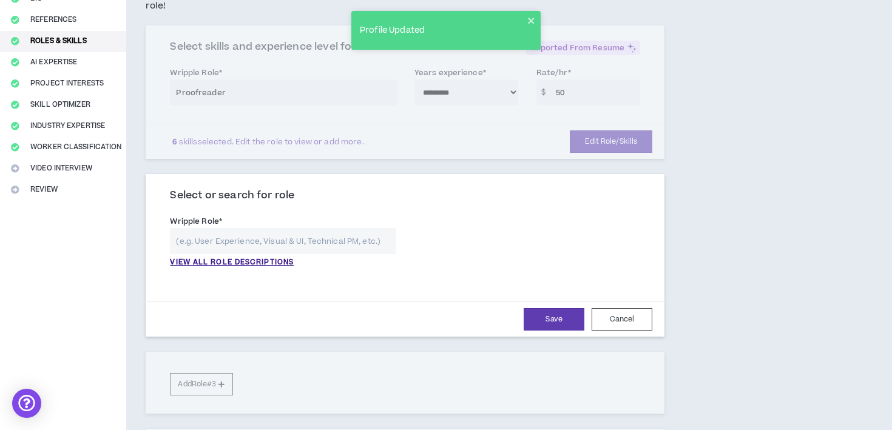
click at [223, 228] on input "text" at bounding box center [283, 241] width 226 height 26
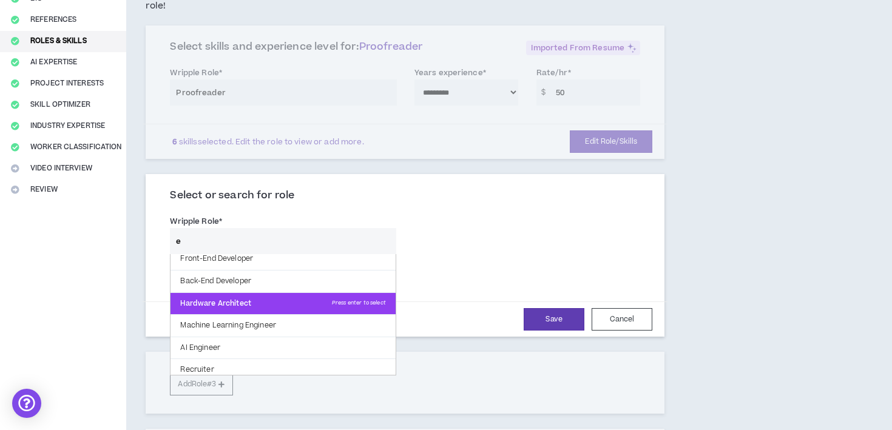
scroll to position [306, 0]
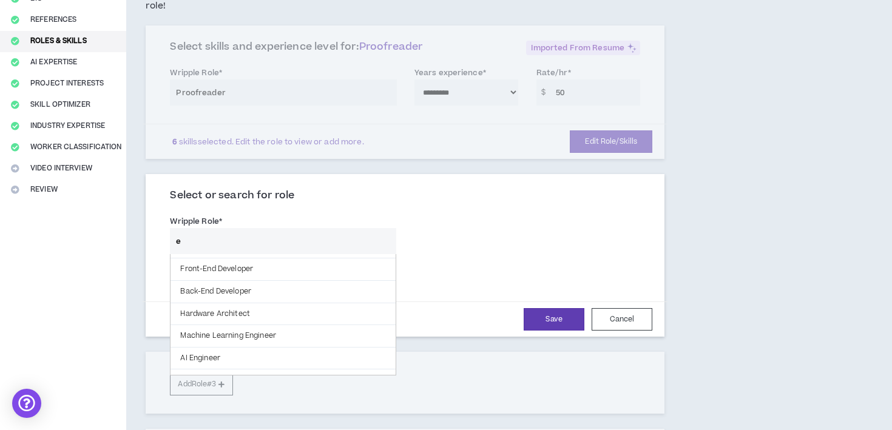
click at [219, 228] on input "e" at bounding box center [283, 241] width 226 height 26
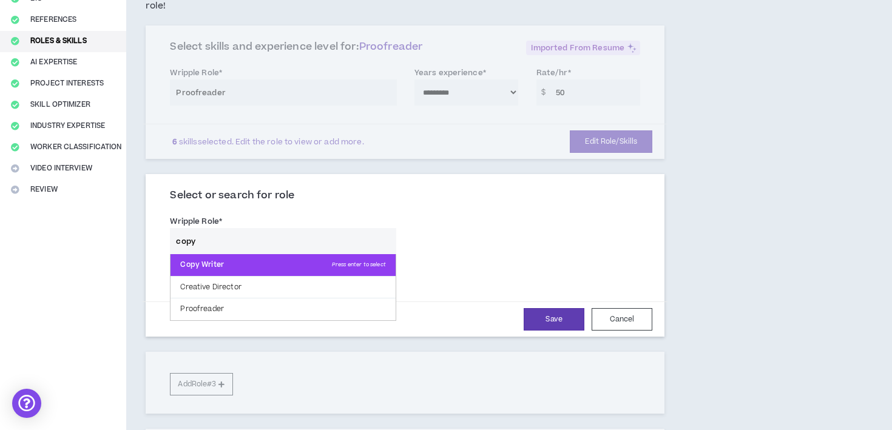
click at [224, 254] on p "Copy Writer Press enter to select" at bounding box center [282, 265] width 224 height 22
type input "Copy Writer"
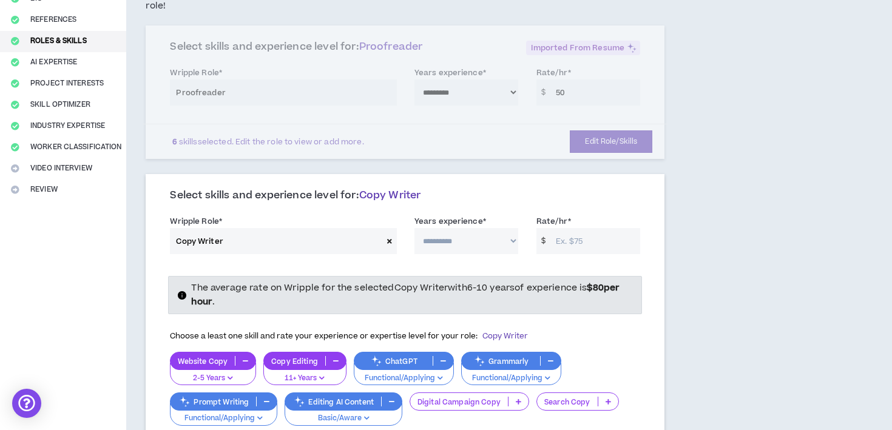
click at [502, 228] on select "**********" at bounding box center [466, 241] width 104 height 26
select select "**"
click at [414, 228] on select "**********" at bounding box center [466, 241] width 104 height 26
click at [585, 228] on input "Rate/hr *" at bounding box center [595, 241] width 90 height 26
click at [656, 229] on div "**********" at bounding box center [405, 416] width 519 height 479
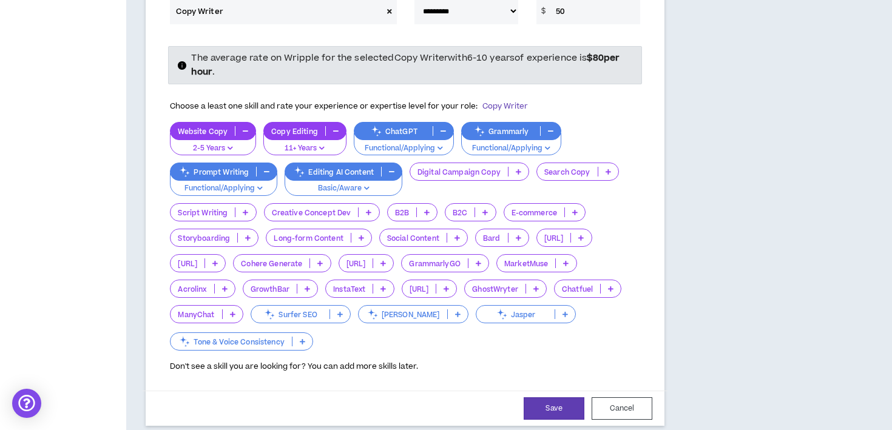
scroll to position [373, 0]
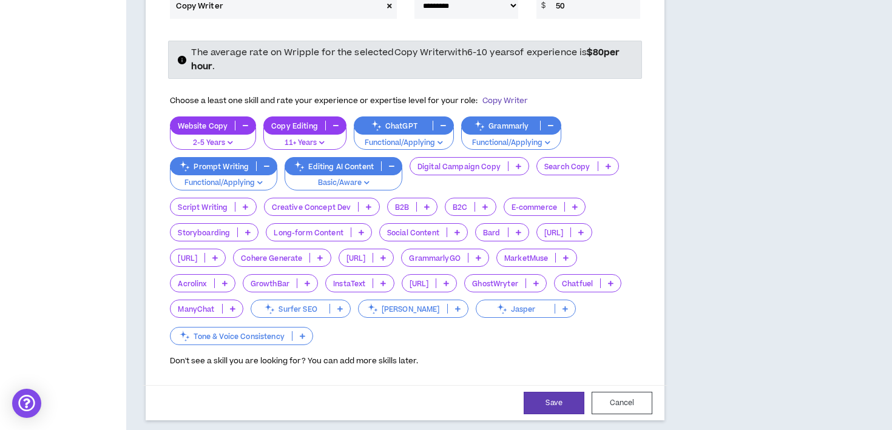
click at [303, 333] on icon at bounding box center [302, 336] width 5 height 6
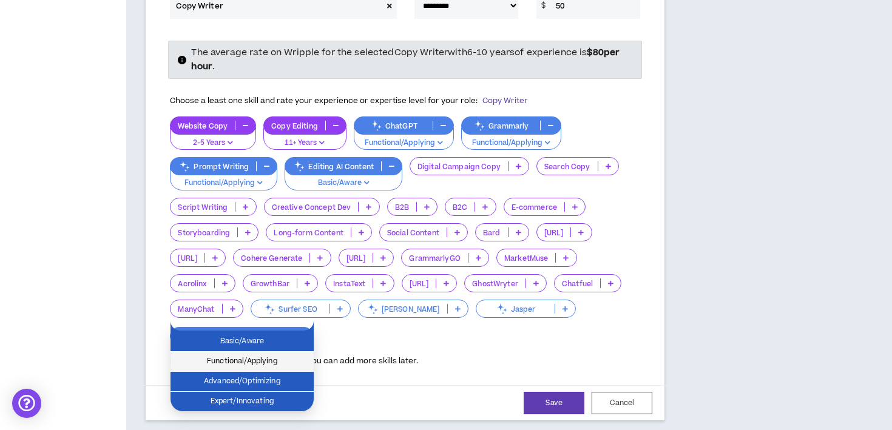
click at [280, 355] on span "Functional/Applying" at bounding box center [242, 361] width 129 height 13
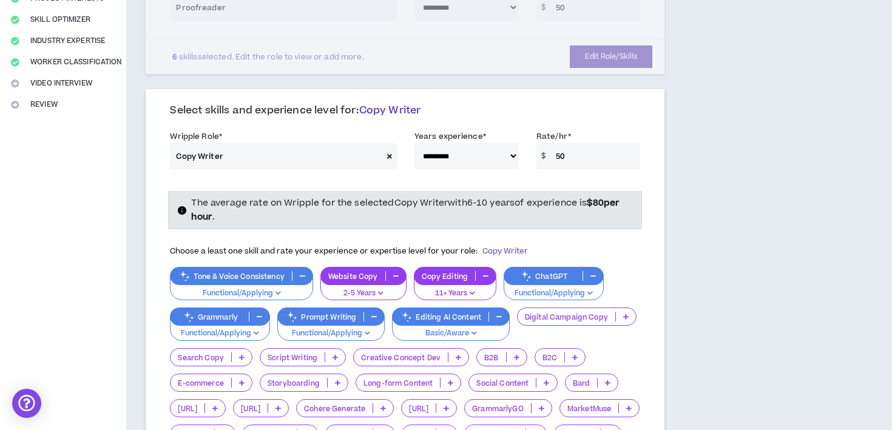
scroll to position [217, 0]
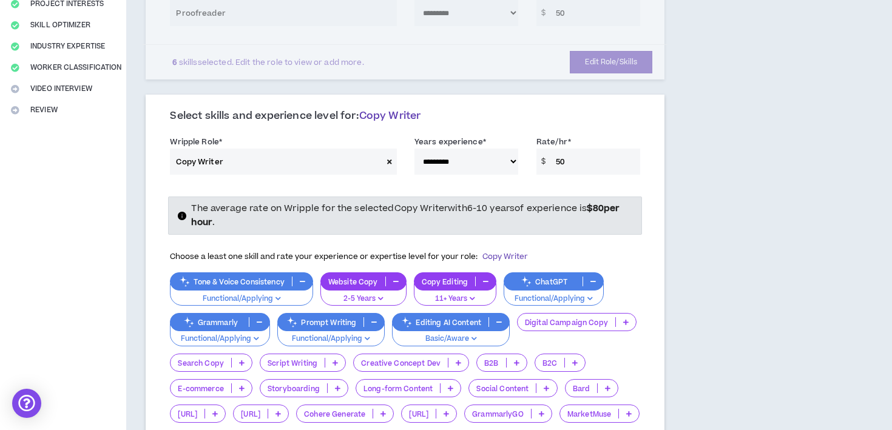
click at [568, 151] on input "50" at bounding box center [595, 162] width 90 height 26
type input "5"
type input "60"
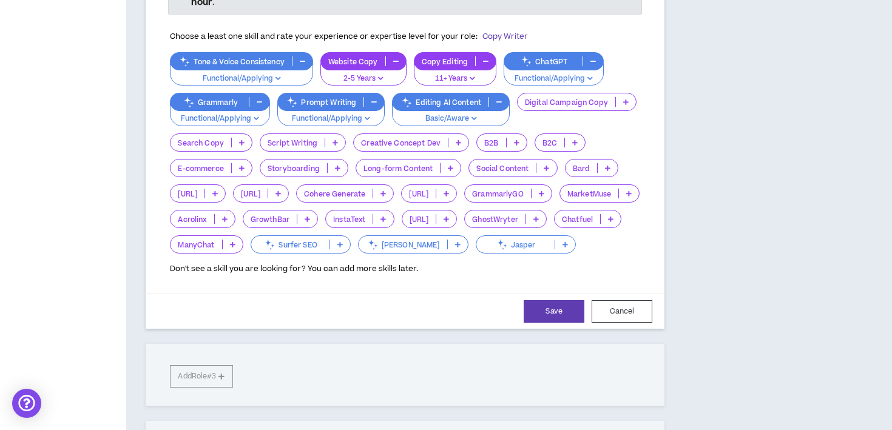
scroll to position [443, 0]
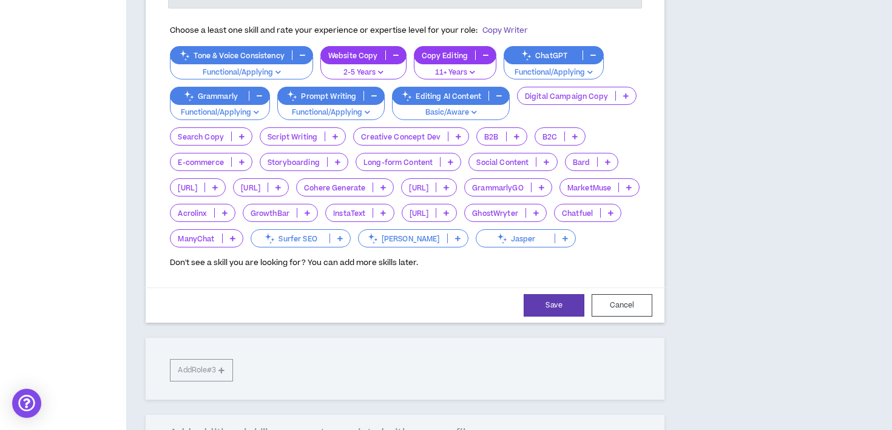
click at [510, 132] on p at bounding box center [516, 137] width 20 height 10
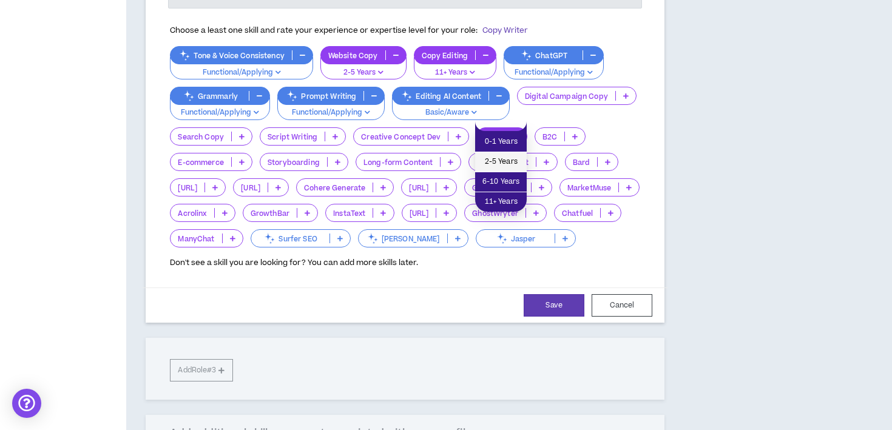
click at [513, 156] on span "2-5 Years" at bounding box center [500, 161] width 37 height 13
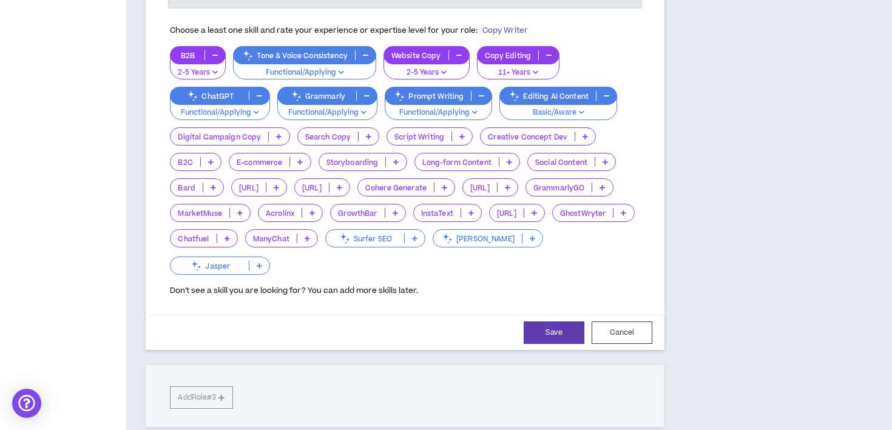
click at [214, 157] on p at bounding box center [211, 162] width 20 height 10
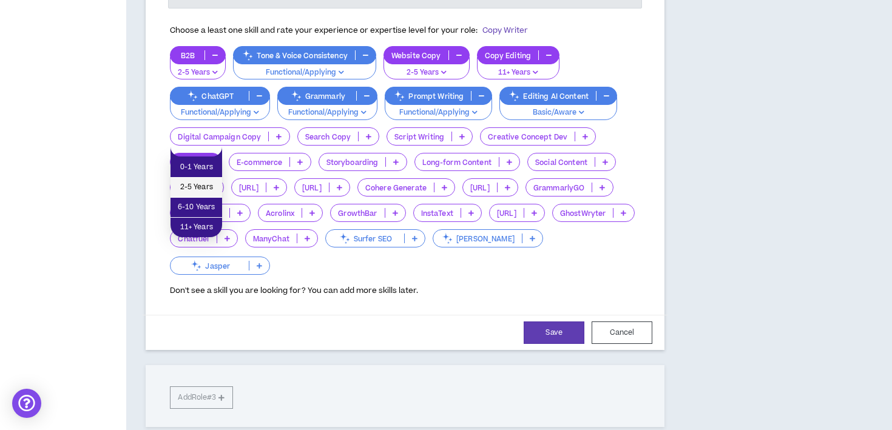
click at [214, 179] on li "2-5 Years" at bounding box center [196, 188] width 52 height 20
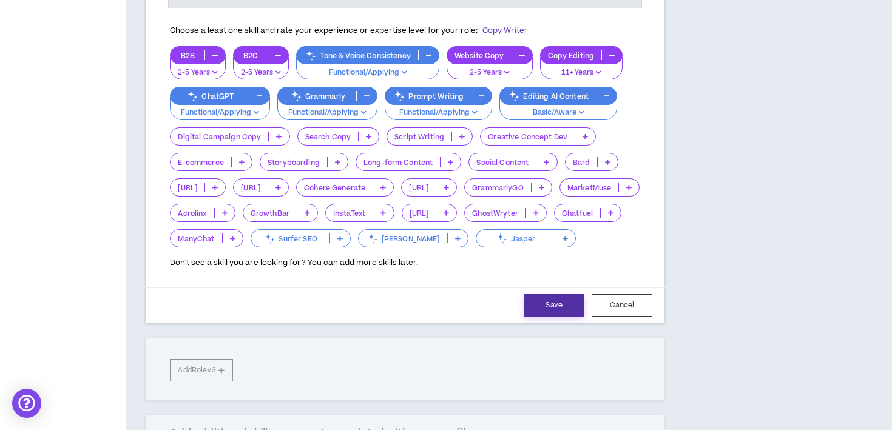
click at [558, 317] on button "Save" at bounding box center [553, 305] width 61 height 22
select select "**"
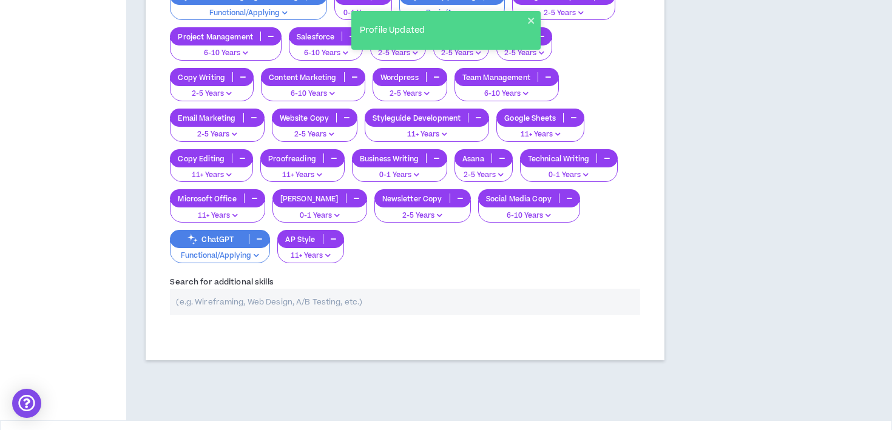
scroll to position [727, 0]
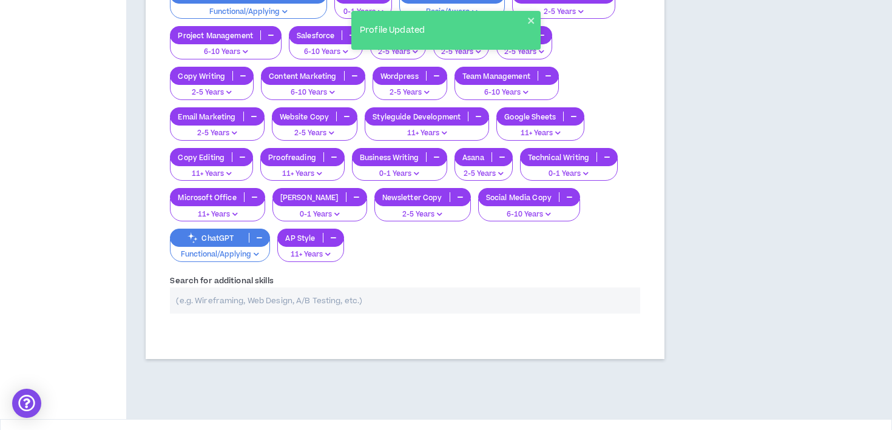
click at [354, 288] on input "text" at bounding box center [405, 301] width 470 height 26
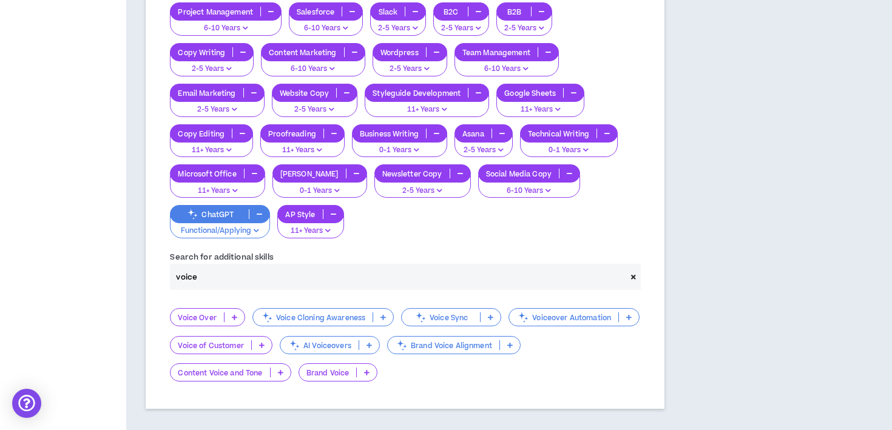
scroll to position [754, 0]
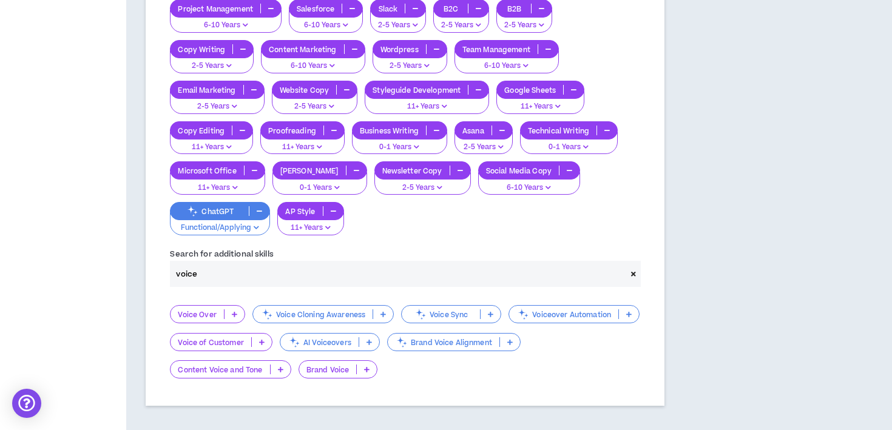
click at [283, 366] on icon at bounding box center [280, 369] width 5 height 6
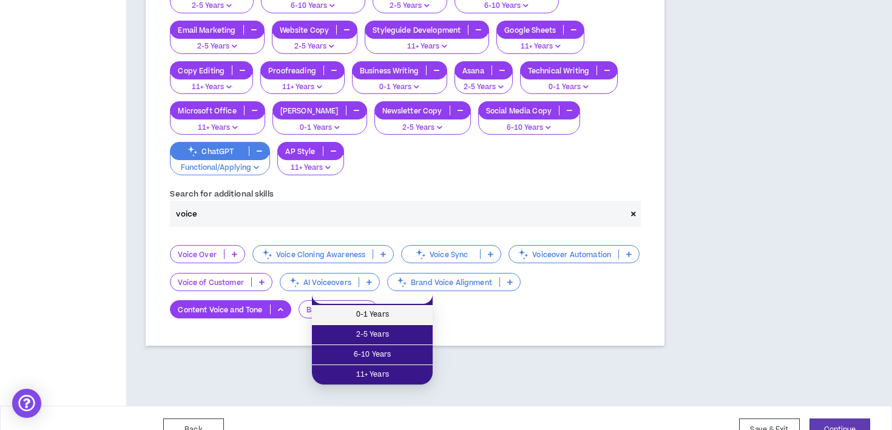
scroll to position [824, 0]
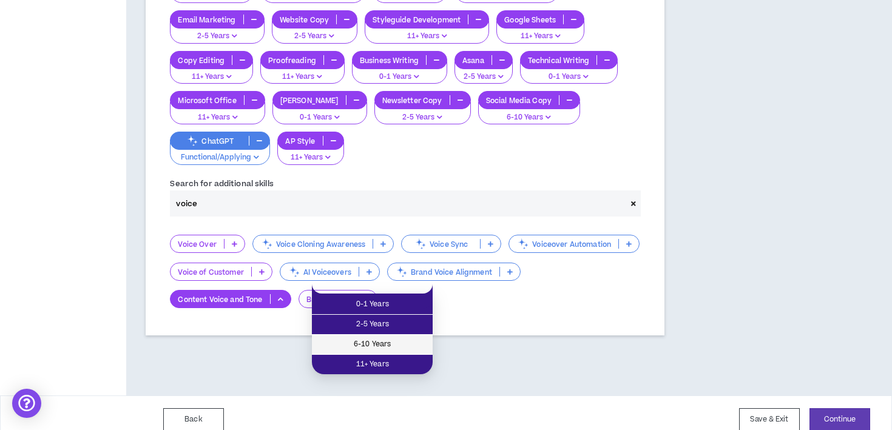
click at [387, 348] on span "6-10 Years" at bounding box center [372, 344] width 106 height 13
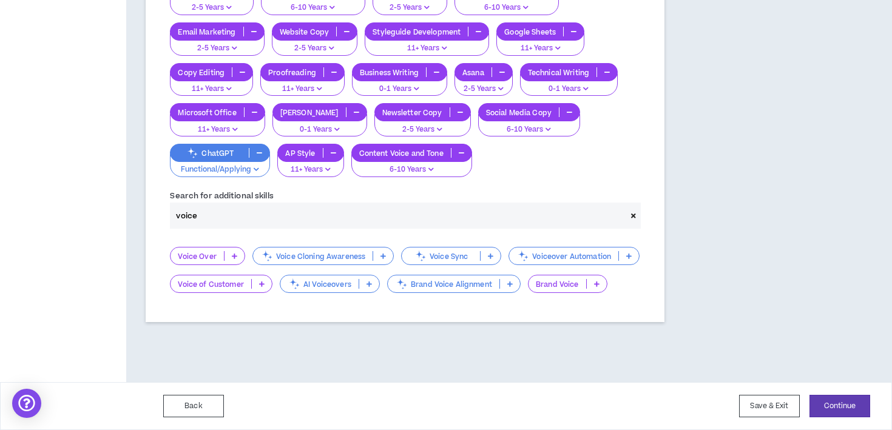
click at [587, 282] on p at bounding box center [597, 284] width 20 height 10
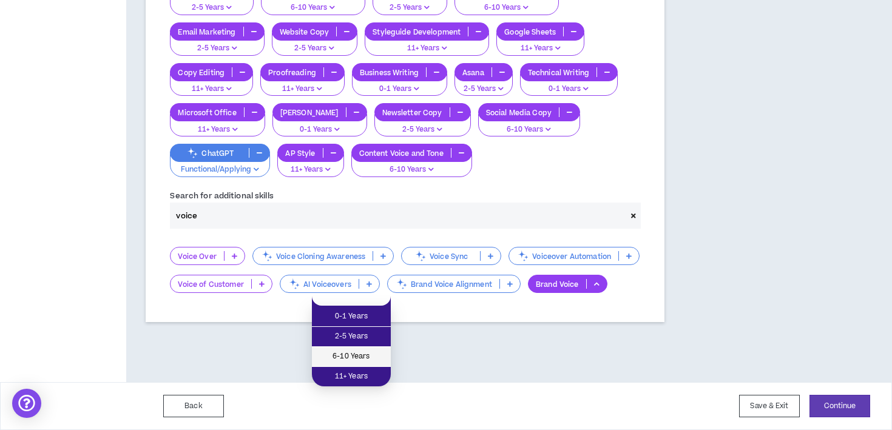
click at [369, 350] on span "6-10 Years" at bounding box center [351, 356] width 64 height 13
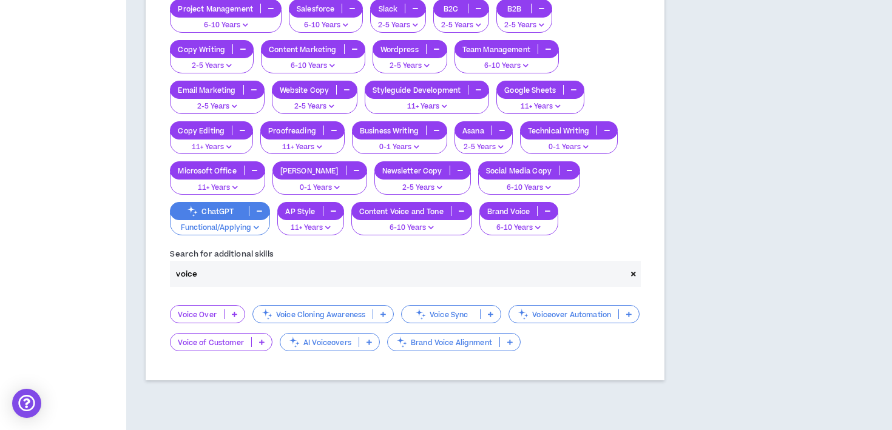
scroll to position [758, 0]
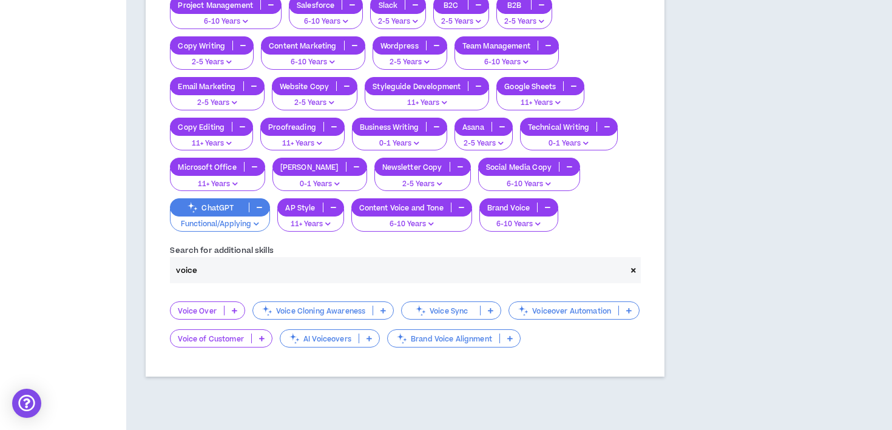
click at [240, 259] on input "voice" at bounding box center [398, 270] width 456 height 26
click at [240, 258] on input "voice" at bounding box center [398, 270] width 456 height 26
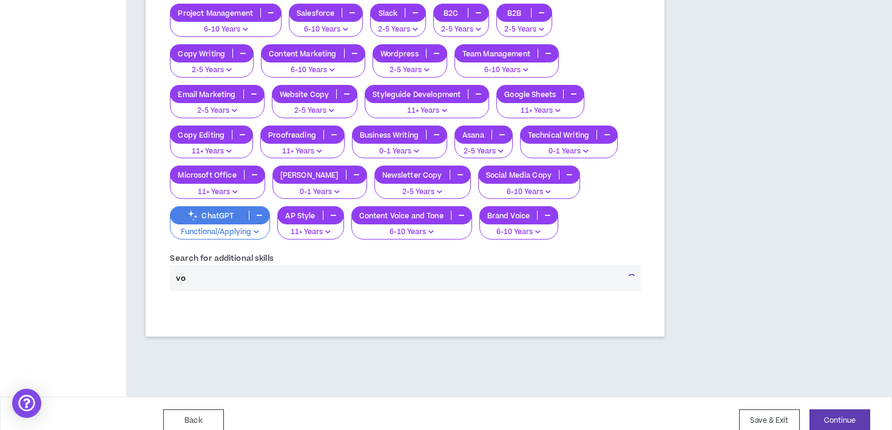
type input "v"
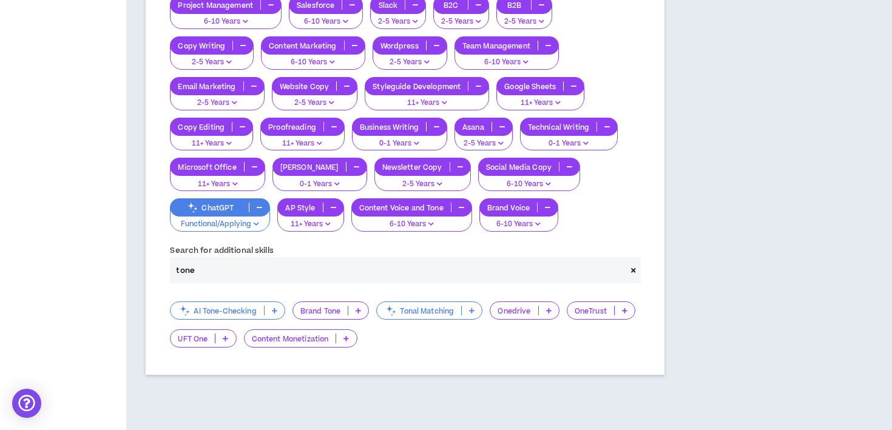
click at [278, 306] on p at bounding box center [274, 311] width 20 height 10
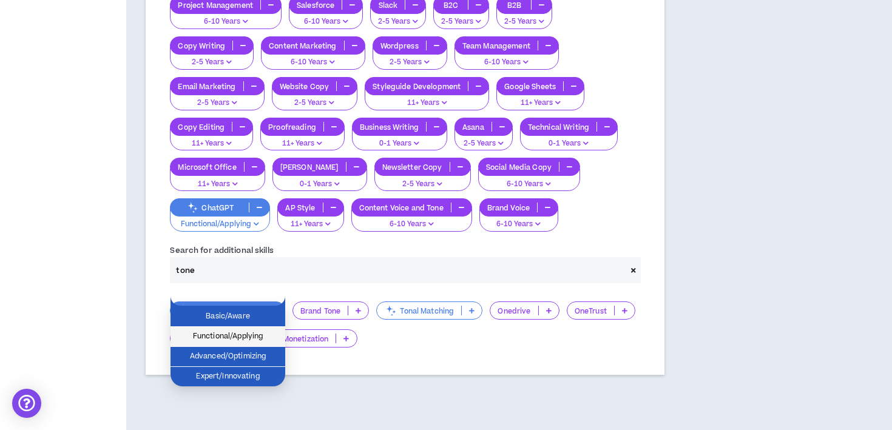
click at [265, 332] on span "Functional/Applying" at bounding box center [228, 336] width 100 height 13
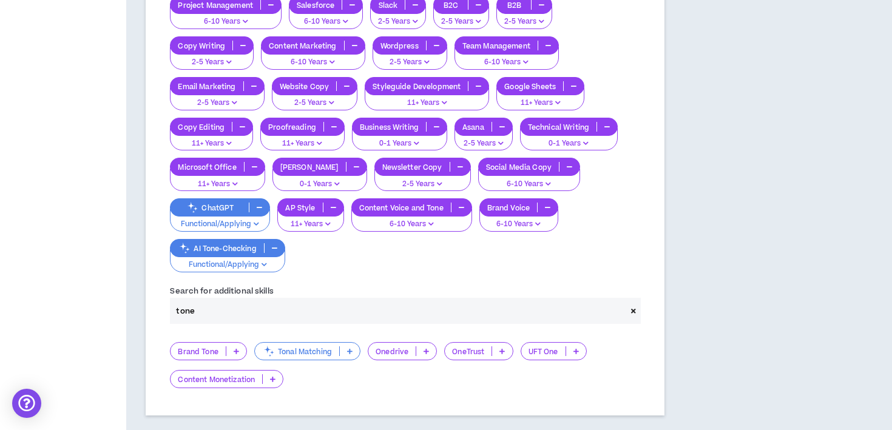
click at [242, 346] on p at bounding box center [236, 351] width 20 height 10
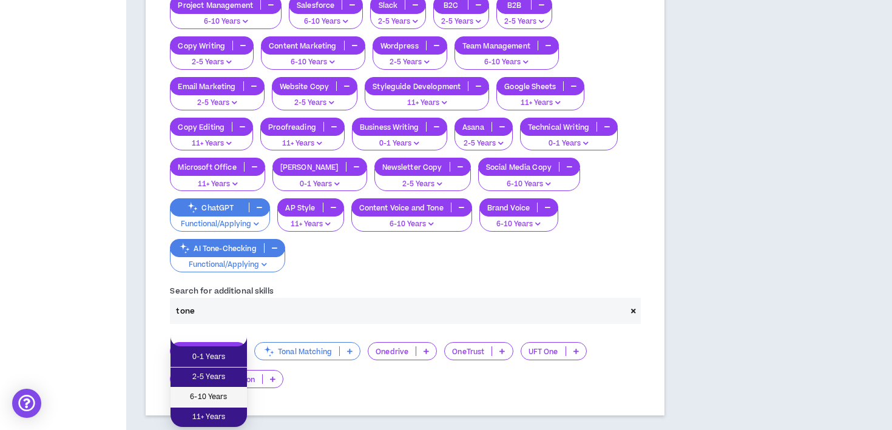
click at [226, 395] on span "6-10 Years" at bounding box center [209, 397] width 62 height 13
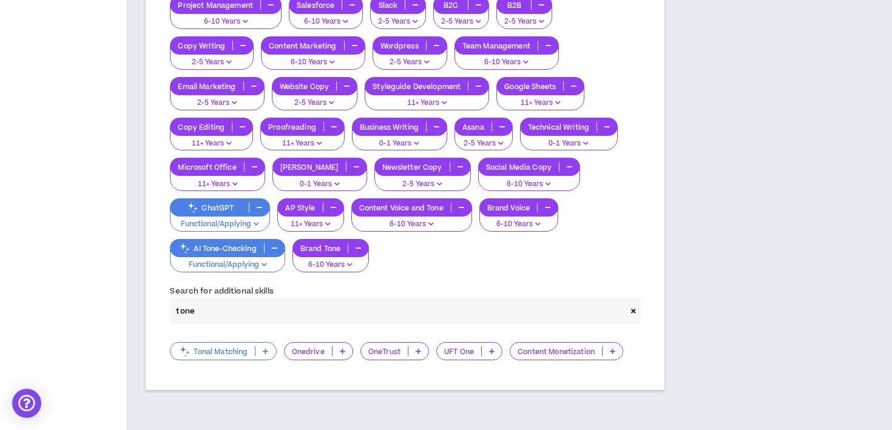
click at [437, 317] on div "Search for additional skills tone" at bounding box center [405, 307] width 488 height 52
click at [437, 306] on input "tone" at bounding box center [398, 311] width 456 height 26
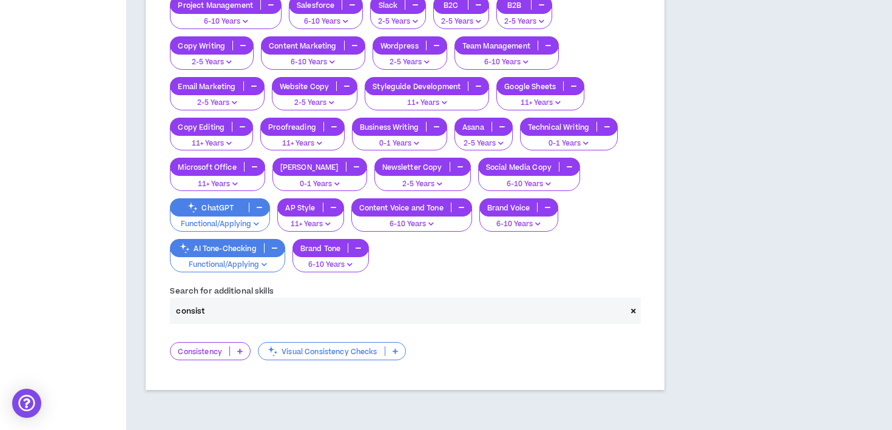
click at [240, 348] on icon at bounding box center [239, 351] width 5 height 6
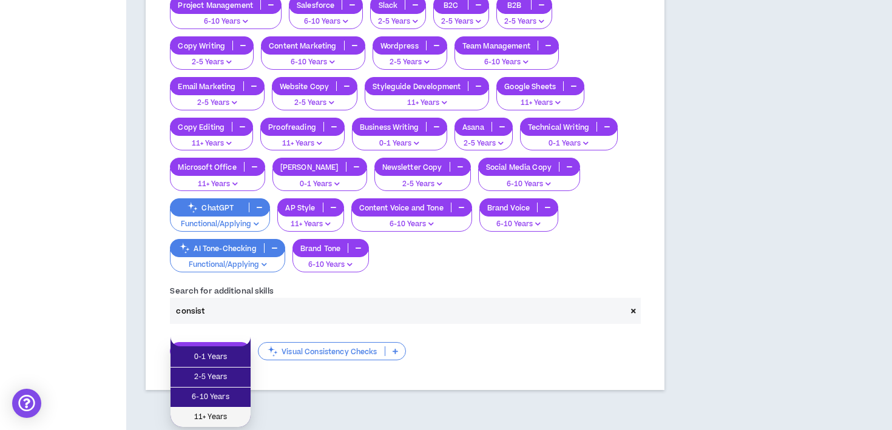
click at [233, 416] on span "11+ Years" at bounding box center [211, 417] width 66 height 13
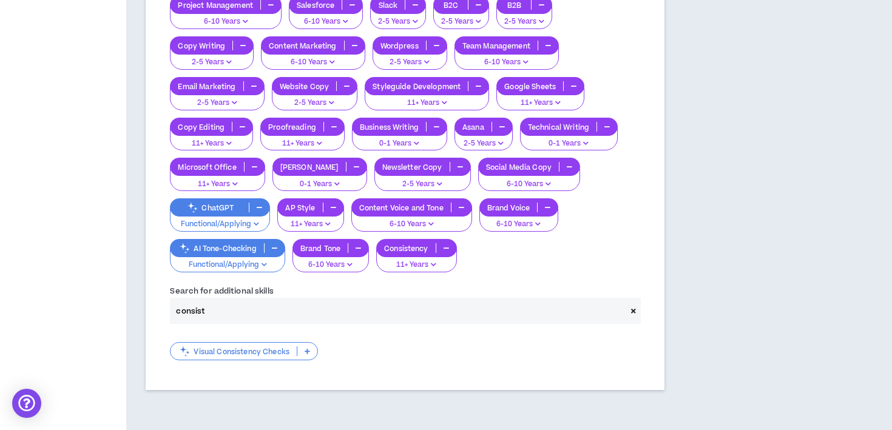
click at [248, 298] on input "consist" at bounding box center [398, 311] width 456 height 26
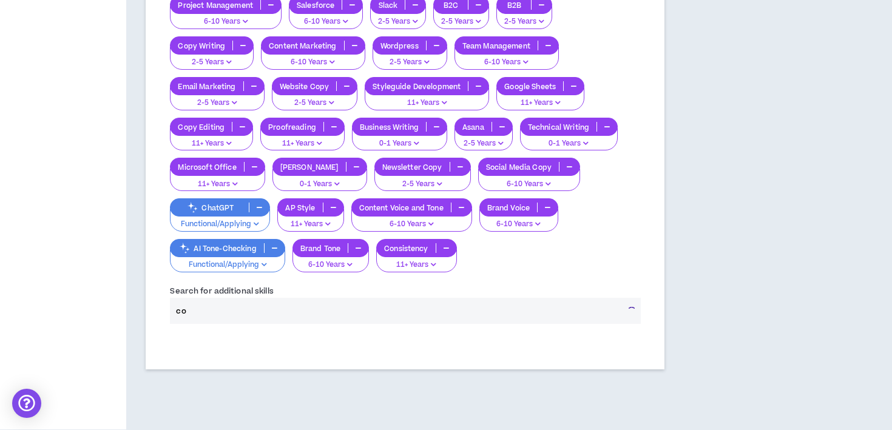
type input "c"
type input "e"
type input "m"
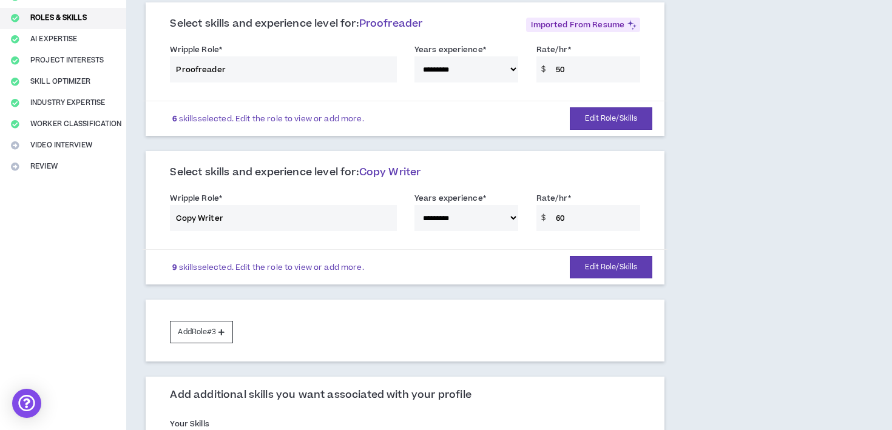
scroll to position [182, 0]
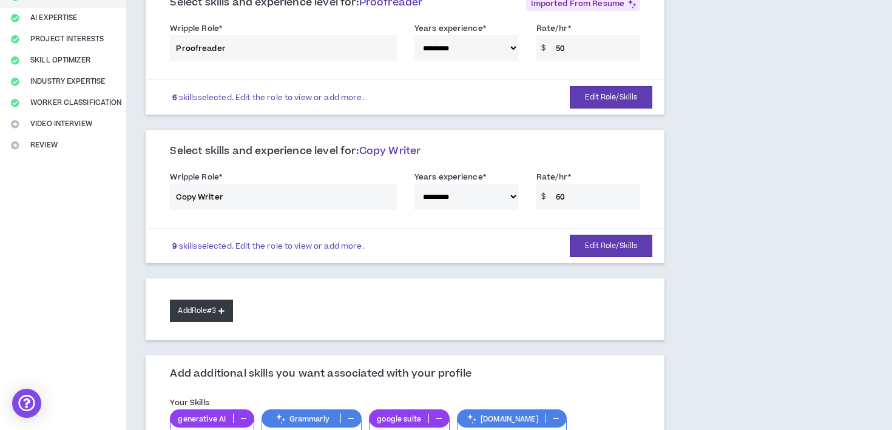
type input "customer"
click at [207, 300] on button "Add Role #3" at bounding box center [201, 311] width 62 height 22
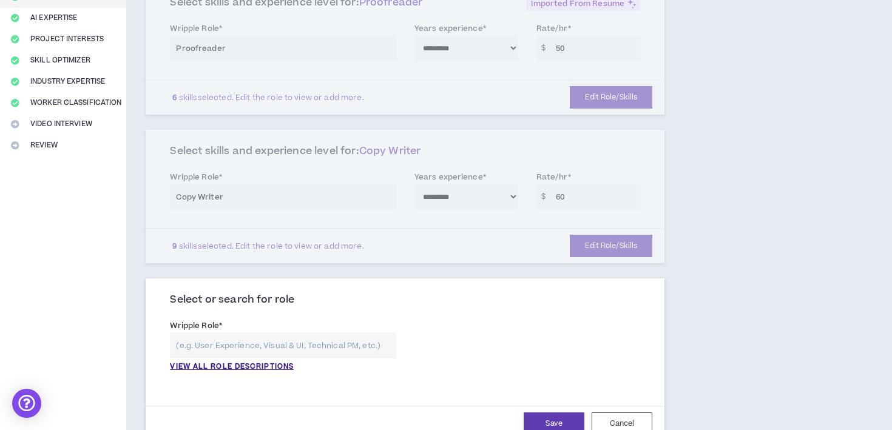
click at [238, 332] on input "text" at bounding box center [283, 345] width 226 height 26
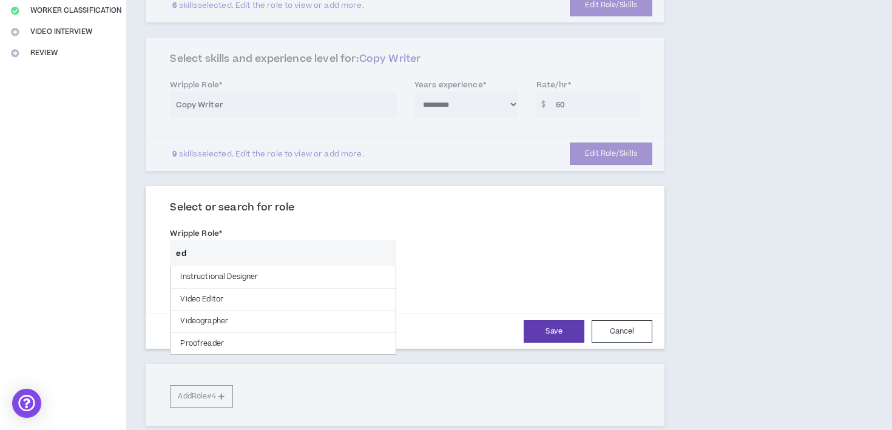
scroll to position [282, 0]
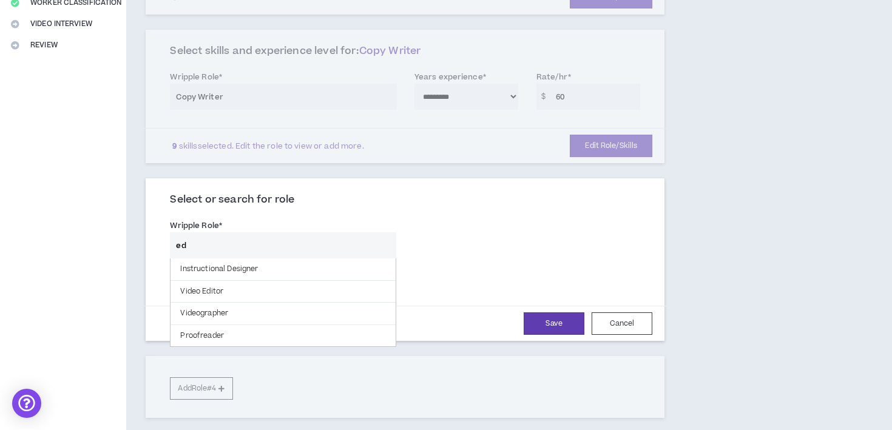
type input "ed"
click at [220, 261] on p "VIEW ALL ROLE DESCRIPTIONS" at bounding box center [232, 266] width 124 height 11
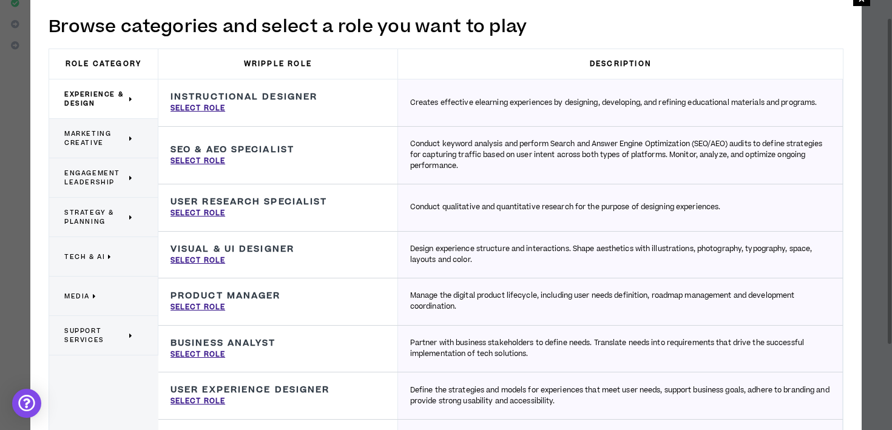
click at [106, 136] on span "Marketing Creative" at bounding box center [95, 138] width 62 height 18
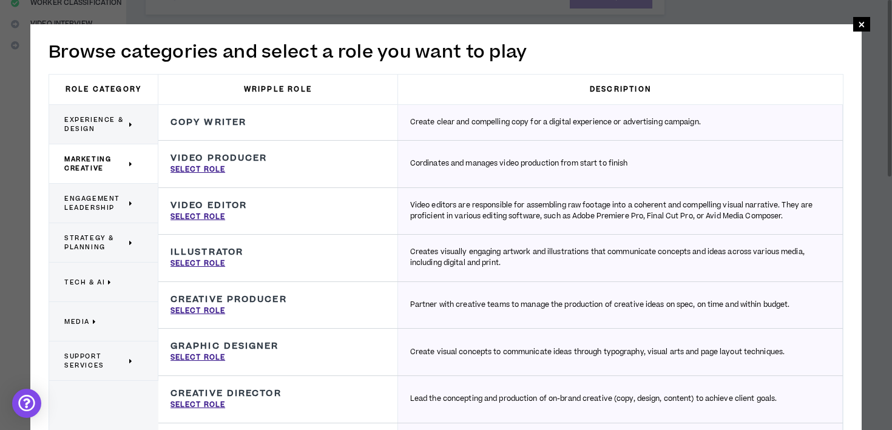
click at [99, 192] on p "Engagement Leadership" at bounding box center [98, 203] width 69 height 27
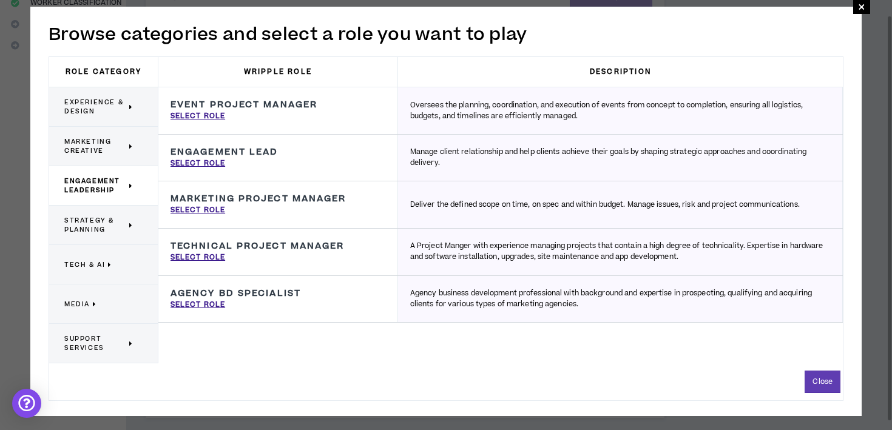
click at [86, 228] on span "Strategy & Planning" at bounding box center [95, 225] width 62 height 18
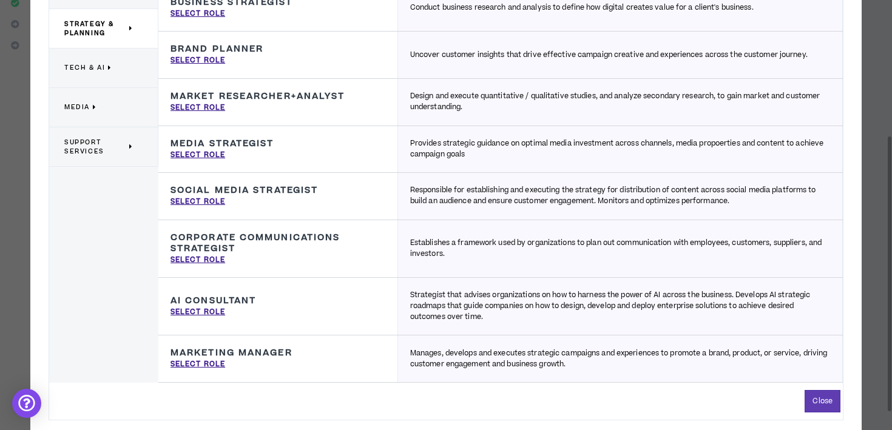
click at [101, 69] on span "Tech & AI" at bounding box center [84, 67] width 41 height 9
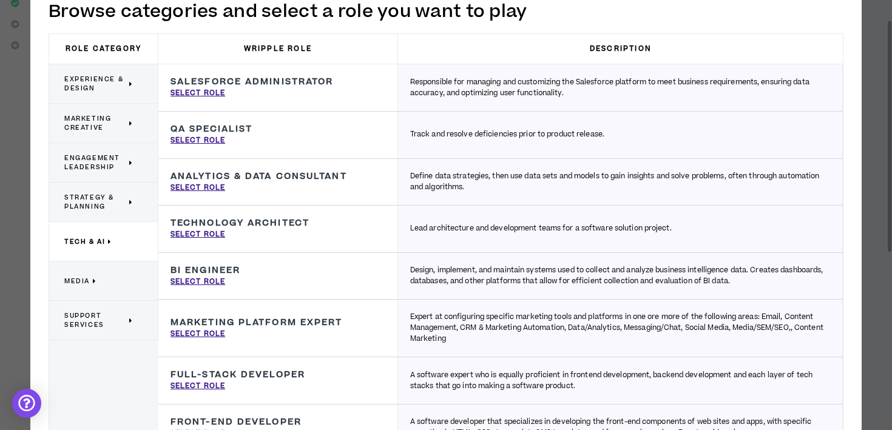
click at [84, 290] on div "Media" at bounding box center [103, 280] width 109 height 39
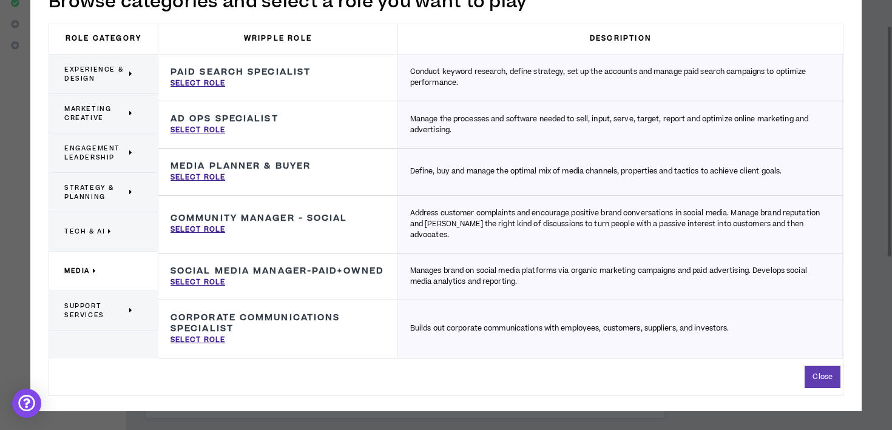
click at [92, 303] on span "Support Services" at bounding box center [95, 310] width 62 height 18
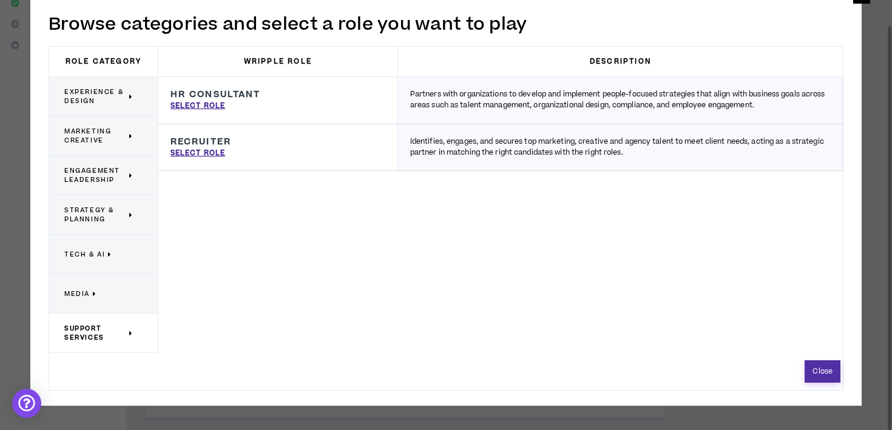
click at [824, 369] on button "Close" at bounding box center [822, 371] width 36 height 22
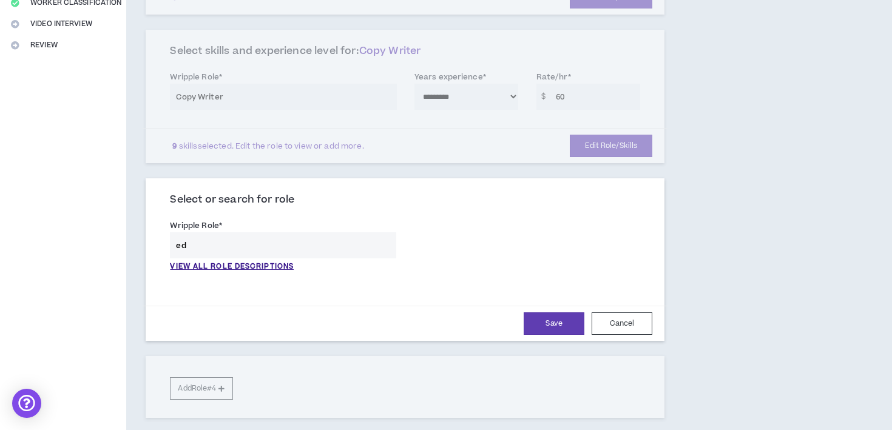
scroll to position [279, 0]
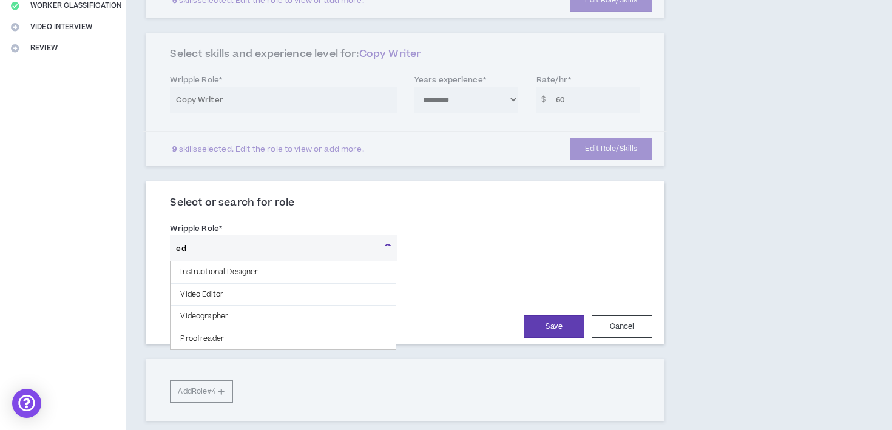
click at [311, 235] on input "ed" at bounding box center [274, 248] width 208 height 26
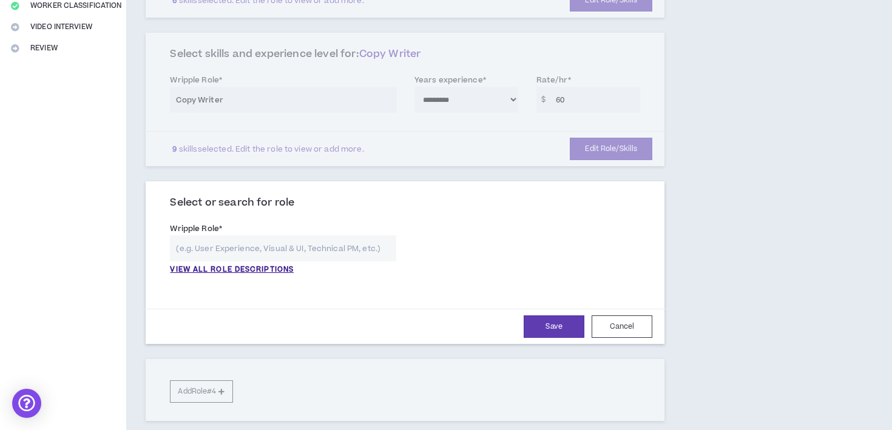
click at [359, 222] on div "Wripple Role * VIEW ALL ROLE DESCRIPTIONS Please select a valid role." at bounding box center [283, 248] width 226 height 53
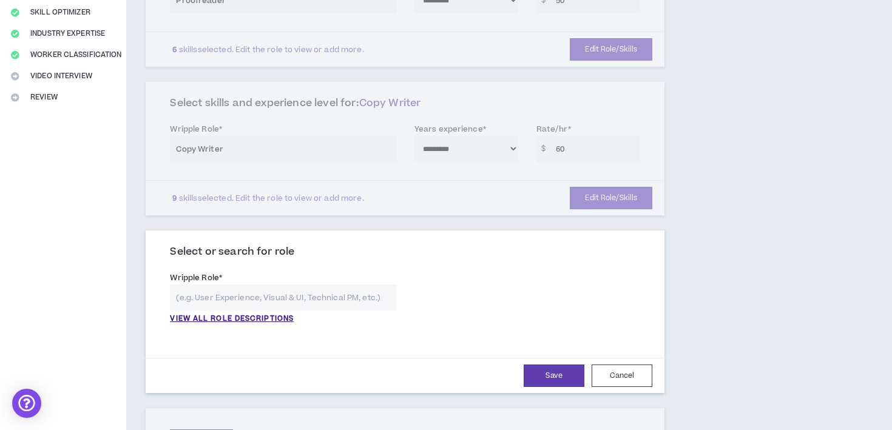
scroll to position [237, 0]
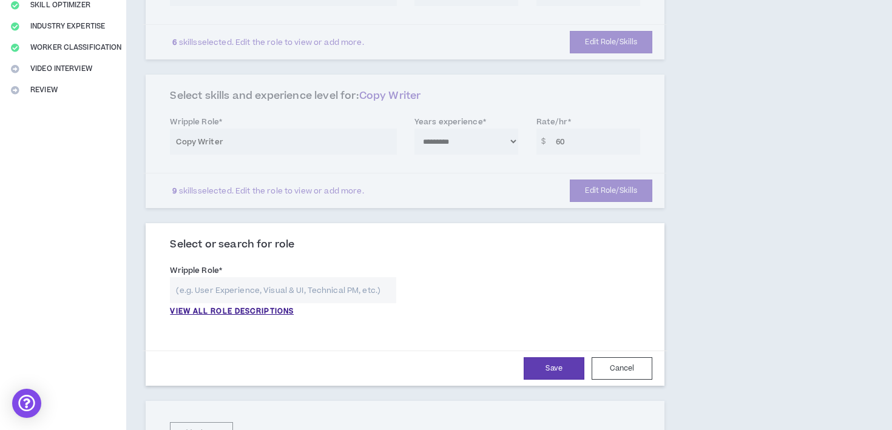
click at [612, 179] on div "**********" at bounding box center [405, 141] width 519 height 133
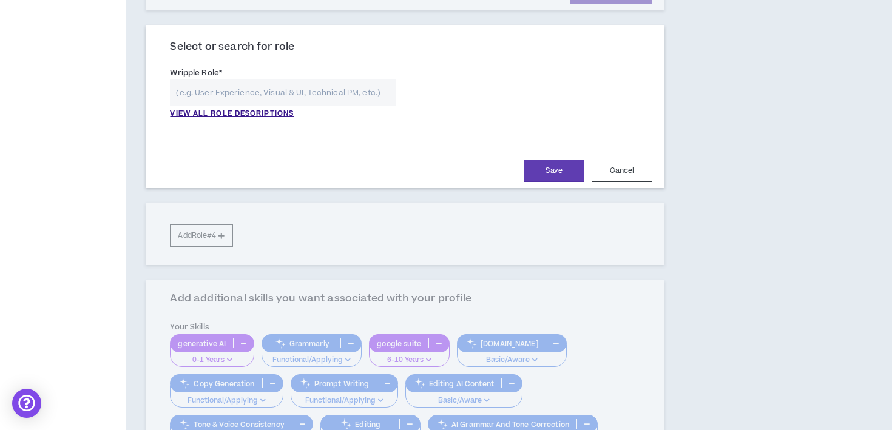
scroll to position [437, 0]
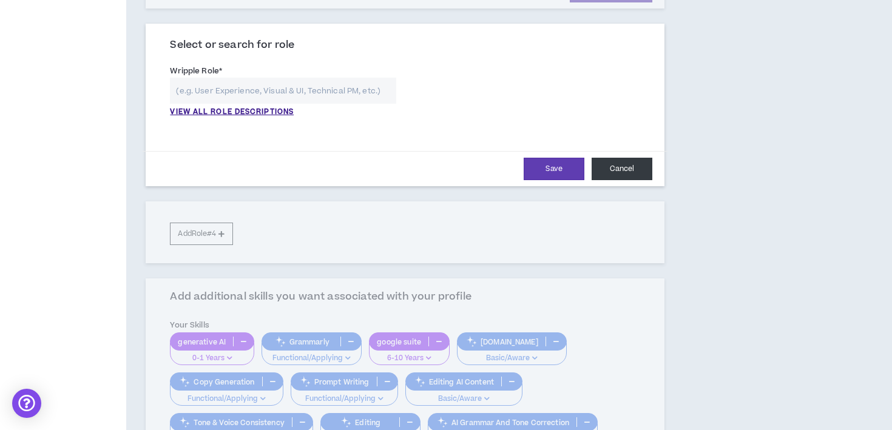
click at [606, 158] on button "Cancel" at bounding box center [621, 169] width 61 height 22
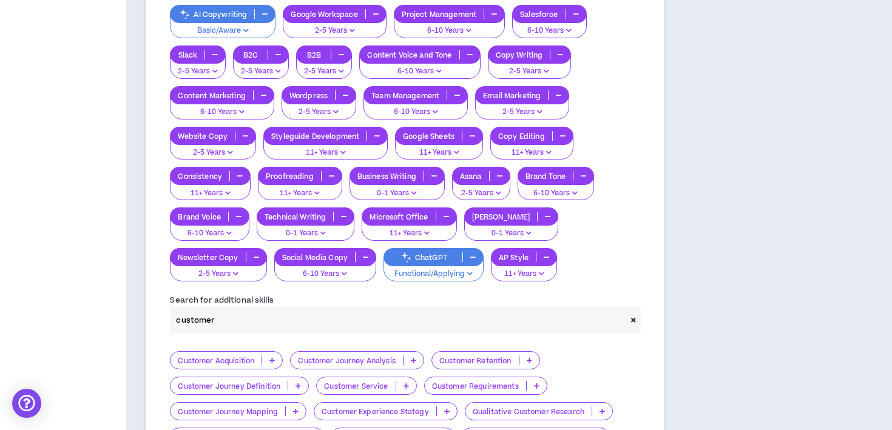
scroll to position [765, 0]
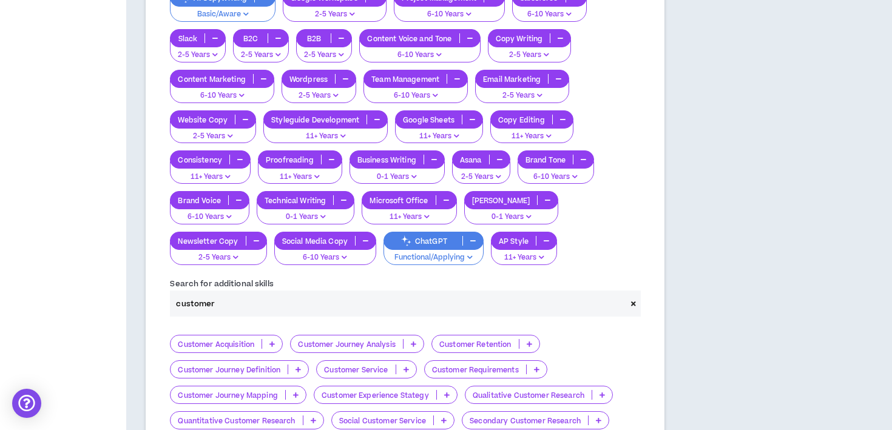
click at [231, 297] on input "customer" at bounding box center [398, 304] width 456 height 26
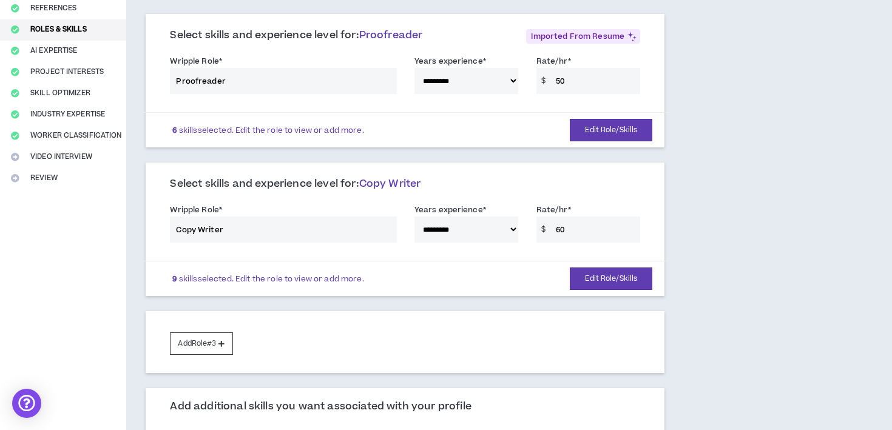
scroll to position [158, 0]
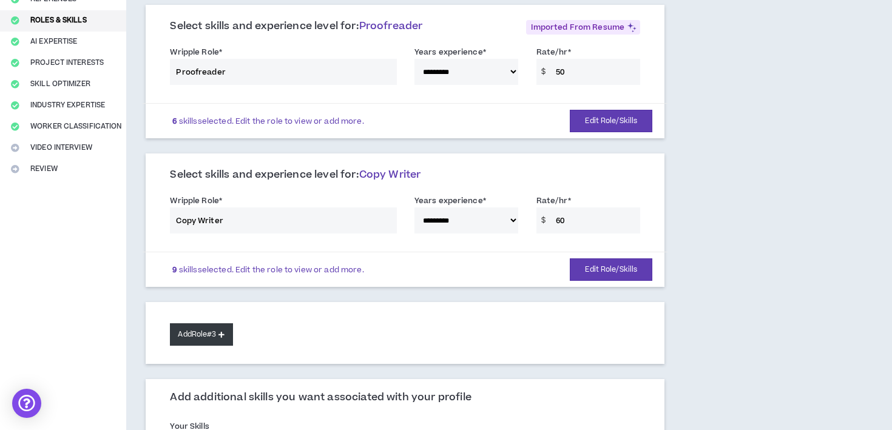
click at [215, 323] on button "Add Role #3" at bounding box center [201, 334] width 62 height 22
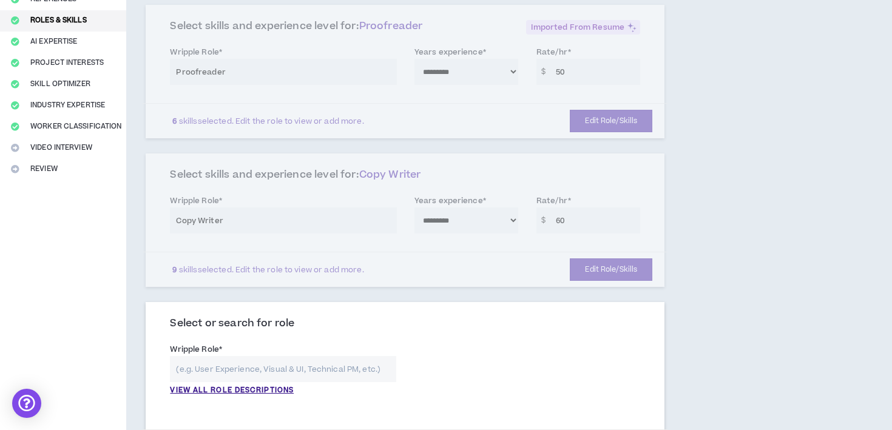
click at [224, 356] on input "text" at bounding box center [283, 369] width 226 height 26
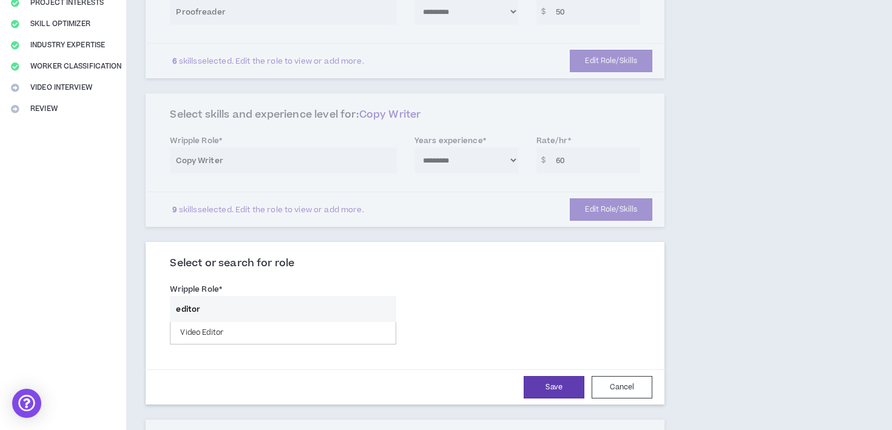
scroll to position [283, 0]
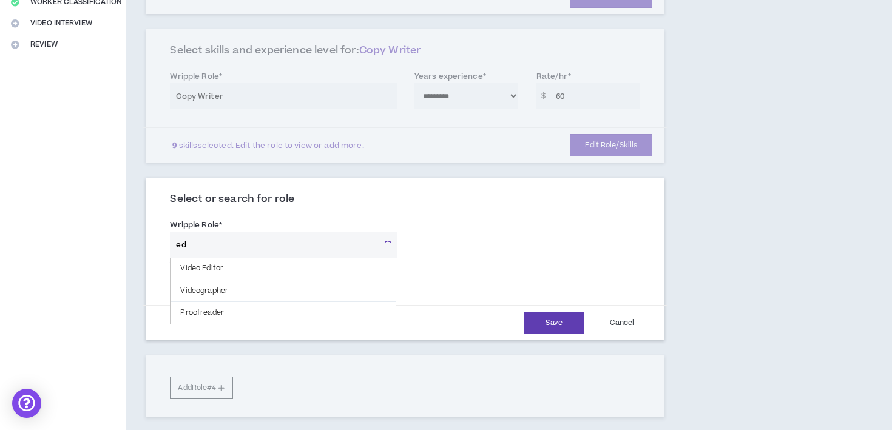
type input "e"
type input "c"
type input "writer"
click at [369, 193] on h3 "Select or search for role" at bounding box center [405, 199] width 470 height 13
click at [207, 232] on input "writer" at bounding box center [274, 245] width 208 height 26
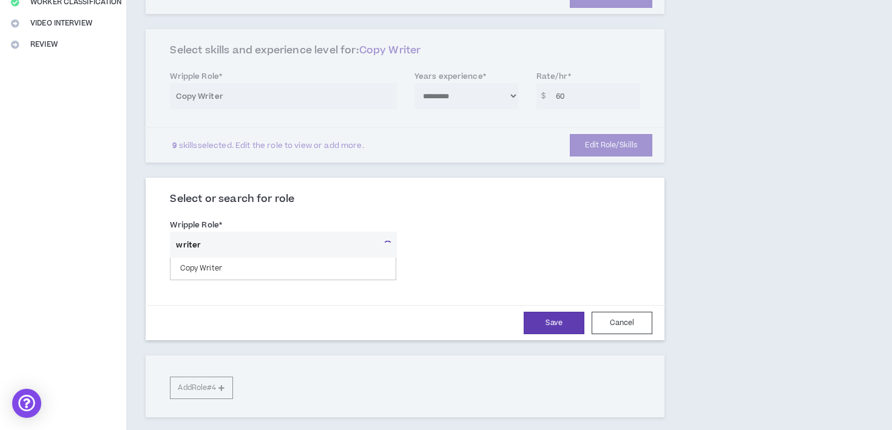
click at [207, 232] on input "writer" at bounding box center [274, 245] width 208 height 26
click at [433, 161] on div "**********" at bounding box center [405, 149] width 519 height 537
click at [314, 232] on input "text" at bounding box center [283, 245] width 226 height 26
click at [297, 234] on input "ai" at bounding box center [283, 245] width 226 height 26
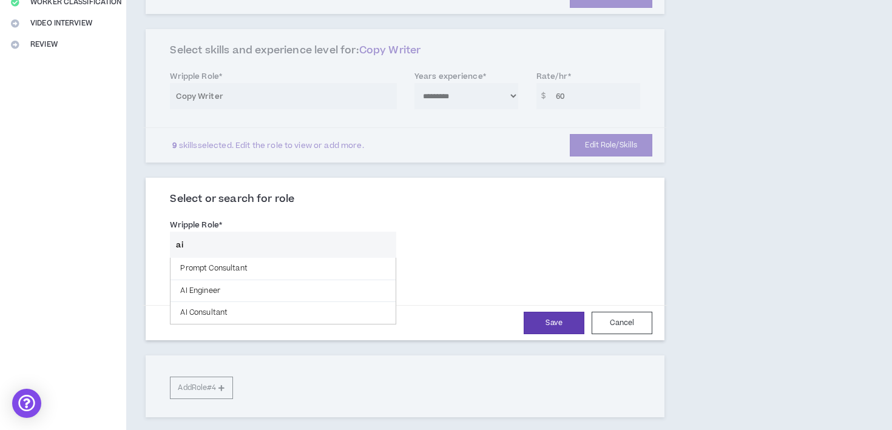
click at [297, 234] on input "ai" at bounding box center [283, 245] width 226 height 26
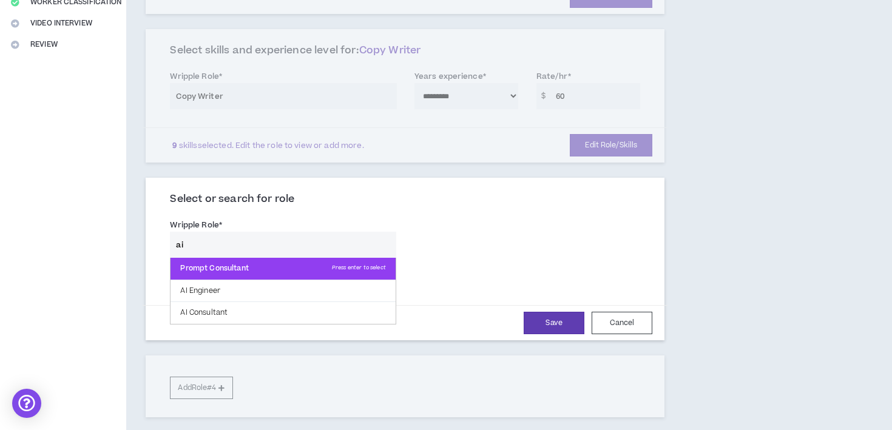
click at [276, 258] on p "Prompt Consultant Press enter to select" at bounding box center [282, 269] width 224 height 22
type input "Prompt Consultant"
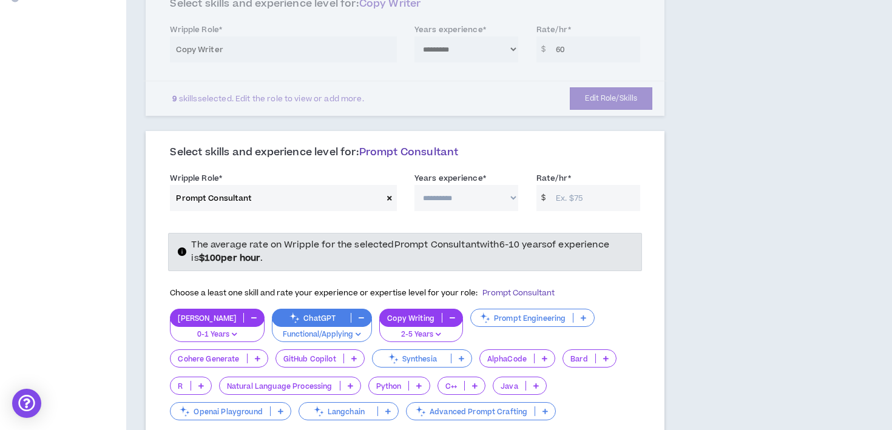
scroll to position [334, 0]
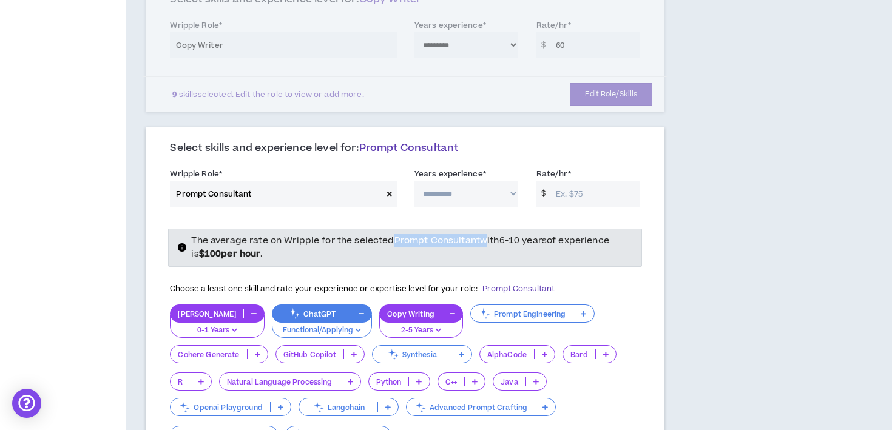
drag, startPoint x: 393, startPoint y: 226, endPoint x: 482, endPoint y: 221, distance: 88.7
click at [482, 234] on span "The average rate on Wripple for the selected Prompt Consultant with 6-10 years …" at bounding box center [399, 247] width 417 height 26
copy span "Prompt Consultant"
click at [507, 234] on div "The average rate on Wripple for the selected Prompt Consultant with 6-10 years …" at bounding box center [411, 247] width 441 height 27
click at [385, 181] on span at bounding box center [389, 194] width 15 height 26
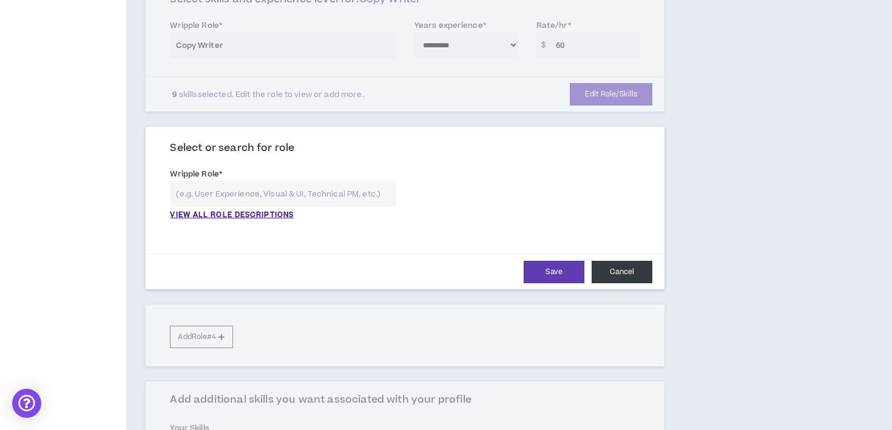
click at [610, 261] on button "Cancel" at bounding box center [621, 272] width 61 height 22
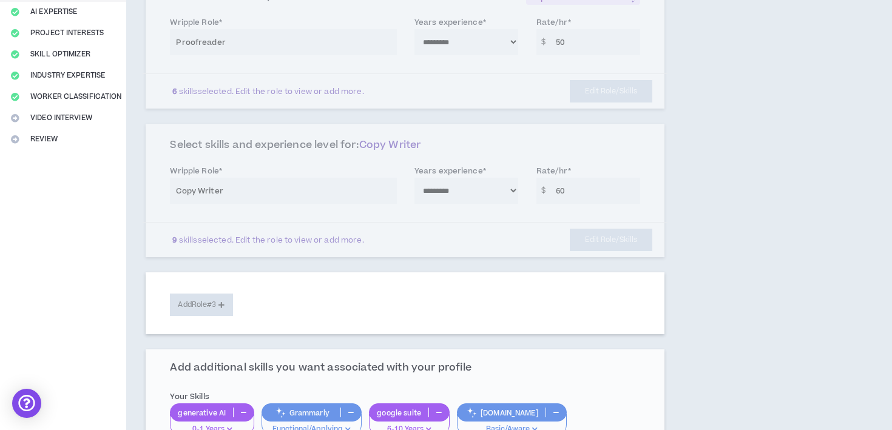
scroll to position [0, 0]
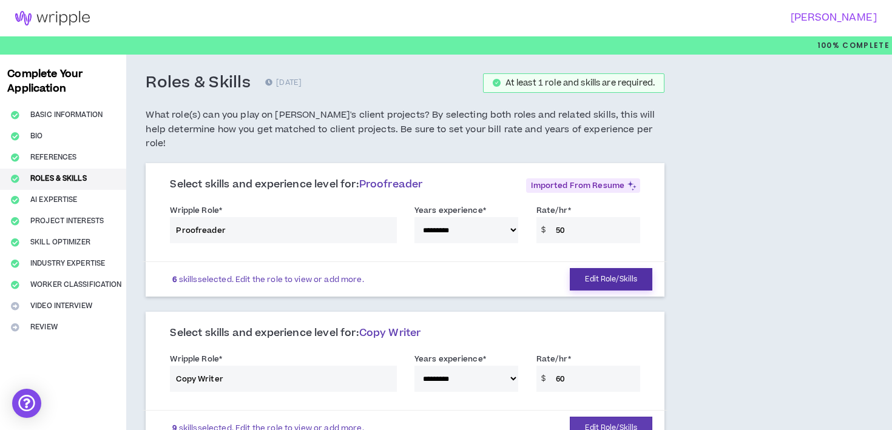
click at [625, 268] on button "Edit Role/Skills" at bounding box center [611, 279] width 82 height 22
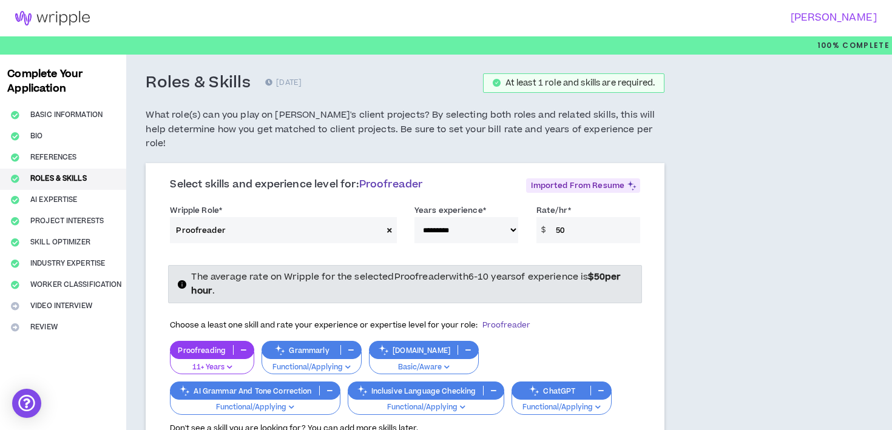
click at [562, 217] on input "50" at bounding box center [595, 230] width 90 height 26
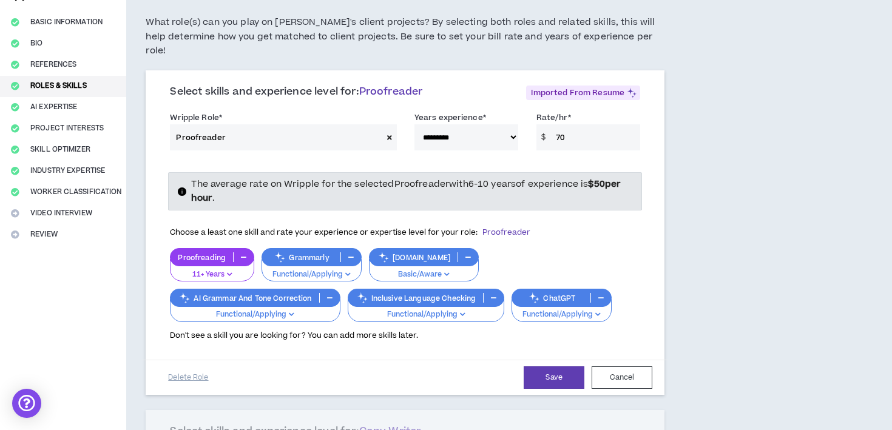
scroll to position [93, 0]
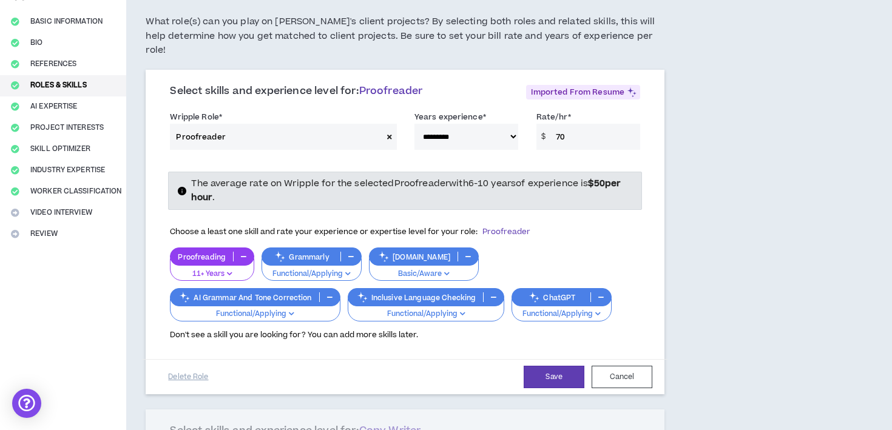
click at [568, 124] on input "70" at bounding box center [595, 137] width 90 height 26
type input "60"
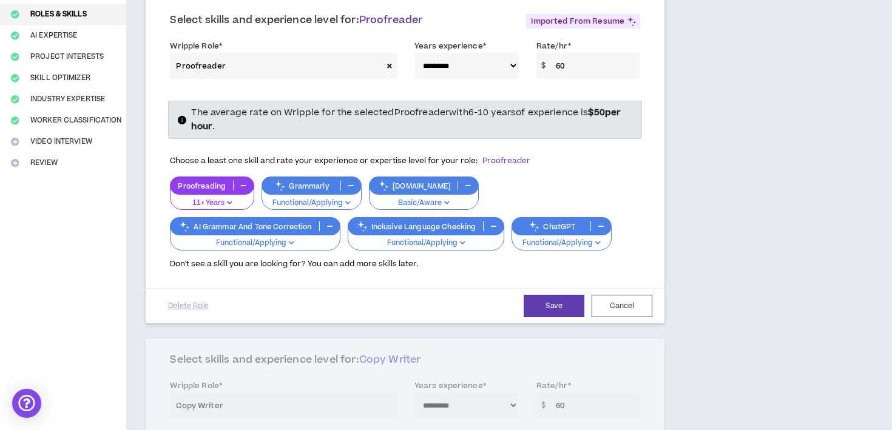
scroll to position [196, 0]
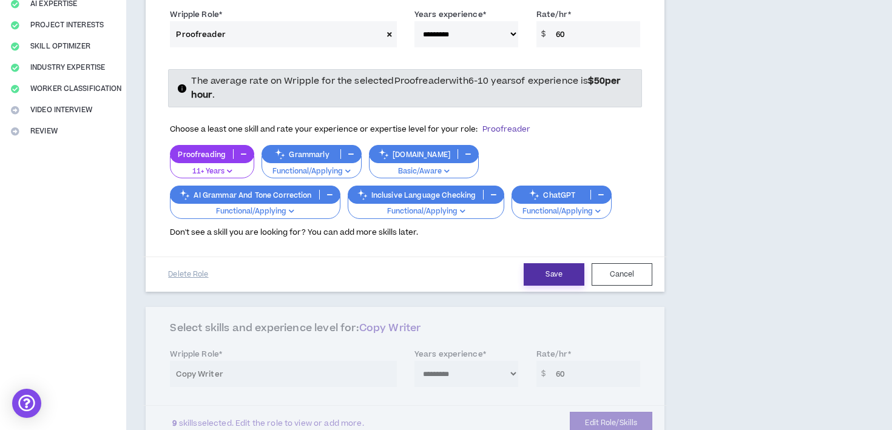
click at [573, 263] on button "Save" at bounding box center [553, 274] width 61 height 22
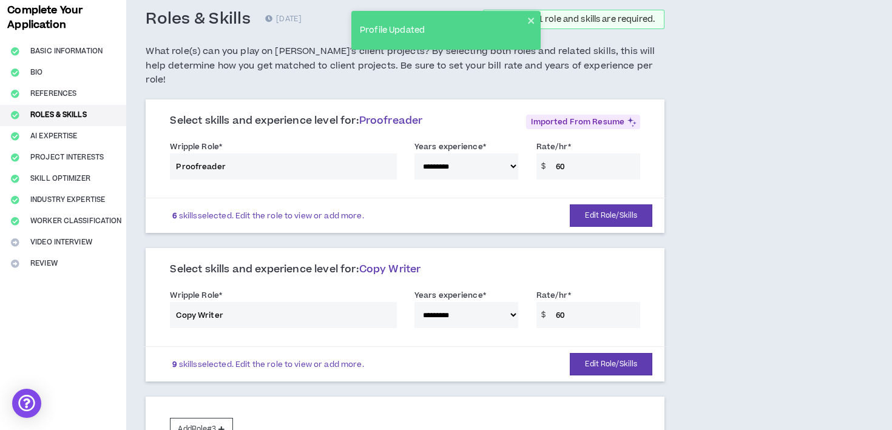
scroll to position [99, 0]
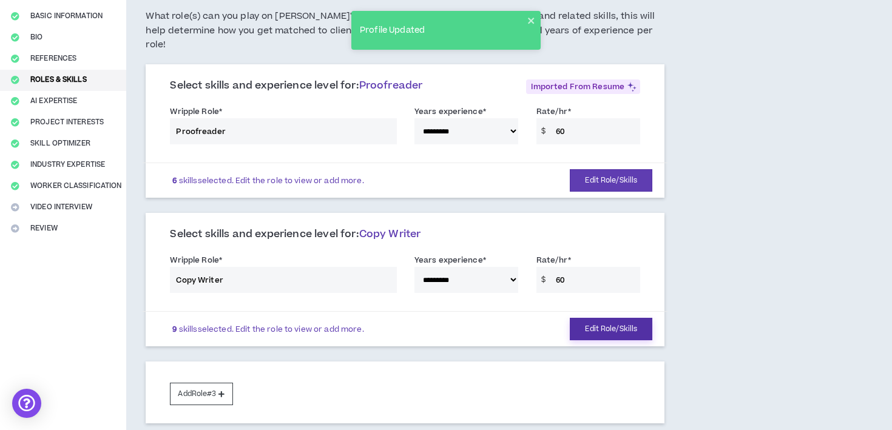
click at [600, 318] on button "Edit Role/Skills" at bounding box center [611, 329] width 82 height 22
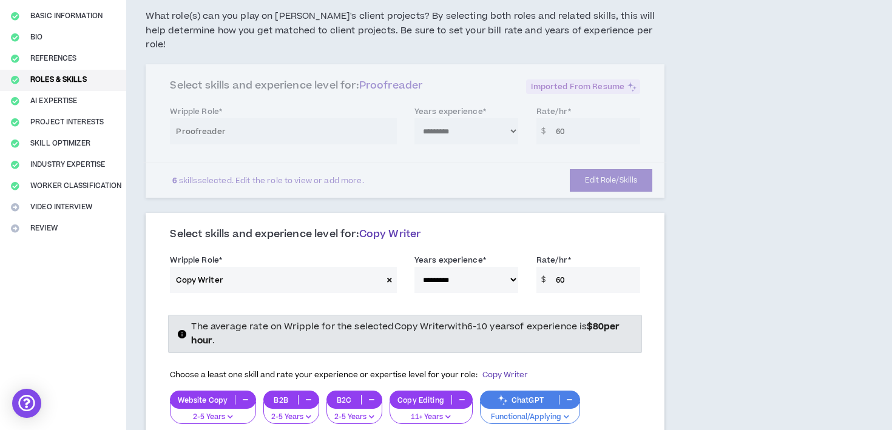
click at [564, 268] on input "60" at bounding box center [595, 280] width 90 height 26
click at [563, 267] on input "60" at bounding box center [595, 280] width 90 height 26
click at [559, 267] on input "60" at bounding box center [595, 280] width 90 height 26
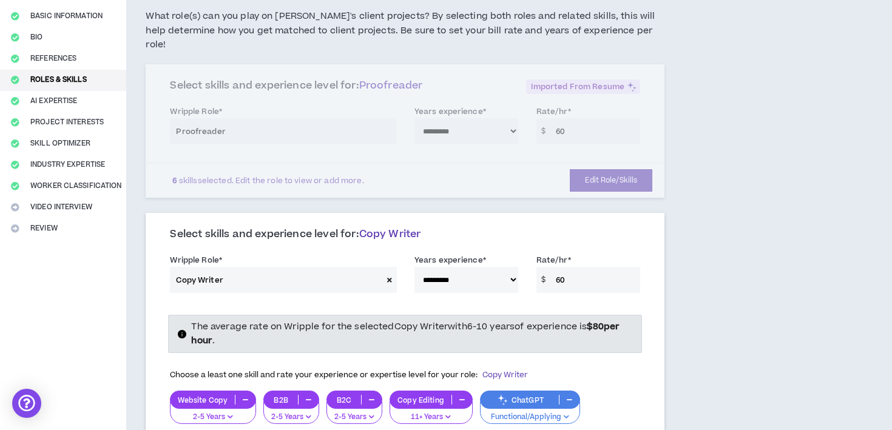
click at [559, 267] on input "60" at bounding box center [595, 280] width 90 height 26
type input "50"
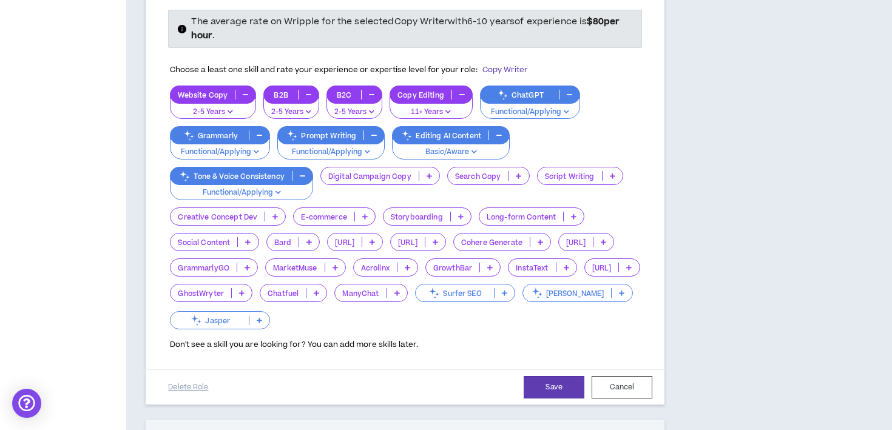
scroll to position [517, 0]
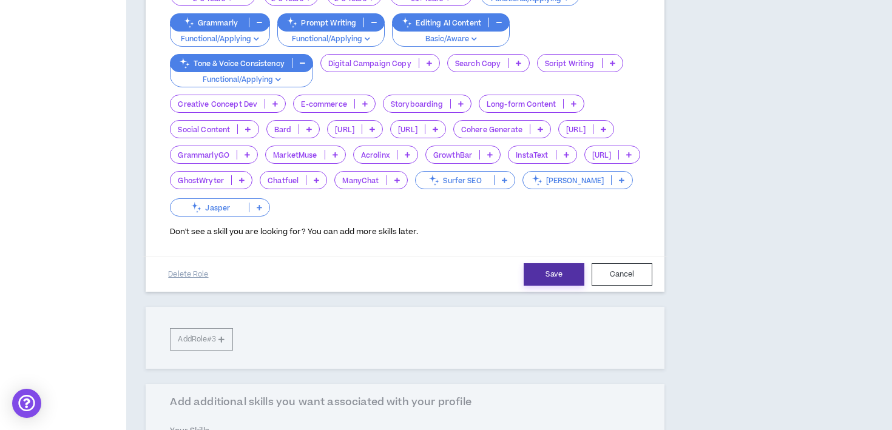
click at [556, 263] on button "Save" at bounding box center [553, 274] width 61 height 22
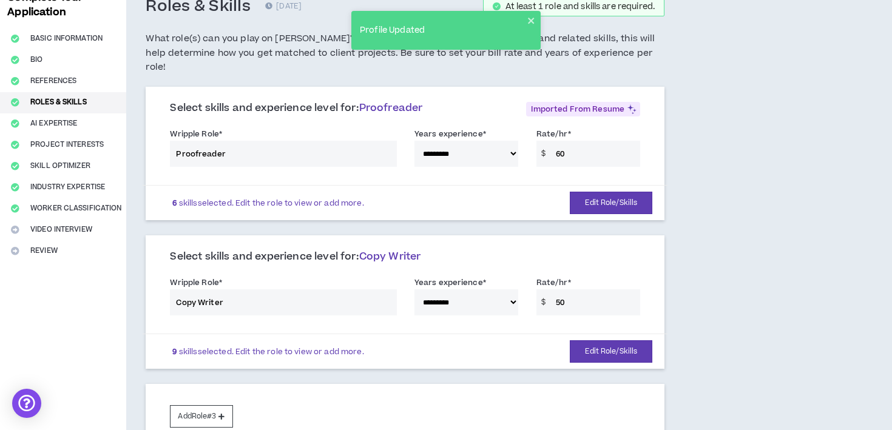
scroll to position [76, 0]
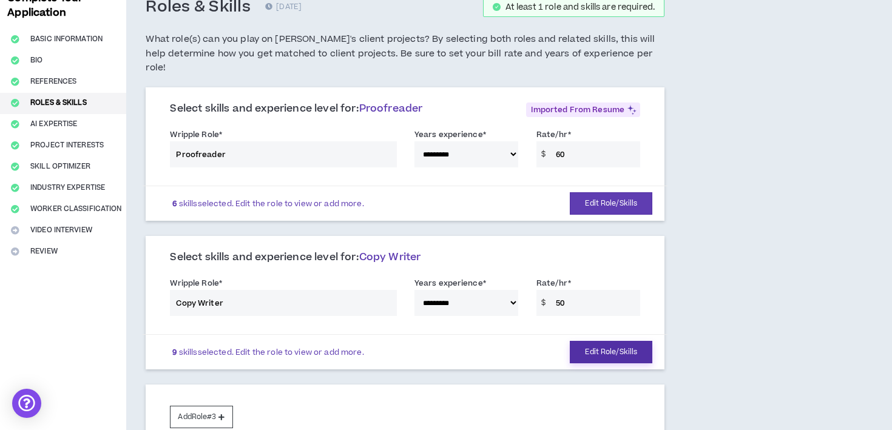
click at [622, 341] on button "Edit Role/Skills" at bounding box center [611, 352] width 82 height 22
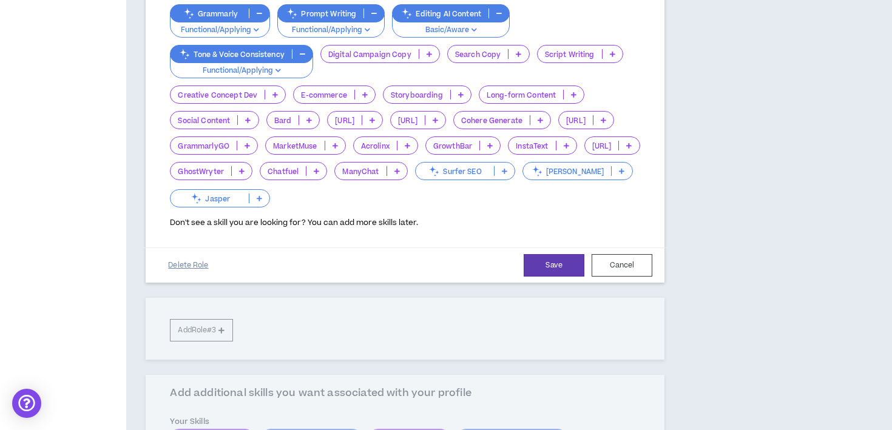
scroll to position [532, 0]
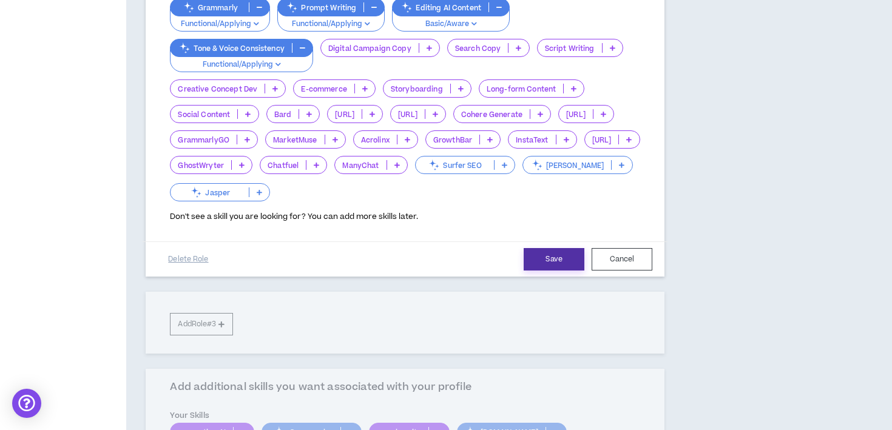
click at [573, 248] on button "Save" at bounding box center [553, 259] width 61 height 22
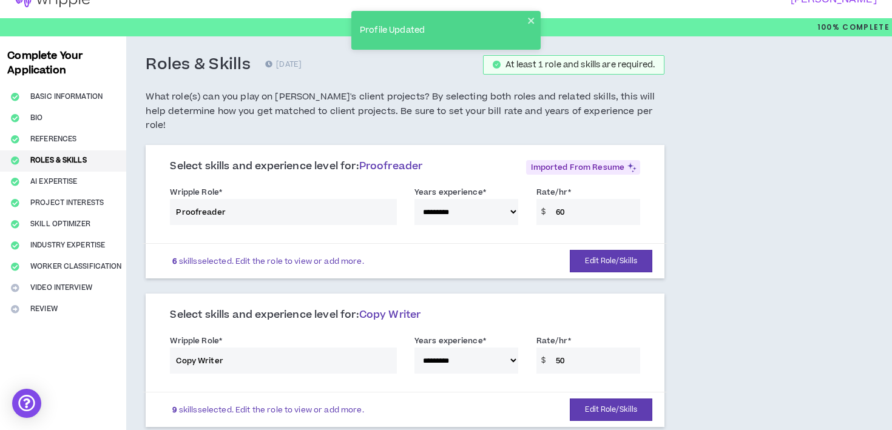
scroll to position [16, 0]
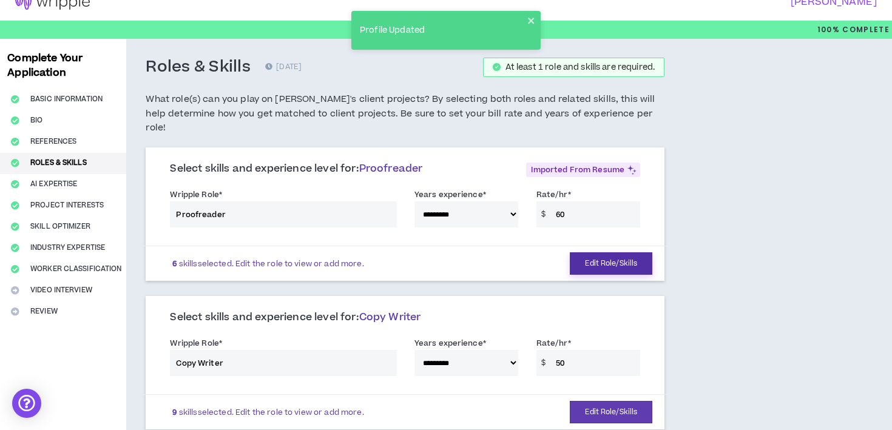
click at [614, 252] on button "Edit Role/Skills" at bounding box center [611, 263] width 82 height 22
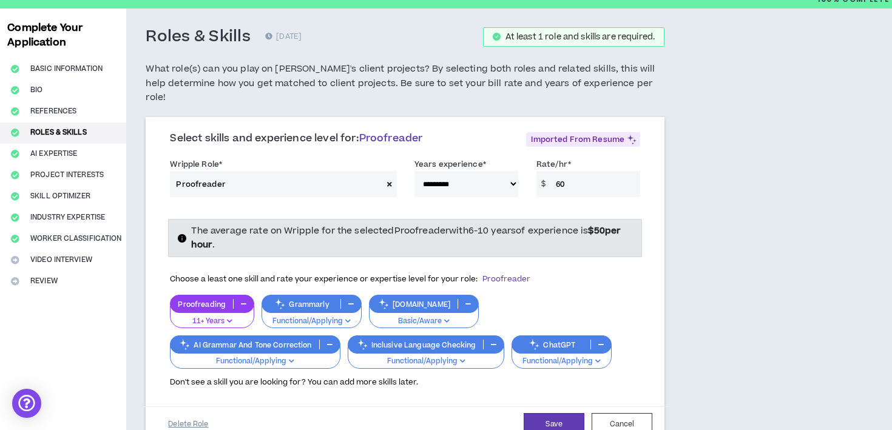
scroll to position [47, 0]
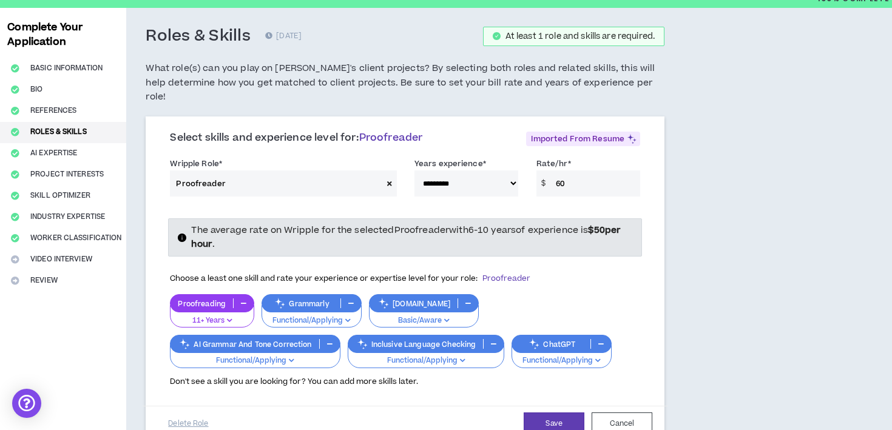
click at [565, 170] on input "60" at bounding box center [595, 183] width 90 height 26
type input "65"
click at [610, 294] on div "Proofreading 11+ Years Grammarly Functional/Applying [DOMAIN_NAME] Basic/Aware …" at bounding box center [405, 331] width 470 height 74
click at [560, 412] on button "Save" at bounding box center [553, 423] width 61 height 22
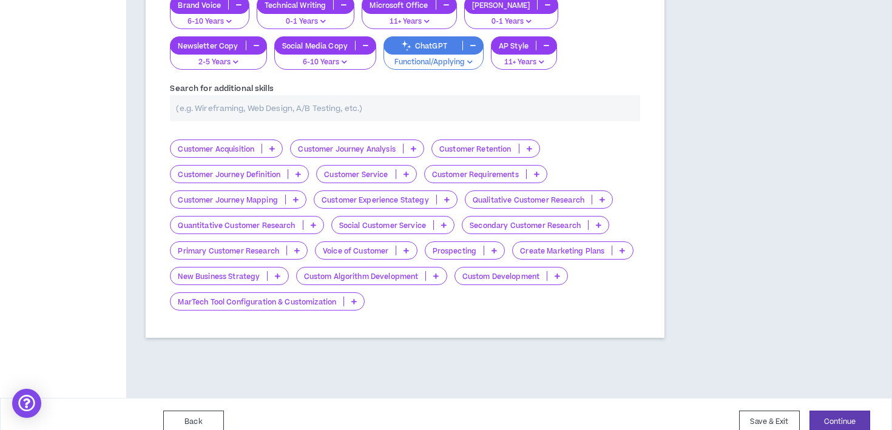
scroll to position [961, 0]
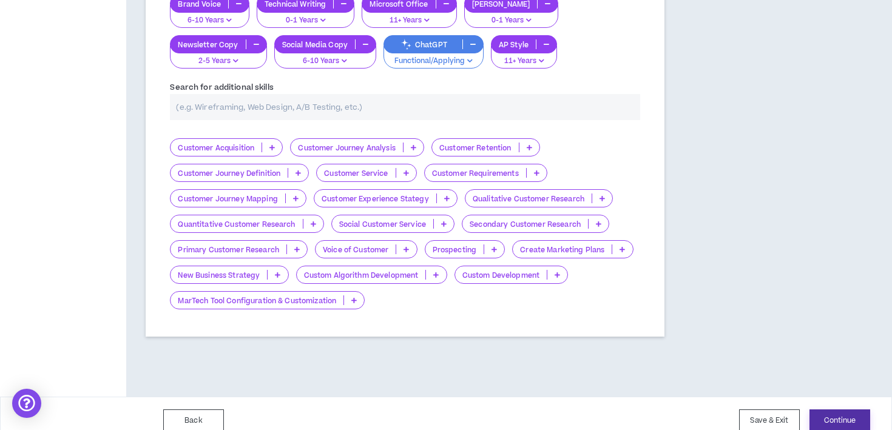
click at [819, 409] on button "Continue" at bounding box center [839, 420] width 61 height 22
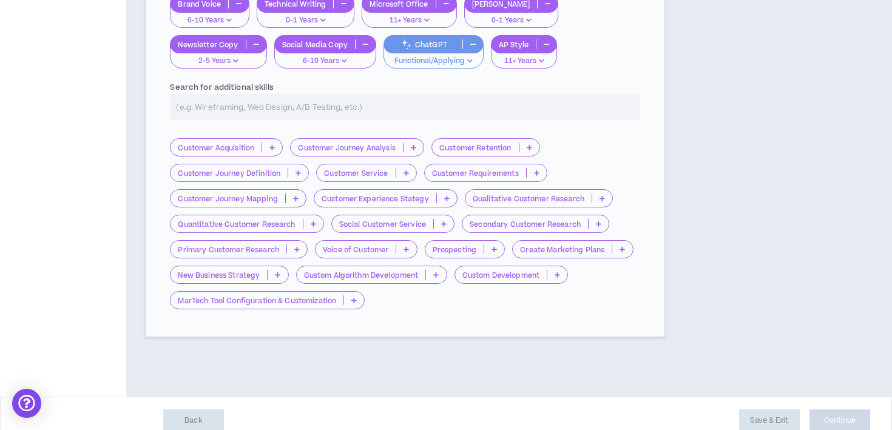
select select "*"
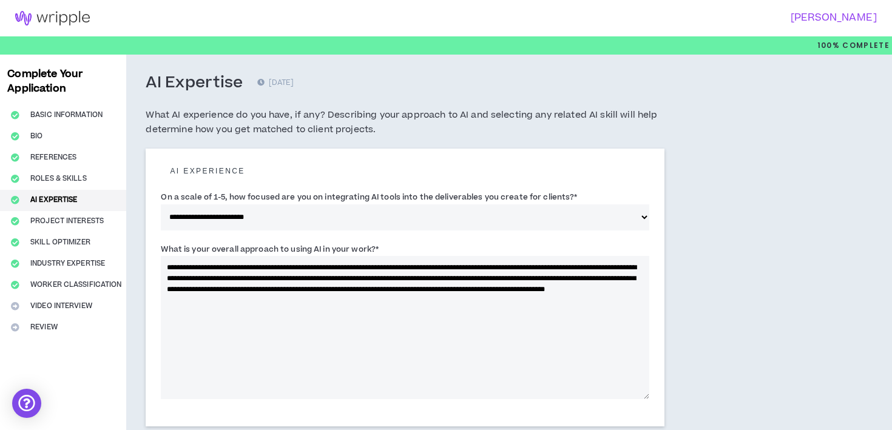
click at [78, 223] on div "Complete Your Application Basic Information Bio References Roles & Skills AI Ex…" at bounding box center [63, 436] width 126 height 763
click at [54, 218] on div "Complete Your Application Basic Information Bio References Roles & Skills AI Ex…" at bounding box center [63, 436] width 126 height 763
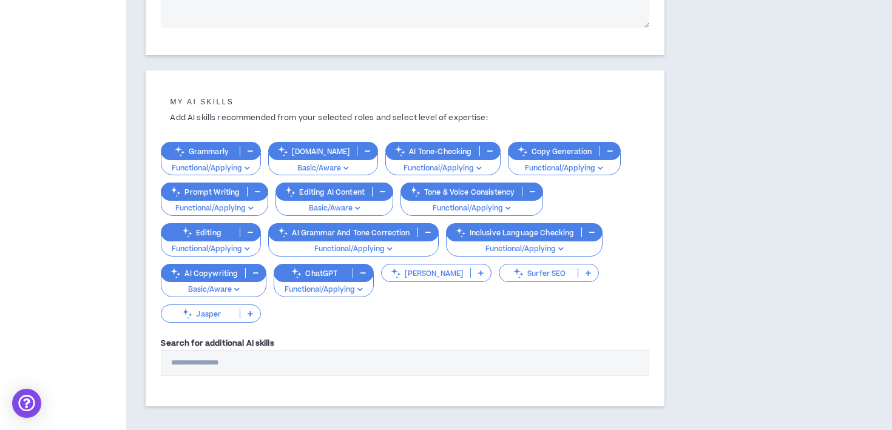
scroll to position [436, 0]
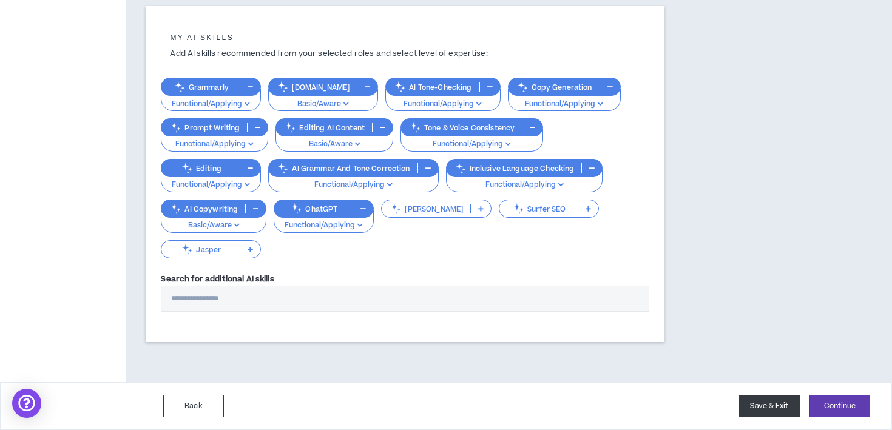
click at [775, 402] on button "Save & Exit" at bounding box center [769, 406] width 61 height 22
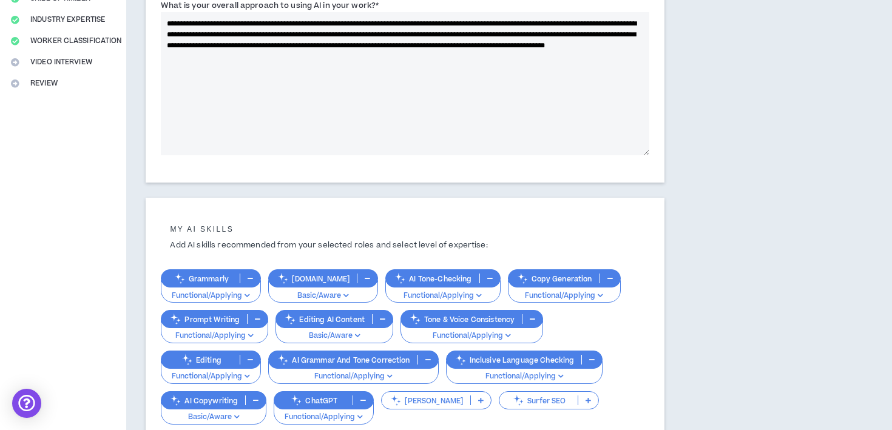
scroll to position [0, 0]
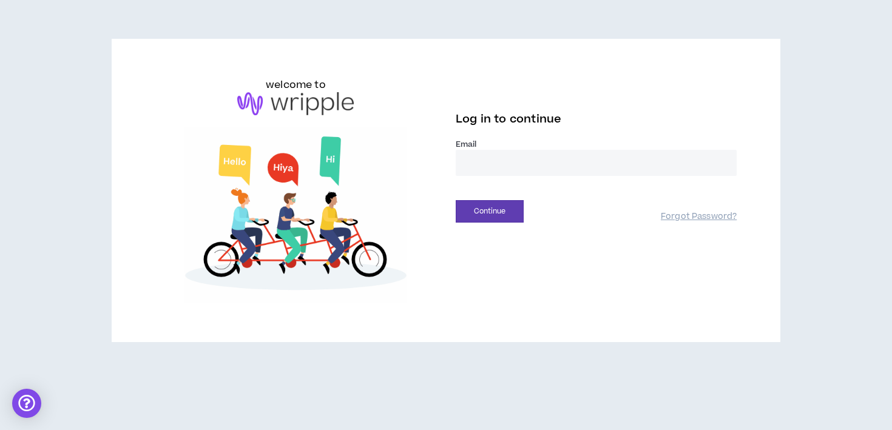
click at [499, 163] on input "email" at bounding box center [596, 163] width 281 height 26
type input "**********"
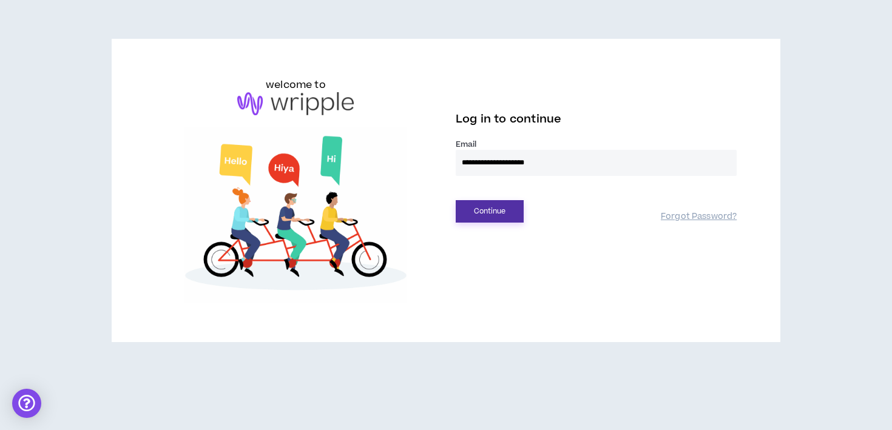
click at [507, 216] on button "Continue" at bounding box center [490, 211] width 68 height 22
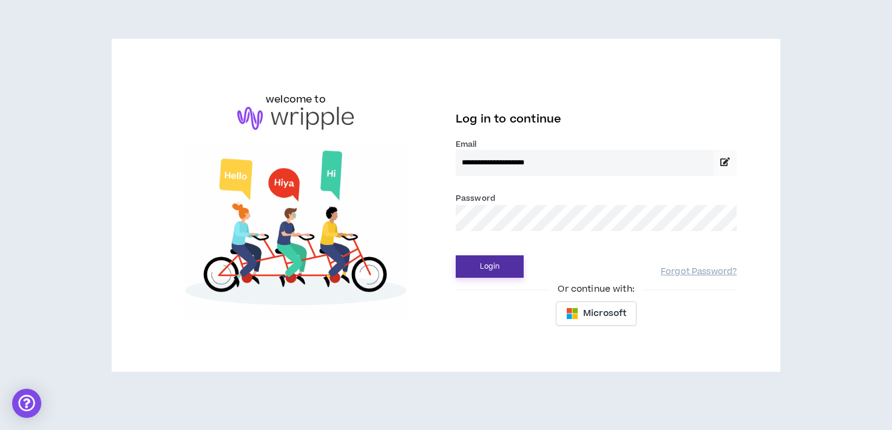
click at [513, 261] on button "Login" at bounding box center [490, 266] width 68 height 22
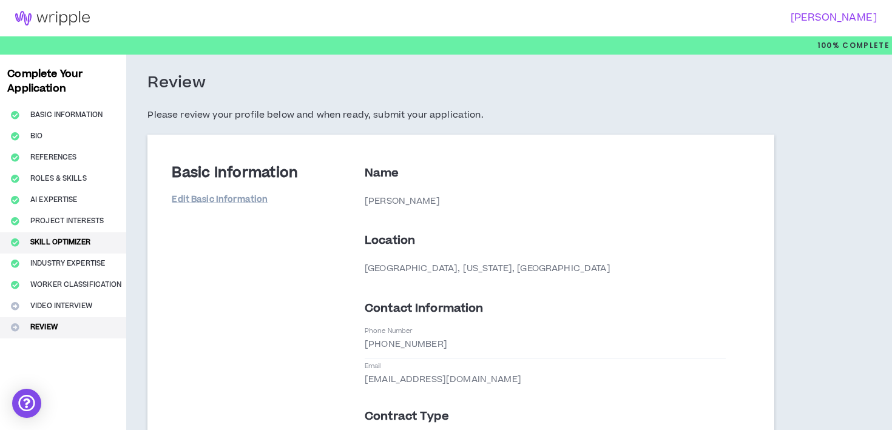
click at [79, 240] on button "Skill Optimizer" at bounding box center [63, 242] width 126 height 21
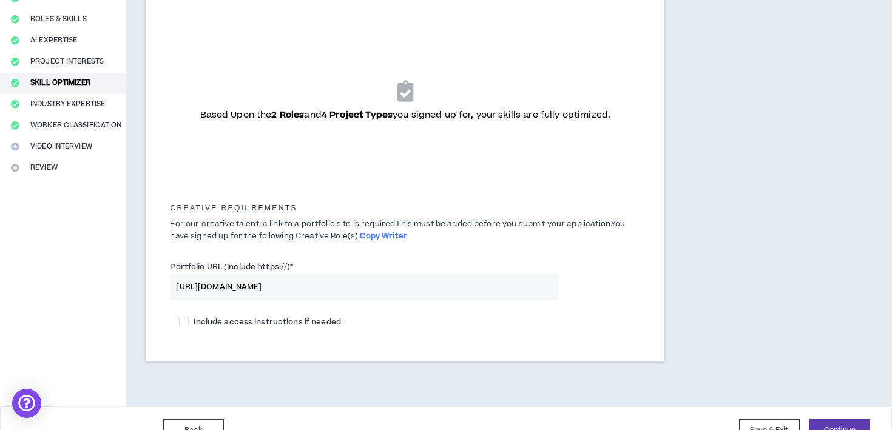
scroll to position [159, 0]
click at [281, 288] on input "[URL][DOMAIN_NAME]" at bounding box center [364, 287] width 389 height 26
click at [280, 226] on p "For our creative talent, a link to a portfolio site is required. This must be a…" at bounding box center [405, 230] width 488 height 23
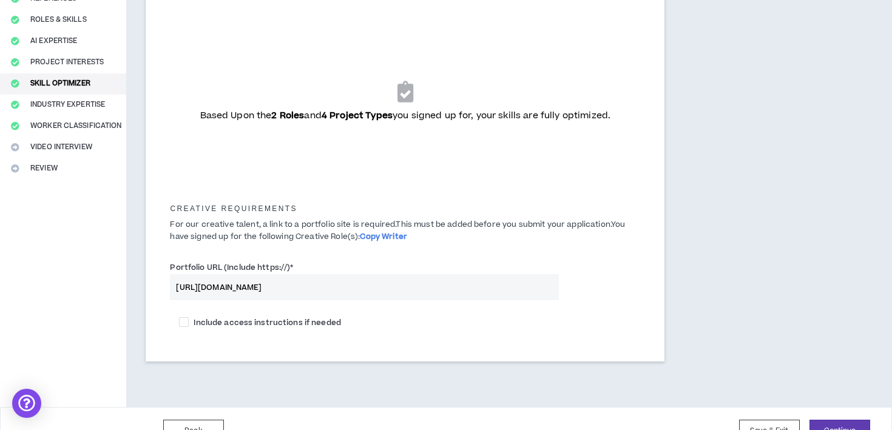
scroll to position [184, 0]
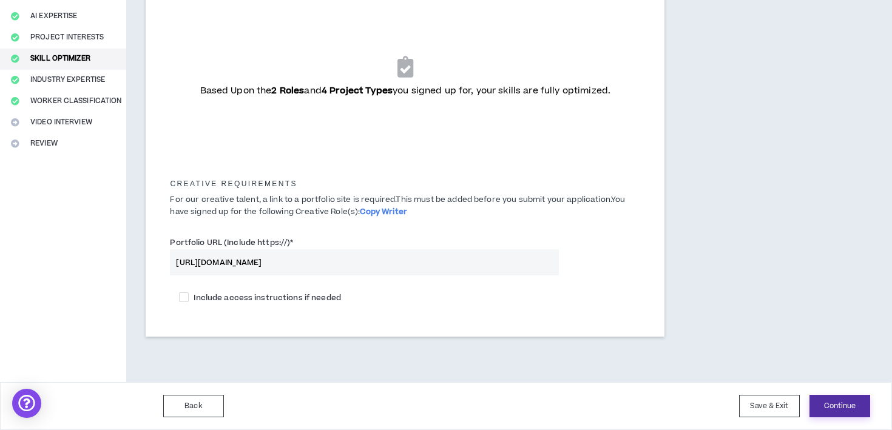
click at [851, 412] on button "Continue" at bounding box center [839, 406] width 61 height 22
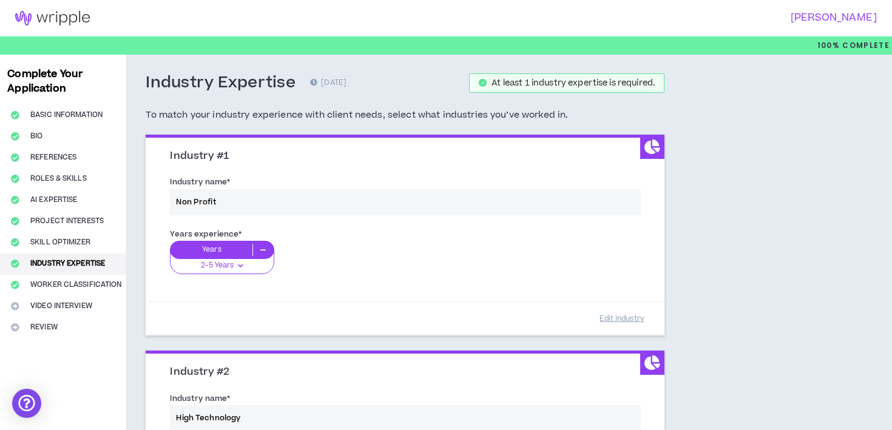
click at [238, 204] on div "Industry name * Non Profit" at bounding box center [405, 198] width 488 height 52
click at [344, 247] on div "Years experience * Years 2-5 Years 0-1 Years 2-5 Years 6-10 Years 11+ Years" at bounding box center [405, 258] width 488 height 68
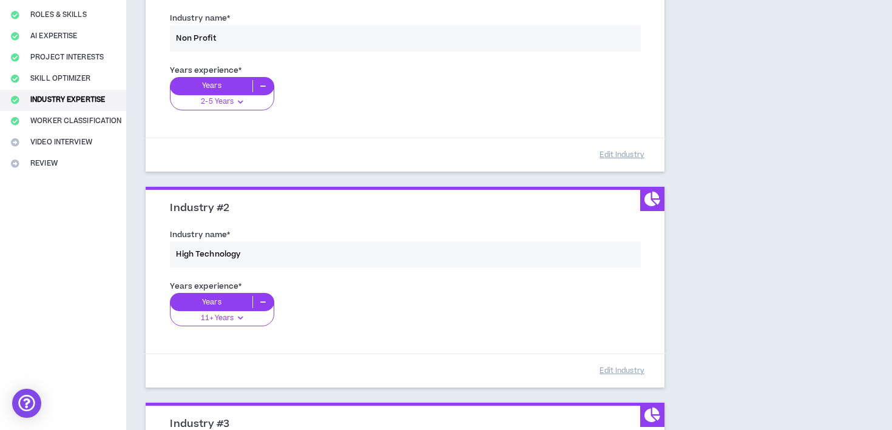
scroll to position [177, 0]
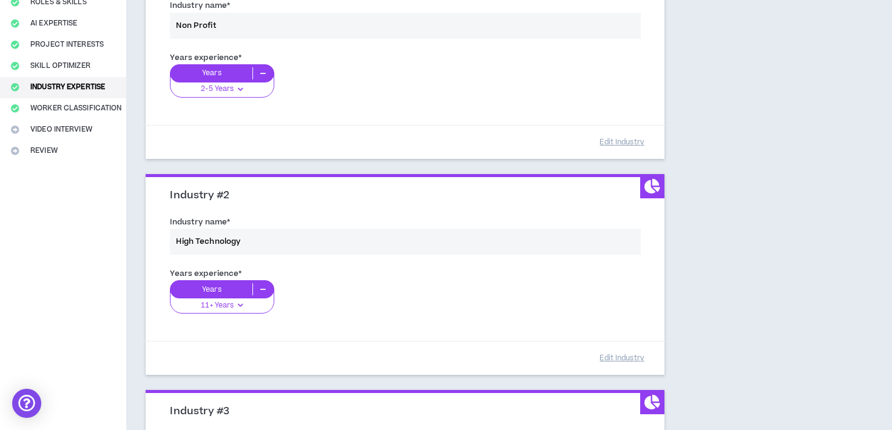
click at [274, 238] on div "Industry name * High Technology" at bounding box center [405, 238] width 488 height 52
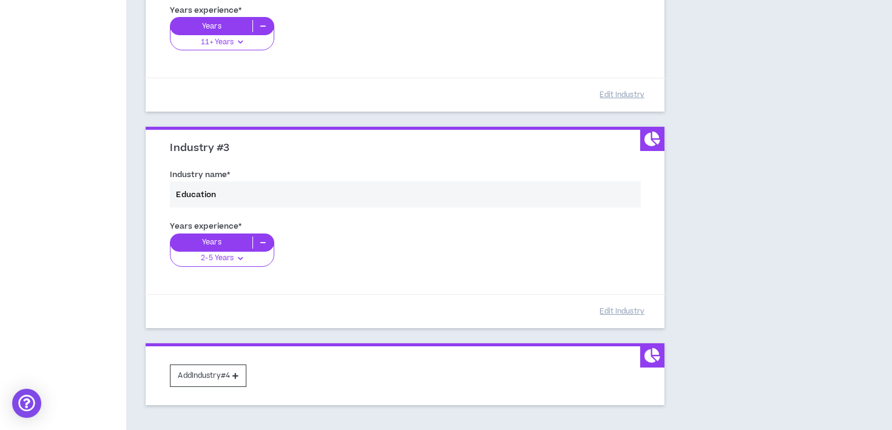
scroll to position [442, 0]
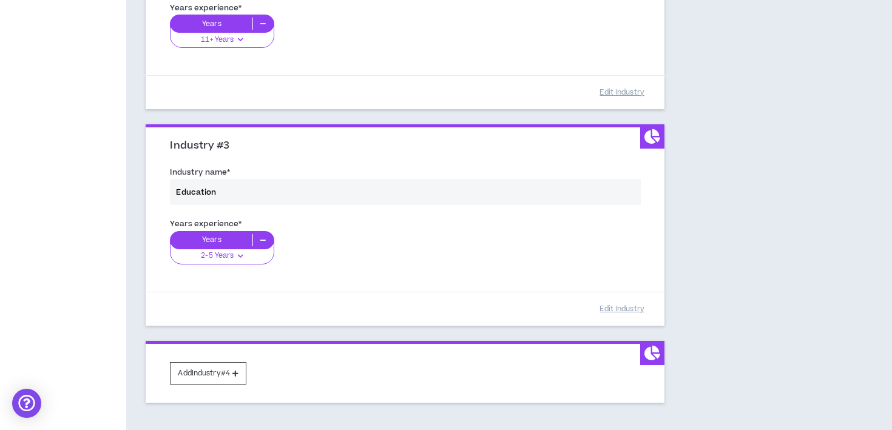
click at [262, 240] on div "Years experience * Years 2-5 Years 0-1 Years 2-5 Years 6-10 Years 11+ Years" at bounding box center [405, 248] width 488 height 68
click at [225, 260] on div "Years experience * Years 2-5 Years 0-1 Years 2-5 Years 6-10 Years 11+ Years" at bounding box center [405, 248] width 488 height 68
click at [223, 258] on div "Years experience * Years 2-5 Years 0-1 Years 2-5 Years 6-10 Years 11+ Years" at bounding box center [405, 248] width 488 height 68
click at [656, 132] on icon at bounding box center [652, 136] width 16 height 15
click at [615, 309] on button "Edit Industry" at bounding box center [621, 308] width 61 height 21
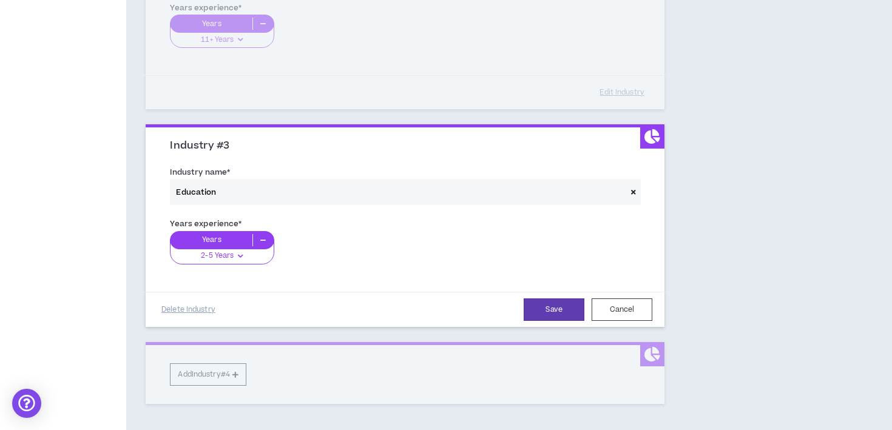
click at [633, 190] on icon at bounding box center [633, 192] width 5 height 7
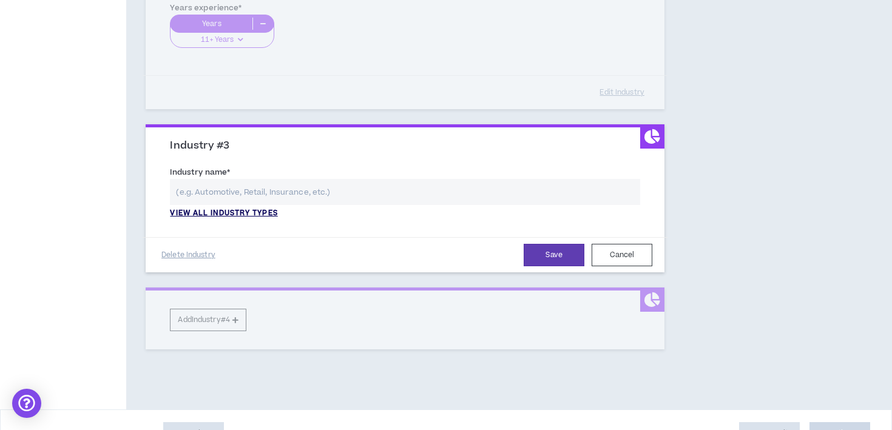
click at [214, 213] on p "View all industry types" at bounding box center [223, 213] width 107 height 11
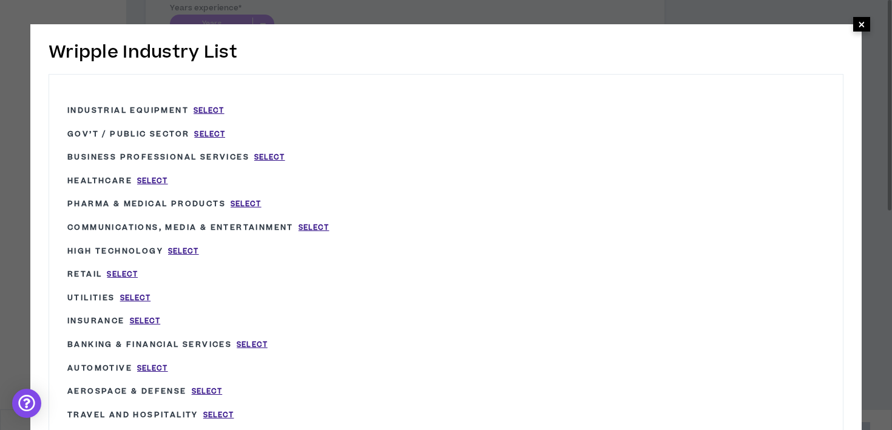
click at [860, 24] on span "×" at bounding box center [861, 24] width 7 height 15
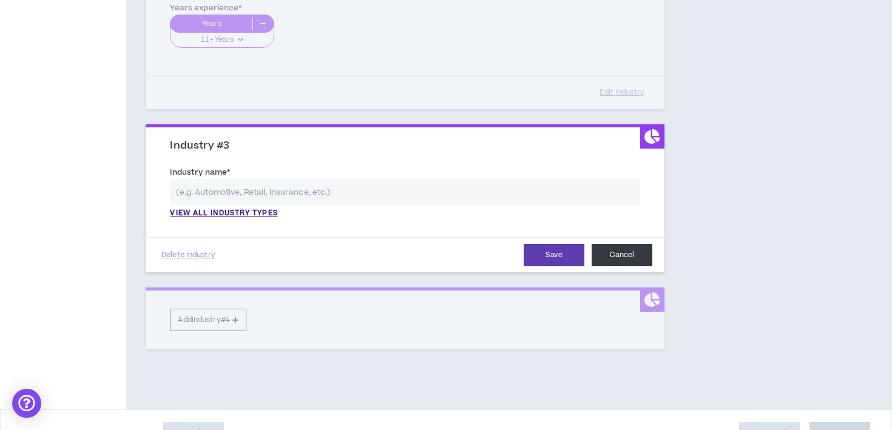
click at [608, 253] on button "Cancel" at bounding box center [621, 255] width 61 height 22
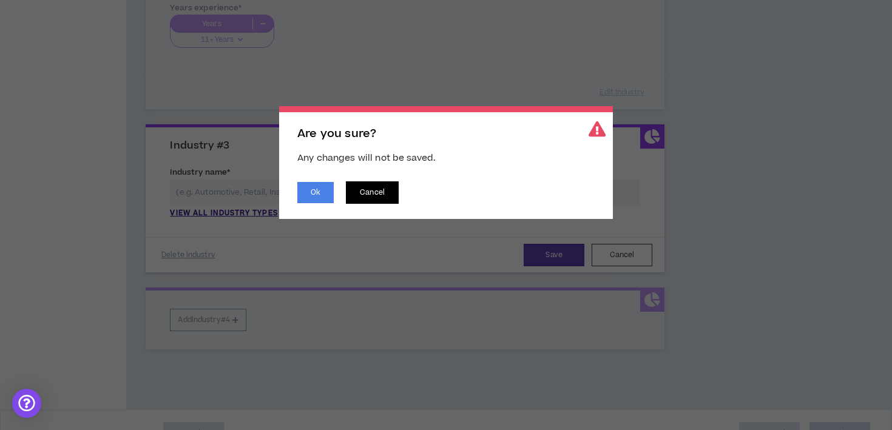
click at [372, 193] on button "Cancel" at bounding box center [372, 192] width 53 height 22
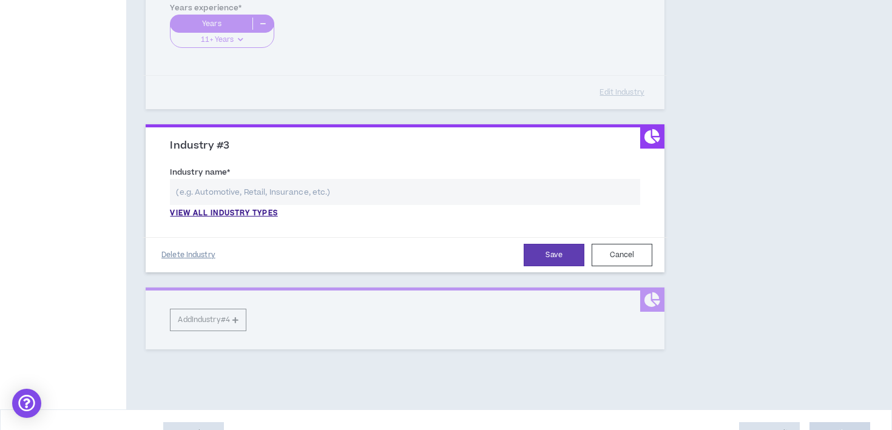
click at [200, 260] on button "Delete Industry" at bounding box center [188, 254] width 61 height 21
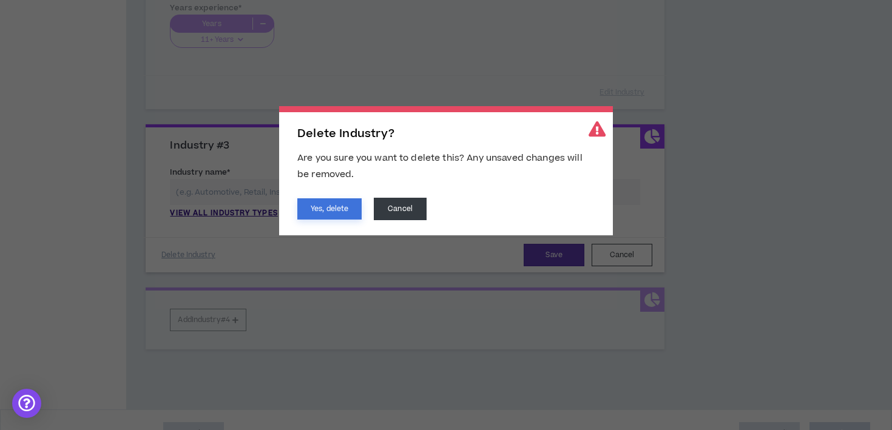
click at [343, 210] on button "Yes, delete" at bounding box center [329, 208] width 64 height 21
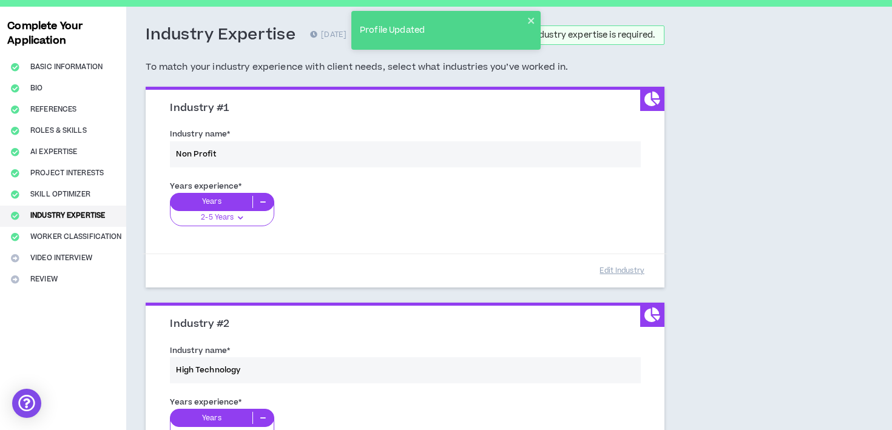
scroll to position [0, 0]
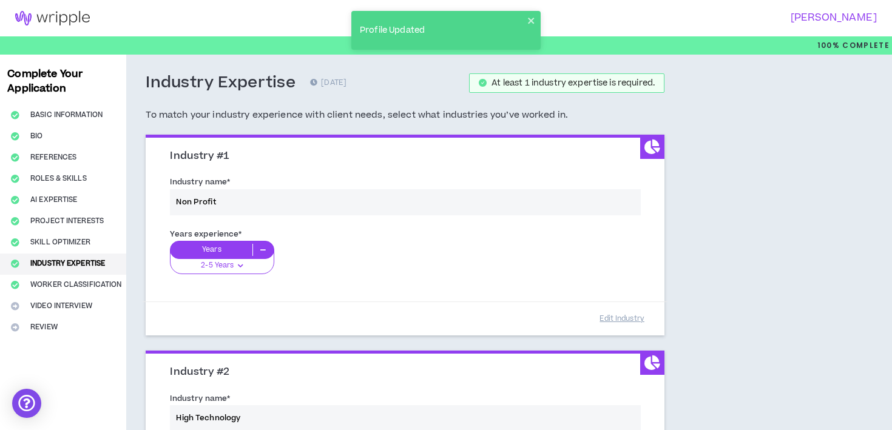
click at [203, 197] on div "Industry name * Non Profit" at bounding box center [405, 198] width 488 height 52
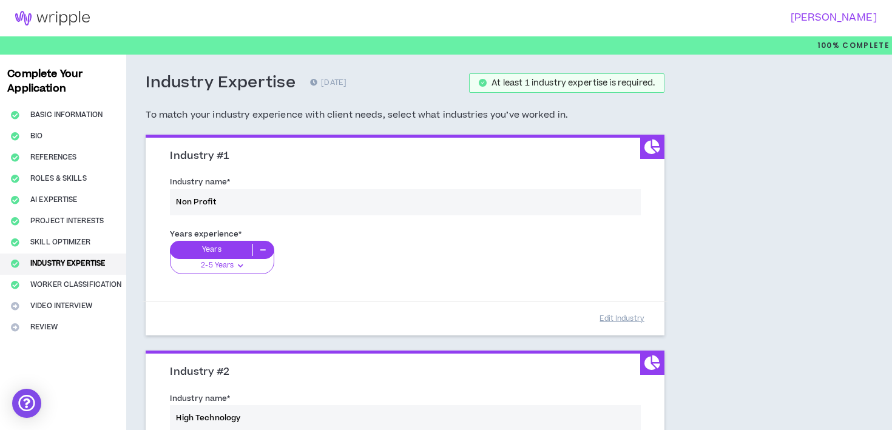
click at [272, 195] on div "Industry name * Non Profit" at bounding box center [405, 198] width 488 height 52
click at [626, 318] on button "Edit Industry" at bounding box center [621, 318] width 61 height 21
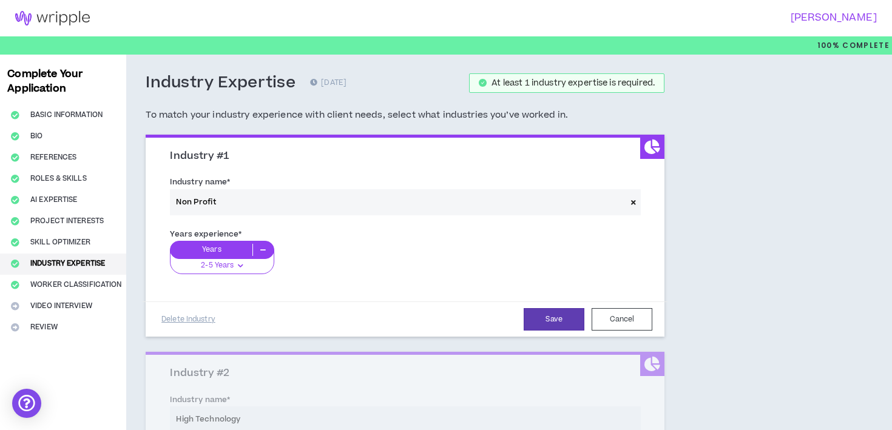
click at [633, 201] on icon at bounding box center [633, 202] width 5 height 7
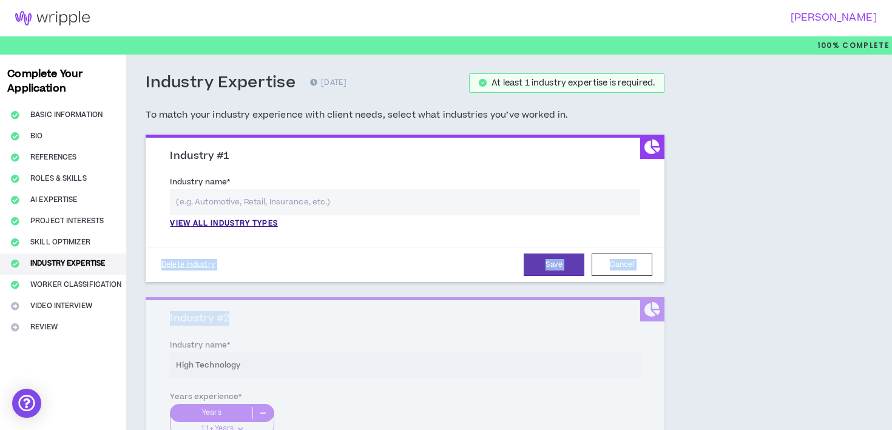
drag, startPoint x: 653, startPoint y: 141, endPoint x: 646, endPoint y: 331, distance: 189.4
click at [646, 331] on div "Industry #1 Industry name * View all industry types Please select a valid indus…" at bounding box center [405, 355] width 519 height 441
click at [690, 295] on div "Industry Expertise [DATE] At least 1 industry expertise is required. To match y…" at bounding box center [460, 345] width 669 height 581
click at [220, 201] on input "text" at bounding box center [405, 202] width 470 height 26
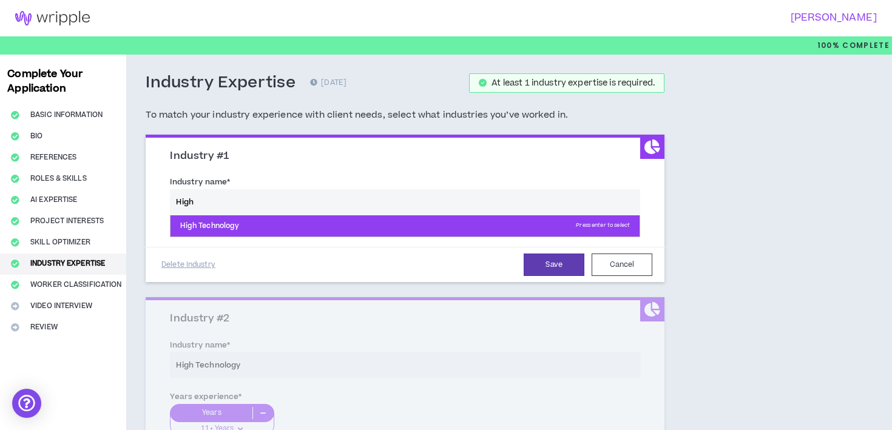
click at [223, 232] on p "High Technology Press enter to select" at bounding box center [404, 226] width 469 height 22
type input "High Technology"
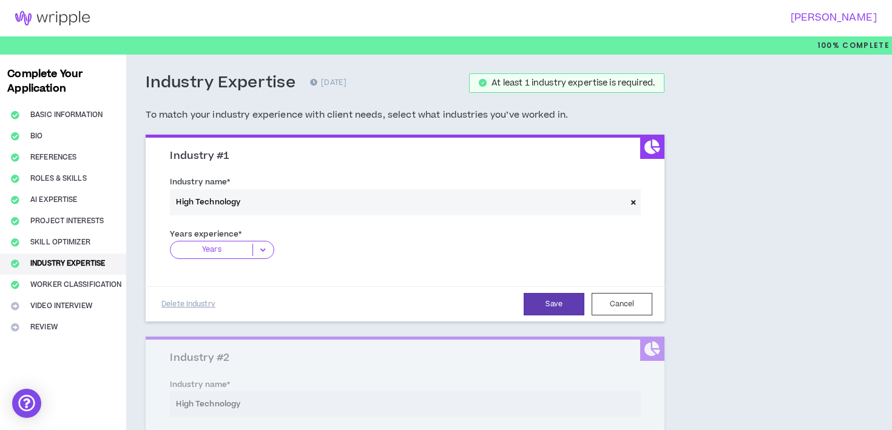
click at [259, 249] on icon at bounding box center [263, 250] width 20 height 12
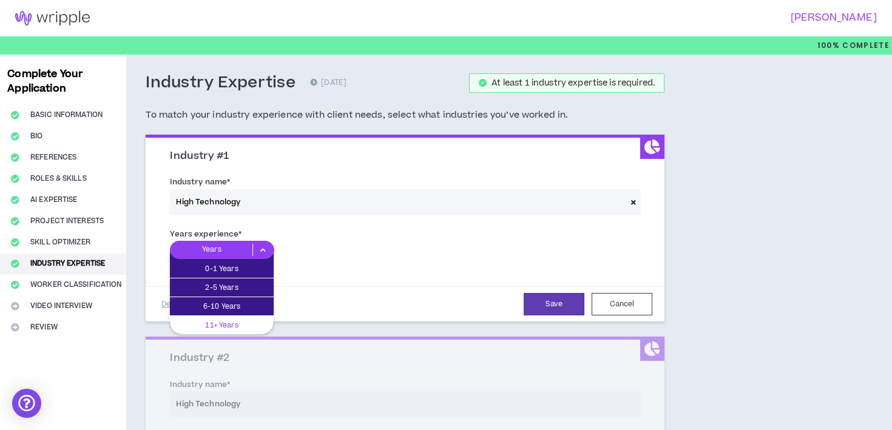
click at [235, 325] on p "11+ Years" at bounding box center [222, 324] width 104 height 13
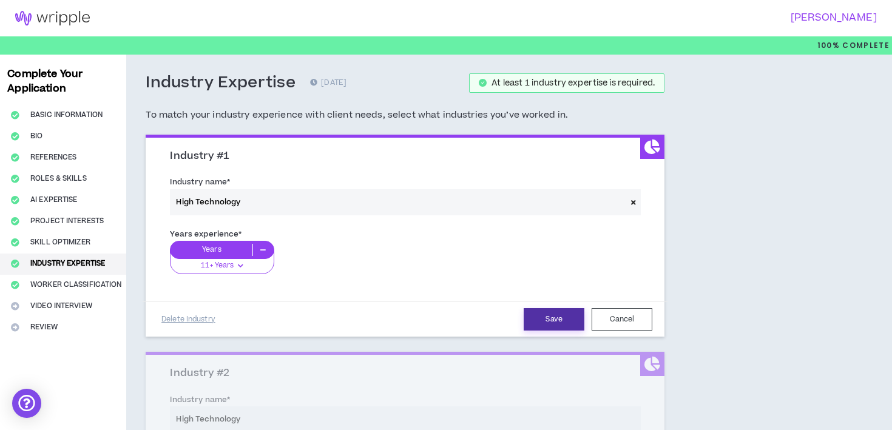
click at [558, 319] on button "Save" at bounding box center [553, 319] width 61 height 22
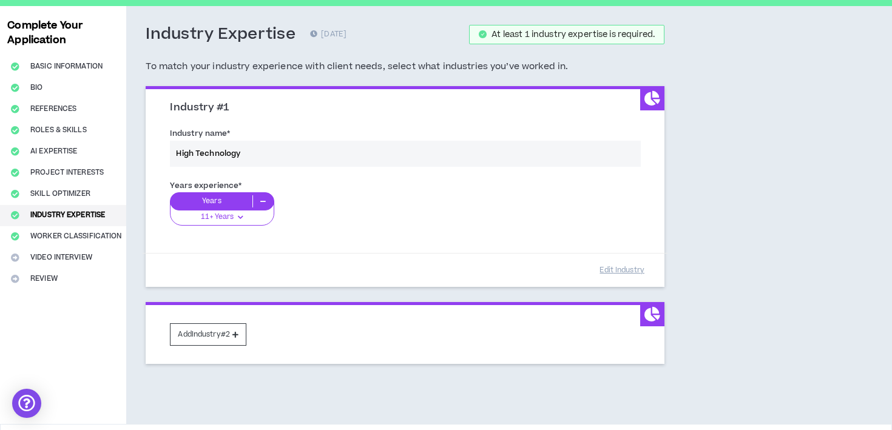
scroll to position [90, 0]
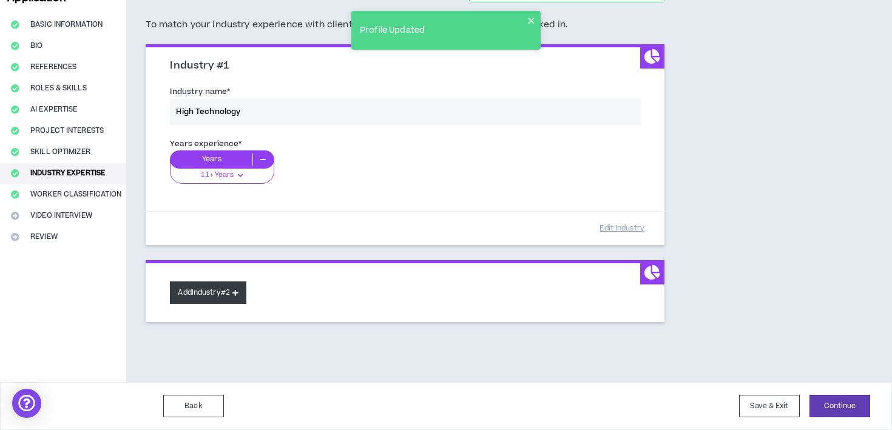
click at [216, 298] on button "Add Industry #2" at bounding box center [208, 292] width 76 height 22
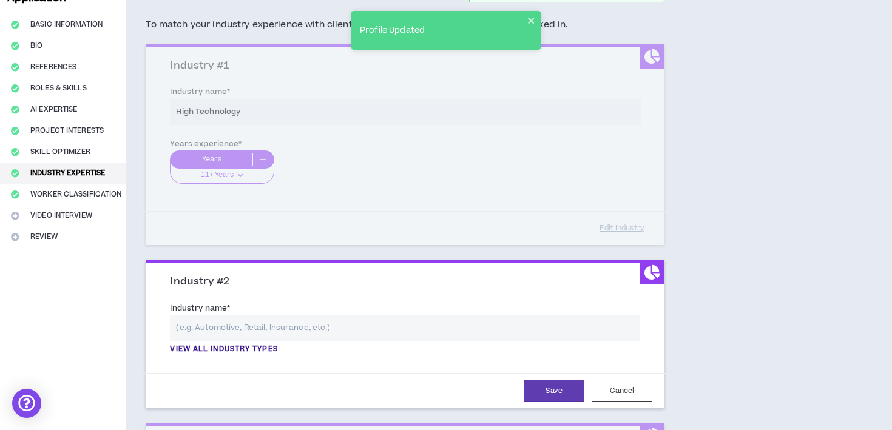
click at [238, 325] on input "text" at bounding box center [405, 328] width 470 height 26
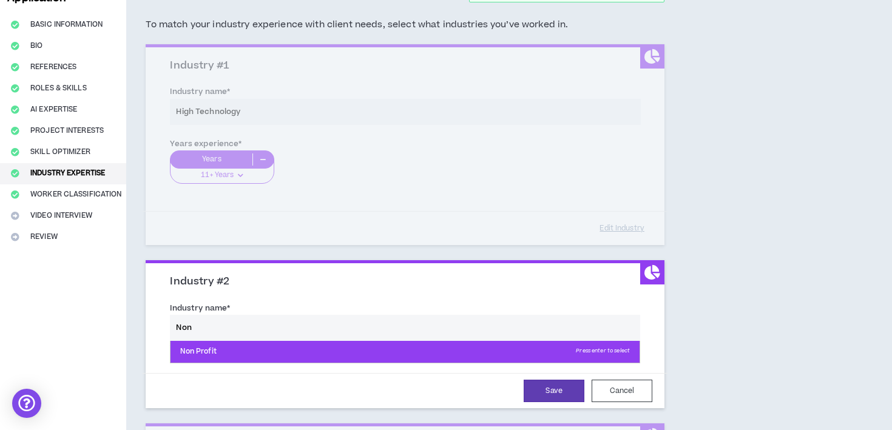
click at [217, 346] on p "Non Profit Press enter to select" at bounding box center [404, 352] width 469 height 22
type input "Non Profit"
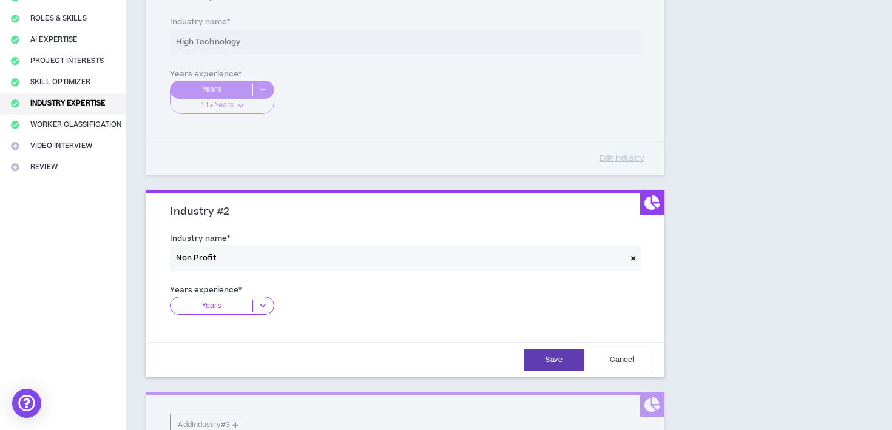
scroll to position [181, 0]
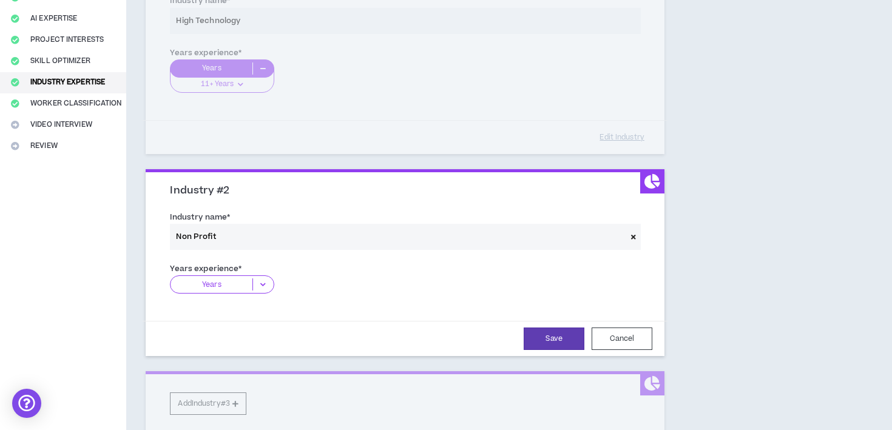
click at [268, 282] on icon at bounding box center [263, 284] width 20 height 12
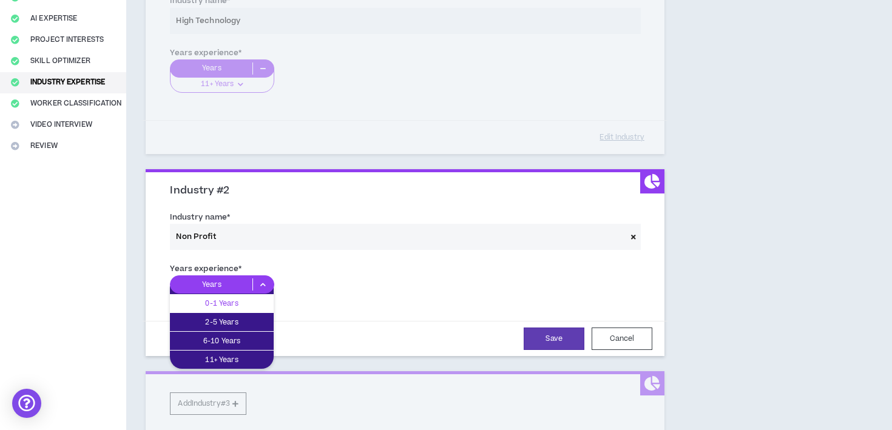
click at [247, 312] on span "0-1 Years" at bounding box center [222, 303] width 104 height 19
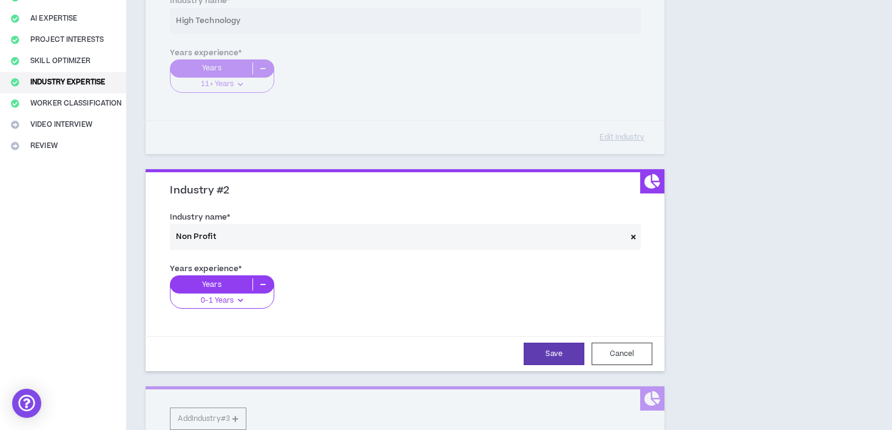
click at [257, 283] on icon at bounding box center [263, 284] width 20 height 12
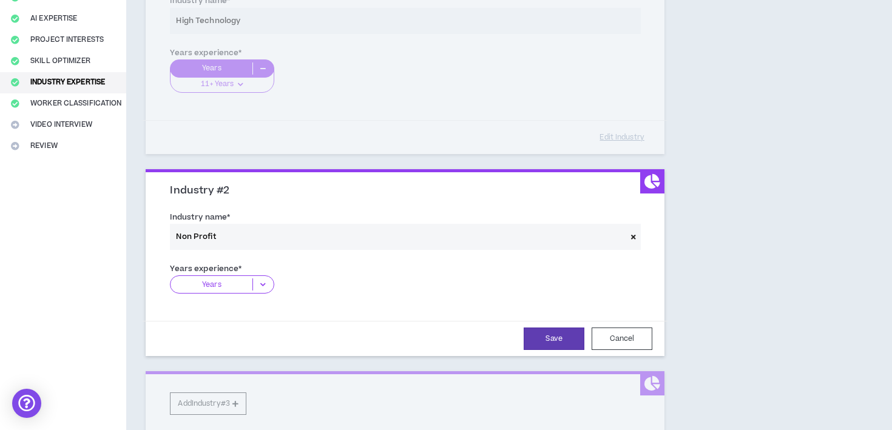
click at [257, 278] on div "Years" at bounding box center [222, 284] width 104 height 18
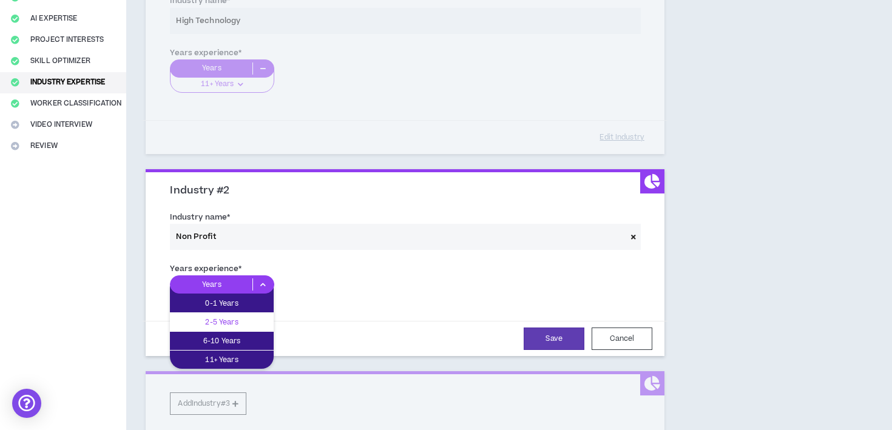
click at [251, 317] on p "2-5 Years" at bounding box center [222, 321] width 104 height 13
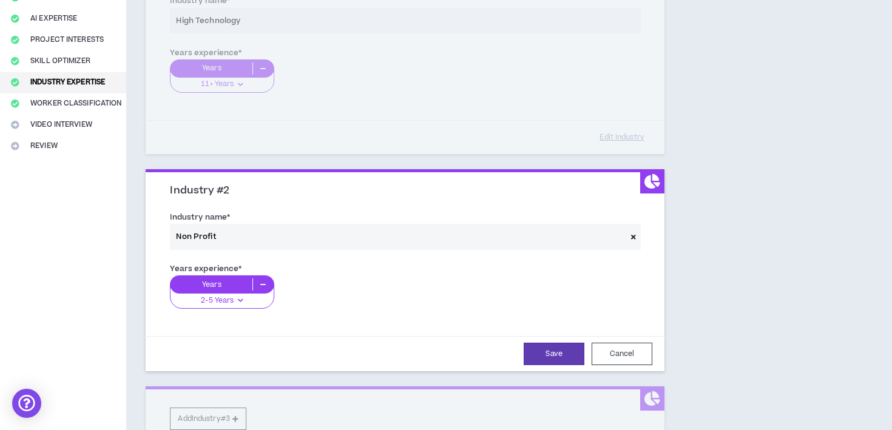
click at [331, 306] on div "Years 2-5 Years 0-1 Years 2-5 Years 6-10 Years 11+ Years" at bounding box center [405, 296] width 470 height 42
click at [260, 287] on icon at bounding box center [263, 284] width 20 height 12
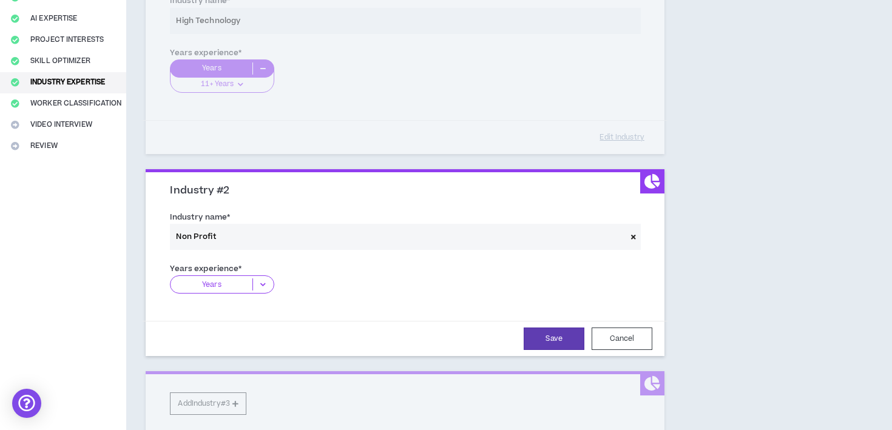
click at [260, 287] on icon at bounding box center [263, 284] width 20 height 12
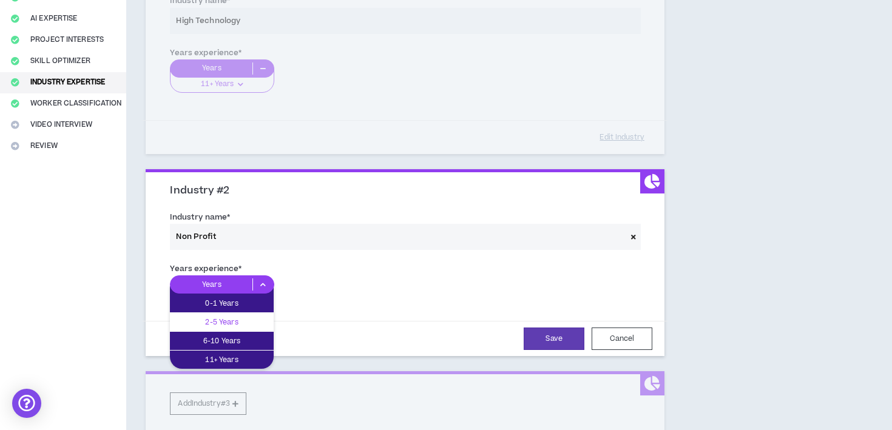
click at [231, 317] on p "2-5 Years" at bounding box center [222, 321] width 104 height 13
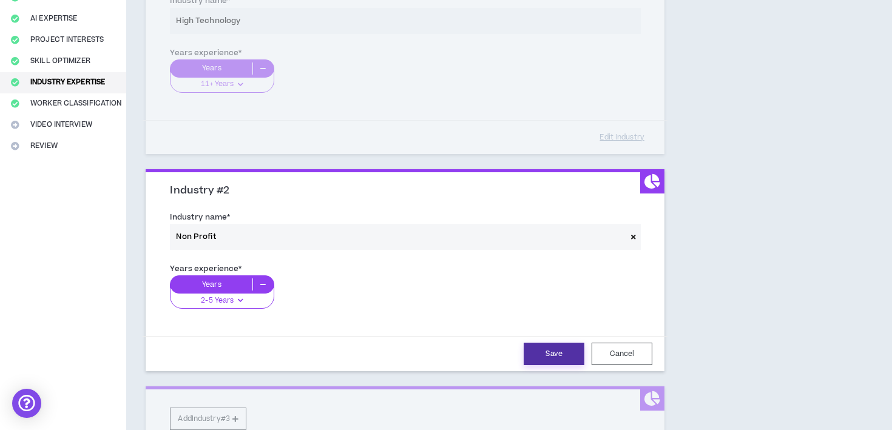
click at [558, 348] on button "Save" at bounding box center [553, 354] width 61 height 22
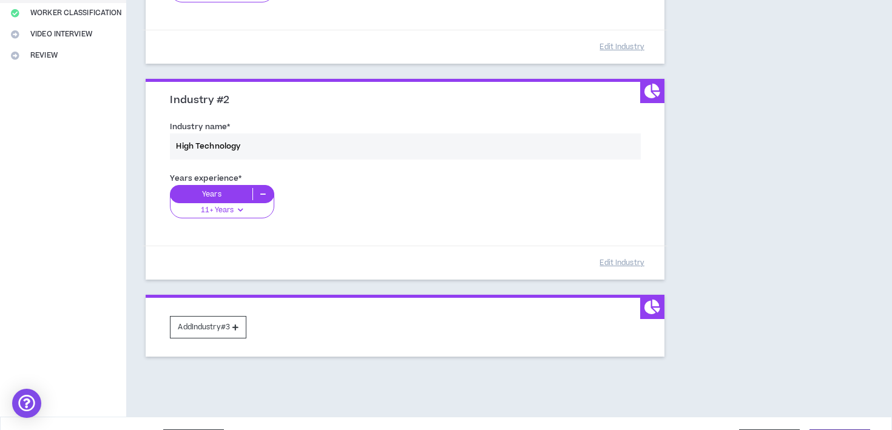
scroll to position [306, 0]
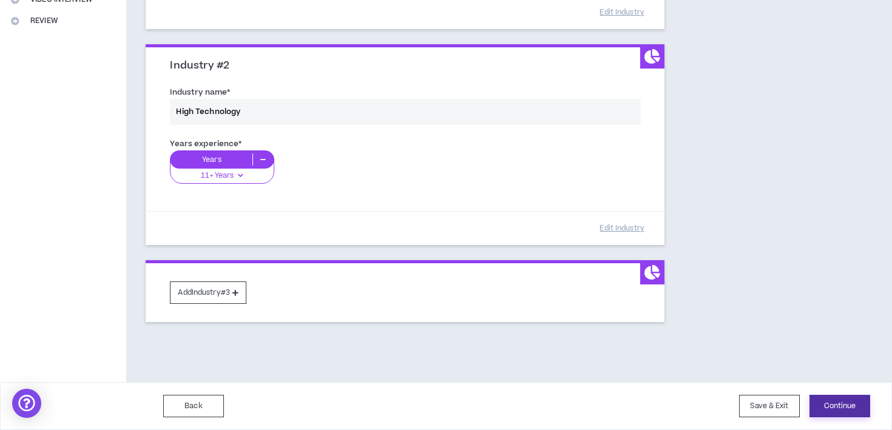
click at [850, 409] on button "Continue" at bounding box center [839, 406] width 61 height 22
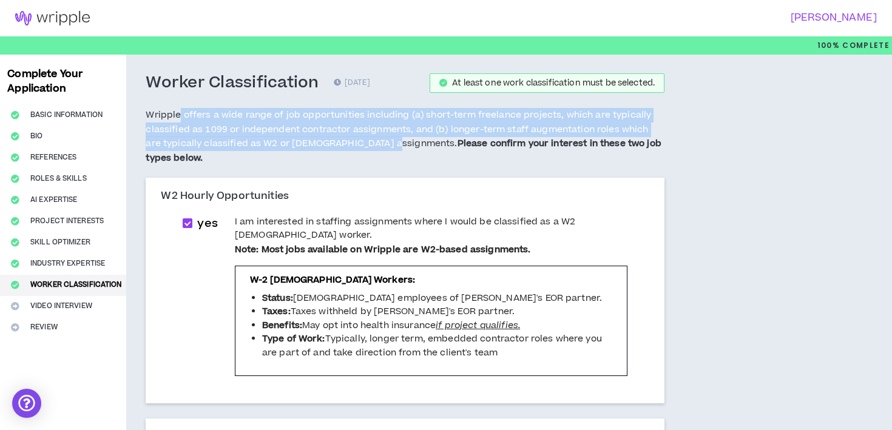
drag, startPoint x: 180, startPoint y: 121, endPoint x: 386, endPoint y: 139, distance: 207.0
click at [386, 139] on h5 "Wripple offers a wide range of job opportunities including (a) short-term freel…" at bounding box center [405, 137] width 519 height 58
click at [439, 127] on span "Wripple offers a wide range of job opportunities including (a) short-term freel…" at bounding box center [403, 137] width 515 height 56
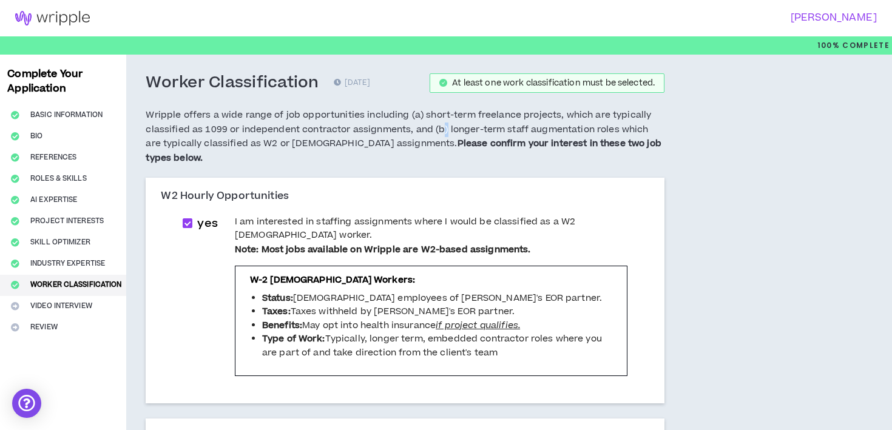
click at [439, 127] on span "Wripple offers a wide range of job opportunities including (a) short-term freel…" at bounding box center [403, 137] width 515 height 56
click at [409, 132] on span "Wripple offers a wide range of job opportunities including (a) short-term freel…" at bounding box center [403, 137] width 515 height 56
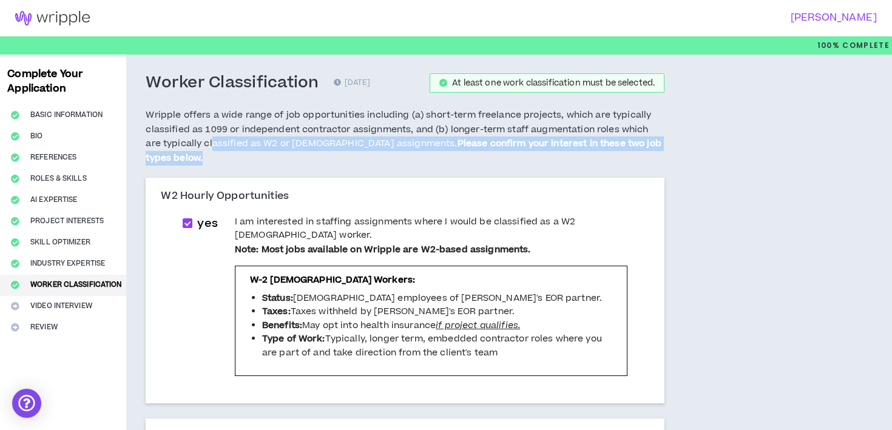
drag, startPoint x: 196, startPoint y: 144, endPoint x: 457, endPoint y: 152, distance: 261.6
click at [457, 152] on h5 "Wripple offers a wide range of job opportunities including (a) short-term freel…" at bounding box center [405, 137] width 519 height 58
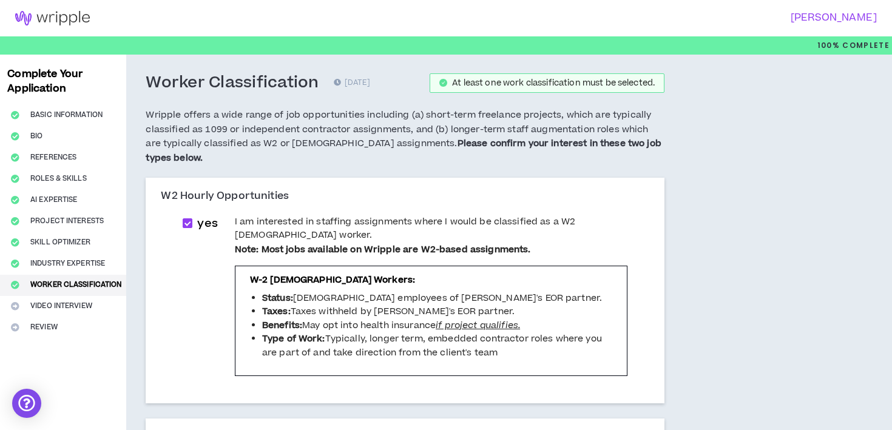
click at [349, 139] on span "Wripple offers a wide range of job opportunities including (a) short-term freel…" at bounding box center [403, 137] width 515 height 56
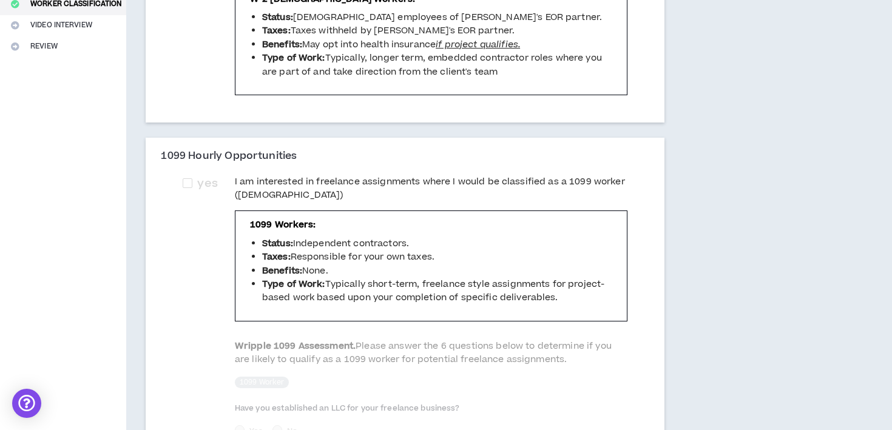
scroll to position [288, 0]
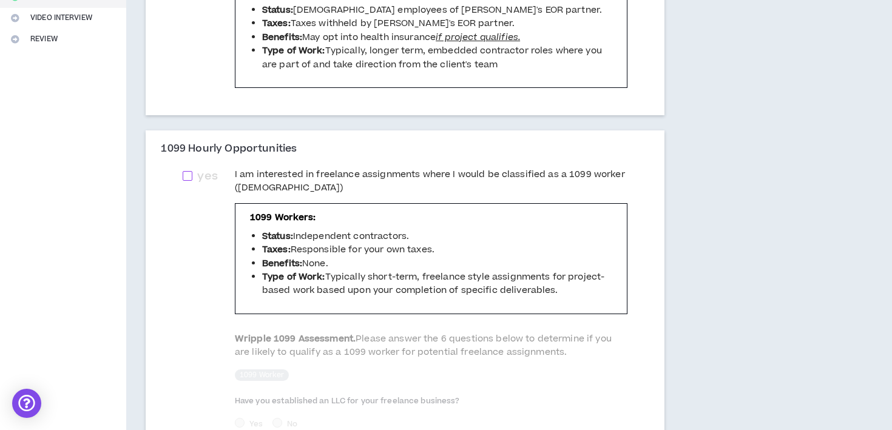
click at [186, 171] on label "yes" at bounding box center [202, 176] width 39 height 17
checkbox input "****"
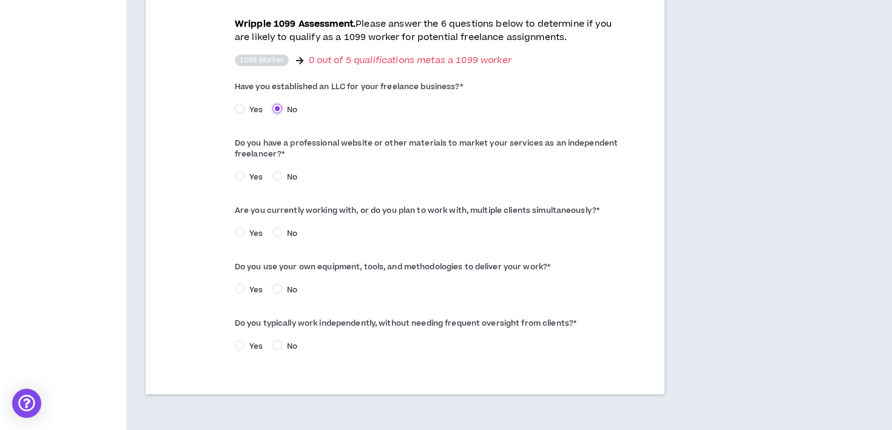
scroll to position [608, 0]
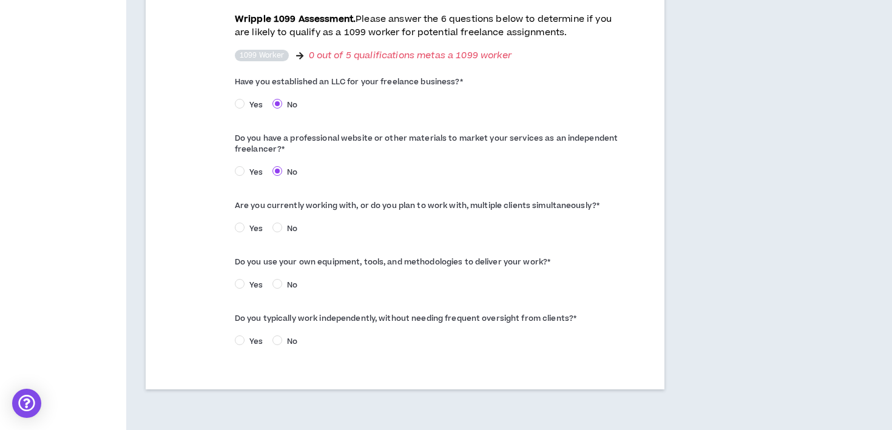
click at [282, 228] on span "No" at bounding box center [292, 228] width 20 height 11
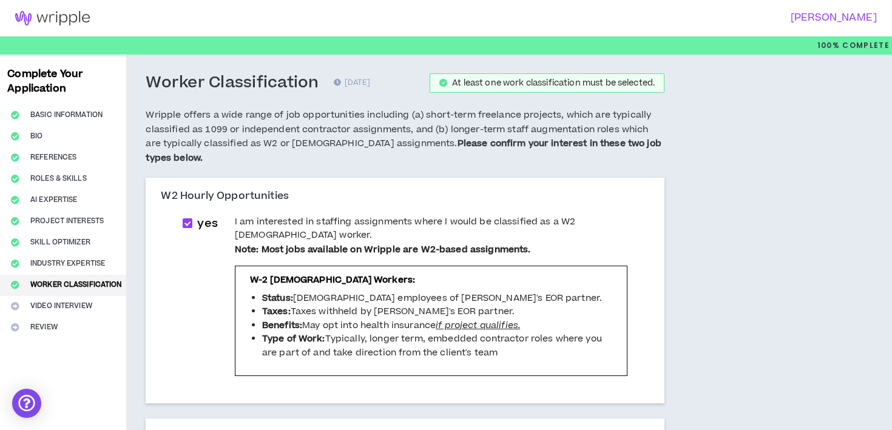
scroll to position [662, 0]
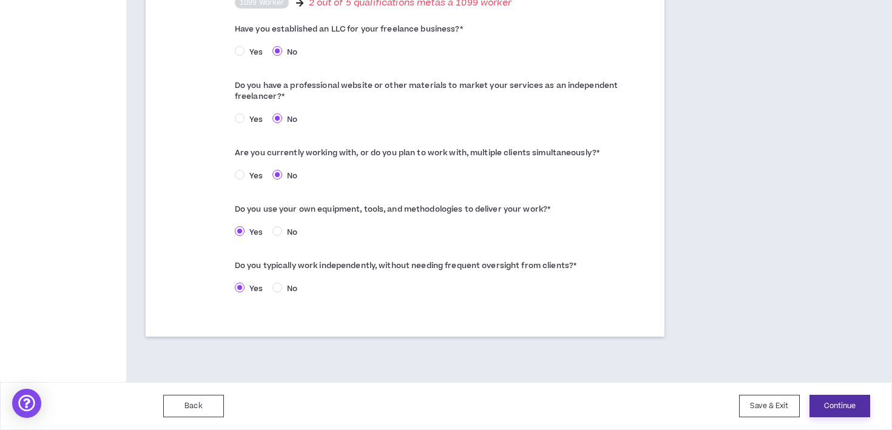
click at [835, 403] on button "Continue" at bounding box center [839, 406] width 61 height 22
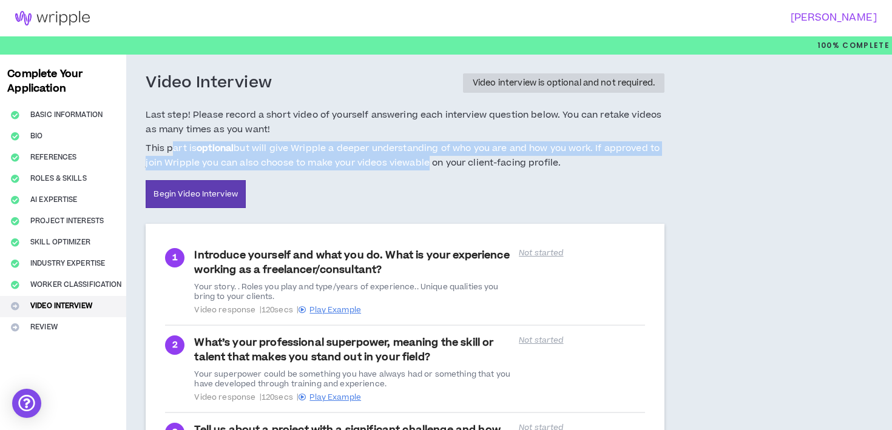
drag, startPoint x: 170, startPoint y: 147, endPoint x: 423, endPoint y: 169, distance: 253.9
click at [423, 169] on span "This part is optional but will give Wripple a deeper understanding of who you a…" at bounding box center [405, 155] width 519 height 29
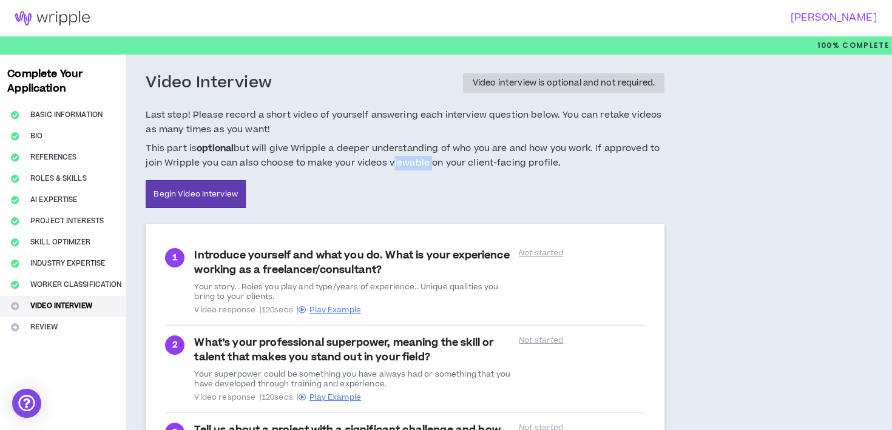
click at [423, 169] on span "This part is optional but will give Wripple a deeper understanding of who you a…" at bounding box center [405, 155] width 519 height 29
click at [207, 162] on span "This part is optional but will give Wripple a deeper understanding of who you a…" at bounding box center [405, 155] width 519 height 29
click at [381, 164] on span "This part is optional but will give Wripple a deeper understanding of who you a…" at bounding box center [405, 155] width 519 height 29
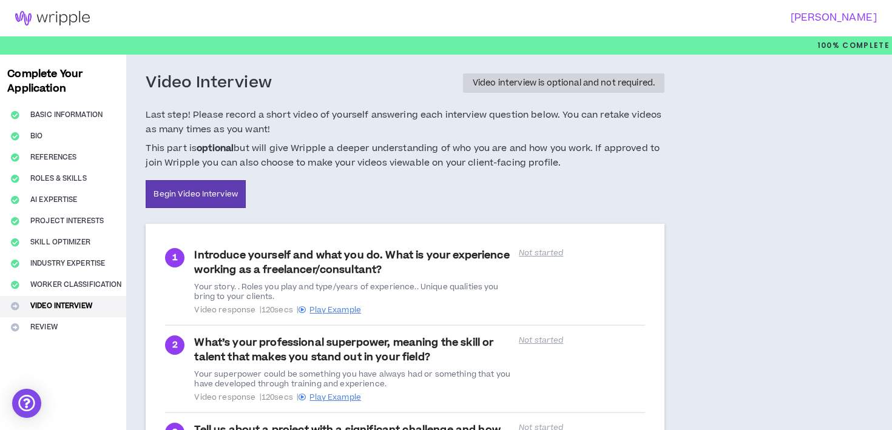
click at [345, 161] on span "This part is optional but will give Wripple a deeper understanding of who you a…" at bounding box center [405, 155] width 519 height 29
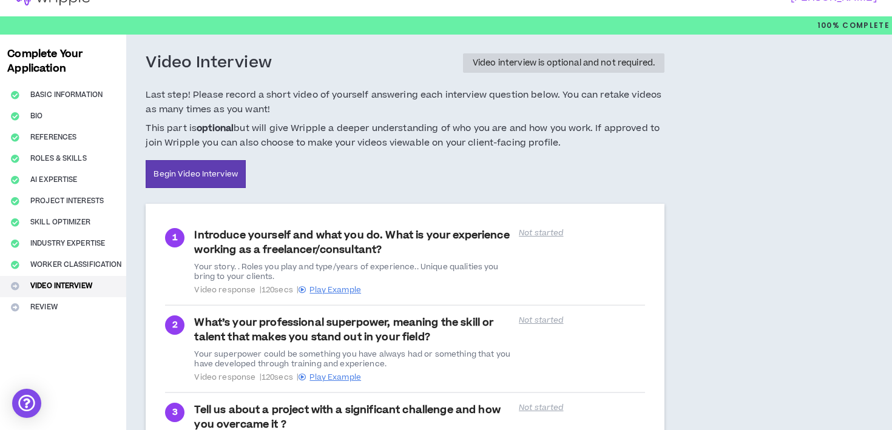
scroll to position [21, 0]
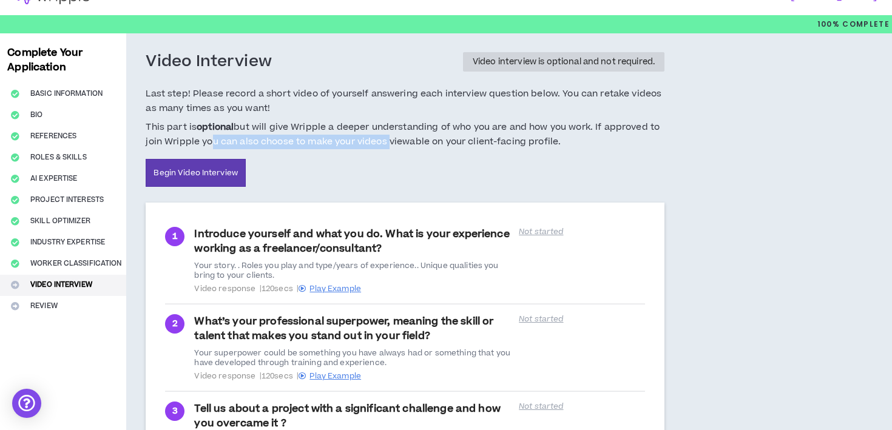
drag, startPoint x: 204, startPoint y: 140, endPoint x: 385, endPoint y: 140, distance: 180.8
click at [385, 140] on span "This part is optional but will give Wripple a deeper understanding of who you a…" at bounding box center [405, 134] width 519 height 29
click at [369, 141] on span "This part is optional but will give Wripple a deeper understanding of who you a…" at bounding box center [405, 134] width 519 height 29
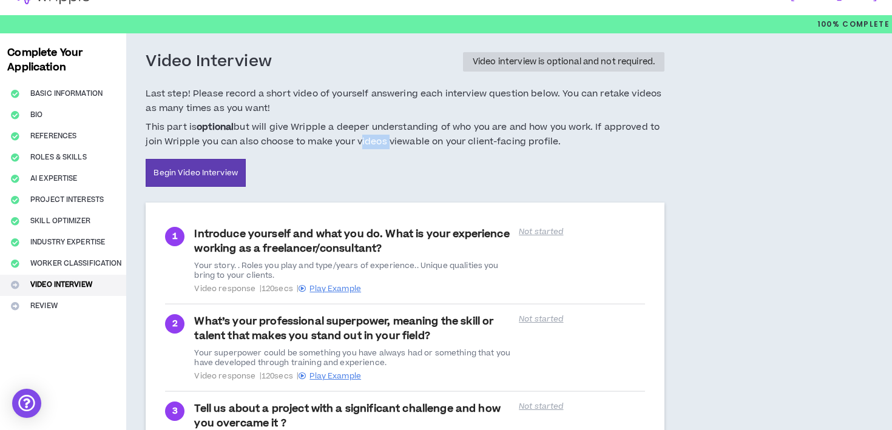
click at [369, 141] on span "This part is optional but will give Wripple a deeper understanding of who you a…" at bounding box center [405, 134] width 519 height 29
click at [333, 141] on span "This part is optional but will give Wripple a deeper understanding of who you a…" at bounding box center [405, 134] width 519 height 29
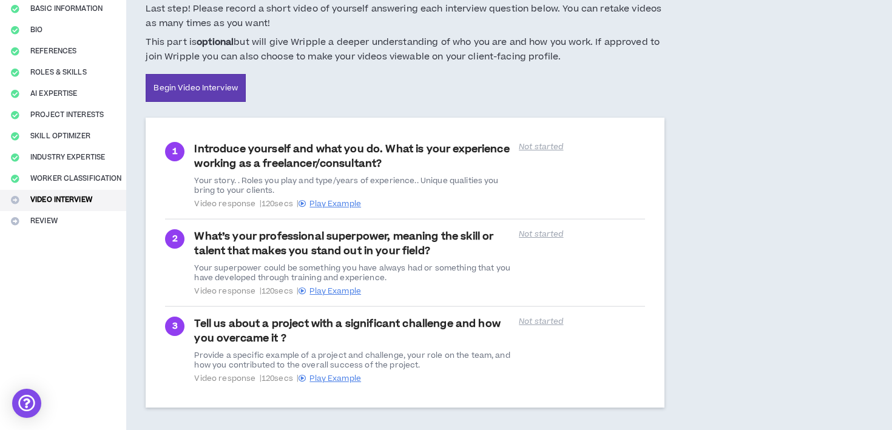
scroll to position [162, 0]
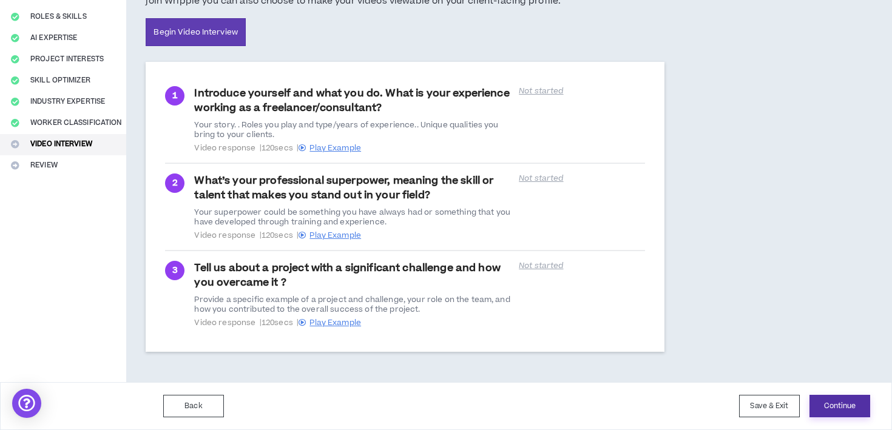
click at [830, 408] on button "Continue" at bounding box center [839, 406] width 61 height 22
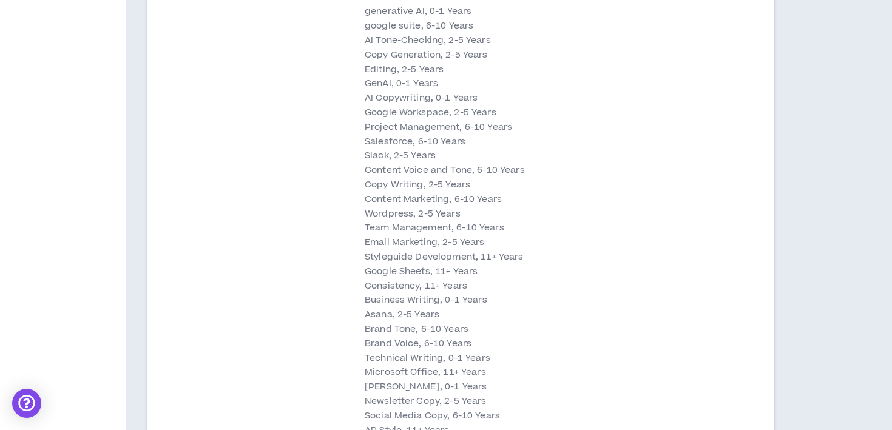
scroll to position [2950, 0]
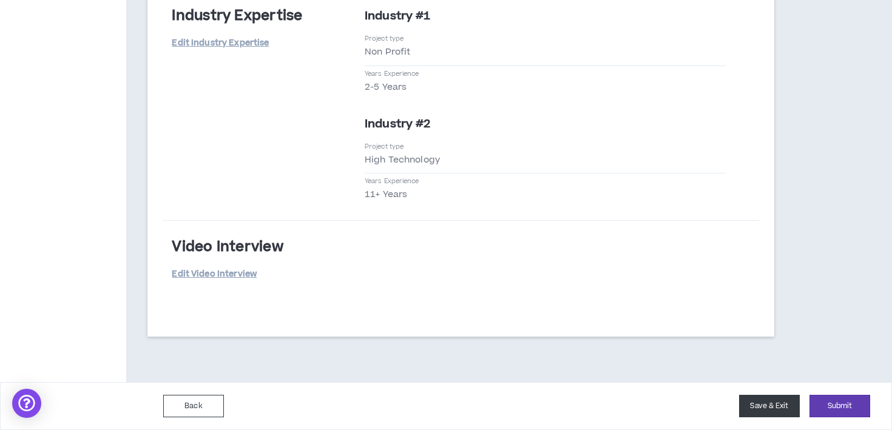
click at [772, 400] on button "Save & Exit" at bounding box center [769, 406] width 61 height 22
